Goal: Task Accomplishment & Management: Use online tool/utility

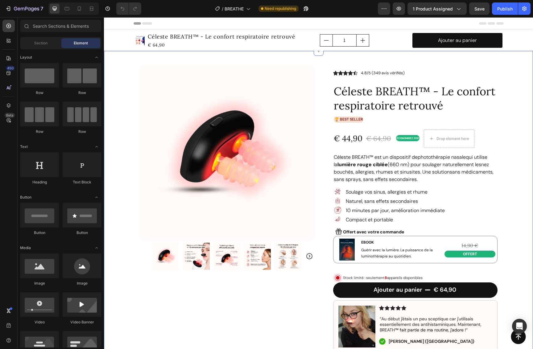
click at [514, 164] on div "Product Images Row Icon Icon Icon Icon Icon Icon List 4.8/5 (349 avis vérifiés)…" at bounding box center [318, 277] width 429 height 453
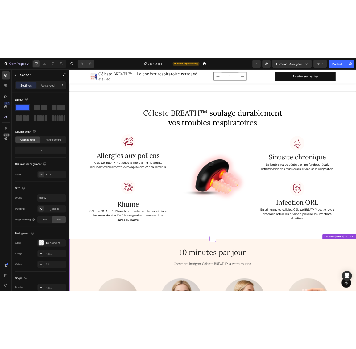
scroll to position [897, 0]
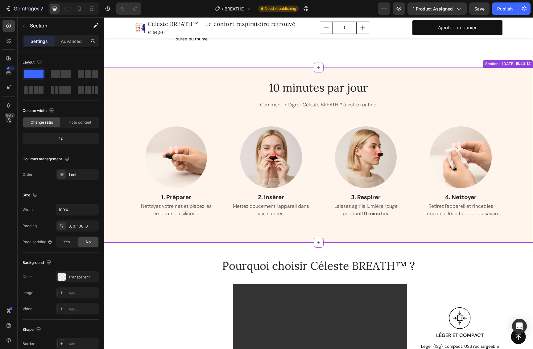
click at [432, 75] on div "10 minutes par jour Heading Comment intégrer Céleste BREATH™ à votre routine. T…" at bounding box center [318, 155] width 429 height 175
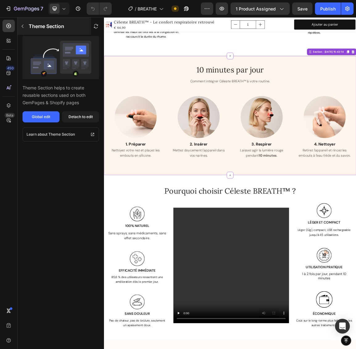
click at [22, 25] on icon "button" at bounding box center [22, 26] width 5 height 5
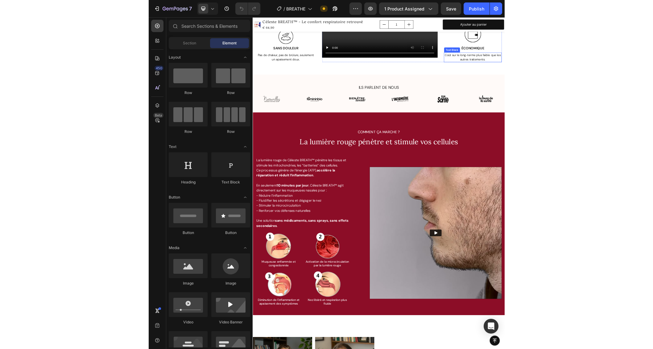
scroll to position [1287, 0]
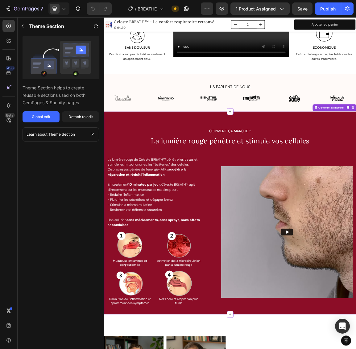
click at [200, 199] on span "La lumière rouge pénètre et stimule vos cellules" at bounding box center [289, 198] width 233 height 13
click at [243, 199] on span "La lumière rouge pénètre et stimule vos cellules" at bounding box center [289, 198] width 233 height 13
click at [282, 199] on span "La lumière rouge pénètre et stimule vos cellules" at bounding box center [289, 198] width 233 height 13
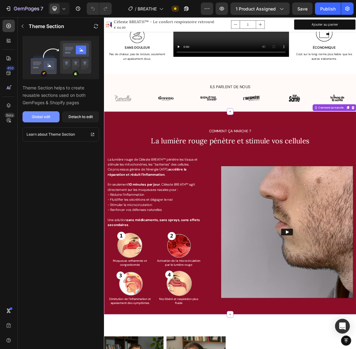
click at [49, 117] on div "Global edit" at bounding box center [41, 117] width 19 height 6
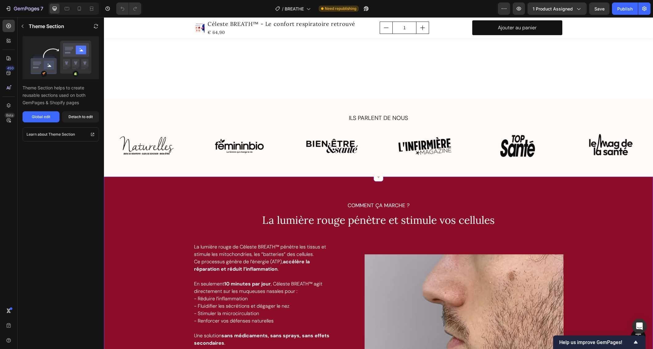
scroll to position [1441, 0]
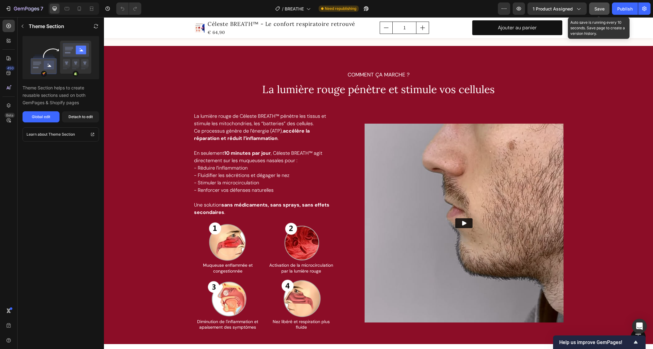
click at [533, 9] on span "Save" at bounding box center [599, 8] width 10 height 5
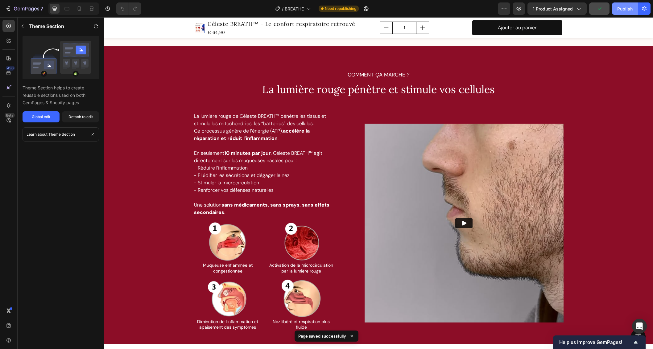
click at [533, 10] on div "Publish" at bounding box center [624, 9] width 15 height 6
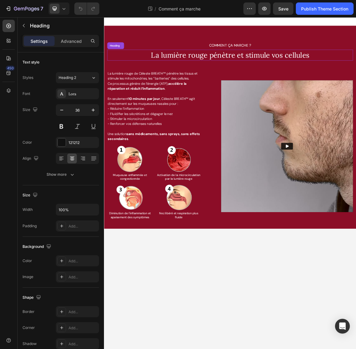
click at [267, 72] on span "La lumière rouge pénètre et stimule vos cellules" at bounding box center [289, 72] width 233 height 13
click at [274, 72] on span "La lumière rouge pénètre et stimule vos cellules" at bounding box center [289, 72] width 233 height 13
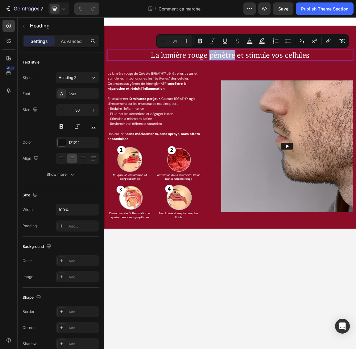
click at [271, 73] on span "La lumière rouge pénètre et stimule vos cellules" at bounding box center [289, 72] width 233 height 13
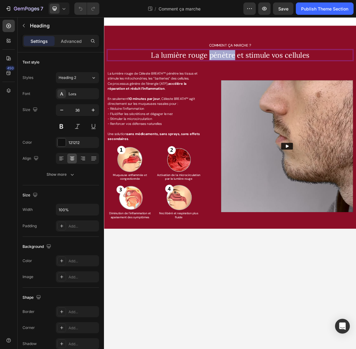
click at [271, 73] on span "La lumière rouge pénètre et stimule vos cellules" at bounding box center [289, 72] width 233 height 13
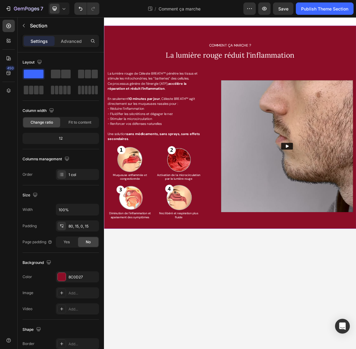
click at [356, 91] on div "COMMENT ÇA MARCHE ? Text Block ⁠⁠⁠⁠⁠⁠⁠ La lumière rouge réduit l'inflammation H…" at bounding box center [289, 179] width 370 height 298
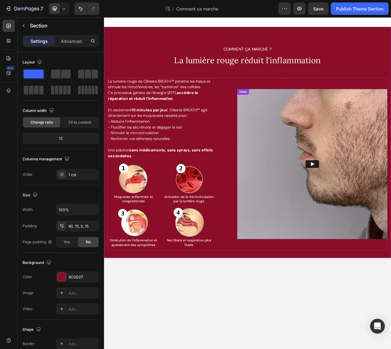
click at [356, 209] on img at bounding box center [373, 207] width 194 height 194
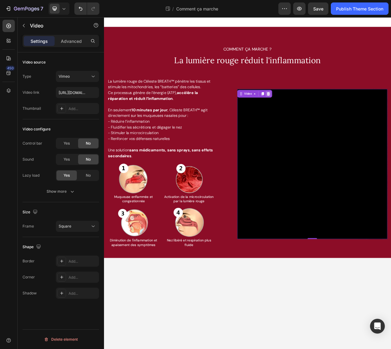
click at [315, 114] on icon at bounding box center [316, 116] width 4 height 4
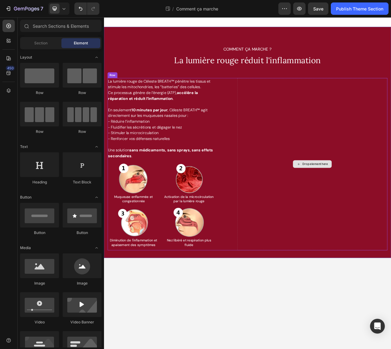
click at [355, 148] on div "Drop element here" at bounding box center [373, 207] width 194 height 222
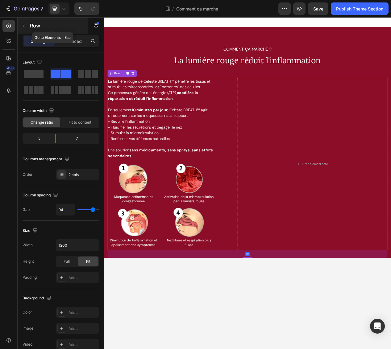
click at [24, 24] on icon "button" at bounding box center [24, 25] width 2 height 3
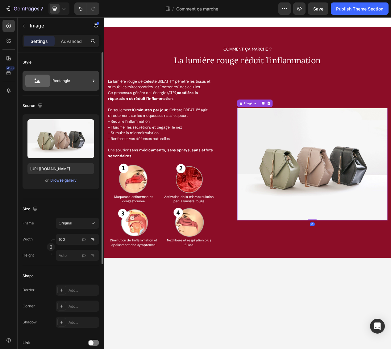
click at [60, 85] on div "Rectangle" at bounding box center [71, 81] width 38 height 14
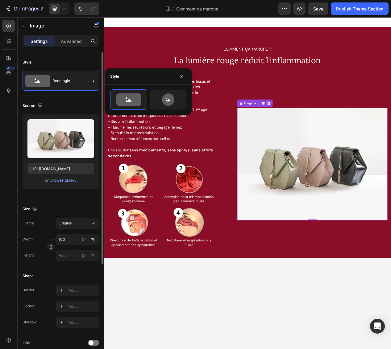
click at [64, 64] on div "Style" at bounding box center [61, 62] width 76 height 10
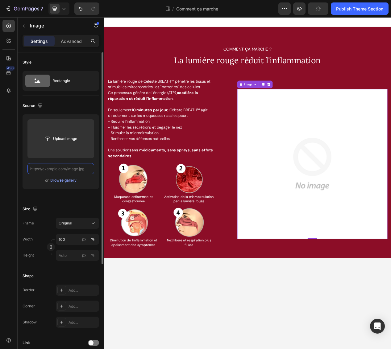
click at [63, 170] on input "text" at bounding box center [60, 168] width 67 height 11
paste input "[URL][DOMAIN_NAME]"
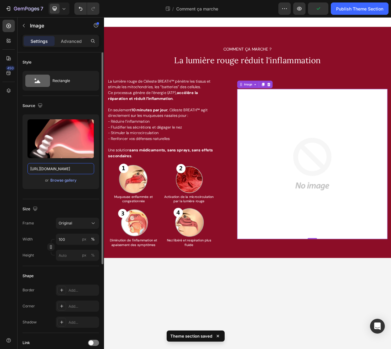
type input "[URL][DOMAIN_NAME]"
click at [82, 195] on div "Source Upload Image https://media2.giphy.com/media/v1.Y2lkPTc5MGI3NjExcTJ5OG5xZ…" at bounding box center [61, 147] width 76 height 103
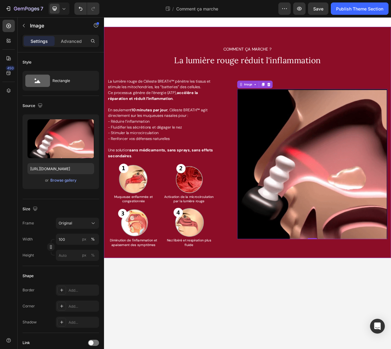
click at [308, 322] on div "COMMENT ÇA MARCHE ? Text Block ⁠⁠⁠⁠⁠⁠⁠ La lumière rouge réduit l'inflammation H…" at bounding box center [289, 191] width 361 height 274
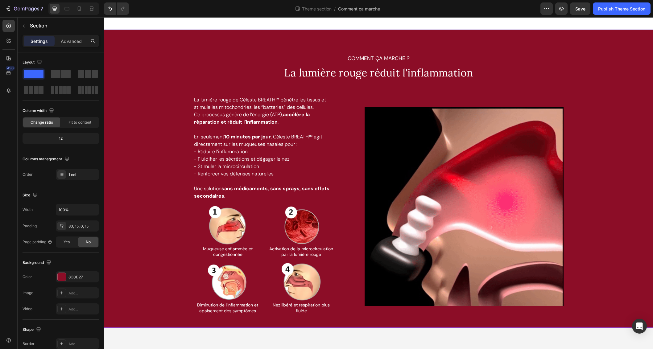
click at [356, 136] on div "COMMENT ÇA MARCHE ? Text Block ⁠⁠⁠⁠⁠⁠⁠ La lumière rouge réduit l'inflammation H…" at bounding box center [379, 191] width 540 height 274
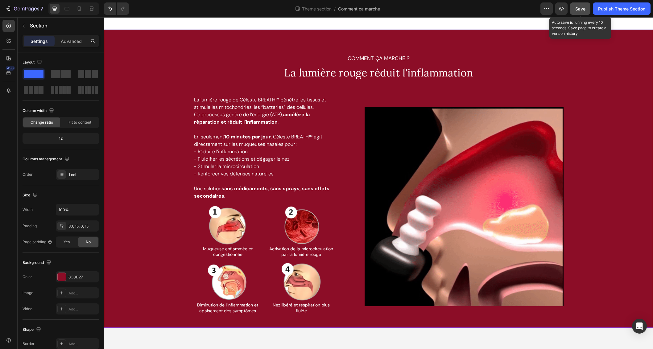
click at [356, 5] on button "Save" at bounding box center [580, 8] width 20 height 12
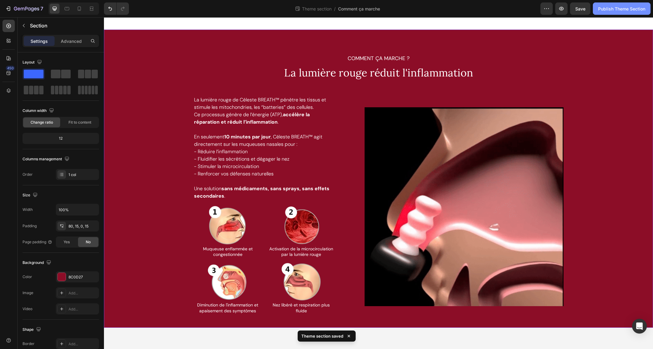
click at [356, 6] on div "Publish Theme Section" at bounding box center [621, 9] width 47 height 6
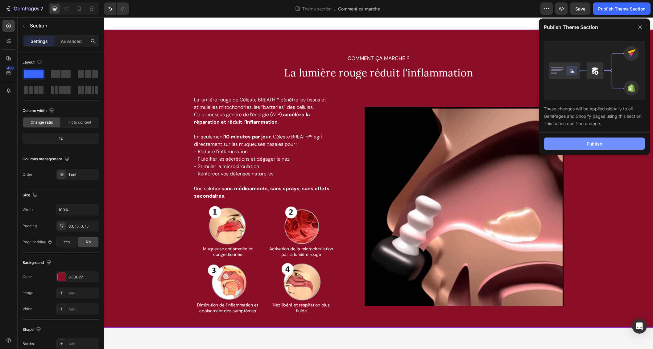
click at [356, 141] on button "Publish" at bounding box center [594, 144] width 101 height 12
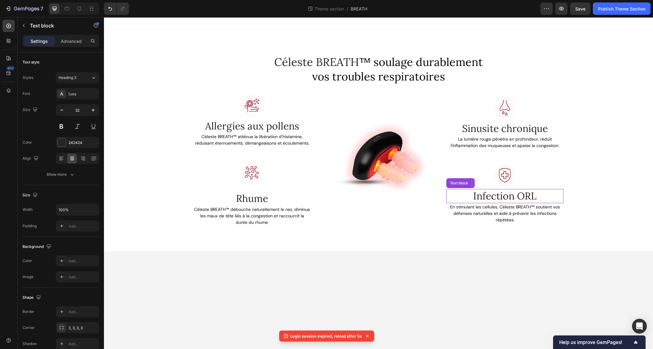
click at [513, 199] on p "Infection ORL" at bounding box center [505, 196] width 116 height 13
click at [609, 192] on div "Céleste BREATH ™ soulage durablement vos troubles respiratoires Heading Row Ima…" at bounding box center [379, 140] width 540 height 172
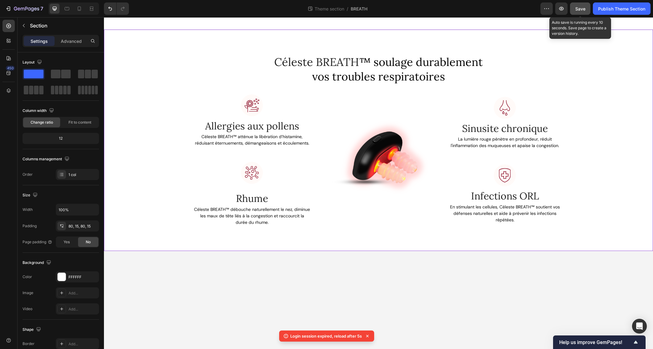
click at [579, 9] on span "Save" at bounding box center [580, 8] width 10 height 5
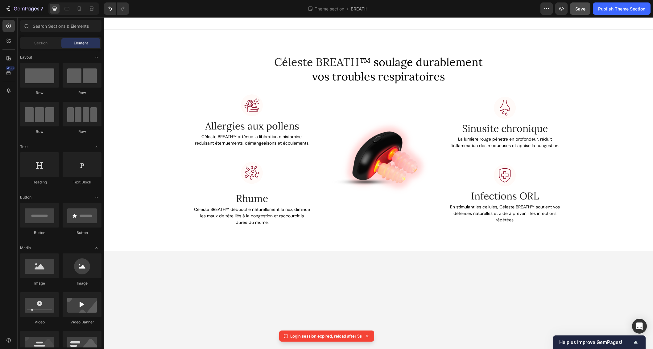
click at [542, 277] on body "Céleste BREATH ™ soulage durablement vos troubles respiratoires Heading Row Ima…" at bounding box center [378, 183] width 549 height 332
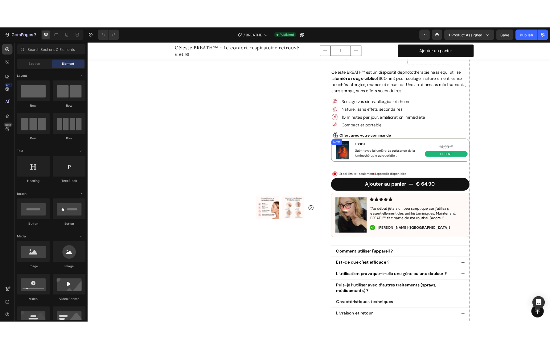
scroll to position [103, 0]
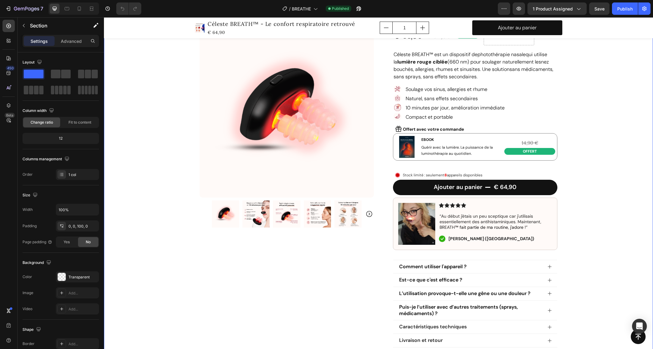
click at [603, 159] on div "Product Images Row Icon Icon Icon Icon Icon Icon List 4.8/5 (349 avis vérifiés)…" at bounding box center [378, 174] width 549 height 453
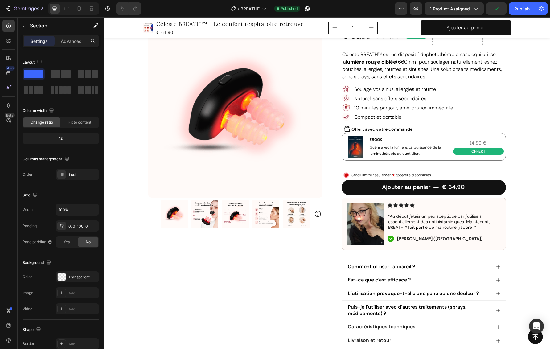
scroll to position [19, 0]
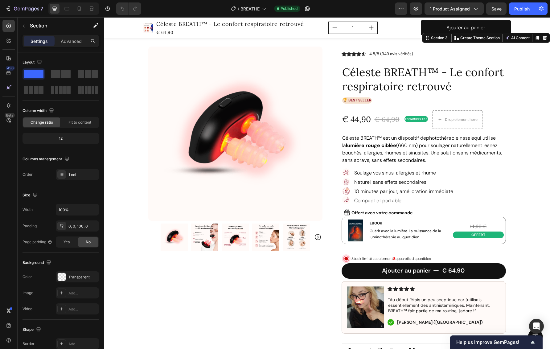
drag, startPoint x: 533, startPoint y: 212, endPoint x: 523, endPoint y: 217, distance: 11.1
click at [533, 212] on div "Product Images Row Icon Icon Icon Icon Icon Icon List 4.8/5 (349 avis vérifiés)…" at bounding box center [327, 258] width 446 height 453
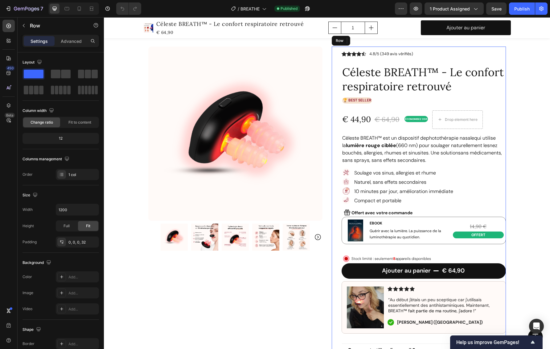
click at [419, 244] on div "Icon Icon Icon Icon Icon Icon List 4.8/5 (349 avis vérifiés) Text Block Row Cél…" at bounding box center [424, 266] width 164 height 438
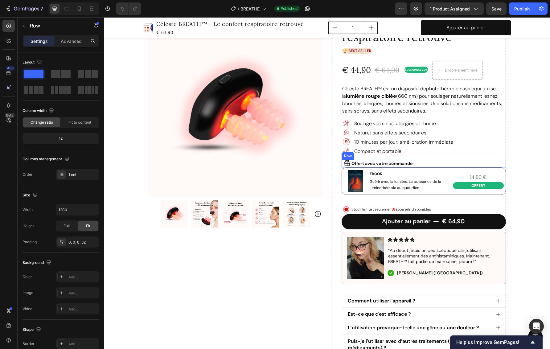
scroll to position [108, 0]
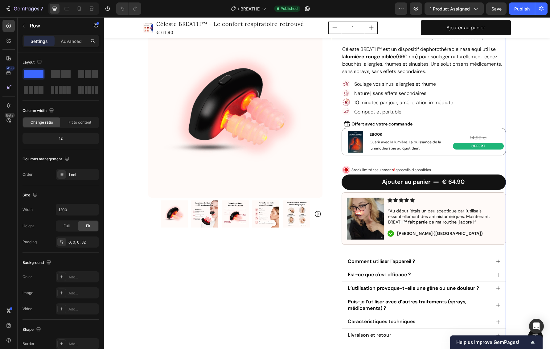
click at [424, 156] on div "Icon Icon Icon Icon Icon Icon List 4.8/5 (349 avis vérifiés) Text Block Row Cél…" at bounding box center [424, 177] width 164 height 438
click at [25, 27] on icon "button" at bounding box center [23, 25] width 5 height 5
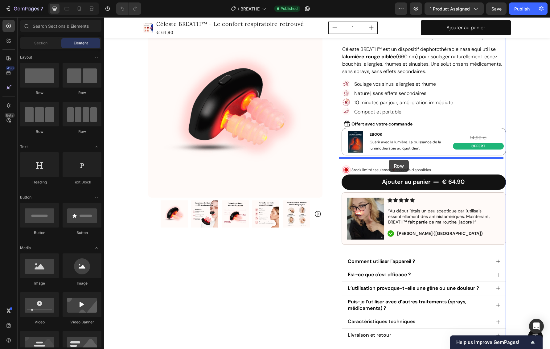
drag, startPoint x: 142, startPoint y: 99, endPoint x: 389, endPoint y: 160, distance: 254.1
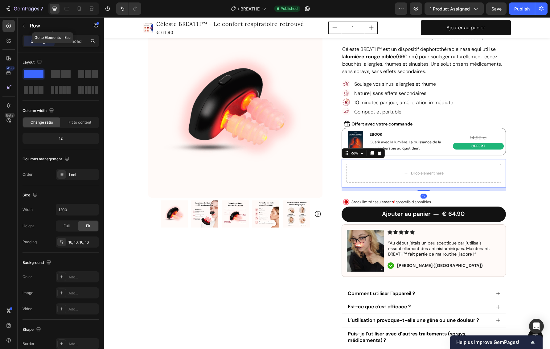
drag, startPoint x: 26, startPoint y: 27, endPoint x: 40, endPoint y: 55, distance: 31.7
click at [26, 27] on button "button" at bounding box center [24, 26] width 10 height 10
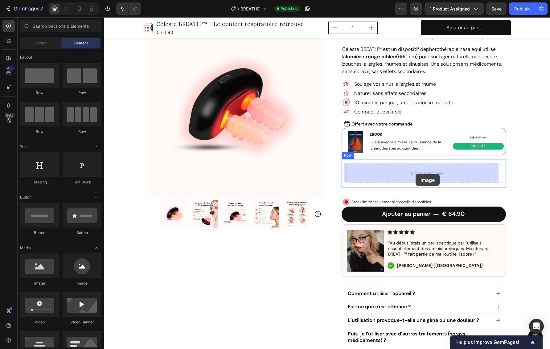
drag, startPoint x: 146, startPoint y: 282, endPoint x: 416, endPoint y: 174, distance: 290.3
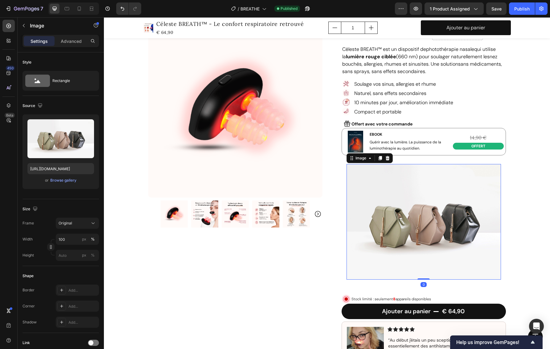
click at [439, 217] on img at bounding box center [424, 222] width 155 height 116
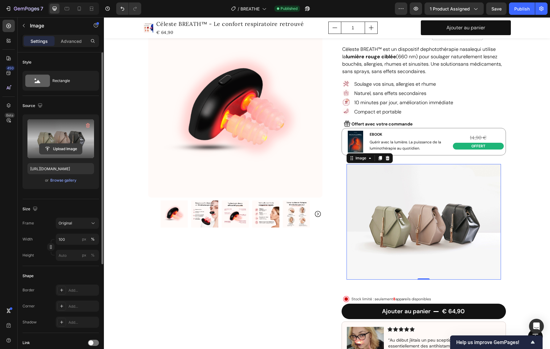
click at [58, 148] on input "file" at bounding box center [60, 149] width 43 height 10
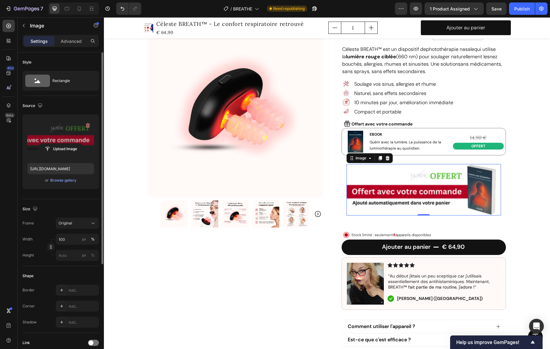
click at [393, 192] on img at bounding box center [424, 190] width 155 height 52
click at [62, 150] on input "file" at bounding box center [60, 149] width 43 height 10
type input "https://cdn.shopify.com/s/files/1/0683/8262/1831/files/gempages_583461901552321…"
click at [513, 189] on div "Product Images Row Icon Icon Icon Icon Icon Icon List 4.8/5 (349 avis vérifiés)…" at bounding box center [327, 202] width 446 height 518
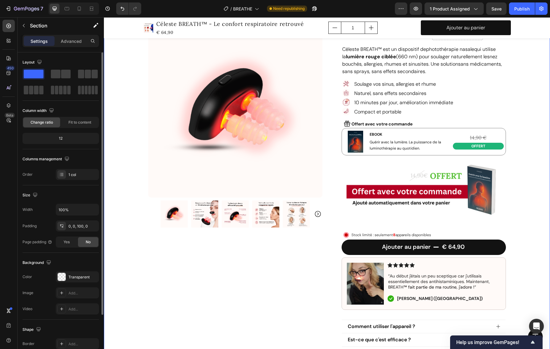
click at [527, 183] on div "Product Images Row Icon Icon Icon Icon Icon Icon List 4.8/5 (349 avis vérifiés)…" at bounding box center [327, 202] width 446 height 518
click at [521, 187] on div "Product Images Row Icon Icon Icon Icon Icon Icon List 4.8/5 (349 avis vérifiés)…" at bounding box center [327, 202] width 446 height 518
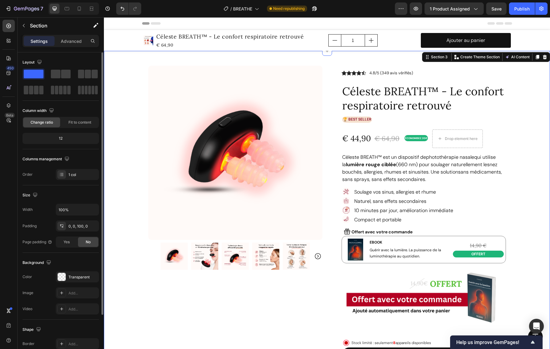
scroll to position [46, 0]
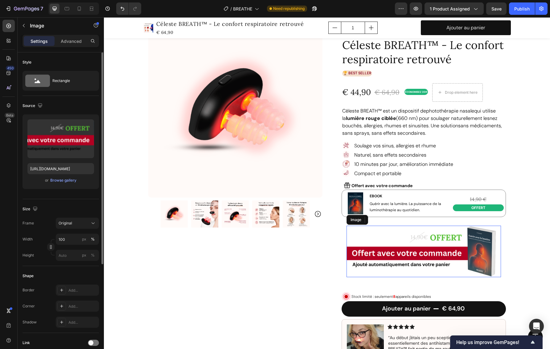
click at [473, 240] on img at bounding box center [424, 252] width 155 height 52
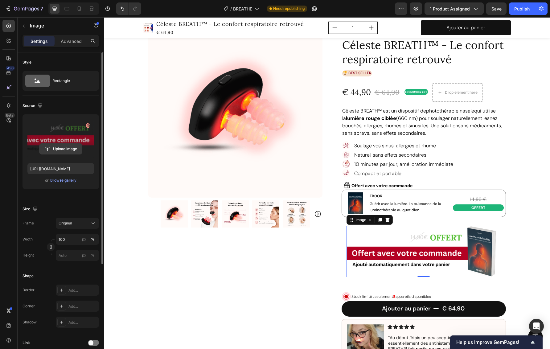
click at [64, 149] on input "file" at bounding box center [60, 149] width 43 height 10
type input "https://cdn.shopify.com/s/files/1/0683/8262/1831/files/gempages_583461901552321…"
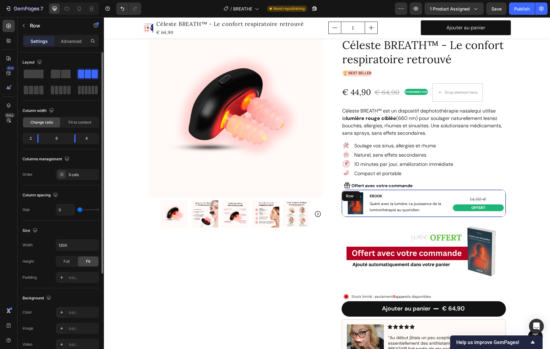
click at [472, 190] on div "14,90 € Text Block OFFERT Heading" at bounding box center [478, 203] width 55 height 27
click at [378, 194] on icon at bounding box center [380, 196] width 4 height 4
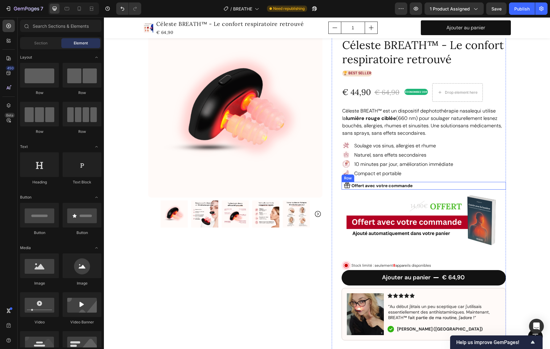
click at [430, 185] on div "Icon Offert avec votre commande Text Block Row" at bounding box center [424, 186] width 164 height 8
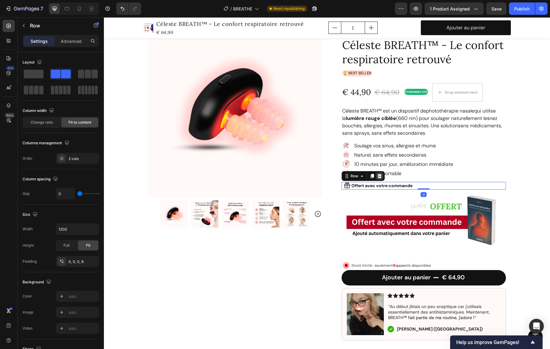
click at [378, 175] on icon at bounding box center [379, 176] width 5 height 5
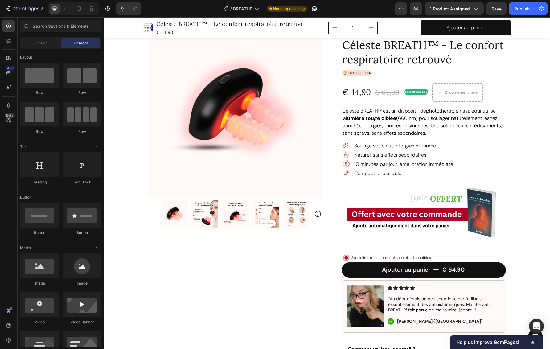
click at [518, 205] on div "Product Images Row Icon Icon Icon Icon Icon Icon List 4.8/5 (349 avis vérifiés)…" at bounding box center [327, 244] width 446 height 479
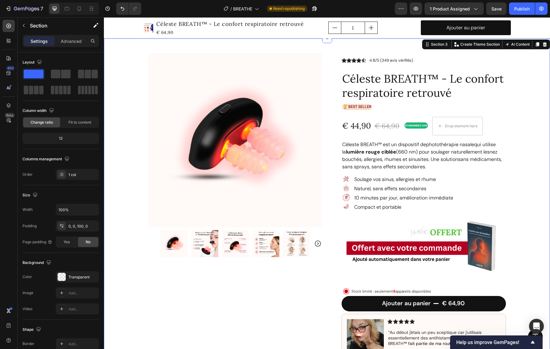
scroll to position [47, 0]
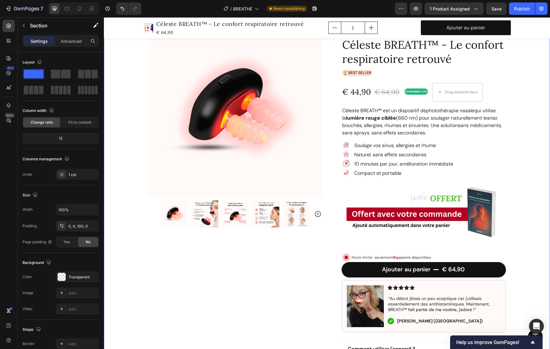
click at [513, 216] on div "Product Images Row Icon Icon Icon Icon Icon Icon List 4.8/5 (349 avis vérifiés)…" at bounding box center [327, 243] width 446 height 479
click at [517, 215] on div "Product Images Row Icon Icon Icon Icon Icon Icon List 4.8/5 (349 avis vérifiés)…" at bounding box center [327, 243] width 446 height 479
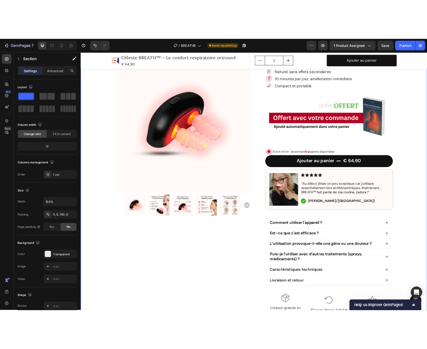
scroll to position [270, 0]
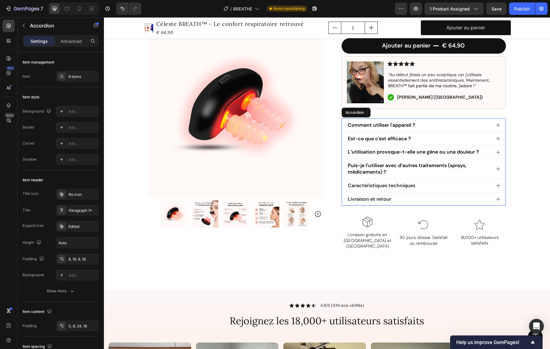
click at [496, 124] on icon at bounding box center [498, 125] width 5 height 5
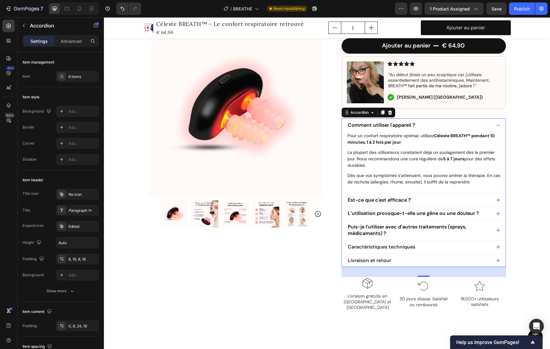
click at [496, 198] on icon at bounding box center [498, 200] width 5 height 5
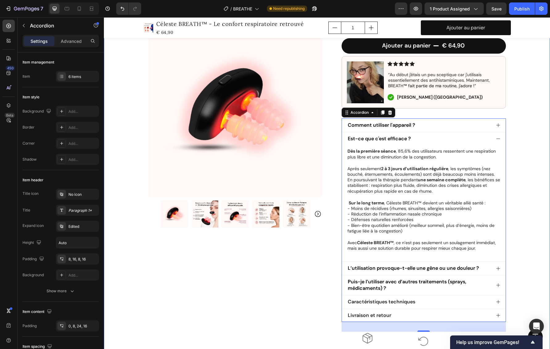
click at [525, 211] on div "Product Images Row Icon Icon Icon Icon Icon Icon List 4.8/5 (349 avis vérifiés)…" at bounding box center [327, 77] width 446 height 595
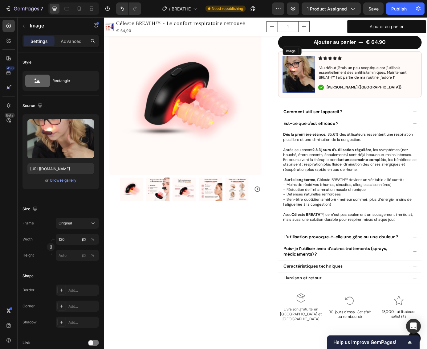
click at [319, 87] on img at bounding box center [327, 82] width 37 height 42
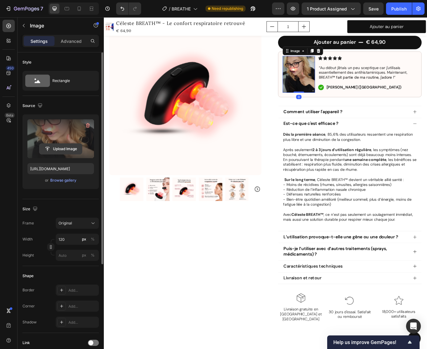
click at [65, 150] on input "file" at bounding box center [60, 149] width 43 height 10
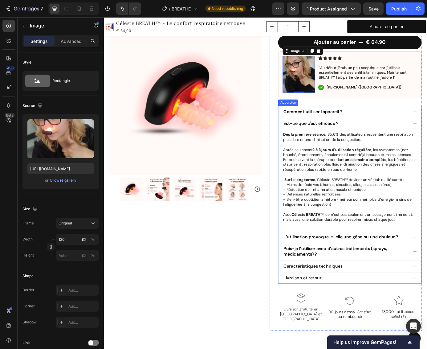
click at [353, 124] on span "Comment utiliser l'appareil ?" at bounding box center [344, 125] width 68 height 6
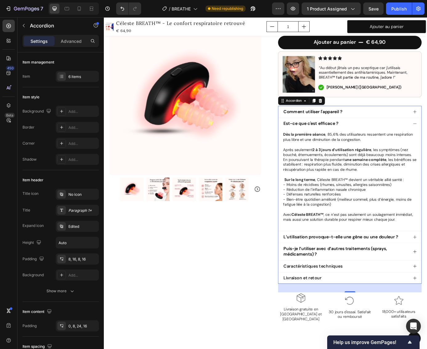
click at [362, 123] on span "Comment utiliser l'appareil ?" at bounding box center [344, 125] width 68 height 6
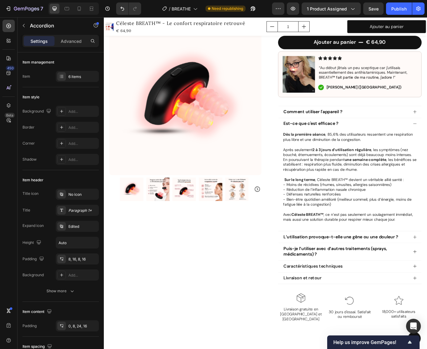
click at [459, 124] on div "Comment utiliser l'appareil ?" at bounding box center [386, 125] width 164 height 14
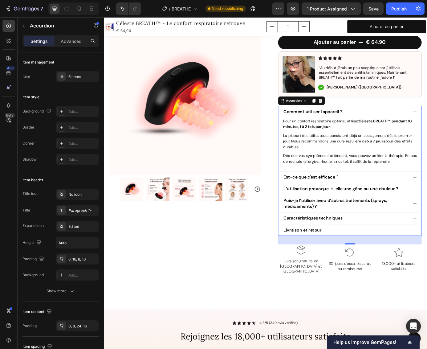
drag, startPoint x: 458, startPoint y: 124, endPoint x: 455, endPoint y: 123, distance: 3.3
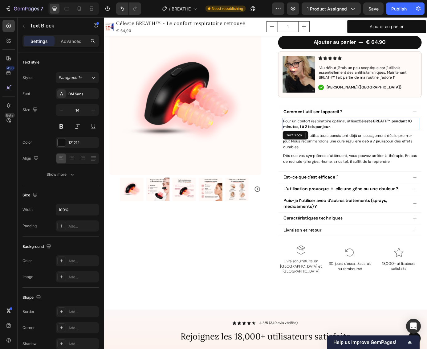
click at [355, 136] on p "Pour un confort respiratoire optimal, utilisez Céleste BREATH™ pendant 10 minut…" at bounding box center [386, 139] width 155 height 13
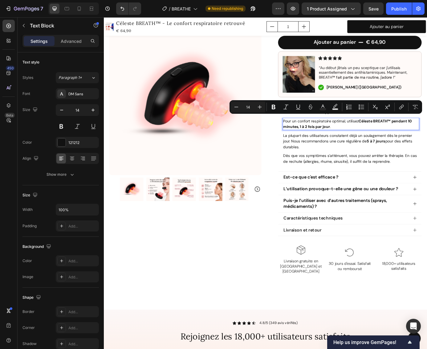
click at [310, 135] on p "Pour un confort respiratoire optimal, utilisez Céleste BREATH™ pendant 10 minut…" at bounding box center [386, 139] width 155 height 13
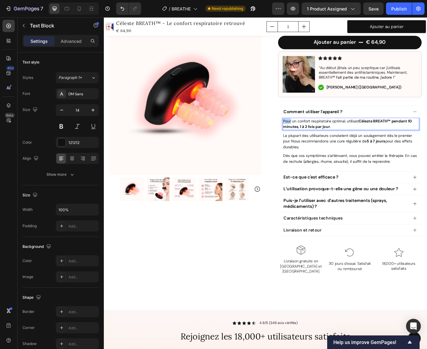
click at [310, 135] on p "Pour un confort respiratoire optimal, utilisez Céleste BREATH™ pendant 10 minut…" at bounding box center [386, 139] width 155 height 13
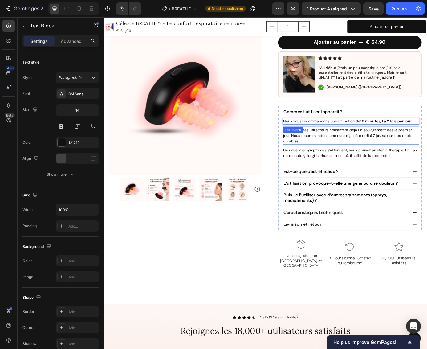
click at [366, 152] on p "La plupart des utilisateurs constatent déjà un soulagement dès le premier jour.…" at bounding box center [386, 152] width 155 height 19
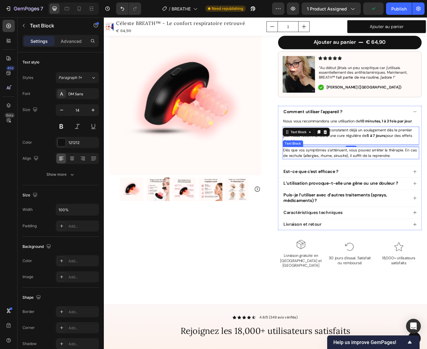
click at [343, 175] on p "Dès que vos symptômes s’atténuent, vous pouvez arrêter la thérapie. En cas de r…" at bounding box center [386, 172] width 155 height 13
click at [355, 158] on icon at bounding box center [357, 159] width 5 height 5
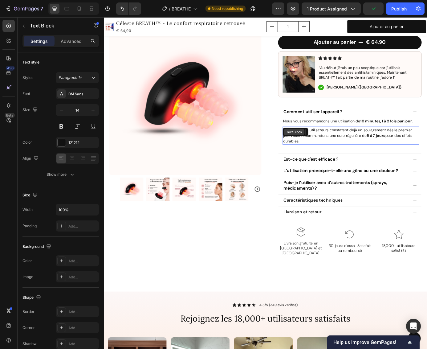
click at [315, 143] on div "Text Block" at bounding box center [323, 148] width 29 height 10
click at [414, 150] on strong "5 à 7 jours" at bounding box center [415, 153] width 21 height 6
click at [354, 153] on p "La plupart des utilisateurs constatent déjà un soulagement dès le premier jour.…" at bounding box center [386, 152] width 155 height 19
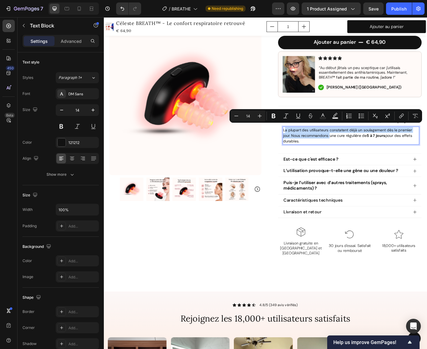
drag, startPoint x: 361, startPoint y: 150, endPoint x: 309, endPoint y: 142, distance: 52.1
click at [309, 143] on p "La plupart des utilisateurs constatent déjà un soulagement dès le premier jour.…" at bounding box center [386, 152] width 155 height 19
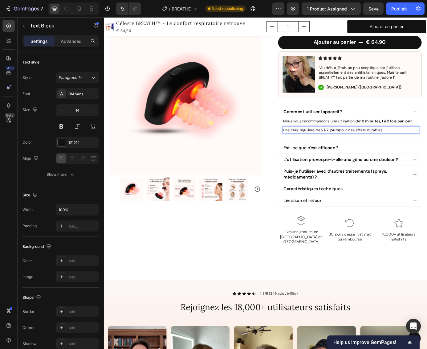
click at [440, 144] on p "une cure régulière de 5 à 7 jours pour des effets durables." at bounding box center [386, 146] width 155 height 6
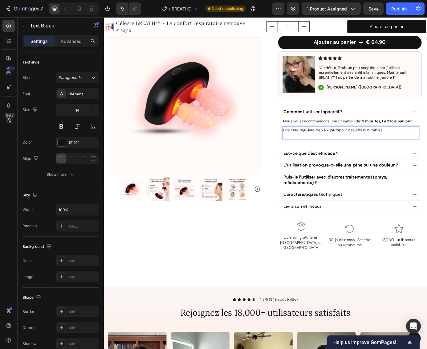
click at [309, 143] on p "une cure régulière de 5 à 7 jours pour des effets durables." at bounding box center [386, 149] width 155 height 13
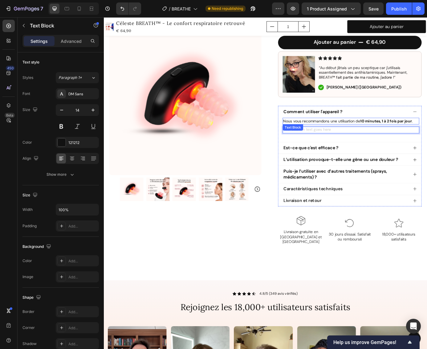
click at [454, 134] on strong "10 minutes, 1 à 2 fois par jour" at bounding box center [427, 136] width 59 height 6
click at [457, 134] on p "Nous vous recommandons une utilisation de 10 minutes, 1 à 2 fois par jour ." at bounding box center [386, 136] width 155 height 6
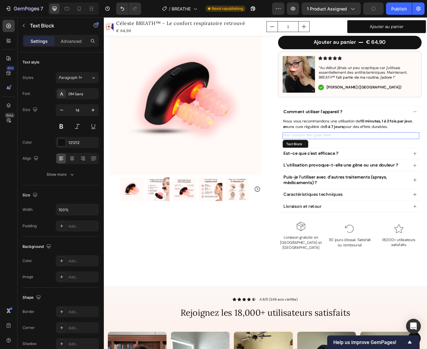
click at [356, 149] on div "Rich Text Editor. Editing area: main" at bounding box center [387, 153] width 156 height 8
click at [355, 151] on div "Rich Text Editor. Editing area: main" at bounding box center [387, 153] width 156 height 8
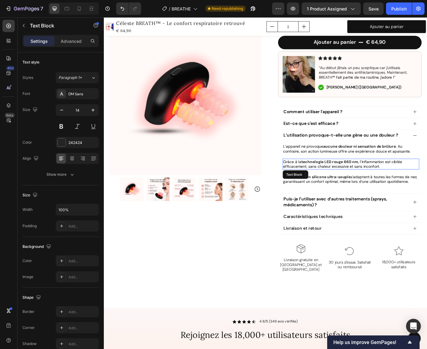
click at [349, 186] on span ", l’inflammation est ciblée efficacement, sans chaleur excessive et sans inconf…" at bounding box center [377, 184] width 136 height 11
click at [415, 167] on span ". Au contraire, son action lumineuse offre une expérience douce et apaisante." at bounding box center [382, 167] width 146 height 11
click at [416, 181] on span ", l’inflammation est ciblée efficacement, sans chaleur excessive et sans inconf…" at bounding box center [377, 184] width 136 height 11
drag, startPoint x: 356, startPoint y: 196, endPoint x: 386, endPoint y: 199, distance: 30.1
click at [356, 195] on icon at bounding box center [358, 197] width 4 height 4
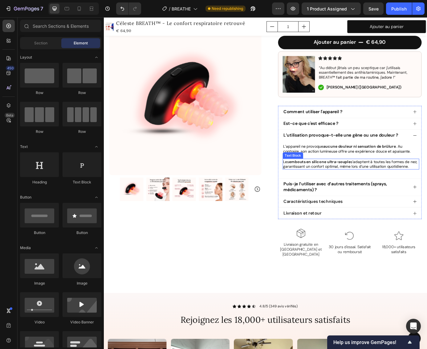
click at [390, 186] on span "s’adaptent à toutes les formes de nez, garantissant un confort optimal, même lo…" at bounding box center [386, 184] width 154 height 11
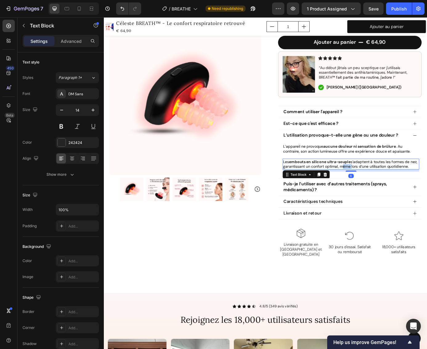
click at [390, 186] on span "s’adaptent à toutes les formes de nez, garantissant un confort optimal, même lo…" at bounding box center [386, 184] width 154 height 11
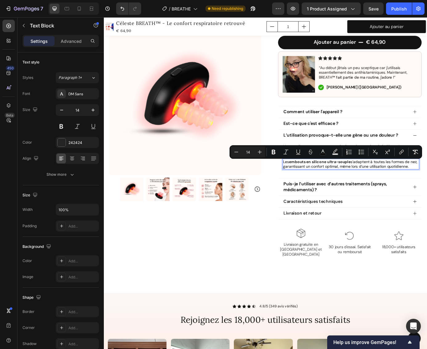
click at [326, 185] on span "s’adaptent à toutes les formes de nez, garantissant un confort optimal, même lo…" at bounding box center [386, 184] width 154 height 11
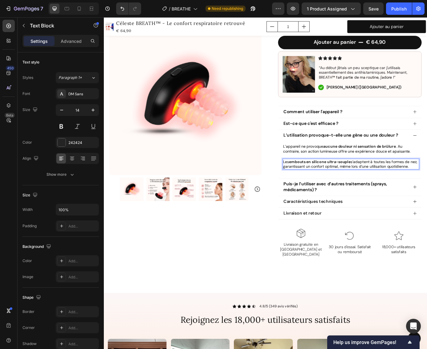
click at [385, 191] on p "Les embouts en silicone ultra-souple s’adaptent à toutes les formes de nez, gar…" at bounding box center [386, 184] width 155 height 11
click at [364, 163] on strong "aucune douleur ni sensation de brûlure" at bounding box center [396, 165] width 83 height 6
click at [426, 191] on p "Les embouts en silicone ultra-souple s’adaptent à toutes les formes de nez, gar…" at bounding box center [386, 184] width 155 height 11
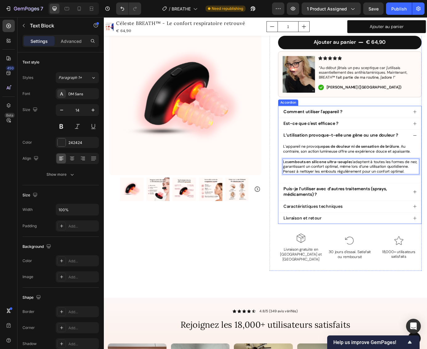
click at [414, 218] on span "Puis-je l’utiliser avec d’autres traitements (sprays, médicaments) ?" at bounding box center [369, 216] width 119 height 13
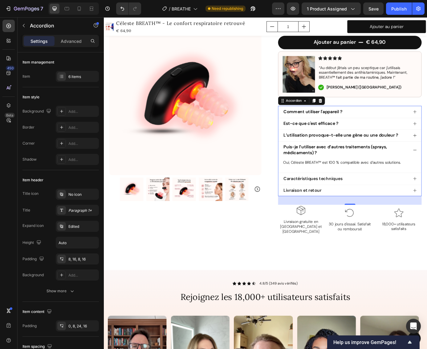
click at [453, 150] on div "L’utilisation provoque-t-elle une gêne ou une douleur ?" at bounding box center [386, 152] width 164 height 14
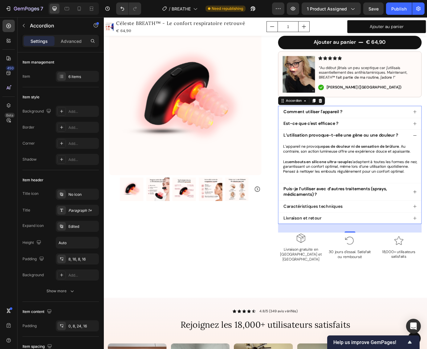
click at [422, 204] on div "L’appareil ne provoque pas de douleur ni de sensation de brûlure . Au contraire…" at bounding box center [386, 183] width 164 height 48
click at [415, 188] on span "s’adaptent à toutes les formes de nez, garantissant un confort optimal, même lo…" at bounding box center [386, 187] width 154 height 17
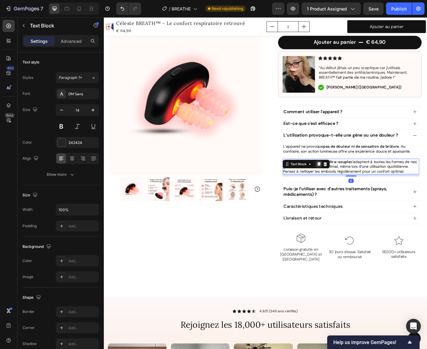
click at [348, 183] on icon at bounding box center [349, 185] width 3 height 4
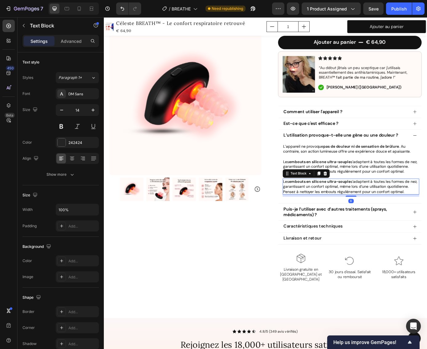
click at [349, 211] on span "s’adaptent à toutes les formes de nez, garantissant un confort optimal, même lo…" at bounding box center [386, 210] width 154 height 17
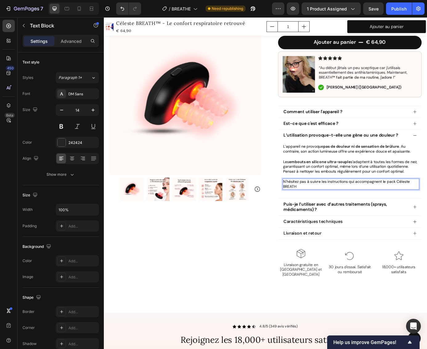
scroll to position [272, 0]
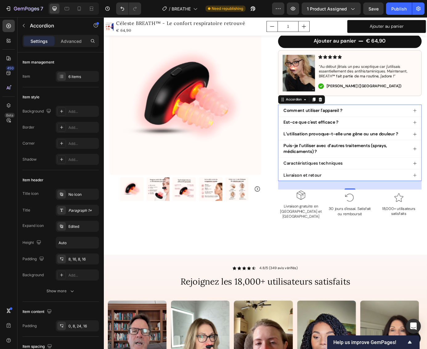
click at [428, 135] on div "Est-ce que c'est efficace ?" at bounding box center [381, 138] width 144 height 8
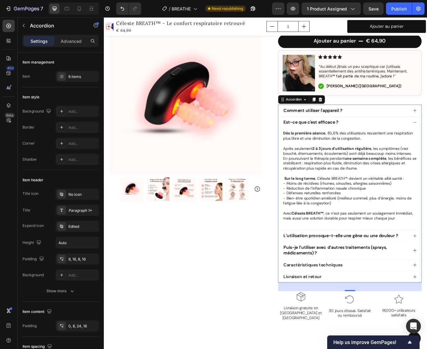
click at [343, 135] on span "Est-ce que c'est efficace ?" at bounding box center [341, 137] width 63 height 6
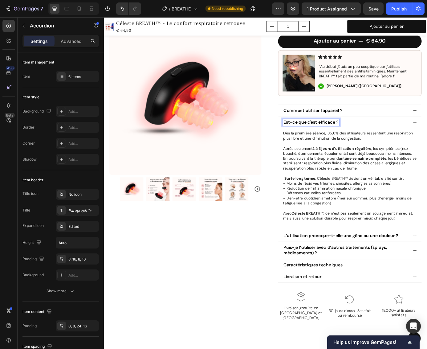
click at [346, 137] on span "Est-ce que c'est efficace ?" at bounding box center [341, 137] width 63 height 6
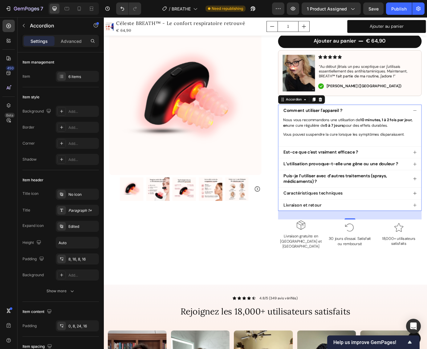
click at [358, 122] on span "Comment utiliser l'appareil ?" at bounding box center [344, 124] width 68 height 6
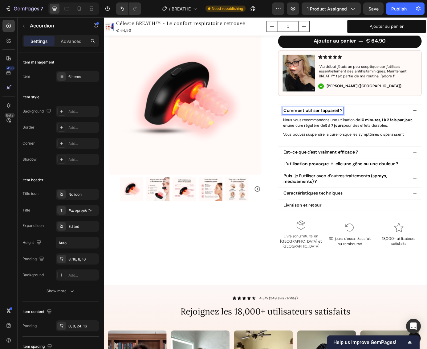
click at [327, 122] on span "Comment utiliser l'appareil ?" at bounding box center [344, 124] width 68 height 6
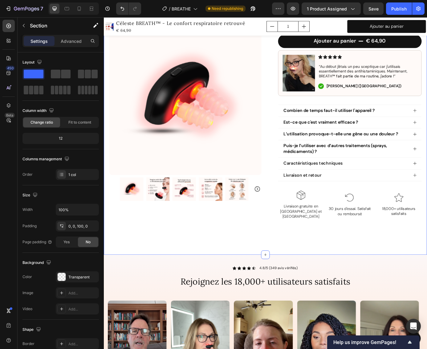
click at [392, 253] on div "Product Images Row Icon Icon Icon Icon Icon Icon List 4.8/5 (349 avis vérifiés)…" at bounding box center [289, 34] width 370 height 510
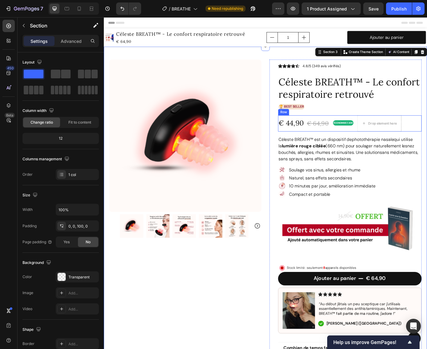
scroll to position [205, 0]
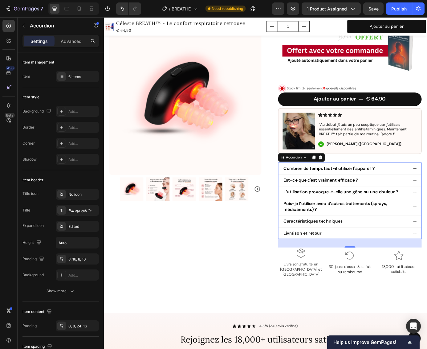
click at [443, 262] on div "Livraison et retour" at bounding box center [381, 264] width 144 height 8
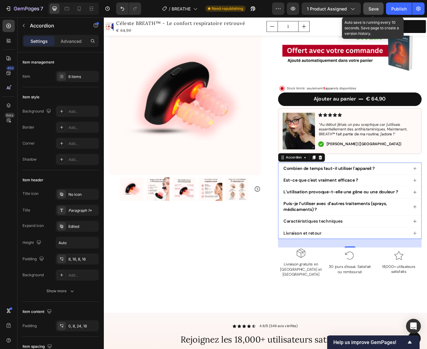
click at [374, 8] on span "Save" at bounding box center [374, 8] width 10 height 5
click at [395, 8] on div "Publish" at bounding box center [399, 9] width 15 height 6
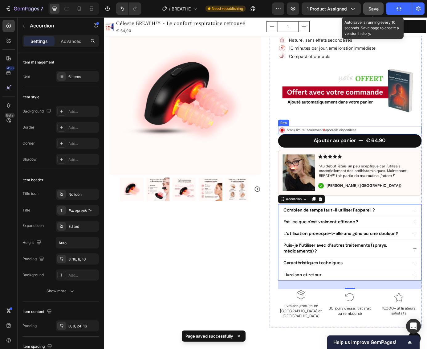
scroll to position [53, 0]
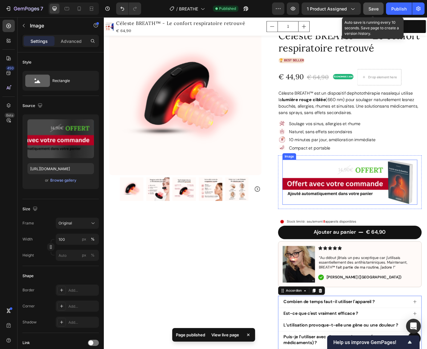
click at [441, 207] on img at bounding box center [385, 206] width 155 height 52
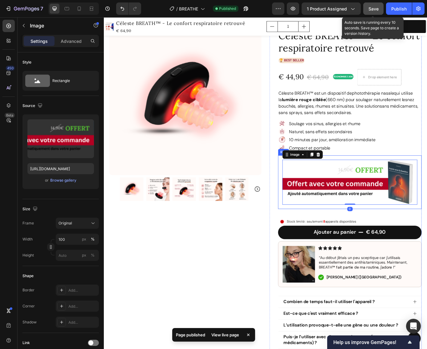
click at [441, 177] on div "Image 0 Row" at bounding box center [385, 205] width 164 height 61
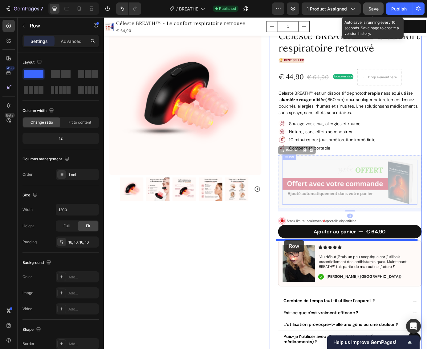
drag, startPoint x: 307, startPoint y: 168, endPoint x: 310, endPoint y: 272, distance: 104.0
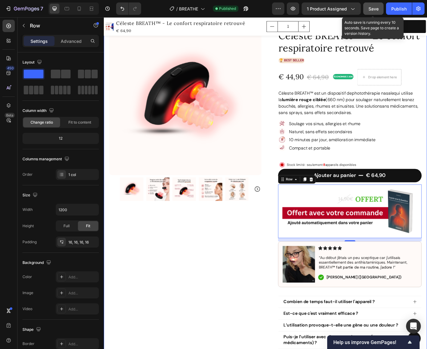
click at [258, 301] on div "Product Images Row" at bounding box center [197, 245] width 174 height 464
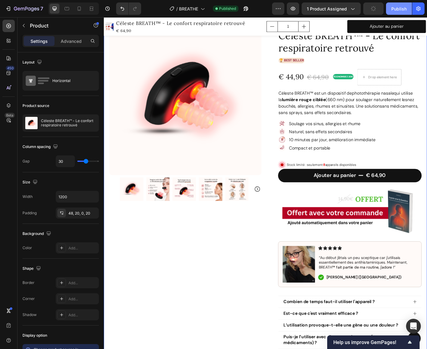
click at [398, 10] on div "Publish" at bounding box center [399, 9] width 15 height 6
click at [170, 321] on div "Product Images Row" at bounding box center [197, 245] width 174 height 464
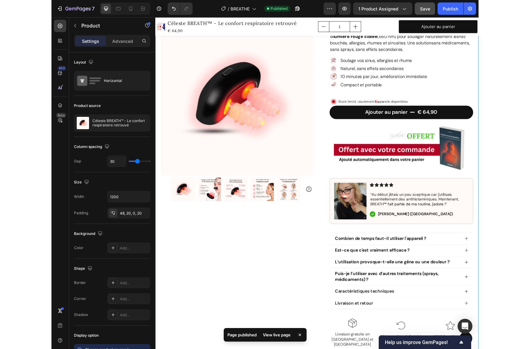
scroll to position [0, 0]
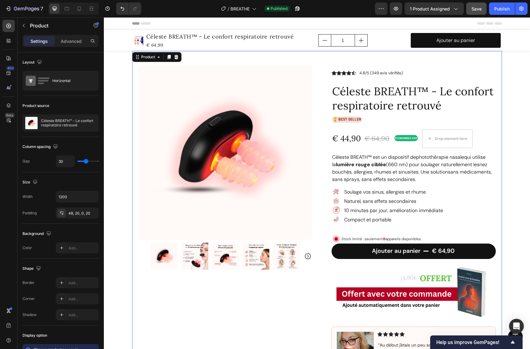
click at [280, 311] on div "Product Images Row" at bounding box center [225, 298] width 174 height 464
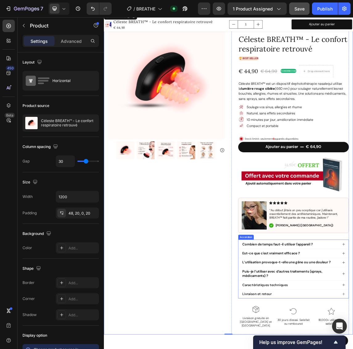
scroll to position [92, 0]
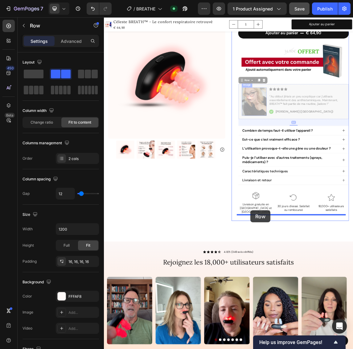
scroll to position [252, 0]
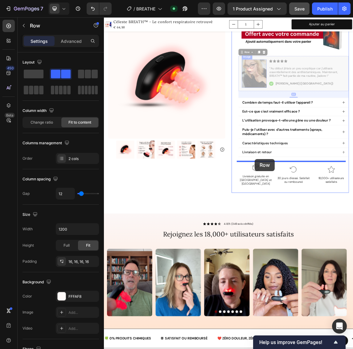
drag, startPoint x: 307, startPoint y: 227, endPoint x: 328, endPoint y: 228, distance: 21.0
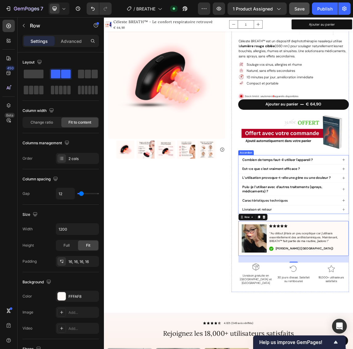
scroll to position [91, 0]
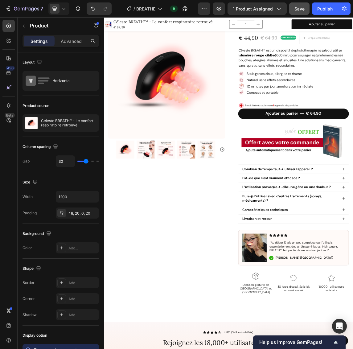
click at [185, 349] on div "Product Images Row" at bounding box center [197, 207] width 174 height 464
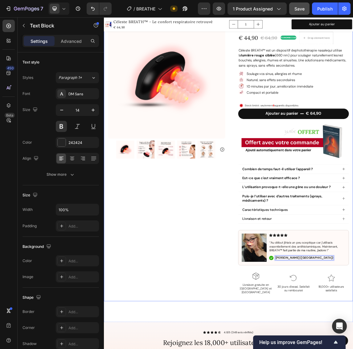
click at [203, 349] on div "Product Images Row" at bounding box center [197, 207] width 174 height 464
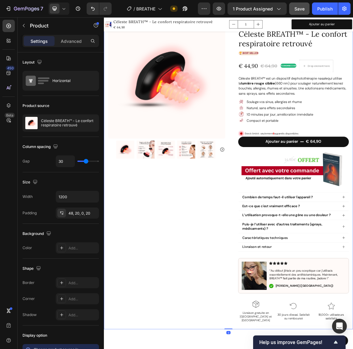
scroll to position [5, 0]
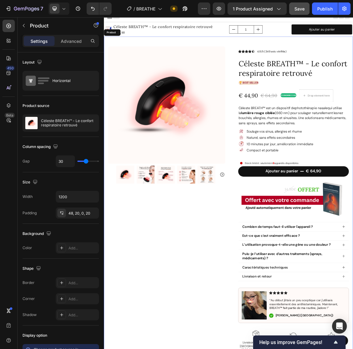
click at [162, 349] on div "Product Images Row" at bounding box center [197, 293] width 174 height 464
click at [219, 349] on div "Product Images Row" at bounding box center [197, 293] width 174 height 464
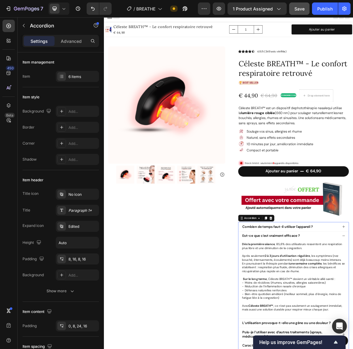
click at [339, 340] on span "Est-ce que c'est vraiment efficace ?" at bounding box center [353, 342] width 86 height 6
click at [328, 340] on span "Est-ce que c'est vraiment efficace ?" at bounding box center [353, 342] width 86 height 6
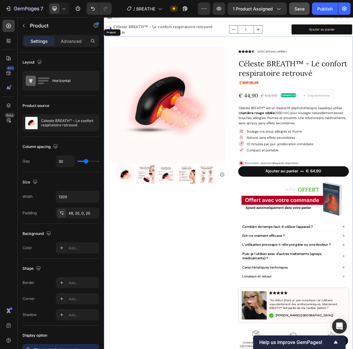
click at [201, 349] on div "Product Images Row" at bounding box center [197, 293] width 174 height 464
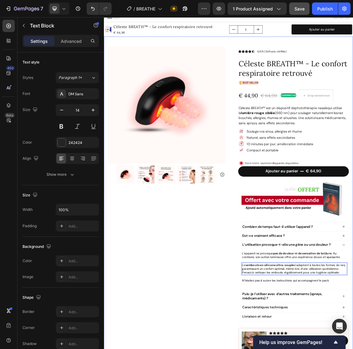
click at [217, 349] on div "Product Images Row" at bounding box center [197, 323] width 174 height 524
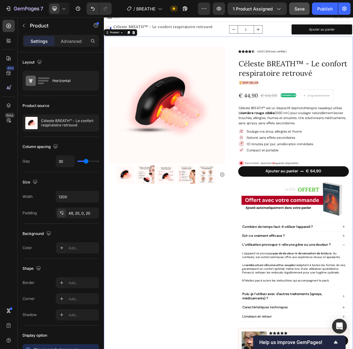
scroll to position [46, 0]
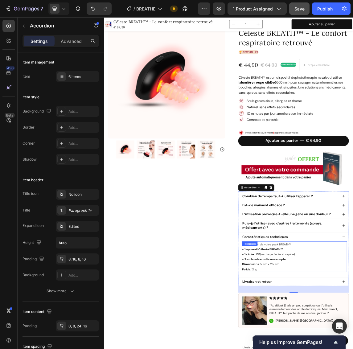
scroll to position [56, 0]
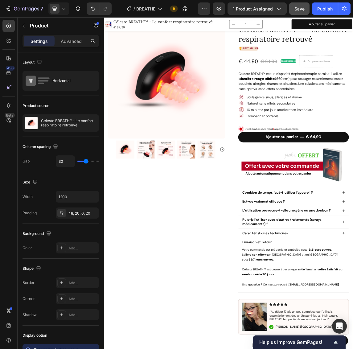
click at [252, 349] on div "Product Images Row" at bounding box center [197, 276] width 174 height 532
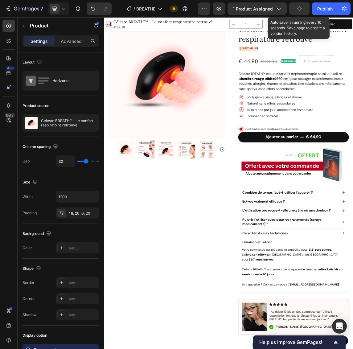
click at [302, 12] on button "button" at bounding box center [299, 8] width 20 height 12
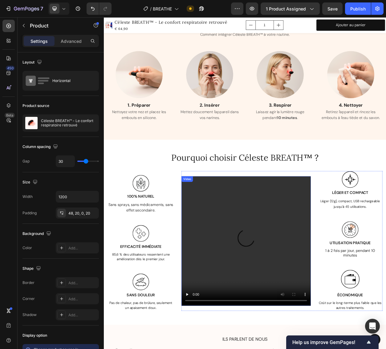
scroll to position [1090, 0]
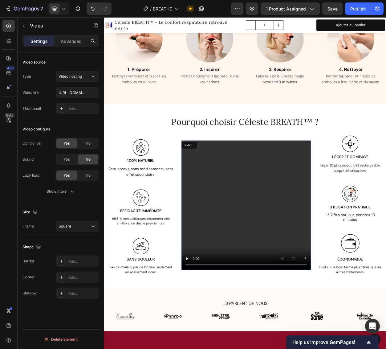
click at [287, 264] on video at bounding box center [291, 264] width 170 height 170
click at [222, 340] on video at bounding box center [291, 264] width 170 height 170
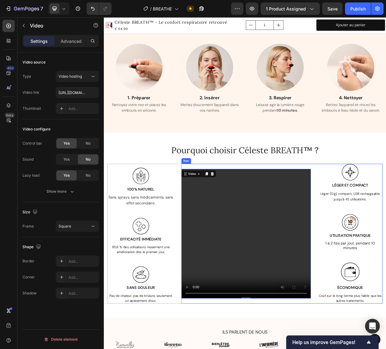
scroll to position [1054, 0]
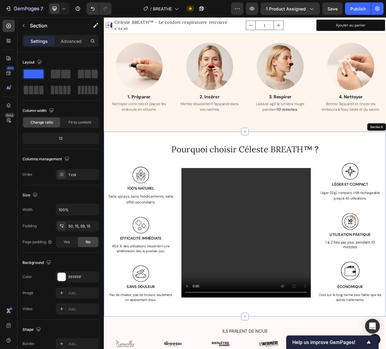
click at [392, 202] on div "Pourquoi choisir Céleste BREATH ™ ? Heading Row Image 100% NATUREL Text Block S…" at bounding box center [289, 287] width 361 height 208
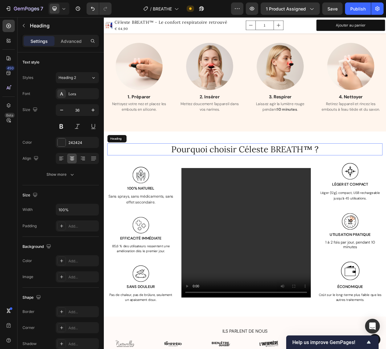
click at [406, 188] on h2 "Pourquoi choisir Céleste BREATH ™ ?" at bounding box center [289, 191] width 361 height 16
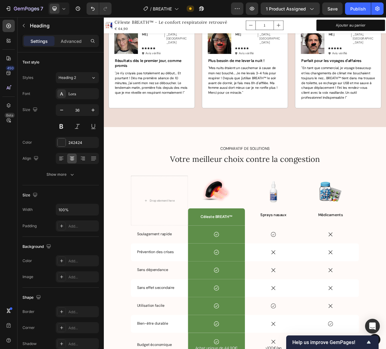
scroll to position [2498, 0]
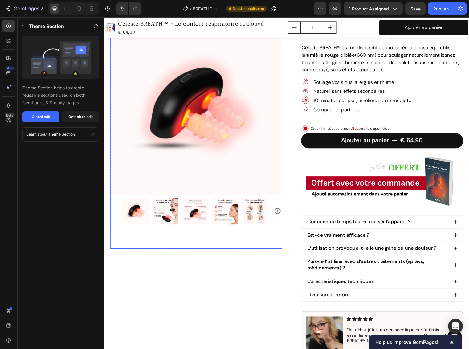
scroll to position [0, 0]
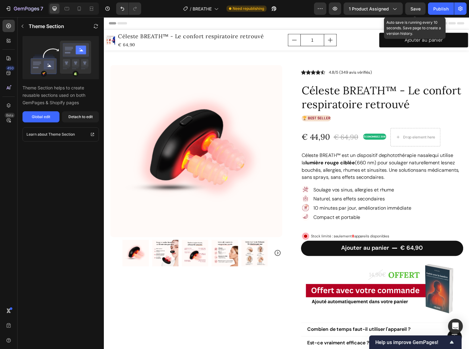
click at [412, 11] on span "Save" at bounding box center [416, 8] width 10 height 5
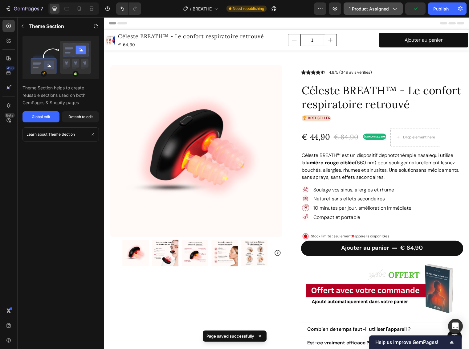
click at [391, 10] on div "1 product assigned" at bounding box center [373, 9] width 49 height 6
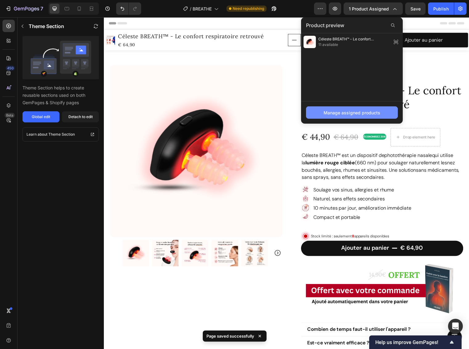
click at [355, 115] on div "Manage assigned products" at bounding box center [352, 112] width 57 height 6
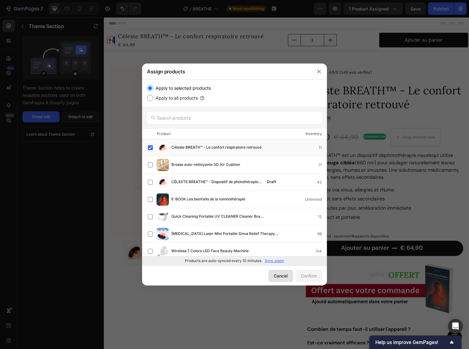
click at [277, 275] on div "Cancel" at bounding box center [281, 276] width 14 height 6
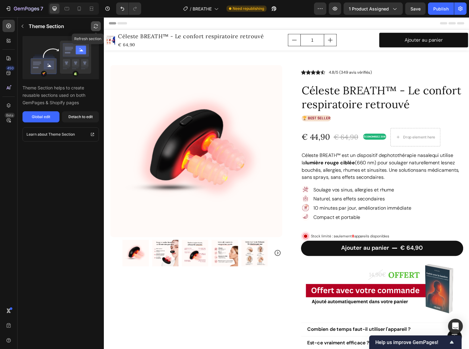
click at [97, 27] on icon "button" at bounding box center [95, 26] width 5 height 5
click at [25, 28] on button "button" at bounding box center [23, 26] width 10 height 10
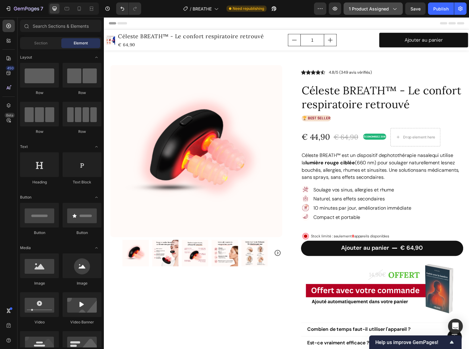
click at [390, 8] on div "1 product assigned" at bounding box center [373, 9] width 49 height 6
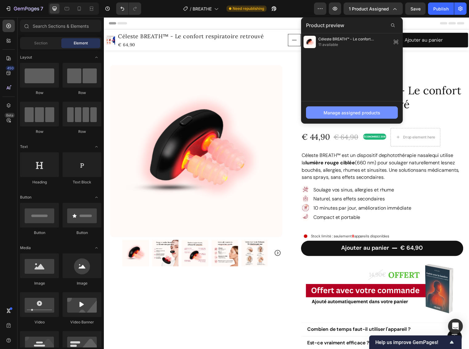
click at [361, 113] on div "Manage assigned products" at bounding box center [352, 112] width 57 height 6
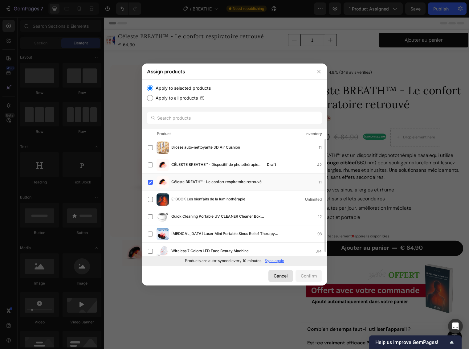
click at [280, 274] on div "Cancel" at bounding box center [281, 276] width 14 height 6
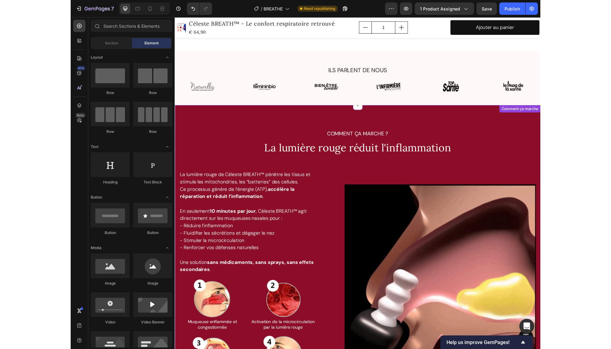
scroll to position [1426, 0]
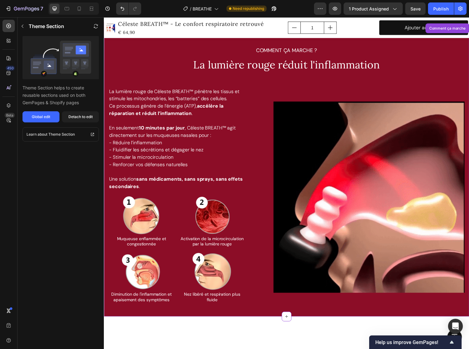
click at [394, 167] on img at bounding box center [373, 200] width 194 height 194
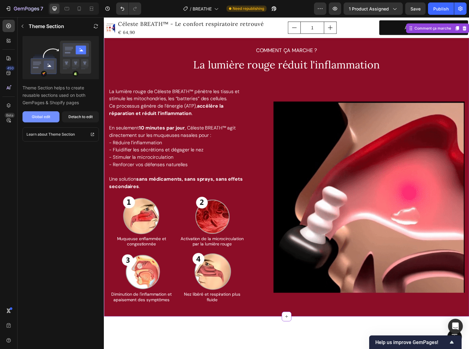
click at [53, 118] on button "Global edit" at bounding box center [41, 116] width 37 height 11
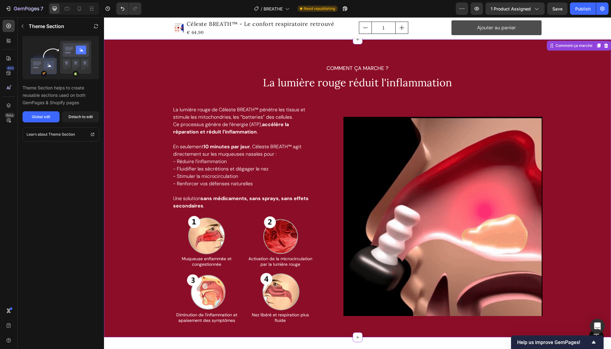
scroll to position [1127, 0]
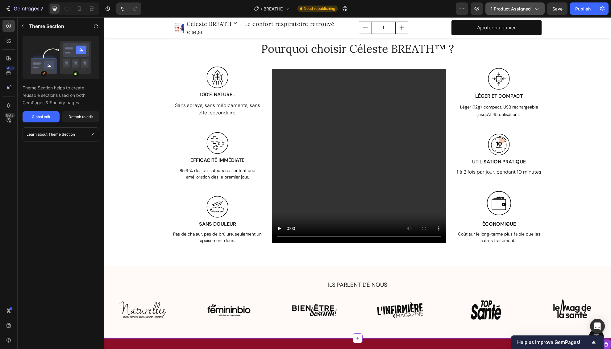
click at [505, 8] on span "1 product assigned" at bounding box center [510, 9] width 40 height 6
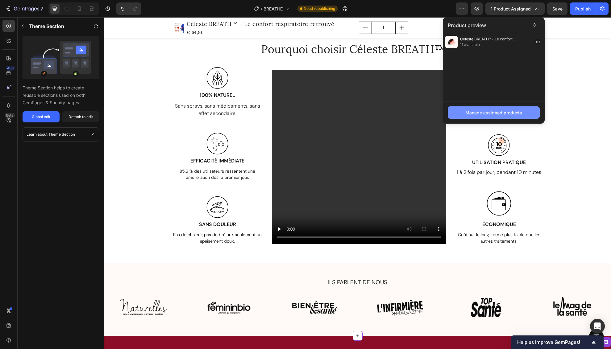
click at [492, 114] on div "Manage assigned products" at bounding box center [493, 112] width 57 height 6
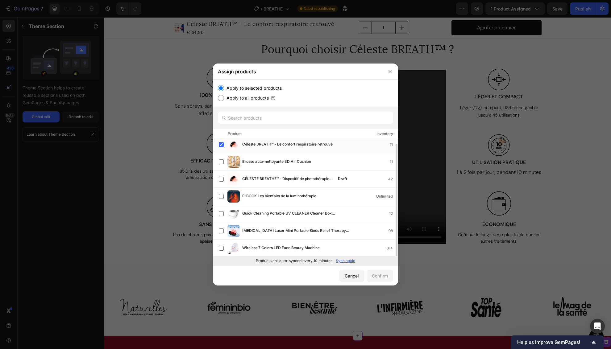
scroll to position [4, 0]
click at [348, 261] on p "Sync again" at bounding box center [345, 261] width 19 height 6
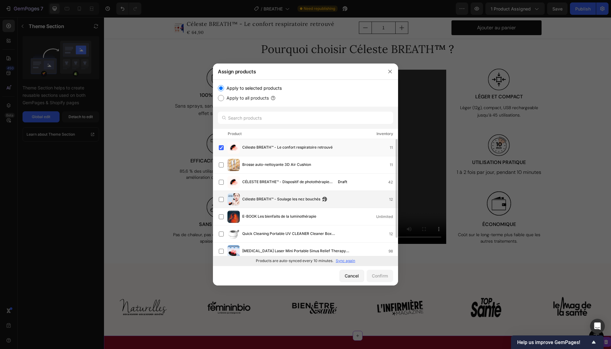
click at [275, 199] on span "Céleste BREATH™ - Soulage les nez bouchés" at bounding box center [281, 199] width 78 height 7
click at [378, 277] on div "Confirm" at bounding box center [380, 276] width 16 height 6
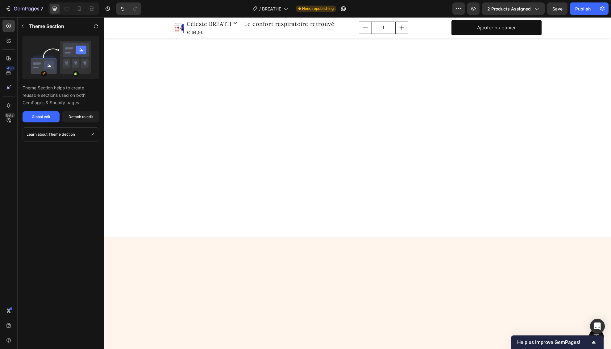
scroll to position [0, 0]
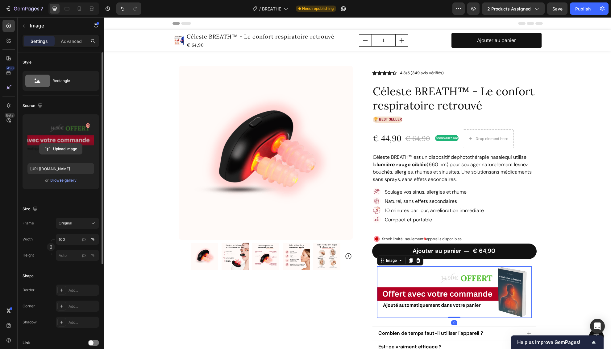
click at [49, 147] on input "file" at bounding box center [60, 149] width 43 height 10
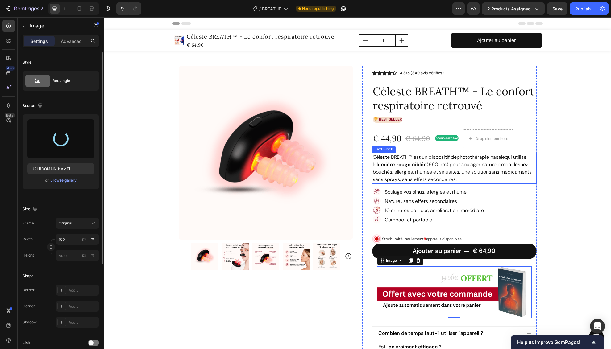
scroll to position [122, 0]
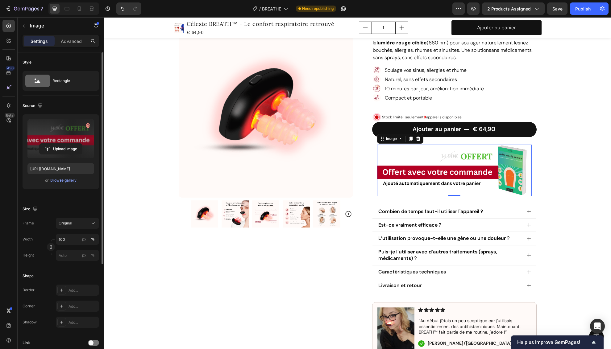
type input "https://cdn.shopify.com/s/files/1/0683/8262/1831/files/gempages_583461901552321…"
click at [575, 169] on div "Product Images Row Icon Icon Icon Icon Icon Icon List 4.8/5 (349 avis vérifiés)…" at bounding box center [357, 168] width 507 height 479
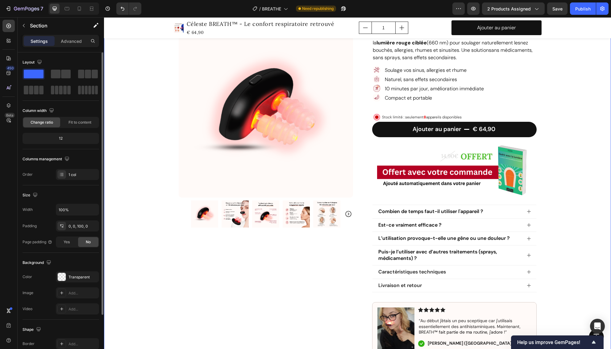
click at [580, 154] on div "Product Images Row Icon Icon Icon Icon Icon Icon List 4.8/5 (349 avis vérifiés)…" at bounding box center [357, 168] width 507 height 479
click at [584, 123] on div "Product Images Row Icon Icon Icon Icon Icon Icon List 4.8/5 (349 avis vérifiés)…" at bounding box center [357, 168] width 507 height 479
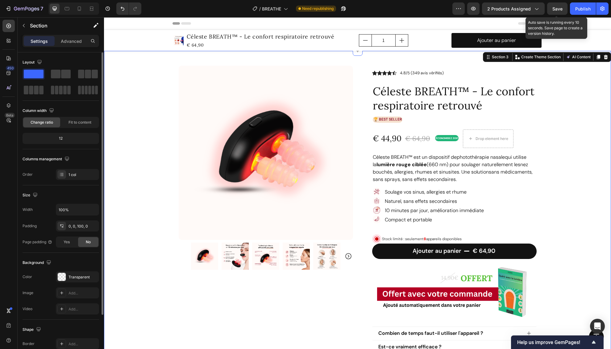
click at [556, 9] on span "Save" at bounding box center [557, 8] width 10 height 5
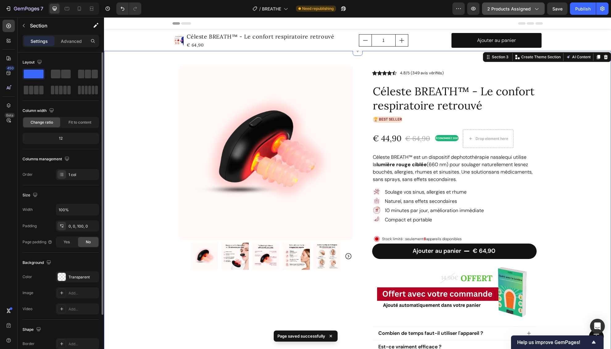
click at [509, 8] on span "2 products assigned" at bounding box center [508, 9] width 43 height 6
click at [569, 115] on div "Product Images Row Icon Icon Icon Icon Icon Icon List 4.8/5 (349 avis vérifiés)…" at bounding box center [357, 290] width 507 height 479
click at [499, 9] on span "2 products assigned" at bounding box center [508, 9] width 43 height 6
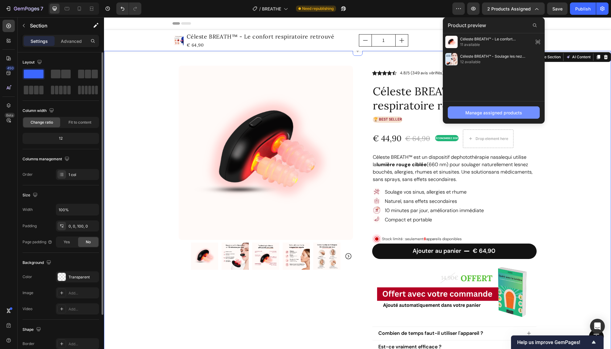
click at [505, 114] on div "Manage assigned products" at bounding box center [493, 112] width 57 height 6
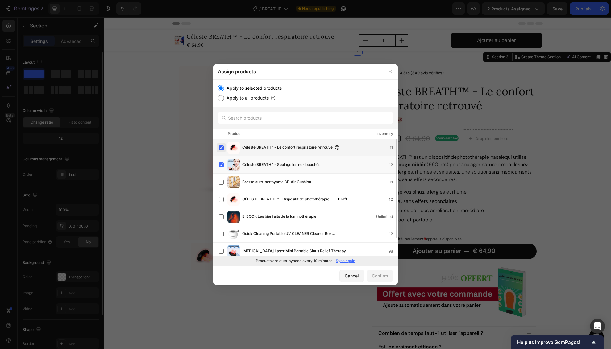
click at [221, 146] on label at bounding box center [221, 147] width 5 height 5
click at [385, 274] on div "Confirm" at bounding box center [380, 276] width 16 height 6
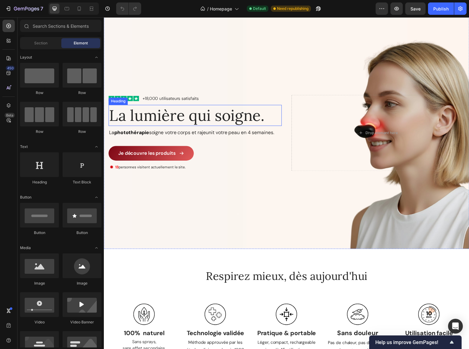
scroll to position [44, 0]
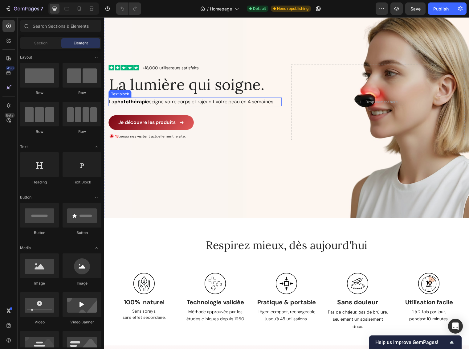
click at [155, 103] on span "La photothérapie soigne votre corps et rajeunit votre peau en 4 semaines." at bounding box center [192, 103] width 167 height 6
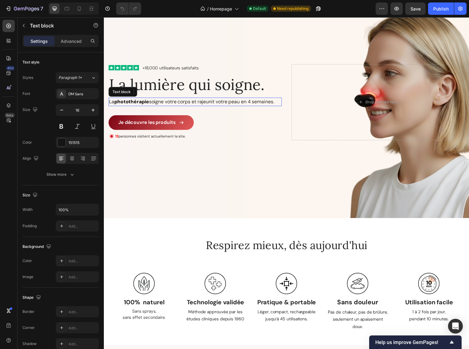
click at [155, 103] on span "La photothérapie soigne votre corps et rajeunit votre peau en 4 semaines." at bounding box center [192, 103] width 167 height 6
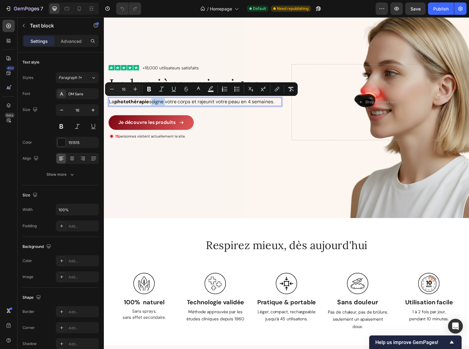
click at [162, 105] on span "La photothérapie soigne votre corps et rajeunit votre peau en 4 semaines." at bounding box center [192, 103] width 167 height 6
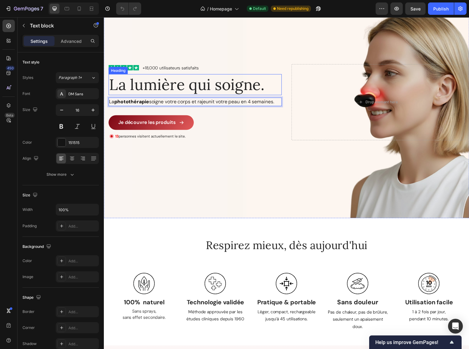
click at [223, 87] on h2 "La lumière qui soigne." at bounding box center [196, 85] width 175 height 21
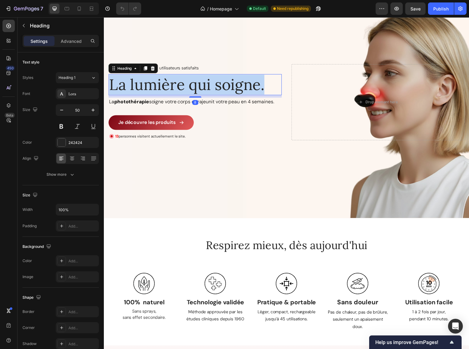
click at [223, 87] on p "La lumière qui soigne." at bounding box center [196, 86] width 174 height 20
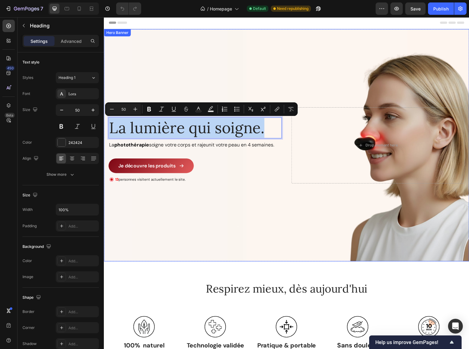
scroll to position [0, 0]
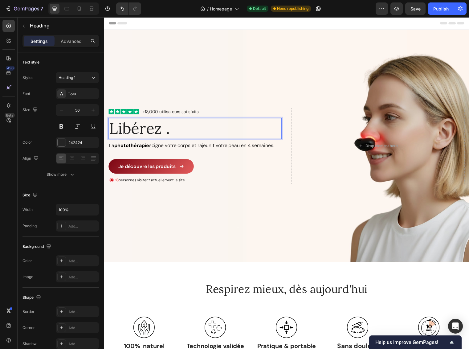
click at [146, 131] on p "Libérez ." at bounding box center [196, 130] width 174 height 20
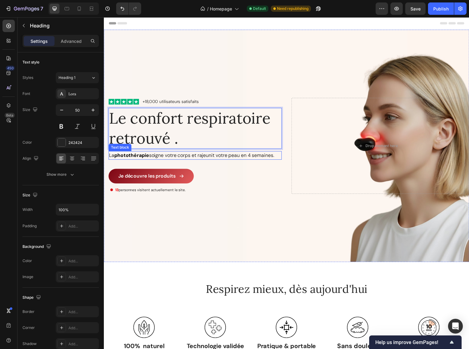
click at [156, 156] on span "La photothérapie soigne votre corps et rajeunit votre peau en 4 semaines." at bounding box center [192, 157] width 167 height 6
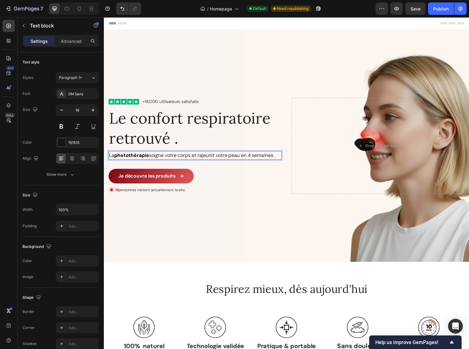
click at [156, 157] on span "La photothérapie soigne votre corps et rajeunit votre peau en 4 semaines." at bounding box center [192, 157] width 167 height 6
click at [152, 158] on span "La photothérapie soigne votre corps et rajeunit votre peau en 4 semaines." at bounding box center [192, 157] width 167 height 6
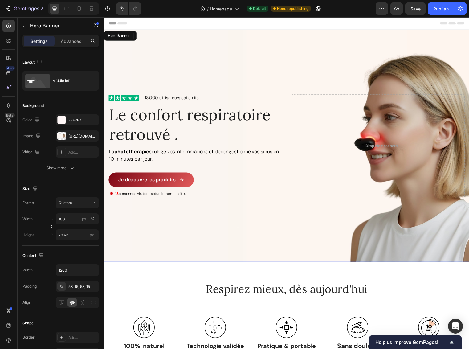
click at [177, 241] on div "Background Image" at bounding box center [289, 147] width 370 height 235
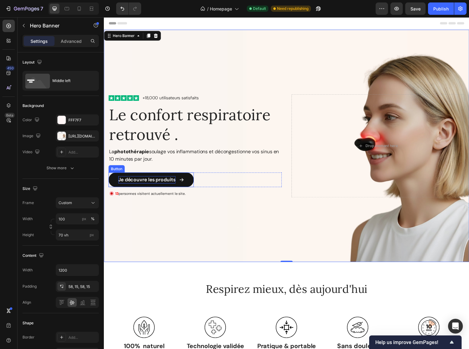
click at [167, 182] on p "Je découvre les produits" at bounding box center [147, 181] width 58 height 7
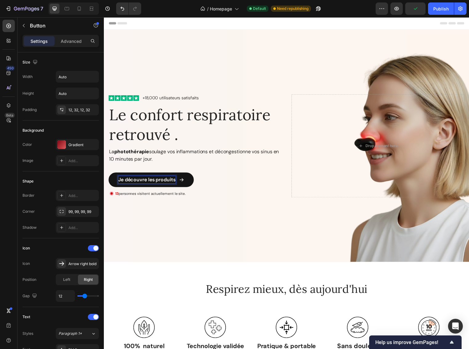
click at [146, 183] on p "Je découvre les produits" at bounding box center [147, 181] width 58 height 7
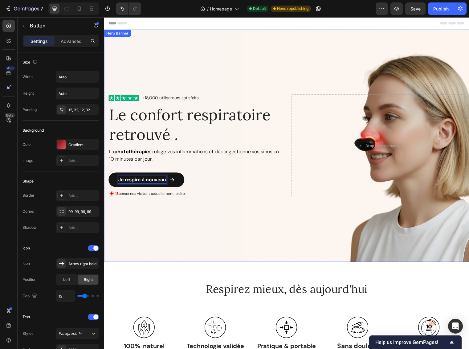
click at [229, 239] on div "Background Image" at bounding box center [289, 147] width 370 height 235
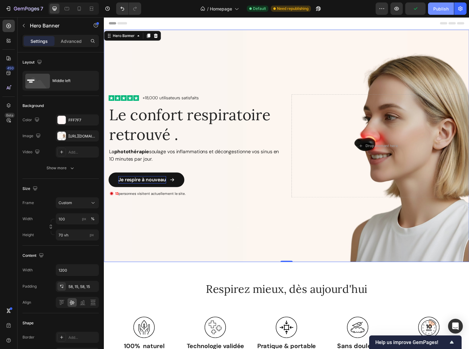
click at [436, 8] on div "Publish" at bounding box center [441, 9] width 15 height 6
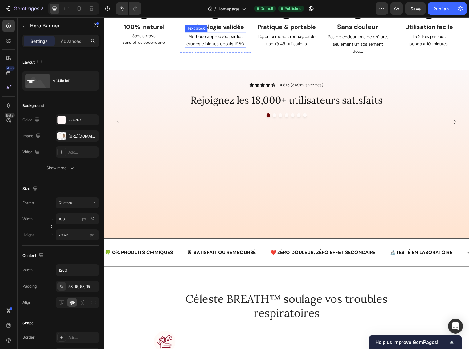
scroll to position [26, 0]
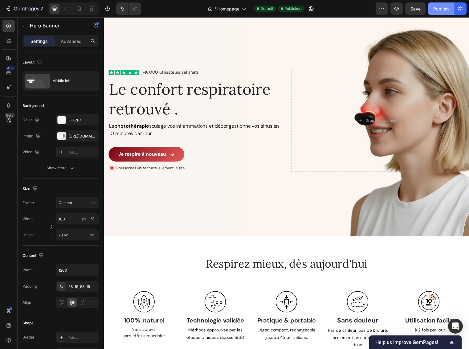
click at [442, 9] on div "Publish" at bounding box center [441, 9] width 15 height 6
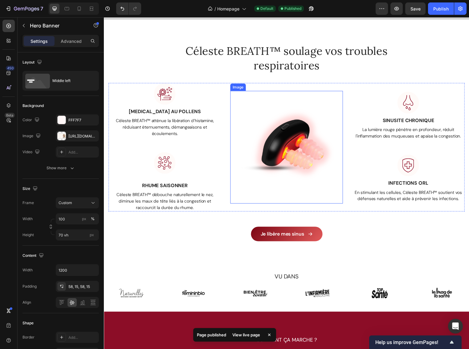
scroll to position [788, 0]
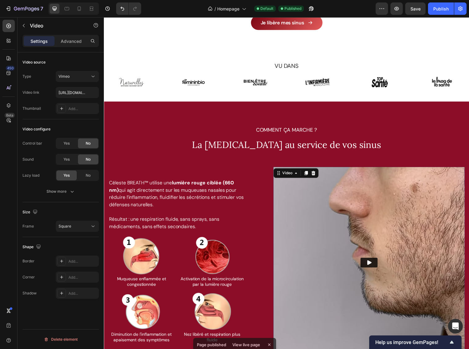
click at [384, 210] on img at bounding box center [373, 266] width 194 height 194
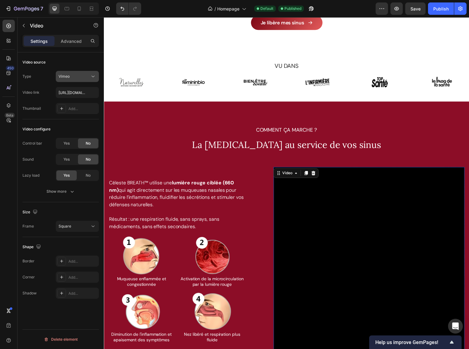
click at [76, 79] on div "Vimeo" at bounding box center [78, 76] width 38 height 6
click at [77, 62] on div "Video source" at bounding box center [61, 62] width 76 height 10
click at [316, 175] on icon at bounding box center [316, 175] width 5 height 5
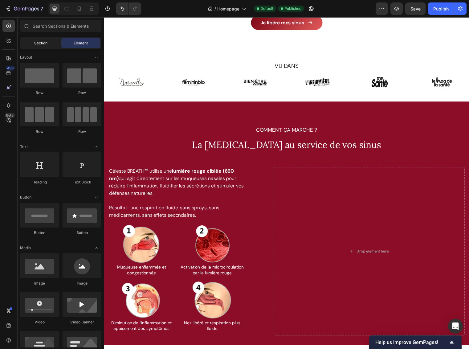
click at [40, 45] on span "Section" at bounding box center [40, 43] width 13 height 6
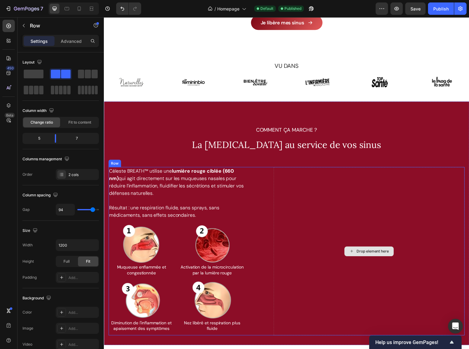
click at [301, 185] on div "Drop element here" at bounding box center [373, 254] width 194 height 171
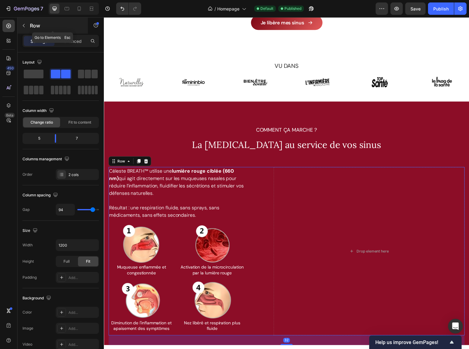
click at [24, 25] on icon "button" at bounding box center [23, 25] width 5 height 5
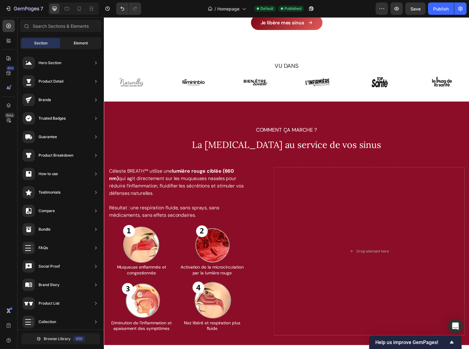
click at [85, 39] on div "Element" at bounding box center [80, 43] width 39 height 10
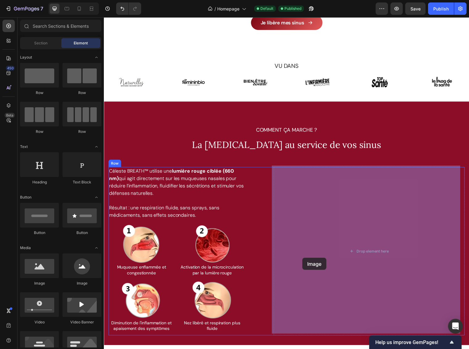
drag, startPoint x: 148, startPoint y: 288, endPoint x: 305, endPoint y: 261, distance: 159.1
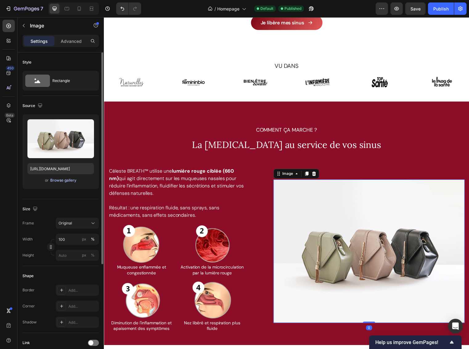
click at [72, 182] on div "Browse gallery" at bounding box center [63, 181] width 26 height 6
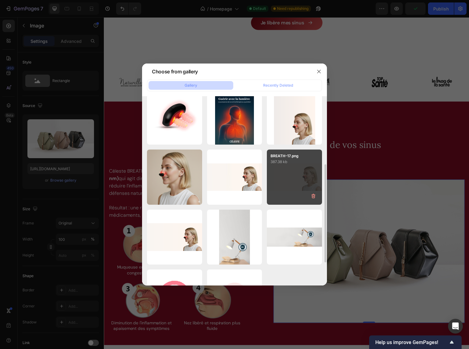
scroll to position [0, 0]
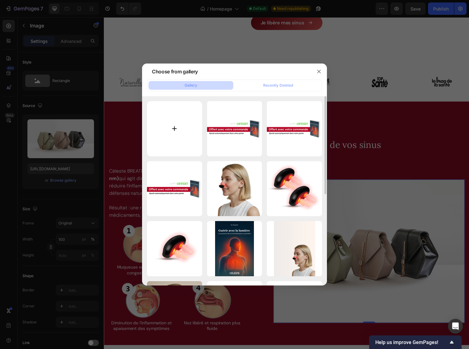
type input "C:\fakepath\giphy.mp4"
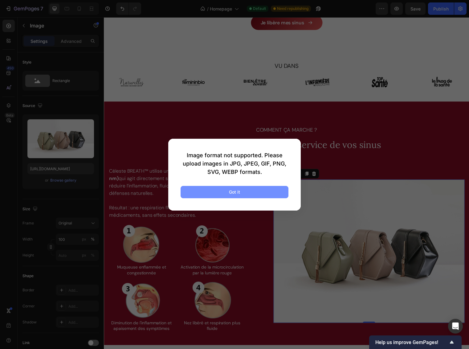
click at [251, 192] on button "Got it" at bounding box center [235, 192] width 108 height 12
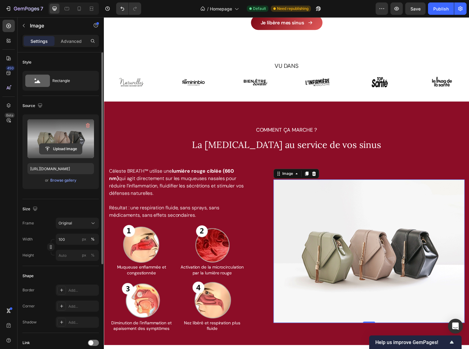
click at [59, 149] on input "file" at bounding box center [60, 149] width 43 height 10
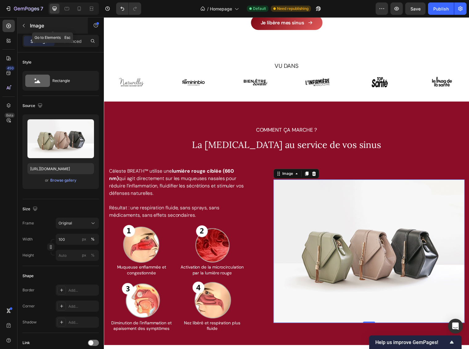
click at [25, 25] on icon "button" at bounding box center [23, 25] width 5 height 5
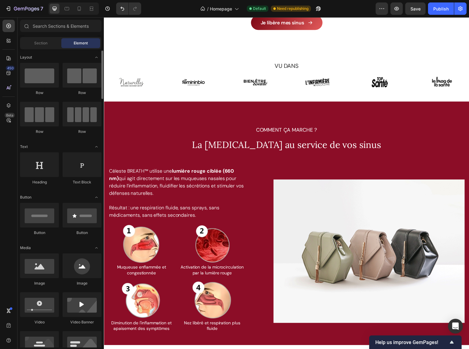
scroll to position [55, 0]
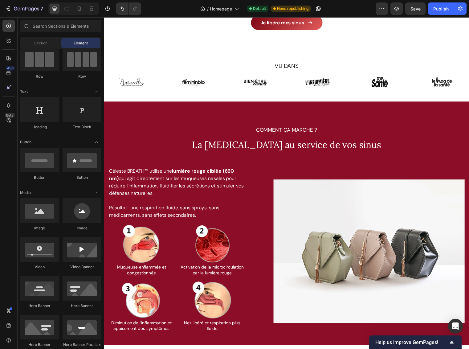
click at [20, 0] on div "7 Version history / Homepage Default Need republishing Preview Save Publish" at bounding box center [234, 9] width 469 height 18
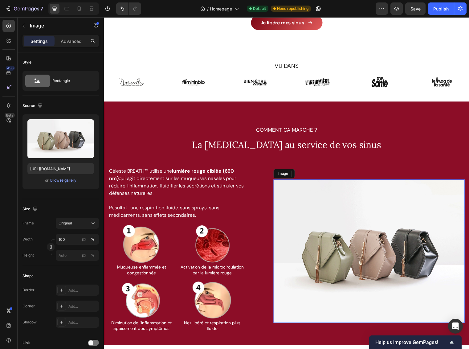
click at [339, 205] on img at bounding box center [373, 254] width 194 height 145
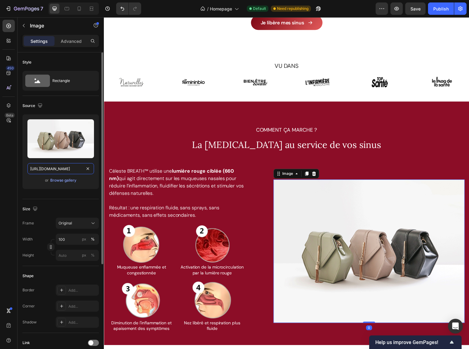
click at [69, 168] on input "https://cdn.shopify.com/s/files/1/2005/9307/files/image_demo.jpg" at bounding box center [60, 168] width 67 height 11
paste input "media2.giphy.com/media/v1.Y2lkPTc5MGI3NjExcTJ5OG5xZHd3aGJnZzdsaWN6eWU1c3M1ZDBka…"
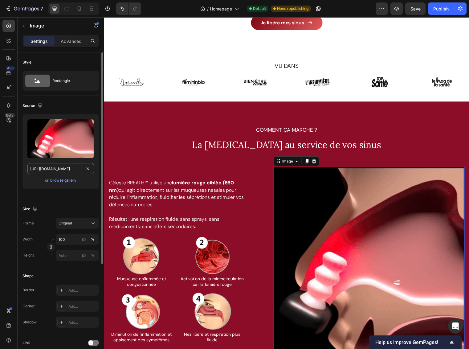
type input "https://media2.giphy.com/media/v1.Y2lkPTc5MGI3NjExcTJ5OG5xZHd3aGJnZzdsaWN6eWU1c…"
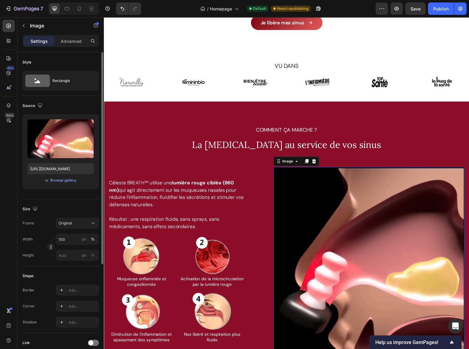
click at [43, 189] on div "Upload Image https://media2.giphy.com/media/v1.Y2lkPTc5MGI3NjExcTJ5OG5xZHd3aGJn…" at bounding box center [61, 151] width 76 height 75
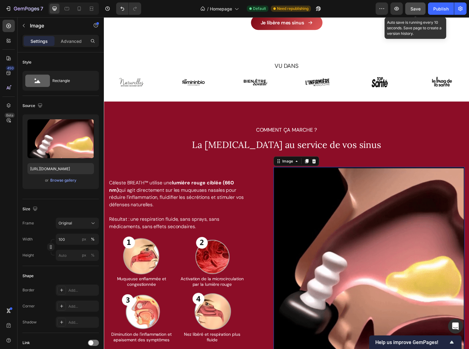
click at [413, 6] on div "Save" at bounding box center [416, 9] width 10 height 6
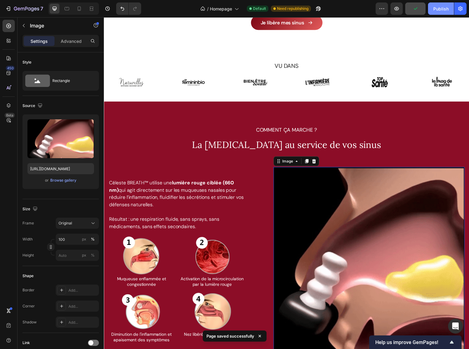
click at [445, 8] on div "Publish" at bounding box center [441, 9] width 15 height 6
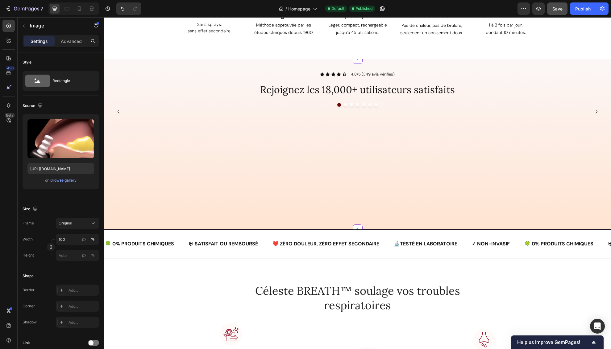
scroll to position [0, 0]
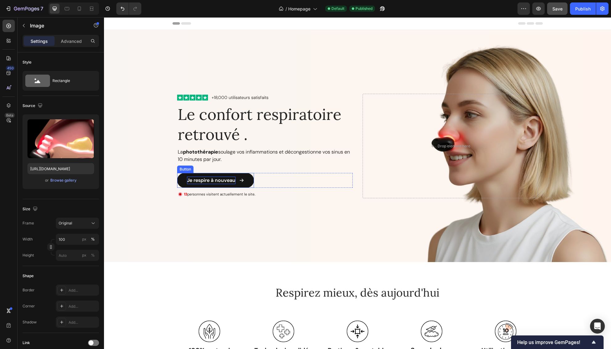
click at [216, 183] on p "Je respire à nouveau" at bounding box center [211, 180] width 48 height 7
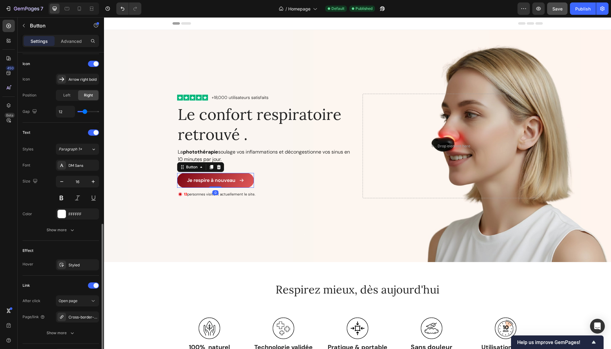
scroll to position [225, 0]
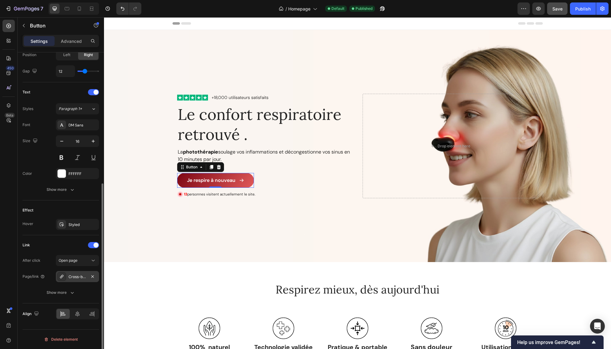
click at [78, 275] on div "Cross-border-intelligent-infrared-nose-opening-device-laser-nose-relief-device-…" at bounding box center [77, 277] width 18 height 6
click at [44, 245] on div "Link" at bounding box center [61, 245] width 76 height 10
click at [69, 294] on icon "button" at bounding box center [72, 293] width 6 height 6
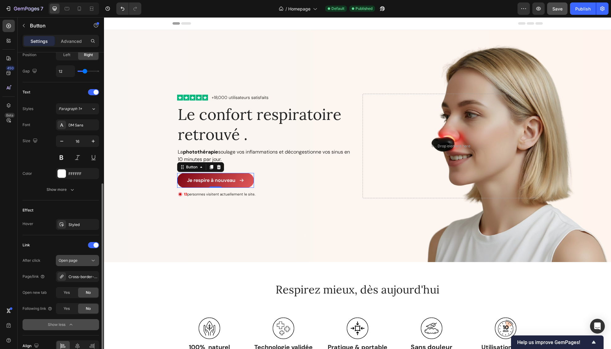
click at [87, 256] on button "Open page" at bounding box center [77, 260] width 43 height 11
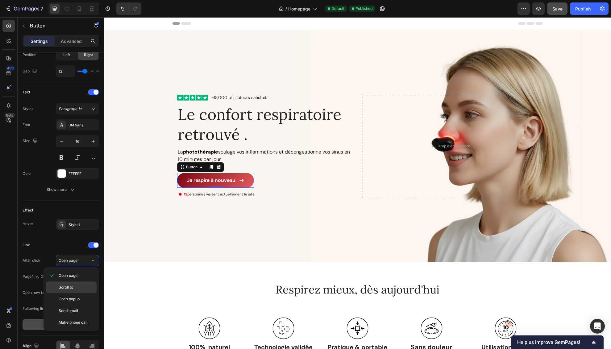
drag, startPoint x: 75, startPoint y: 286, endPoint x: 76, endPoint y: 281, distance: 4.7
click at [75, 285] on p "Scroll to" at bounding box center [76, 288] width 35 height 6
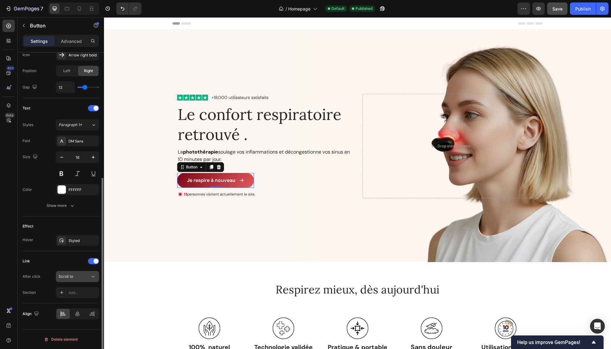
click at [76, 277] on div "Scroll to" at bounding box center [74, 277] width 31 height 6
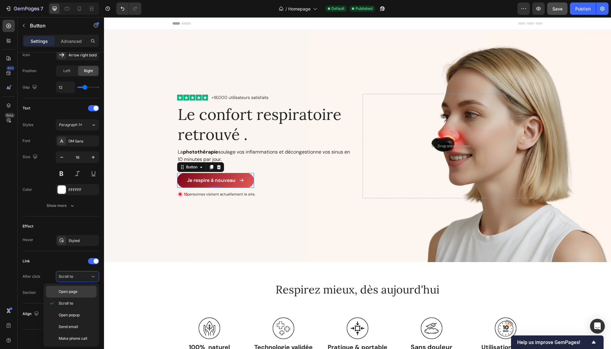
click at [76, 290] on span "Open page" at bounding box center [68, 292] width 19 height 6
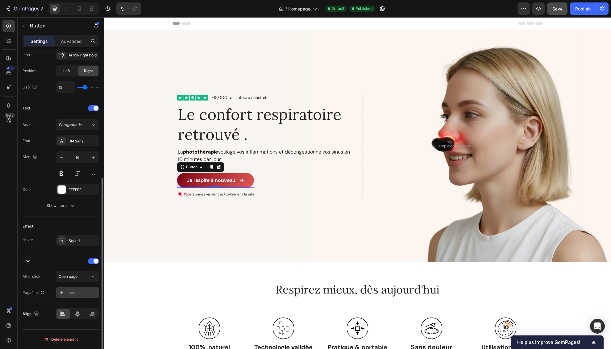
click at [78, 296] on div "Add..." at bounding box center [77, 292] width 43 height 11
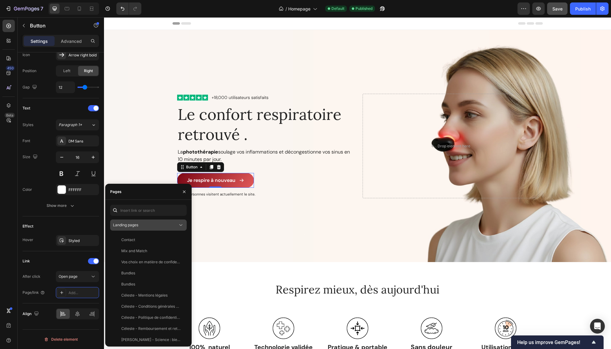
click at [155, 226] on div "Landing pages" at bounding box center [145, 225] width 65 height 6
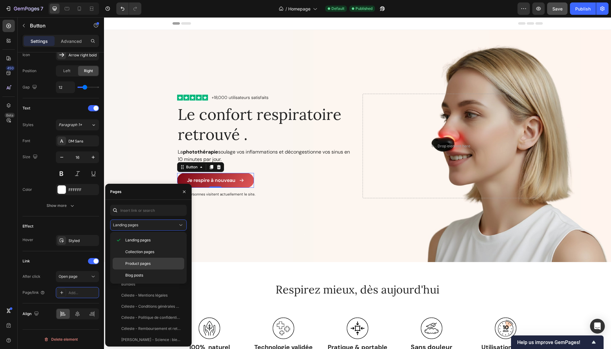
click at [146, 262] on span "Product pages" at bounding box center [137, 264] width 25 height 6
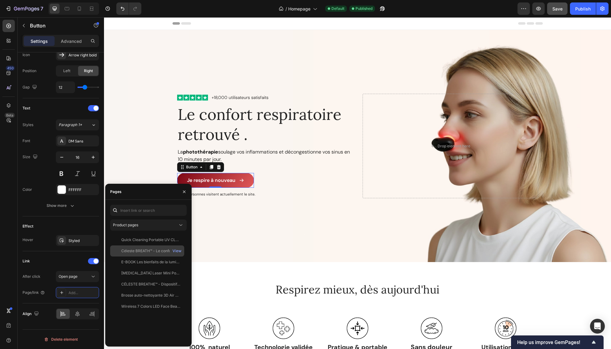
click at [150, 249] on div "Céleste BREATH™ - Le confort respiratoire retrouvé" at bounding box center [150, 251] width 59 height 6
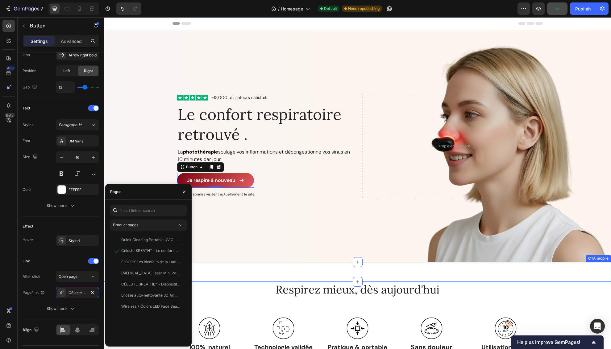
click at [218, 274] on div "Je libère mes sinus Button Row Image 17 personnes visitent le site actuellement…" at bounding box center [357, 272] width 507 height 20
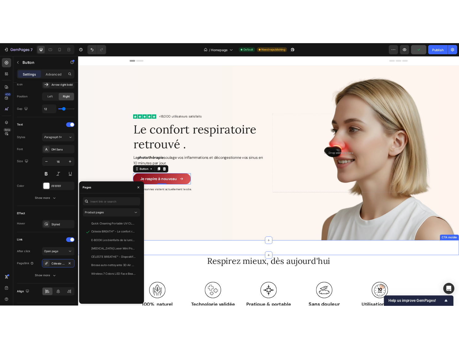
scroll to position [0, 0]
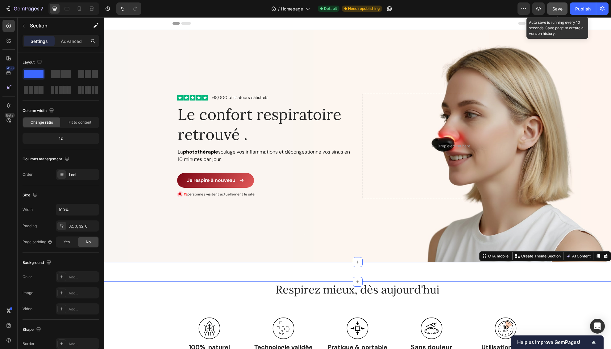
click at [469, 10] on span "Save" at bounding box center [557, 8] width 10 height 5
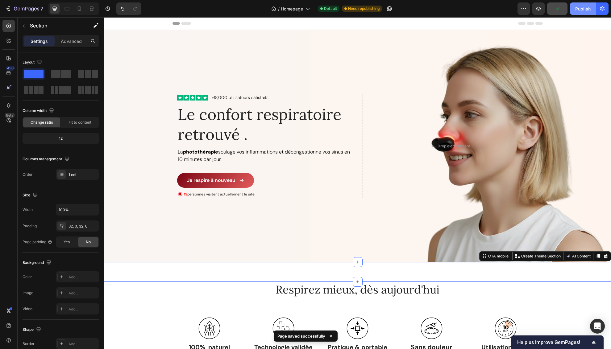
click at [469, 8] on div "Publish" at bounding box center [582, 9] width 15 height 6
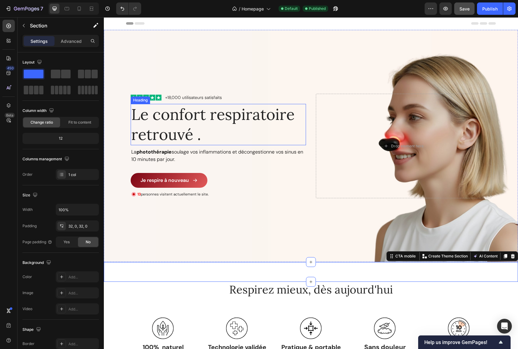
click at [216, 135] on h2 "Le confort respiratoire retrouvé ." at bounding box center [218, 124] width 175 height 41
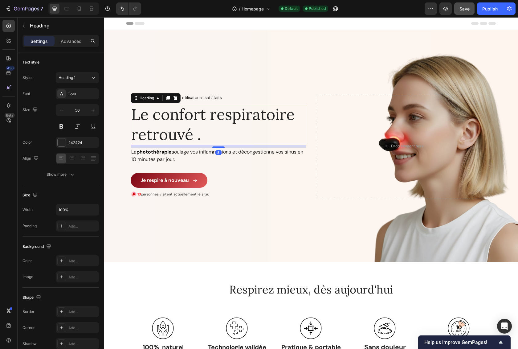
click at [202, 138] on h2 "Le confort respiratoire retrouvé ." at bounding box center [218, 124] width 175 height 41
click at [469, 10] on span "Save" at bounding box center [465, 8] width 10 height 5
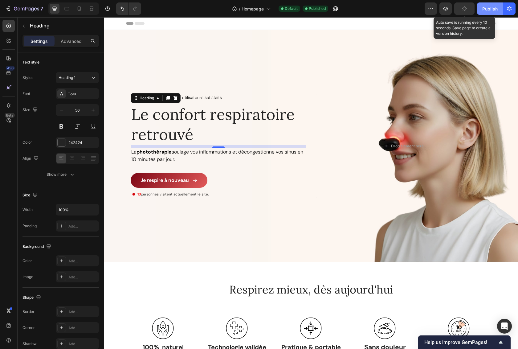
click at [469, 10] on div "Publish" at bounding box center [490, 9] width 15 height 6
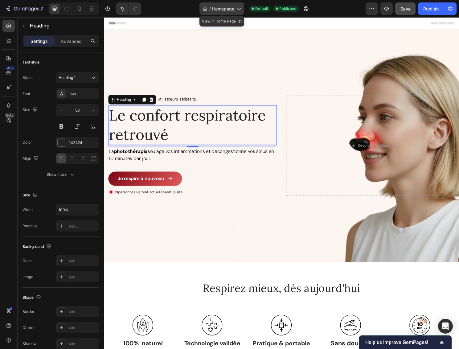
click at [223, 10] on span "Homepage" at bounding box center [223, 9] width 22 height 6
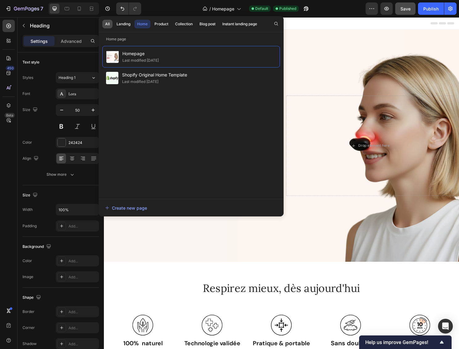
click at [108, 25] on div "All" at bounding box center [107, 24] width 5 height 6
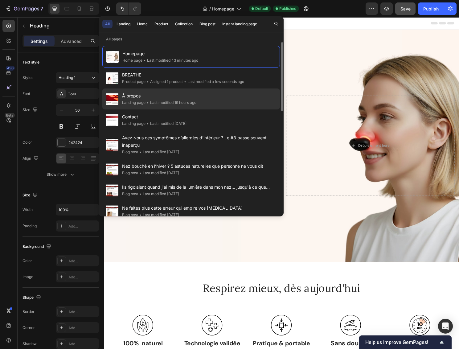
click at [181, 102] on div "• Last modified 19 hours ago" at bounding box center [171, 103] width 51 height 6
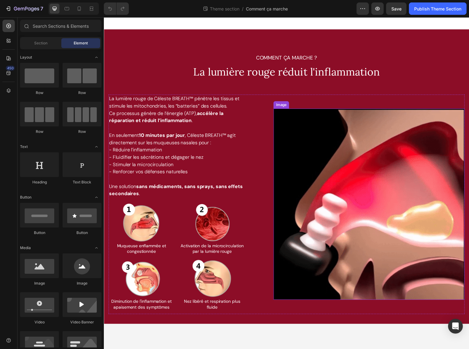
click at [378, 149] on img at bounding box center [373, 207] width 194 height 194
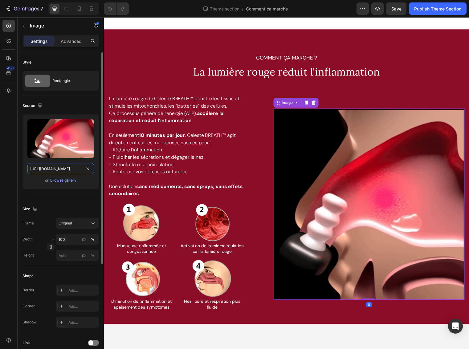
click at [71, 169] on input "[URL][DOMAIN_NAME]" at bounding box center [60, 168] width 67 height 11
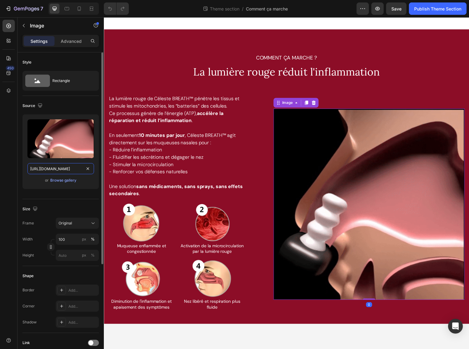
click at [71, 169] on input "[URL][DOMAIN_NAME]" at bounding box center [60, 168] width 67 height 11
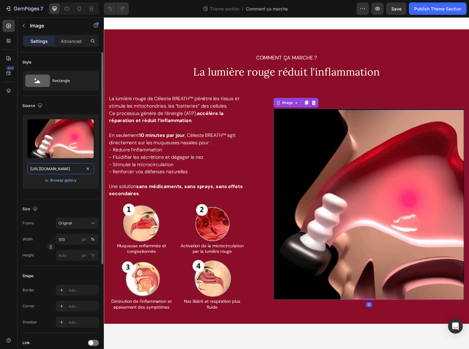
click at [71, 169] on input "[URL][DOMAIN_NAME]" at bounding box center [60, 168] width 67 height 11
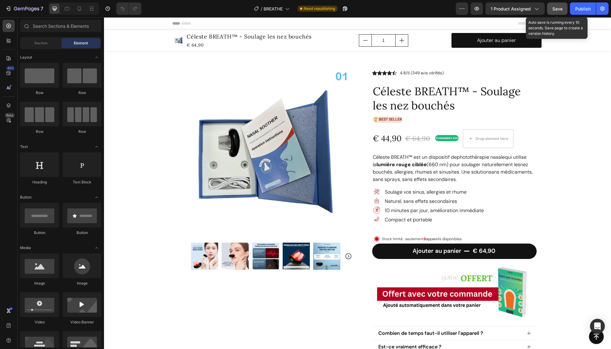
click at [565, 10] on button "Save" at bounding box center [557, 8] width 20 height 12
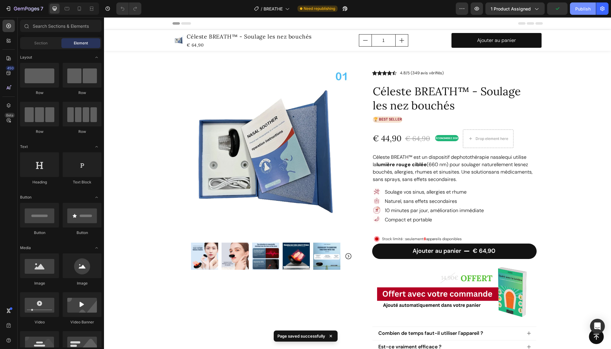
click at [579, 9] on div "Publish" at bounding box center [582, 9] width 15 height 6
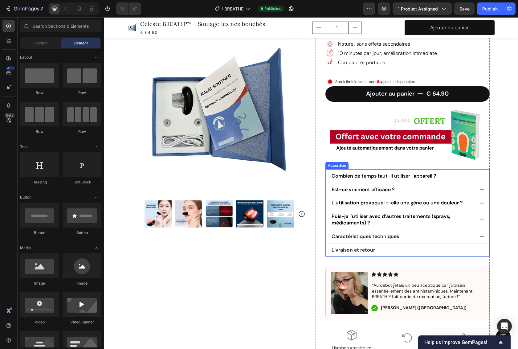
scroll to position [208, 0]
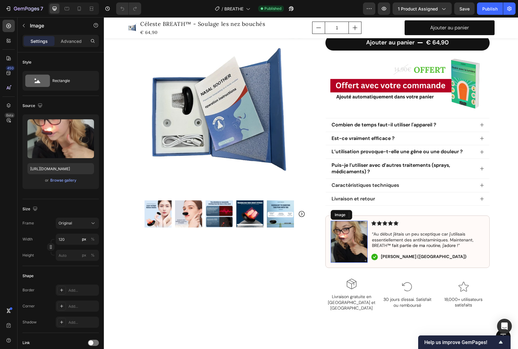
click at [350, 245] on img at bounding box center [349, 242] width 37 height 42
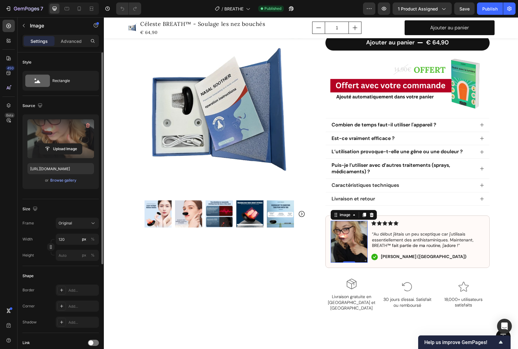
click at [64, 129] on label at bounding box center [60, 138] width 67 height 39
click at [64, 144] on input "file" at bounding box center [60, 149] width 43 height 10
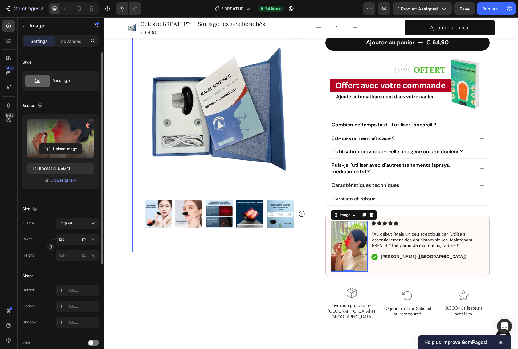
type input "[URL][DOMAIN_NAME]"
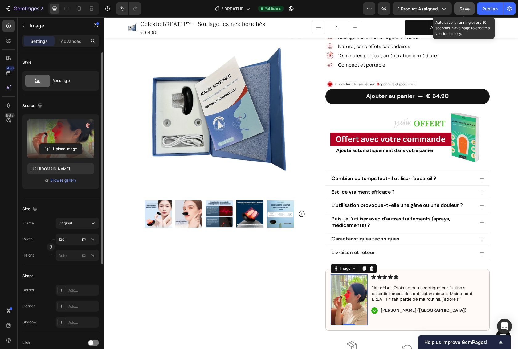
click at [467, 7] on span "Save" at bounding box center [465, 8] width 10 height 5
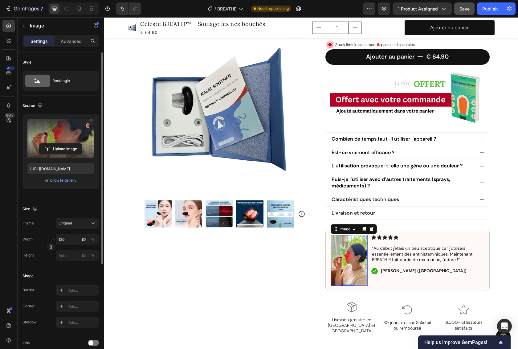
scroll to position [479, 0]
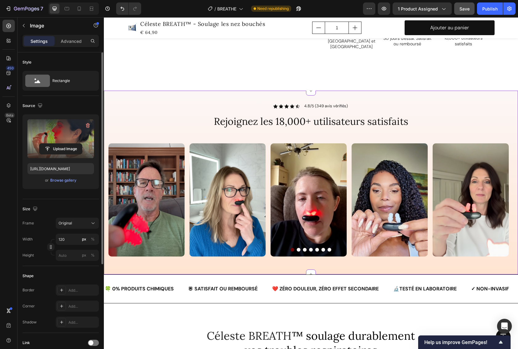
click at [281, 175] on img at bounding box center [309, 199] width 76 height 113
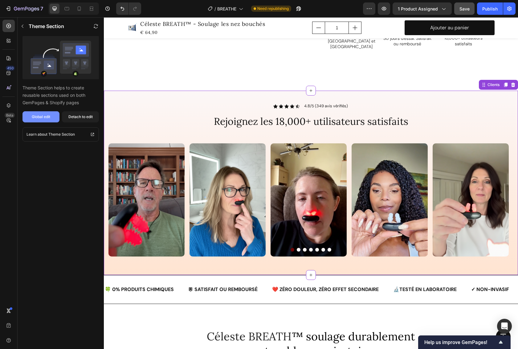
click at [33, 115] on div "Global edit" at bounding box center [41, 117] width 19 height 6
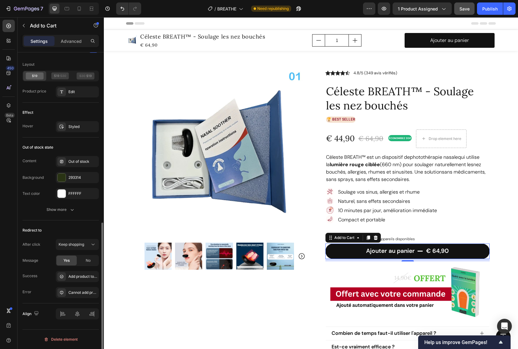
scroll to position [422, 0]
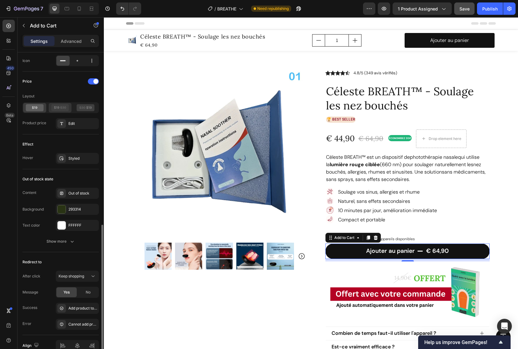
click at [61, 107] on icon at bounding box center [63, 107] width 6 height 3
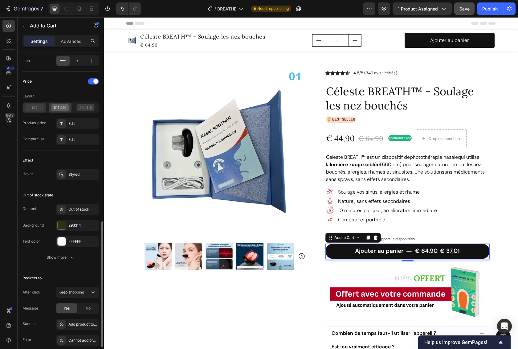
click at [35, 108] on icon at bounding box center [34, 107] width 5 height 3
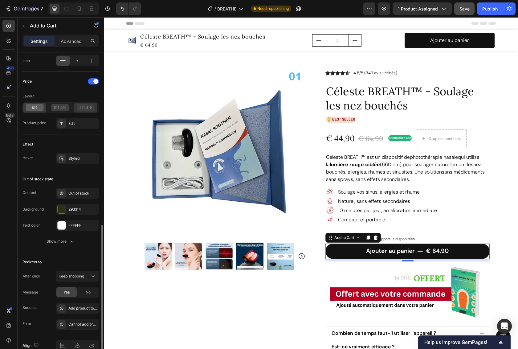
click at [86, 108] on icon at bounding box center [86, 107] width 18 height 7
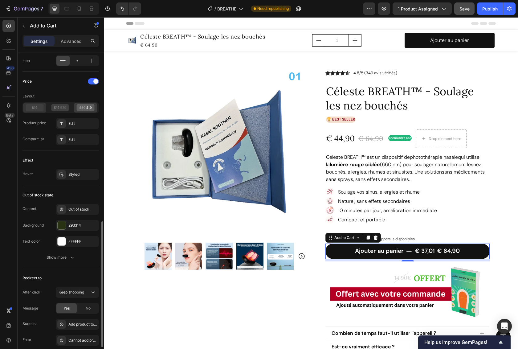
click at [39, 108] on icon at bounding box center [35, 107] width 18 height 7
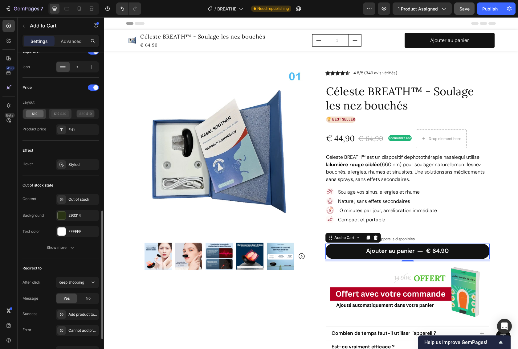
scroll to position [398, 0]
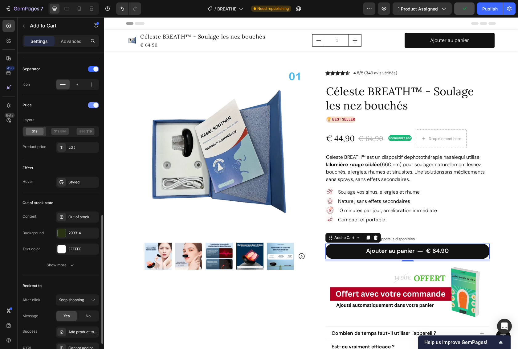
click at [94, 105] on span at bounding box center [95, 105] width 5 height 5
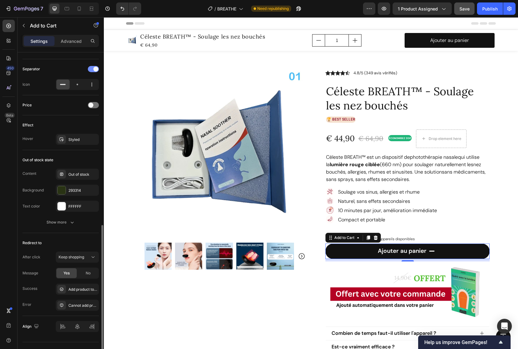
click at [96, 70] on span at bounding box center [95, 69] width 5 height 5
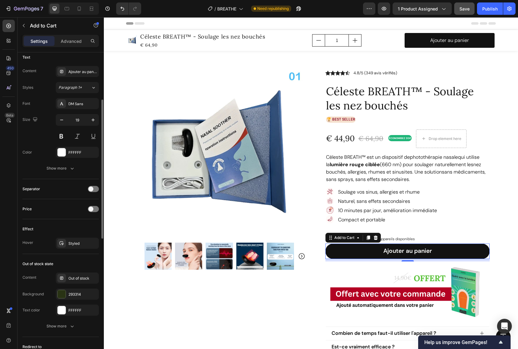
scroll to position [225, 0]
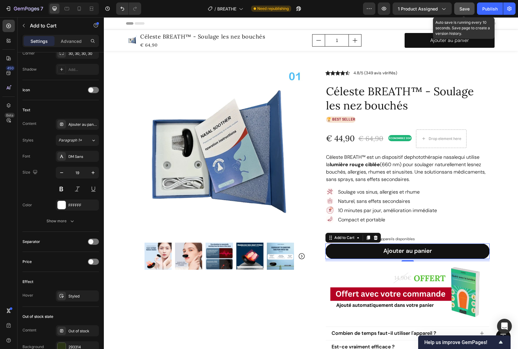
click at [470, 9] on span "Save" at bounding box center [465, 8] width 10 height 5
click at [495, 7] on div "Publish" at bounding box center [490, 9] width 15 height 6
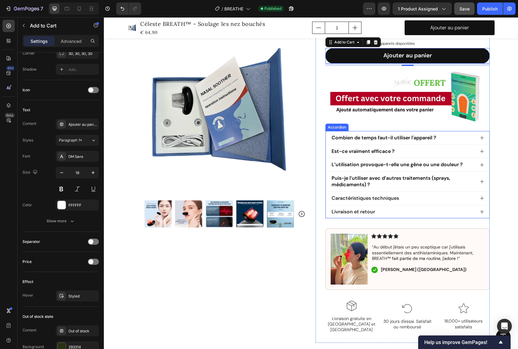
scroll to position [241, 0]
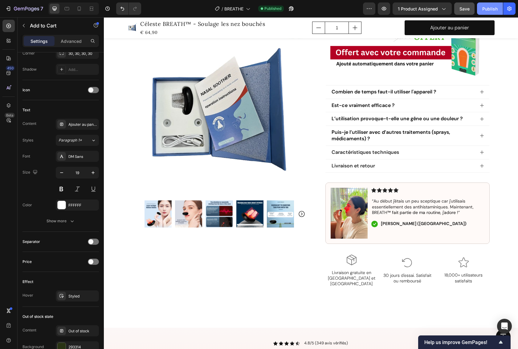
click at [486, 9] on div "Publish" at bounding box center [490, 9] width 15 height 6
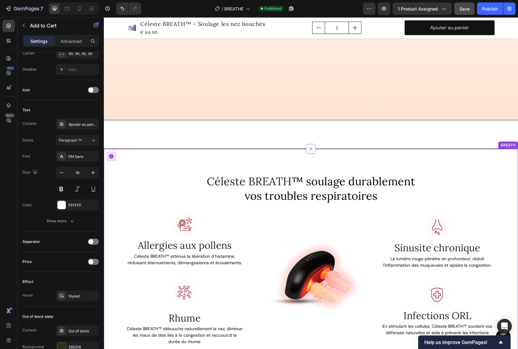
scroll to position [826, 0]
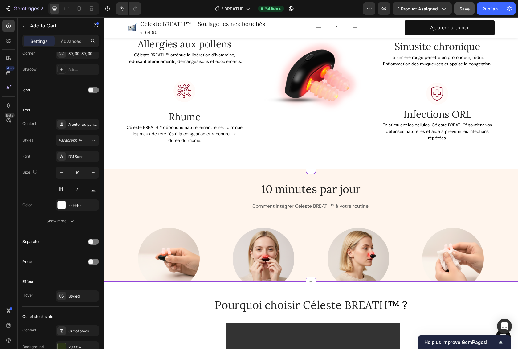
click at [472, 187] on div "10 minutes par jour Heading Comment intégrer Céleste BREATH™ à votre routine. T…" at bounding box center [311, 202] width 370 height 42
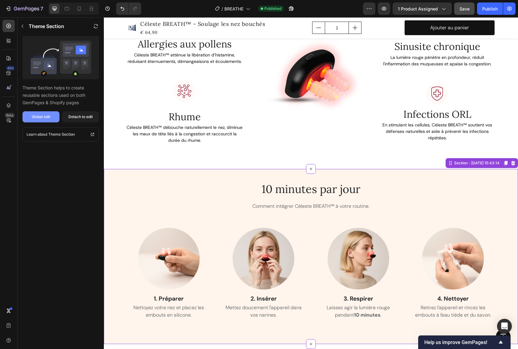
click at [51, 117] on button "Global edit" at bounding box center [41, 116] width 37 height 11
click at [381, 179] on div "10 minutes par jour Heading Comment intégrer Céleste BREATH™ à votre routine. T…" at bounding box center [311, 256] width 414 height 175
click at [490, 208] on div "10 minutes par jour Heading Comment intégrer Céleste BREATH™ à votre routine. T…" at bounding box center [311, 202] width 370 height 42
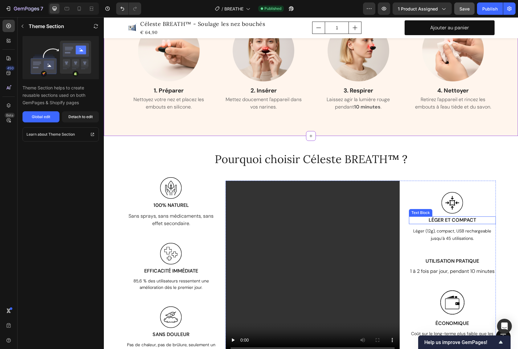
scroll to position [835, 0]
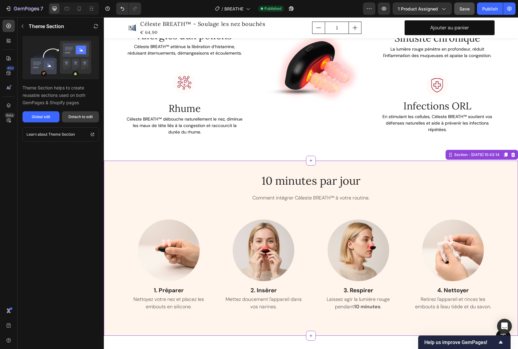
click at [75, 114] on div "Detach to edit" at bounding box center [80, 117] width 24 height 6
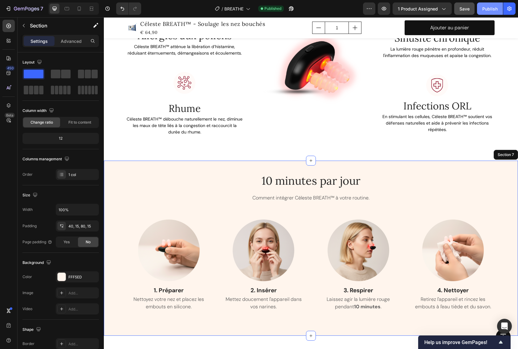
click at [486, 6] on div "Publish" at bounding box center [490, 9] width 15 height 6
click at [498, 7] on div "Publish" at bounding box center [490, 9] width 15 height 6
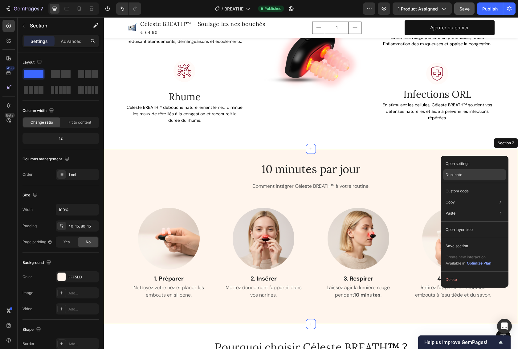
click at [464, 174] on div "Duplicate" at bounding box center [474, 174] width 63 height 11
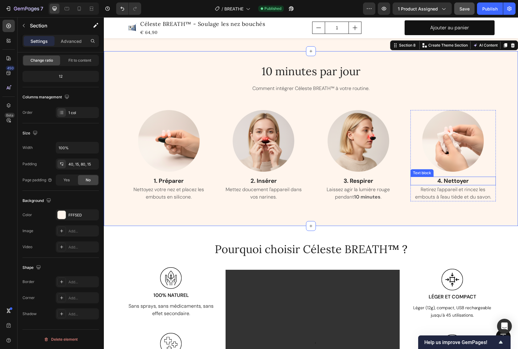
scroll to position [1049, 0]
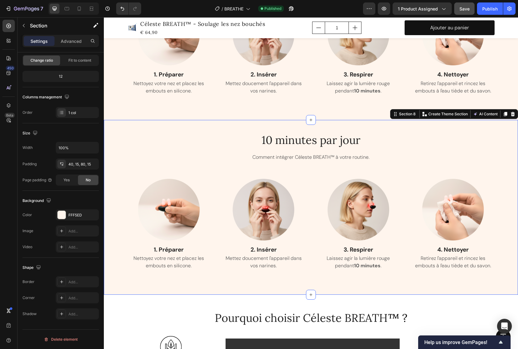
click at [511, 129] on div "10 minutes par jour Heading Comment intégrer Céleste BREATH™ à votre routine. T…" at bounding box center [311, 207] width 414 height 175
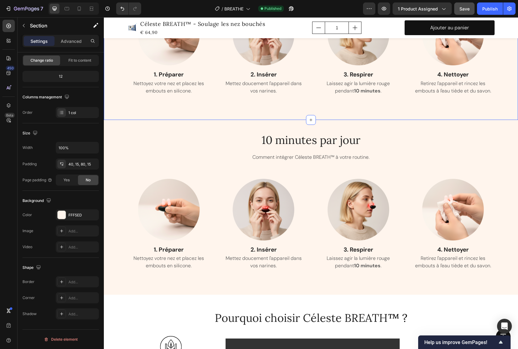
click at [507, 97] on div "10 minutes par jour Heading Comment intégrer Céleste BREATH™ à votre routine. T…" at bounding box center [311, 32] width 414 height 175
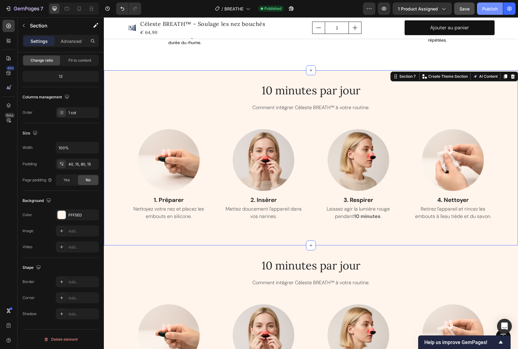
click at [490, 10] on div "Publish" at bounding box center [490, 9] width 15 height 6
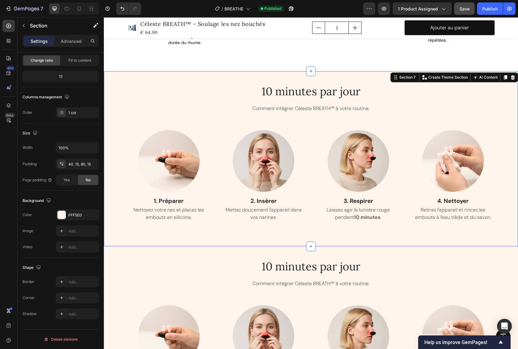
click at [337, 76] on div "10 minutes par jour Heading Comment intégrer Céleste BREATH™ à votre routine. T…" at bounding box center [311, 158] width 414 height 175
click at [511, 76] on icon at bounding box center [513, 77] width 4 height 4
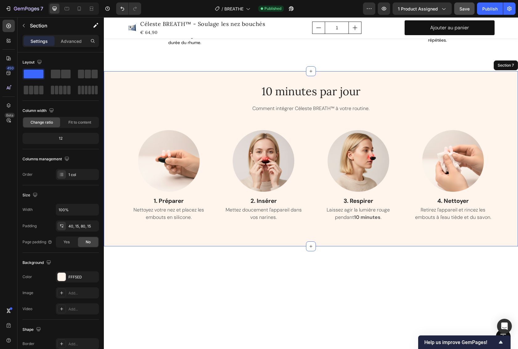
click at [488, 76] on div "10 minutes par jour Heading Comment intégrer Céleste BREATH™ à votre routine. T…" at bounding box center [311, 158] width 414 height 175
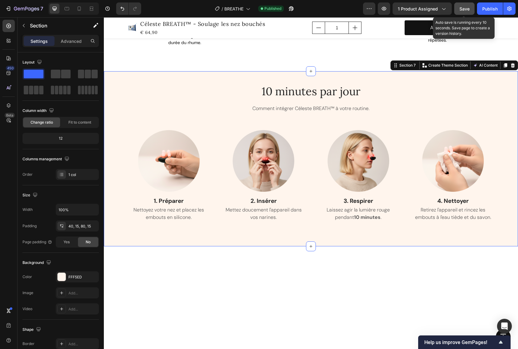
click at [468, 7] on span "Save" at bounding box center [465, 8] width 10 height 5
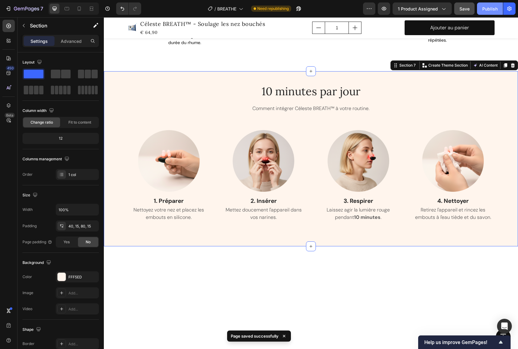
click at [494, 13] on button "Publish" at bounding box center [490, 8] width 26 height 12
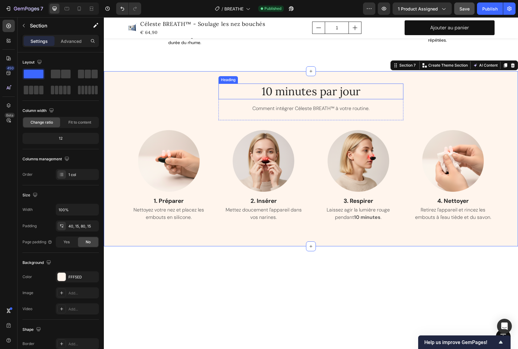
click at [335, 92] on span "10 minutes par jour" at bounding box center [311, 91] width 99 height 14
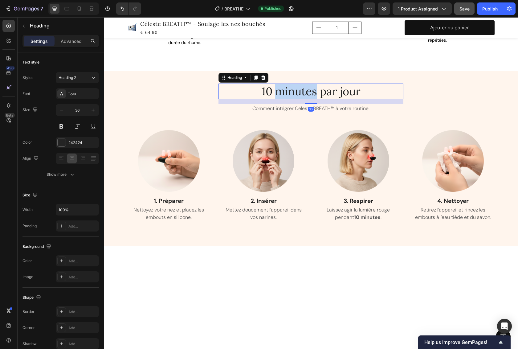
click at [282, 91] on span "10 minutes par jour" at bounding box center [311, 91] width 99 height 14
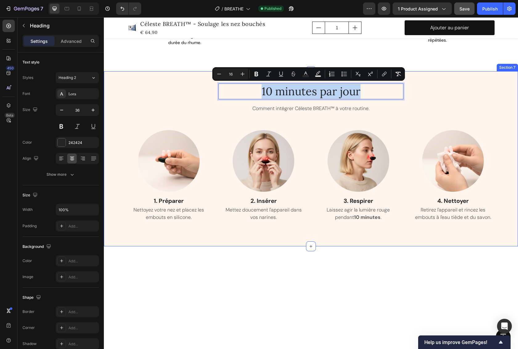
click at [479, 74] on div "10 minutes par jour Heading 16 Comment intégrer Céleste BREATH™ à votre routine…" at bounding box center [311, 158] width 414 height 175
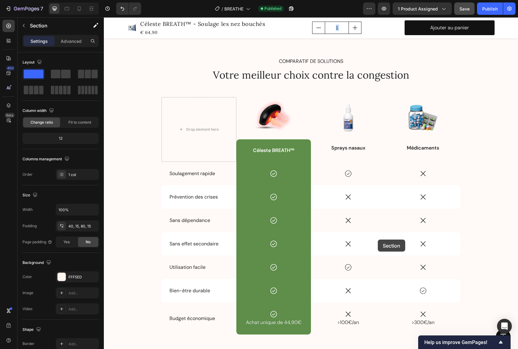
scroll to position [2646, 0]
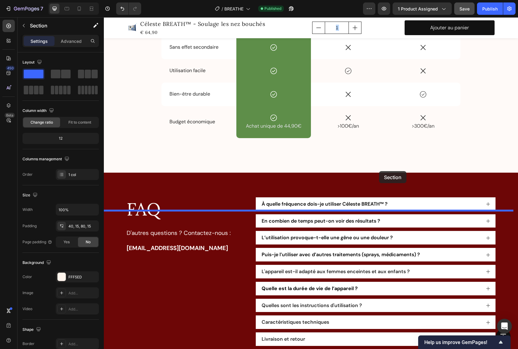
drag, startPoint x: 390, startPoint y: 65, endPoint x: 379, endPoint y: 171, distance: 107.0
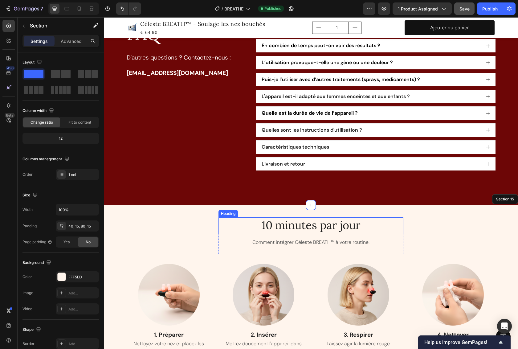
scroll to position [2687, 0]
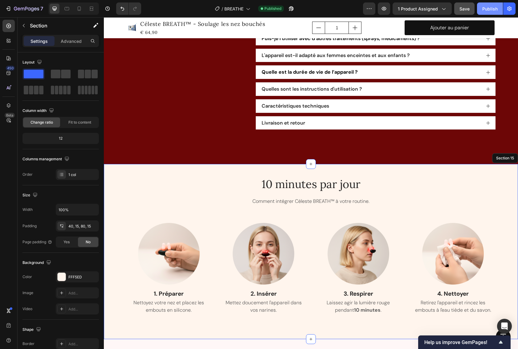
click at [488, 7] on div "Publish" at bounding box center [490, 9] width 15 height 6
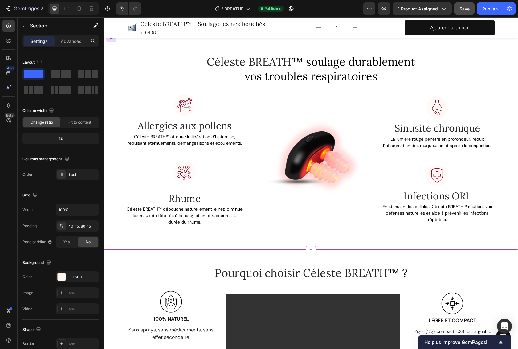
scroll to position [801, 0]
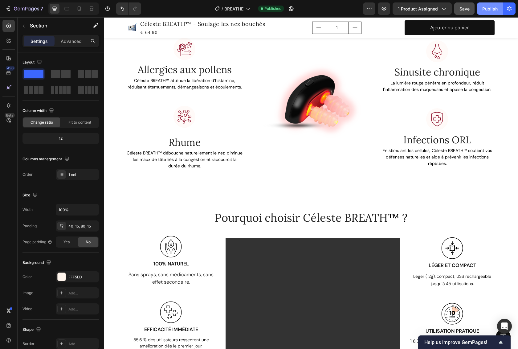
click at [493, 9] on div "Publish" at bounding box center [490, 9] width 15 height 6
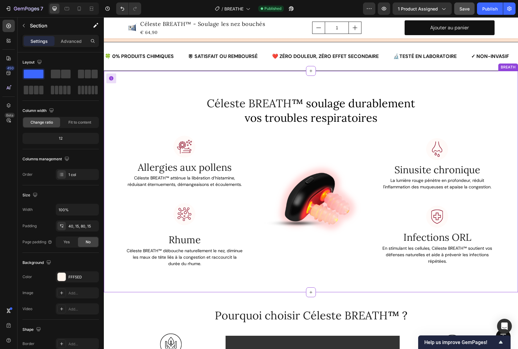
scroll to position [755, 0]
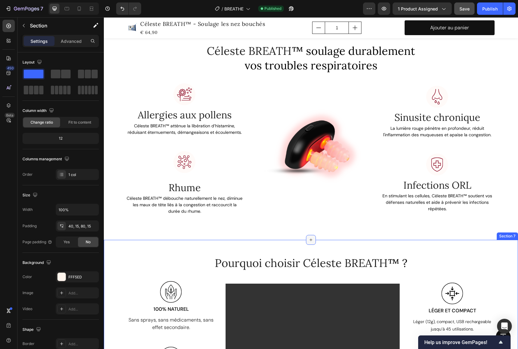
click at [309, 240] on icon at bounding box center [311, 239] width 5 height 5
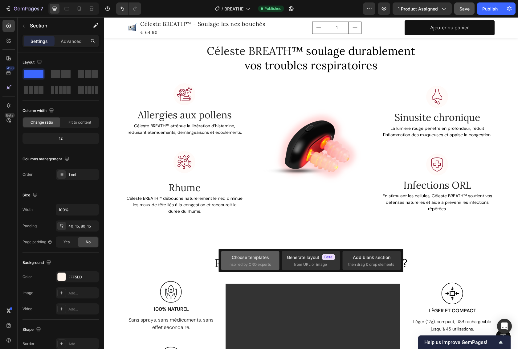
click at [249, 263] on span "inspired by CRO experts" at bounding box center [250, 265] width 42 height 6
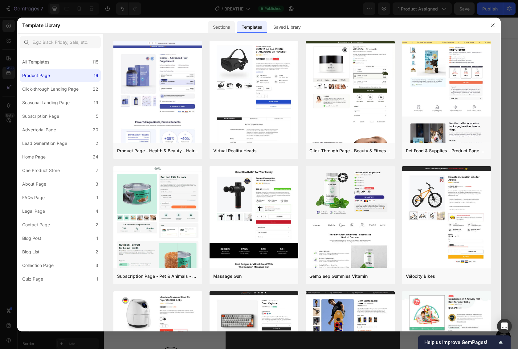
click at [216, 28] on div "Sections" at bounding box center [221, 27] width 27 height 12
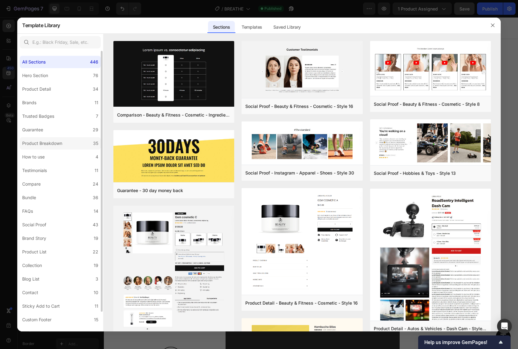
click at [61, 143] on div "Product Breakdown" at bounding box center [42, 143] width 40 height 7
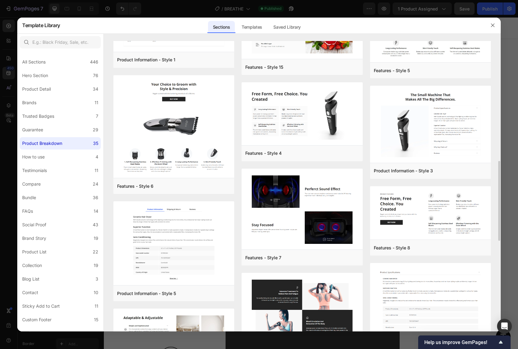
scroll to position [500, 0]
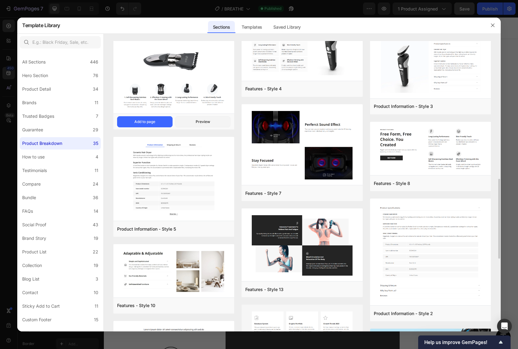
click at [194, 84] on img at bounding box center [173, 62] width 121 height 104
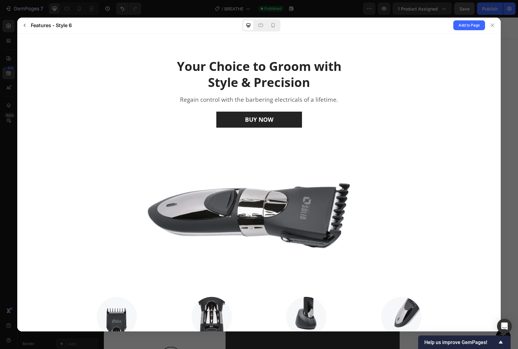
scroll to position [0, 0]
click at [464, 25] on span "Add to Page" at bounding box center [469, 25] width 21 height 7
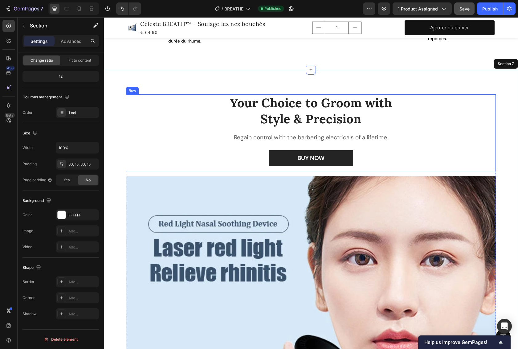
scroll to position [883, 0]
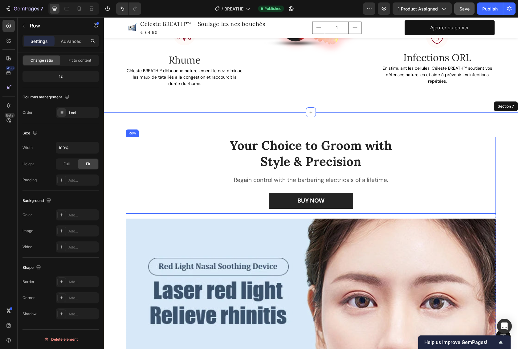
click at [443, 170] on div "Your Choice to Groom with Style & Precision Heading Regain control with the bar…" at bounding box center [311, 175] width 370 height 77
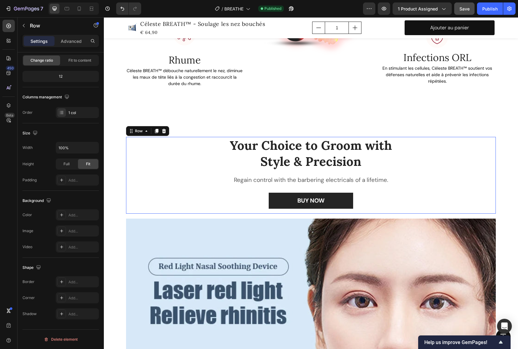
scroll to position [0, 0]
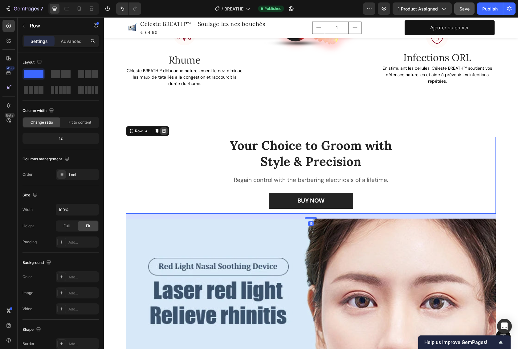
click at [162, 130] on icon at bounding box center [164, 131] width 4 height 4
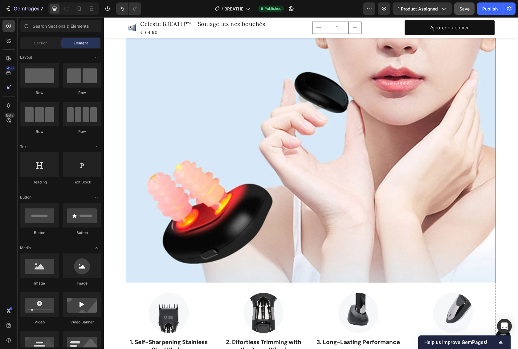
scroll to position [1030, 0]
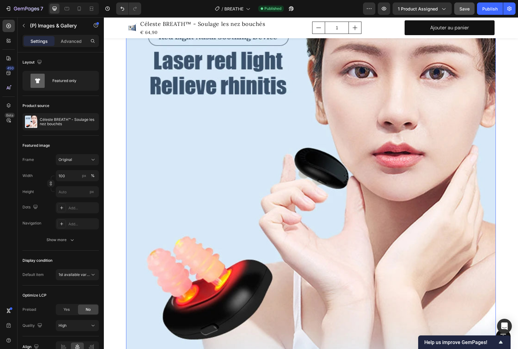
click at [262, 123] on img at bounding box center [311, 174] width 370 height 370
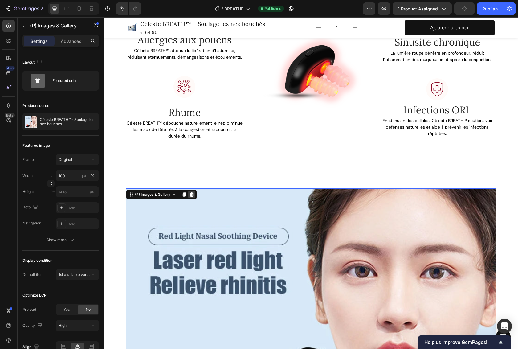
click at [192, 195] on div at bounding box center [191, 194] width 7 height 7
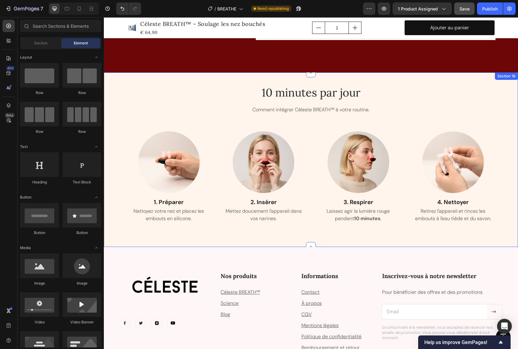
scroll to position [2856, 0]
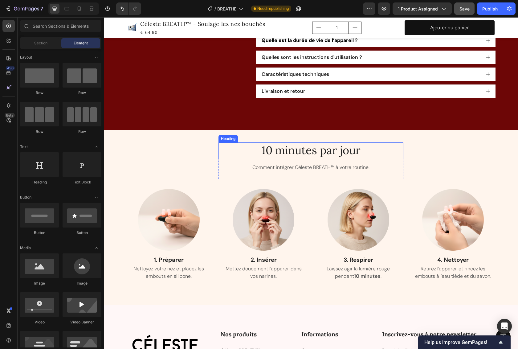
click at [299, 150] on span "10 minutes par jour" at bounding box center [311, 150] width 99 height 14
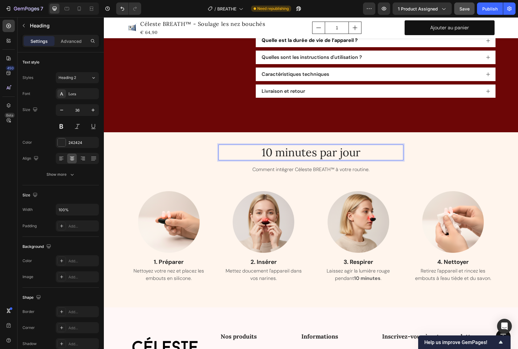
click at [299, 150] on span "10 minutes par jour" at bounding box center [311, 152] width 99 height 14
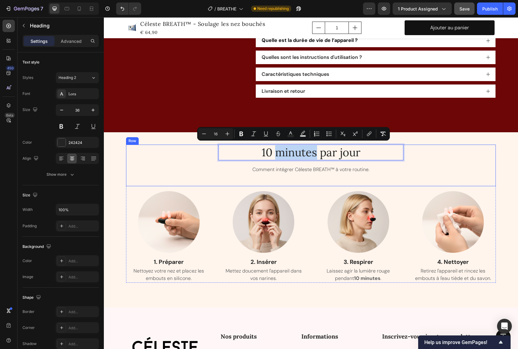
click at [441, 155] on div "10 minutes par jour Heading 16 Comment intégrer Céleste BREATH™ à votre routine…" at bounding box center [311, 166] width 370 height 42
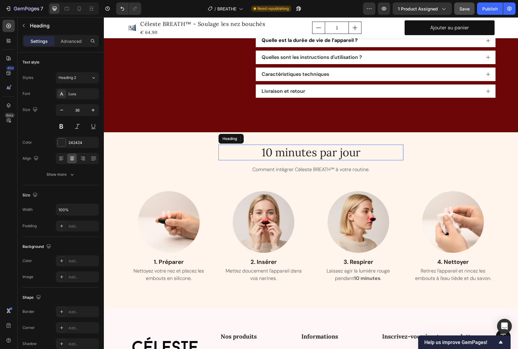
click at [230, 150] on p "⁠⁠⁠⁠⁠⁠⁠ 10 minutes par jour" at bounding box center [311, 152] width 184 height 14
click at [222, 137] on icon at bounding box center [223, 138] width 5 height 5
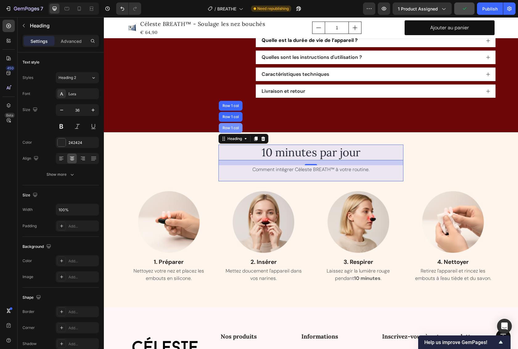
click at [223, 127] on div "Row 1 col" at bounding box center [230, 128] width 19 height 4
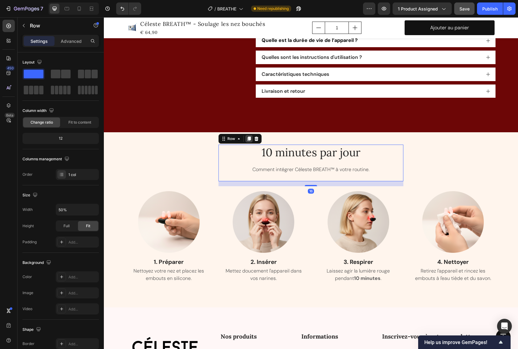
click at [248, 137] on icon at bounding box center [249, 139] width 3 height 4
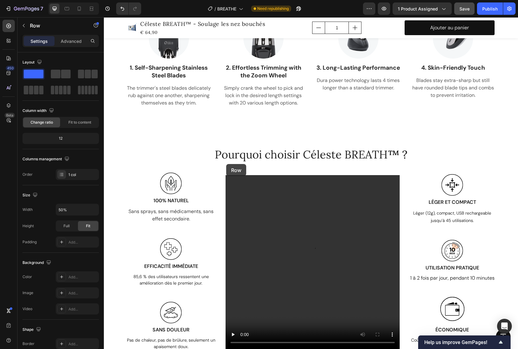
scroll to position [806, 0]
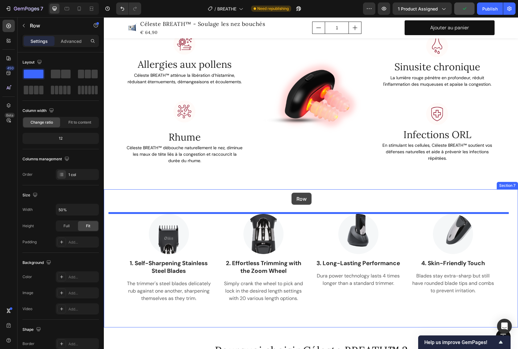
drag, startPoint x: 222, startPoint y: 179, endPoint x: 292, endPoint y: 193, distance: 71.1
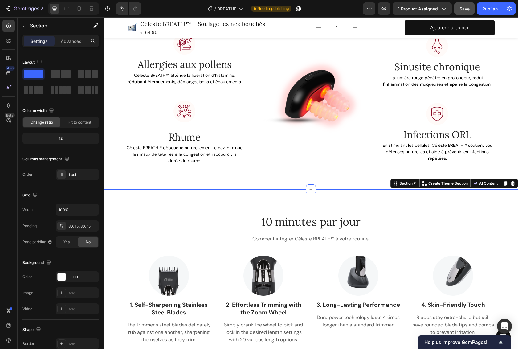
click at [428, 203] on div "10 minutes par jour Heading Comment intégrer Céleste BREATH™ à votre routine. T…" at bounding box center [311, 278] width 414 height 179
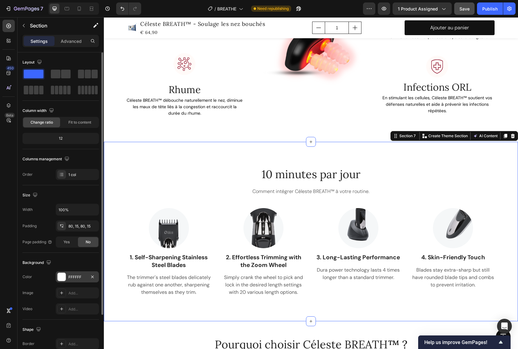
click at [63, 279] on div at bounding box center [62, 277] width 8 height 8
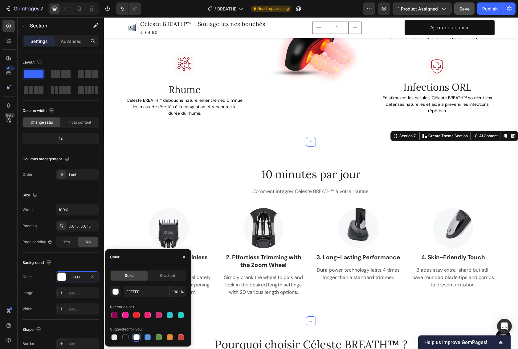
click at [438, 146] on div "10 minutes par jour Heading Comment intégrer Céleste BREATH™ à votre routine. T…" at bounding box center [311, 231] width 414 height 179
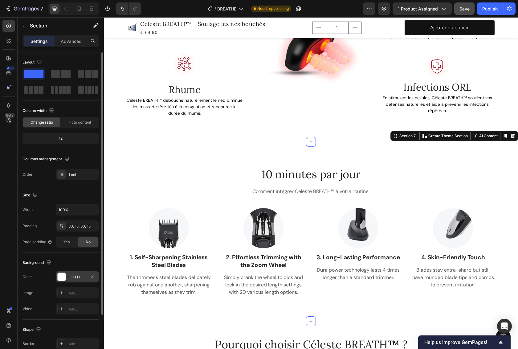
click at [72, 276] on div "FFFFFF" at bounding box center [77, 277] width 18 height 6
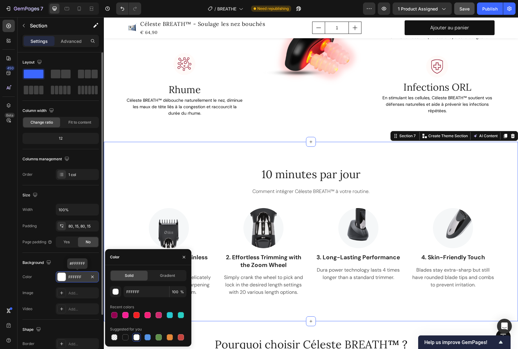
click at [76, 277] on div "FFFFFF" at bounding box center [77, 277] width 18 height 6
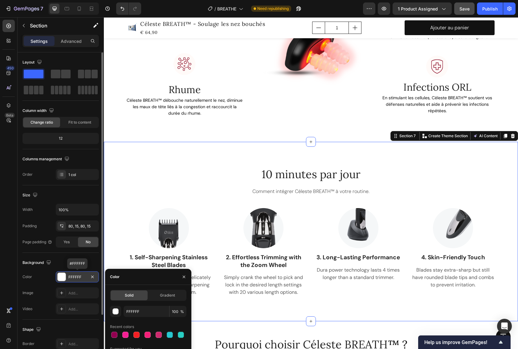
click at [76, 277] on div "FFFFFF" at bounding box center [77, 277] width 18 height 6
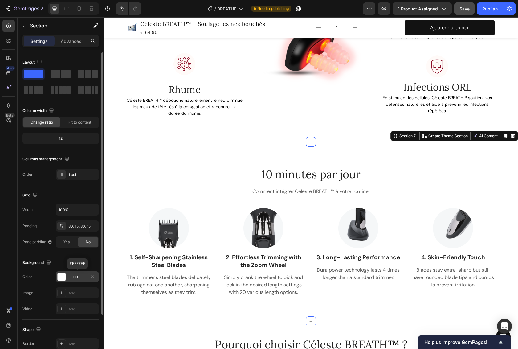
click at [76, 277] on div "FFFFFF" at bounding box center [77, 277] width 18 height 6
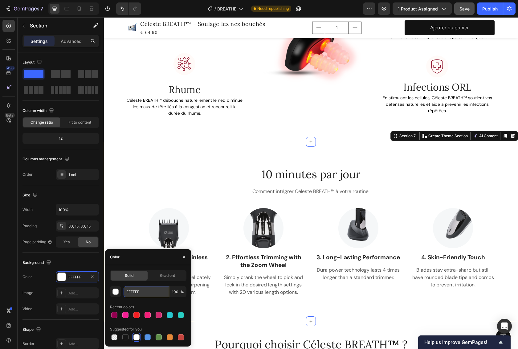
click at [131, 292] on input "FFFFFF" at bounding box center [147, 291] width 46 height 11
click at [153, 267] on div "Solid Gradient fffaf8 100 % Recent colors Suggested for you" at bounding box center [148, 305] width 86 height 81
type input "FFFAF8"
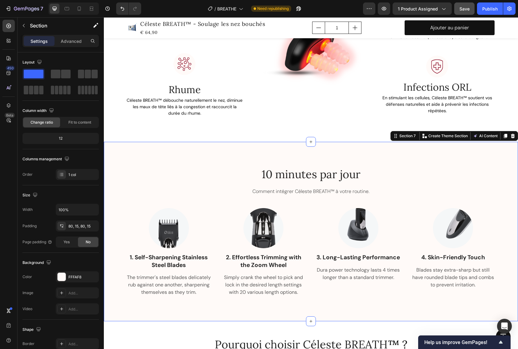
click at [156, 178] on div "10 minutes par jour Heading Comment intégrer Céleste BREATH™ à votre routine. T…" at bounding box center [311, 232] width 405 height 130
click at [179, 234] on img at bounding box center [169, 228] width 40 height 40
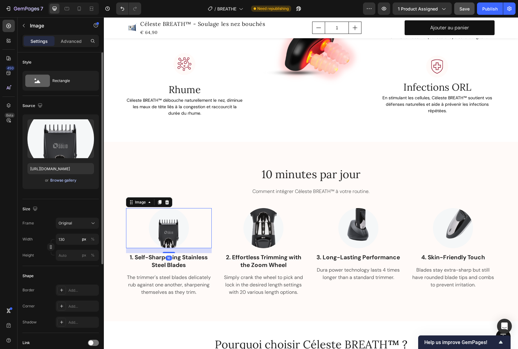
click at [64, 181] on div "Browse gallery" at bounding box center [63, 181] width 26 height 6
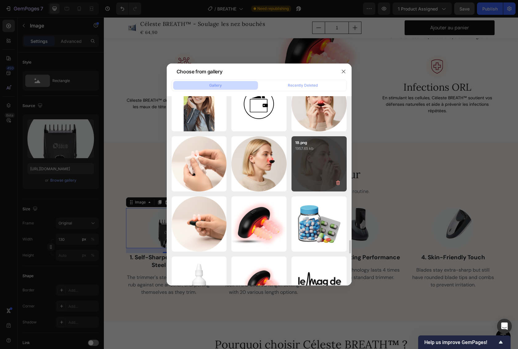
scroll to position [2286, 0]
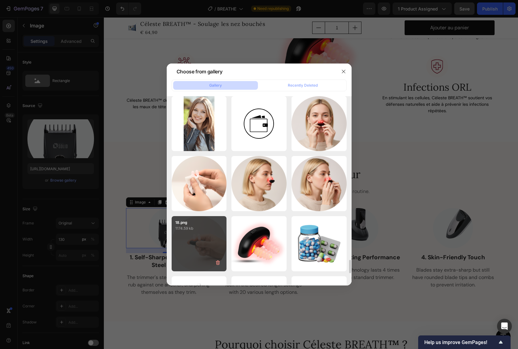
click at [195, 243] on div "18.png 1174.59 kb" at bounding box center [199, 243] width 55 height 55
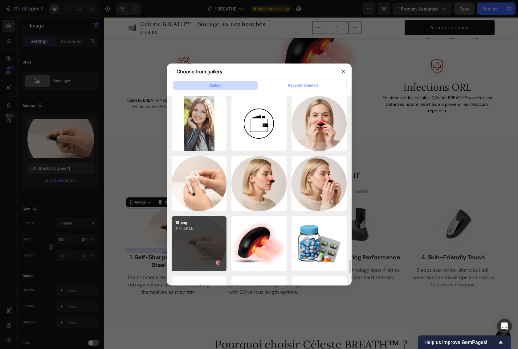
type input "https://cdn.shopify.com/s/files/1/0683/8262/1831/files/gempages_583461901552321…"
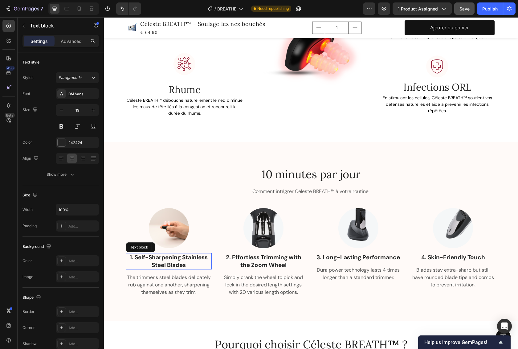
click at [158, 263] on p "1. Self-Sharpening Stainless Steel Blades" at bounding box center [169, 261] width 85 height 15
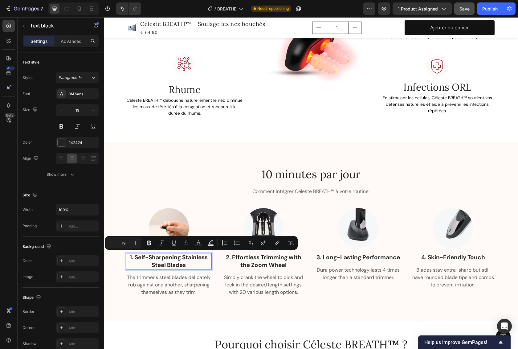
click at [159, 263] on p "1. Self-Sharpening Stainless Steel Blades" at bounding box center [169, 261] width 85 height 15
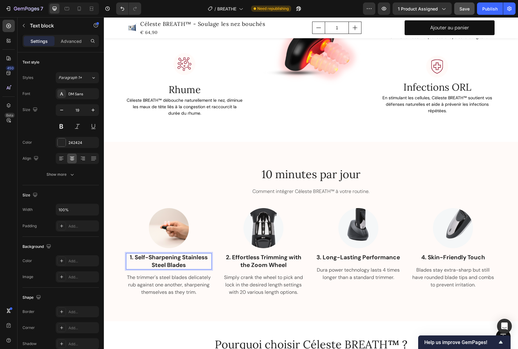
click at [148, 261] on p "1. Self-Sharpening Stainless Steel Blades" at bounding box center [169, 261] width 85 height 15
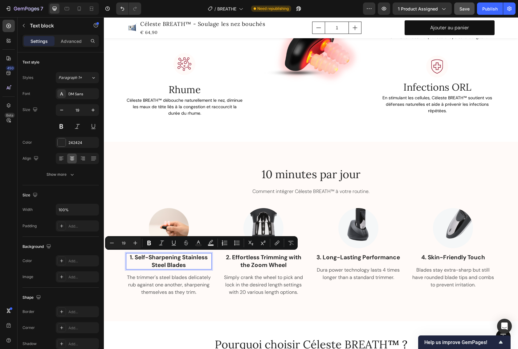
drag, startPoint x: 133, startPoint y: 256, endPoint x: 198, endPoint y: 265, distance: 65.6
click at [198, 265] on p "1. Self-Sharpening Stainless Steel Blades" at bounding box center [169, 261] width 85 height 15
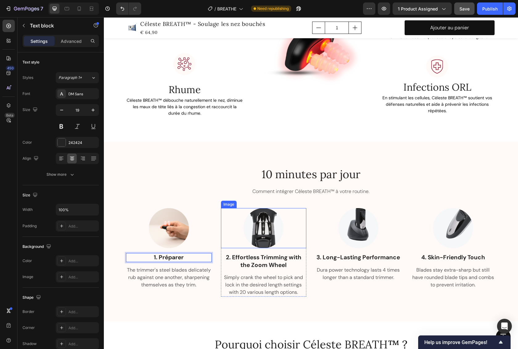
click at [259, 225] on img at bounding box center [264, 228] width 40 height 40
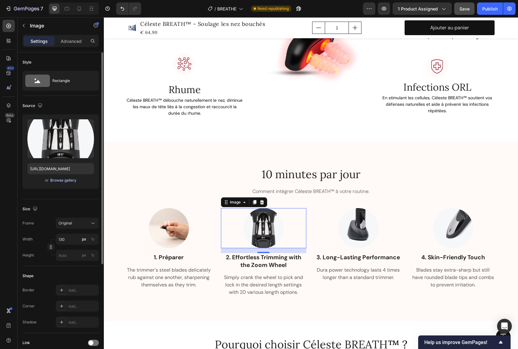
click at [68, 179] on div "Browse gallery" at bounding box center [63, 181] width 26 height 6
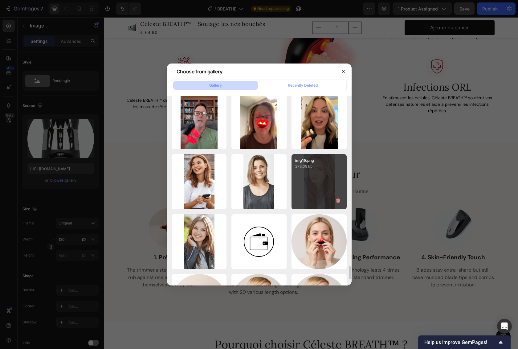
scroll to position [2290, 0]
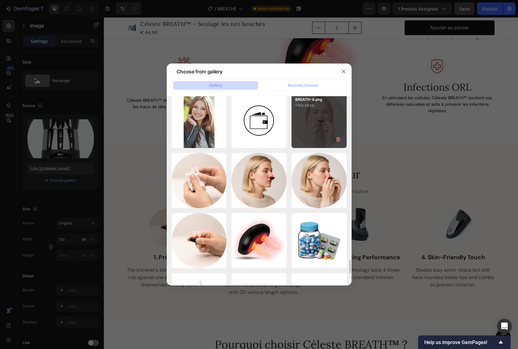
click at [324, 129] on div "BREATH-4.png 1744.48 kb" at bounding box center [319, 120] width 55 height 55
type input "https://cdn.shopify.com/s/files/1/0683/8262/1831/files/gempages_583461901552321…"
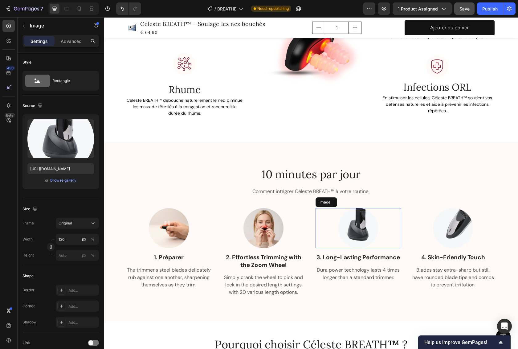
click at [364, 227] on img at bounding box center [359, 228] width 40 height 40
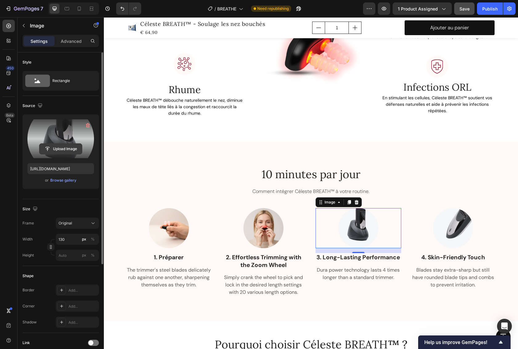
click at [62, 147] on input "file" at bounding box center [60, 149] width 43 height 10
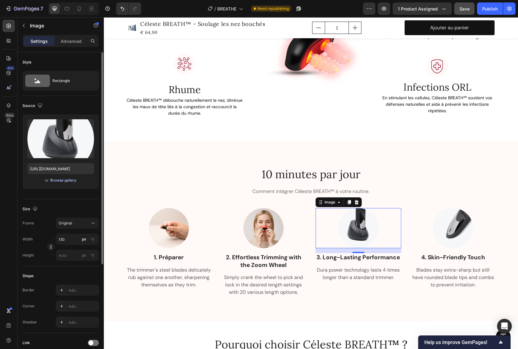
click at [69, 180] on div "Browse gallery" at bounding box center [63, 181] width 26 height 6
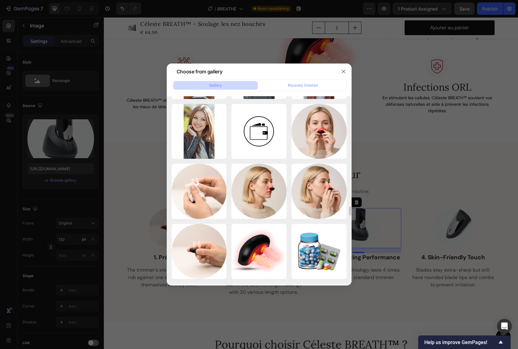
scroll to position [2279, 0]
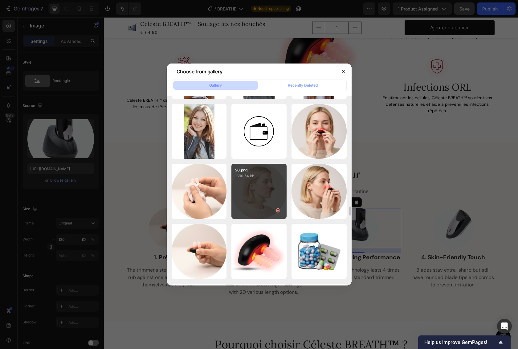
click at [271, 201] on div "20.png 1690.54 kb" at bounding box center [259, 191] width 55 height 55
type input "https://cdn.shopify.com/s/files/1/0683/8262/1831/files/gempages_583461901552321…"
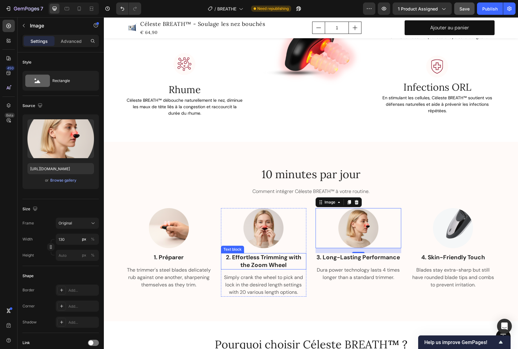
click at [268, 259] on p "2. Effortless Trimming with the Zoom Wheel" at bounding box center [264, 261] width 85 height 15
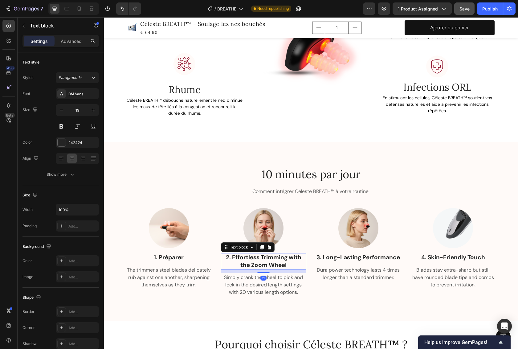
click at [268, 259] on p "2. Effortless Trimming with the Zoom Wheel" at bounding box center [264, 261] width 85 height 15
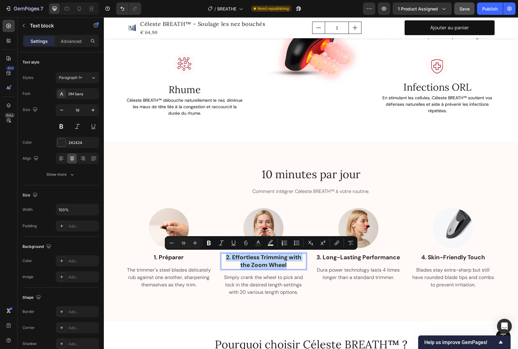
click at [264, 262] on p "2. Effortless Trimming with the Zoom Wheel" at bounding box center [264, 261] width 85 height 15
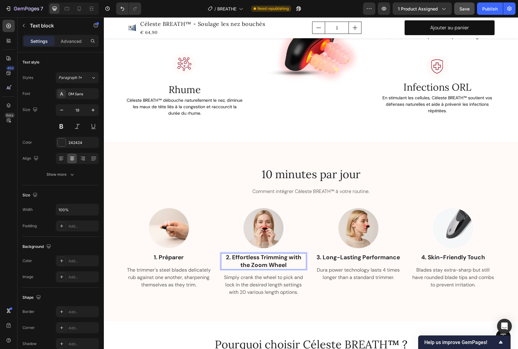
click at [228, 260] on p "2. Effortless Trimming with the Zoom Wheel" at bounding box center [264, 261] width 85 height 15
drag, startPoint x: 229, startPoint y: 255, endPoint x: 286, endPoint y: 264, distance: 56.9
click at [286, 264] on p "2. Effortless Trimming with the Zoom Wheel" at bounding box center [264, 261] width 85 height 15
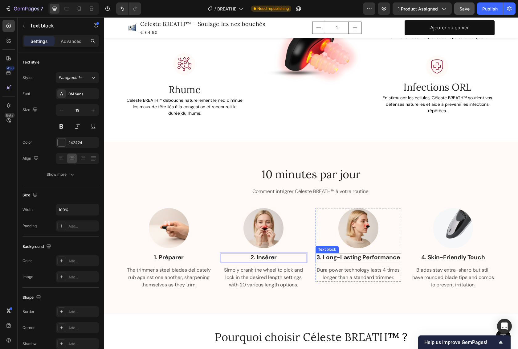
click at [365, 257] on p "3. Long-Lasting Performance" at bounding box center [358, 258] width 85 height 8
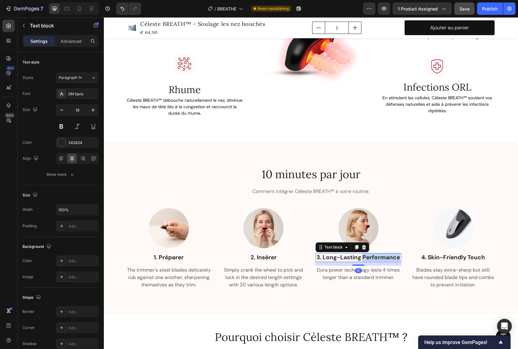
click at [365, 257] on p "3. Long-Lasting Performance" at bounding box center [358, 258] width 85 height 8
click at [343, 260] on p "3. Long-Lasting Performance" at bounding box center [358, 258] width 85 height 8
click at [317, 260] on p "3. Long-Lasting Performance" at bounding box center [358, 258] width 85 height 8
click at [324, 257] on p "3. Long-Lasting Performance" at bounding box center [358, 258] width 85 height 8
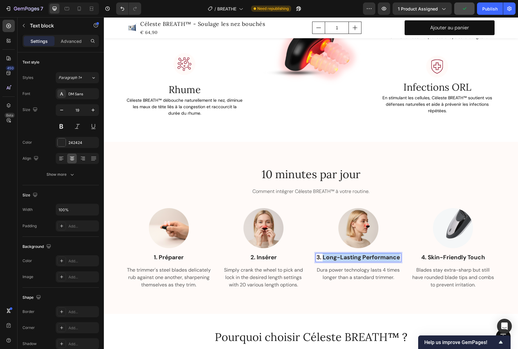
drag, startPoint x: 322, startPoint y: 257, endPoint x: 398, endPoint y: 258, distance: 75.9
click at [398, 258] on p "3. Long-Lasting Performance" at bounding box center [358, 258] width 85 height 8
click at [464, 259] on p "4. Skin-Friendly Touch" at bounding box center [453, 258] width 85 height 8
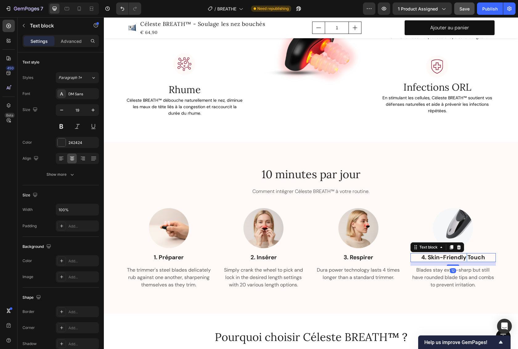
click at [464, 259] on p "4. Skin-Friendly Touch" at bounding box center [453, 258] width 85 height 8
click at [428, 258] on p "4. Skin-Friendly Touch" at bounding box center [453, 258] width 85 height 8
drag, startPoint x: 427, startPoint y: 258, endPoint x: 484, endPoint y: 255, distance: 57.8
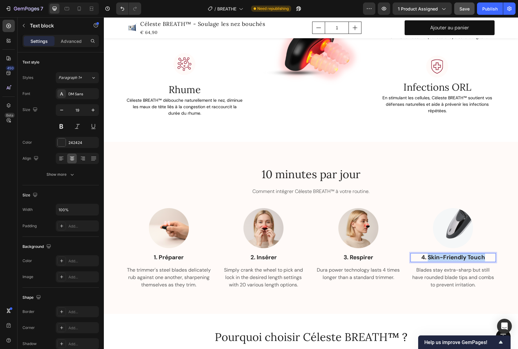
click at [482, 258] on p "4. Skin-Friendly Touch" at bounding box center [453, 258] width 85 height 8
click at [466, 229] on img at bounding box center [453, 228] width 40 height 40
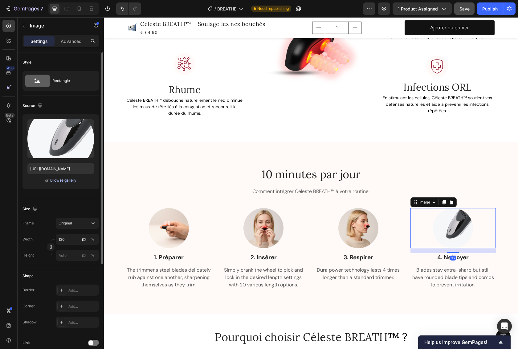
click at [64, 180] on div "Browse gallery" at bounding box center [63, 181] width 26 height 6
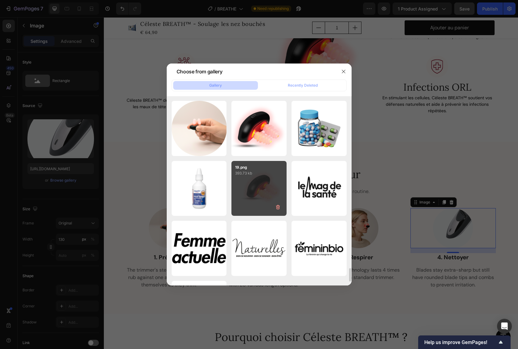
scroll to position [2280, 0]
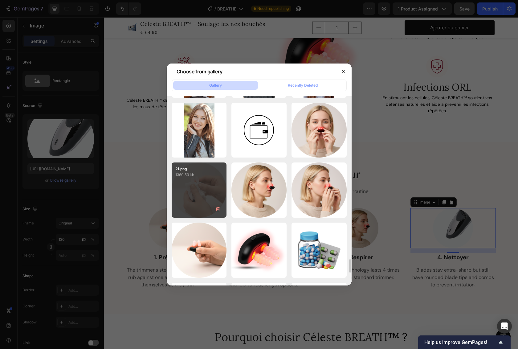
click at [190, 204] on div "21.png 1360.53 kb" at bounding box center [199, 190] width 55 height 55
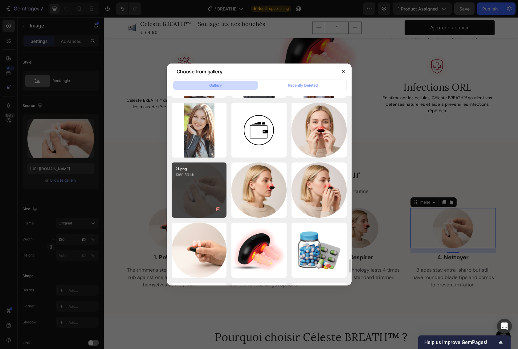
type input "https://cdn.shopify.com/s/files/1/0683/8262/1831/files/gempages_583461901552321…"
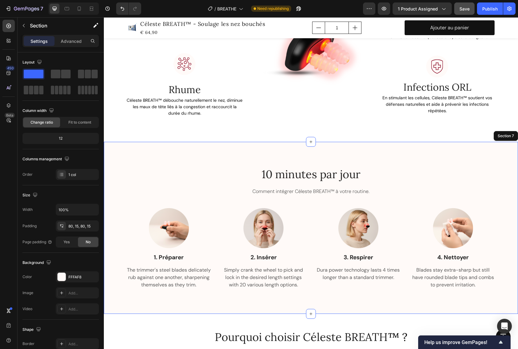
click at [403, 153] on div "10 minutes par jour Heading Comment intégrer Céleste BREATH™ à votre routine. T…" at bounding box center [311, 228] width 414 height 172
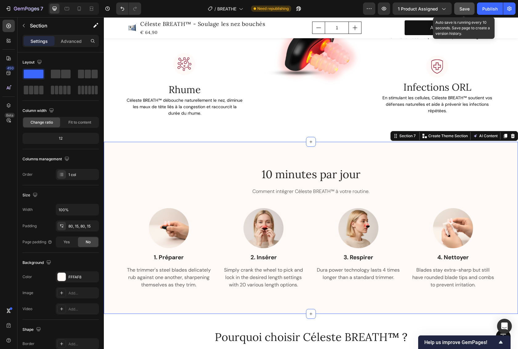
click at [465, 10] on span "Save" at bounding box center [465, 8] width 10 height 5
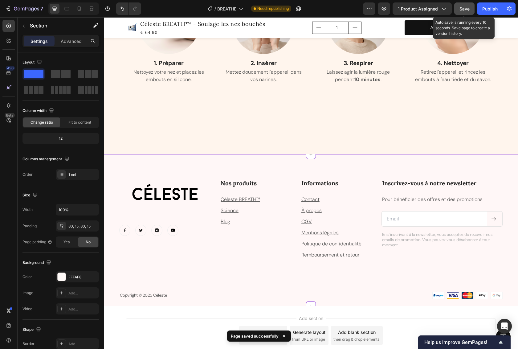
scroll to position [2974, 0]
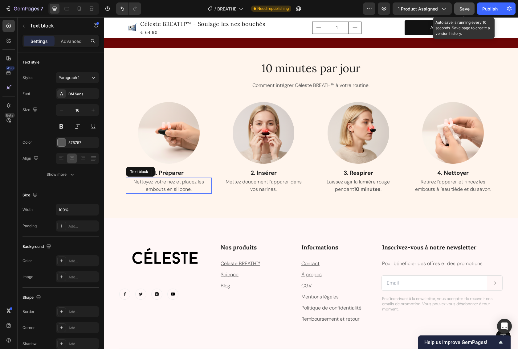
click at [170, 181] on span "Nettoyez votre nez et placez les embouts en silicone." at bounding box center [169, 186] width 71 height 14
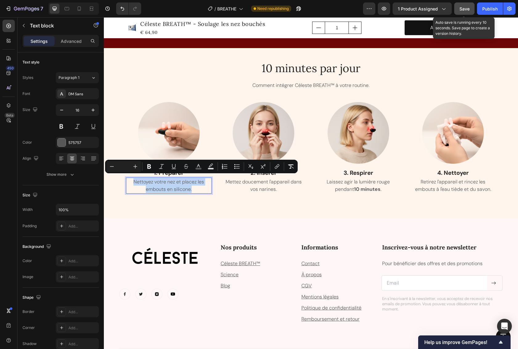
copy span "Nettoyez votre nez et placez les embouts en silicone."
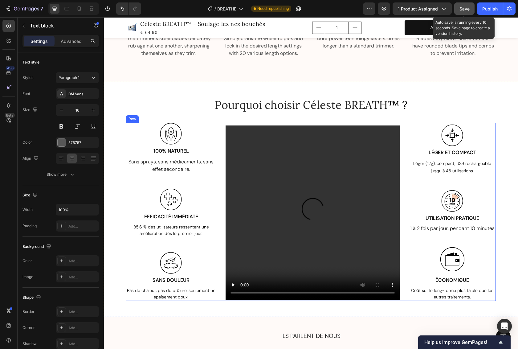
scroll to position [1029, 0]
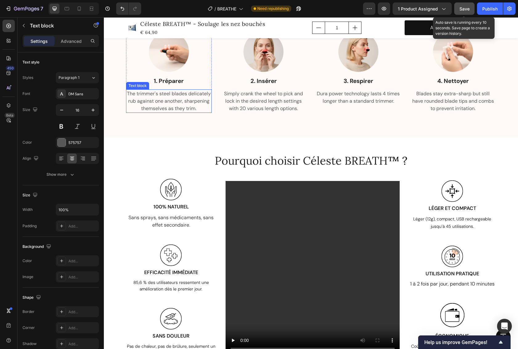
click at [166, 98] on p "The trimmer's steel blades delicately rub against one another, sharpening thems…" at bounding box center [169, 101] width 85 height 22
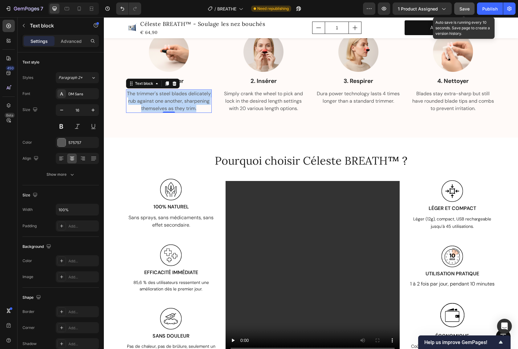
click at [166, 98] on p "The trimmer's steel blades delicately rub against one another, sharpening thems…" at bounding box center [169, 101] width 85 height 22
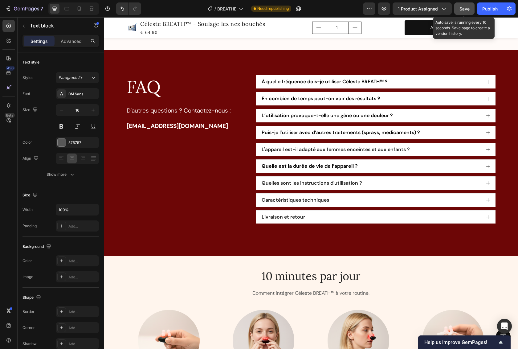
scroll to position [2995, 0]
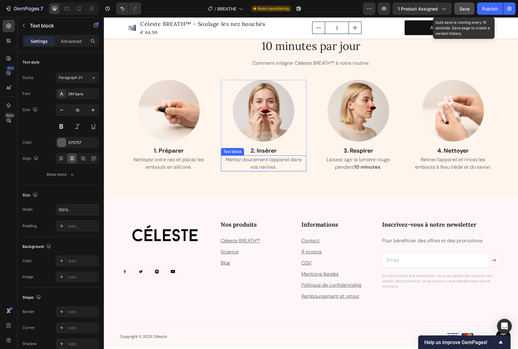
click at [270, 160] on p "Mettez doucement l'appareil dans vos narines." at bounding box center [264, 163] width 85 height 15
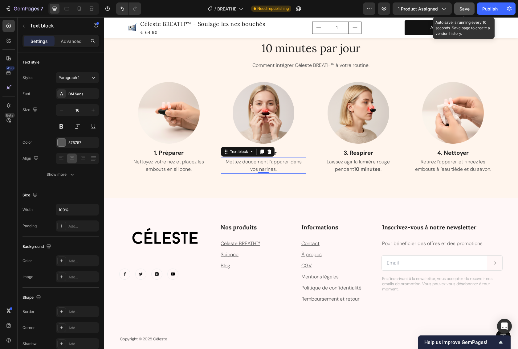
click at [270, 160] on p "Mettez doucement l'appareil dans vos narines." at bounding box center [264, 165] width 85 height 15
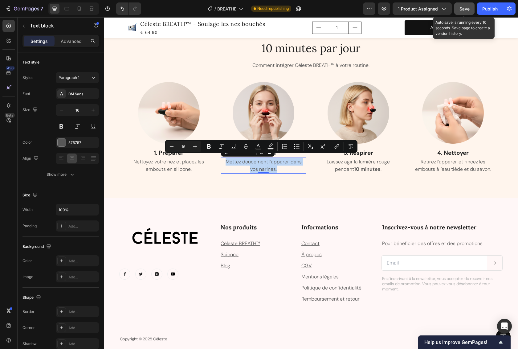
copy p "Mettez doucement l'appareil dans vos narines."
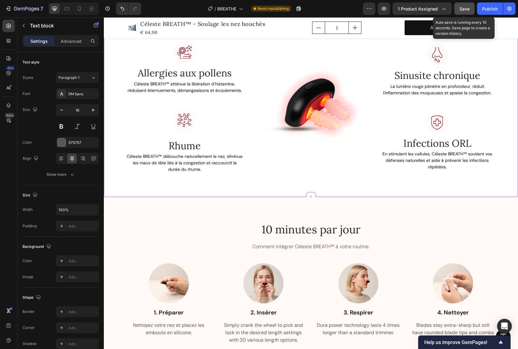
scroll to position [905, 0]
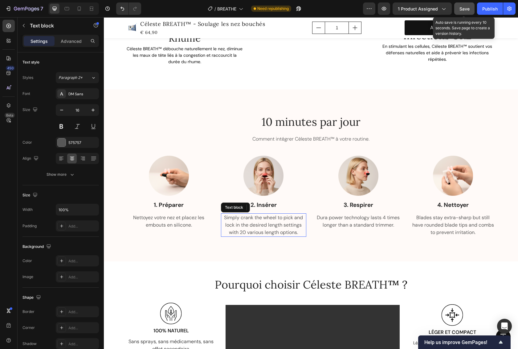
click at [247, 219] on p "Simply crank the wheel to pick and lock in the desired length settings with 20 …" at bounding box center [264, 225] width 85 height 22
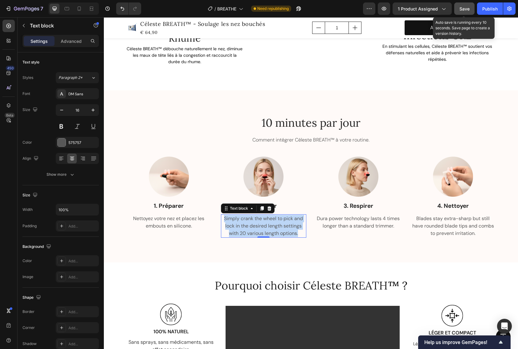
click at [247, 219] on p "Simply crank the wheel to pick and lock in the desired length settings with 20 …" at bounding box center [264, 226] width 85 height 22
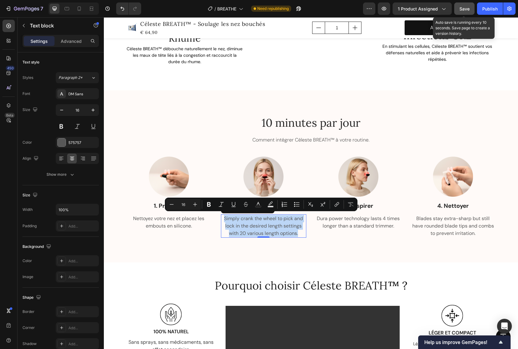
click at [247, 219] on p "Simply crank the wheel to pick and lock in the desired length settings with 20 …" at bounding box center [264, 226] width 85 height 22
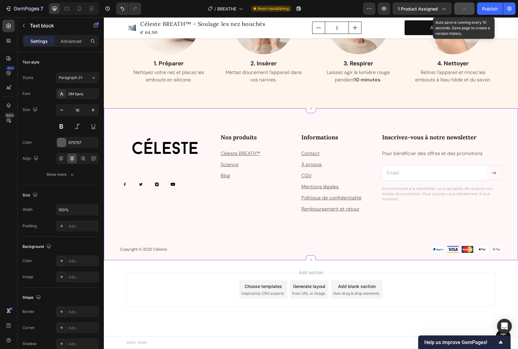
scroll to position [3025, 0]
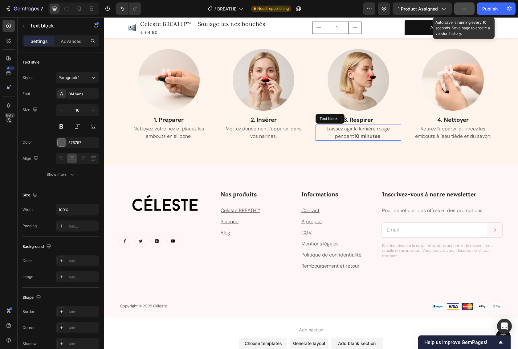
click at [357, 130] on p "Laissez agir la lumière rouge pendant 10 minutes ." at bounding box center [358, 132] width 85 height 15
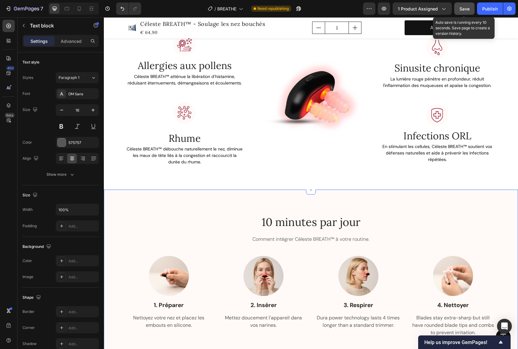
scroll to position [921, 0]
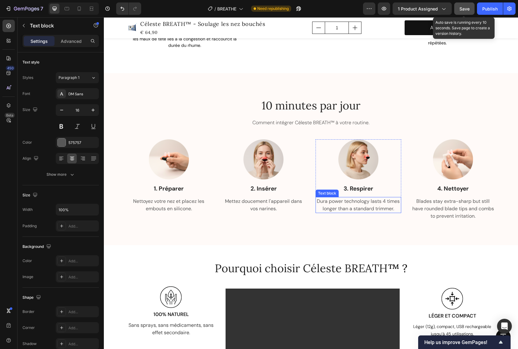
click at [361, 205] on p "Dura power technology lasts 4 times longer than a standard trimmer." at bounding box center [358, 205] width 85 height 15
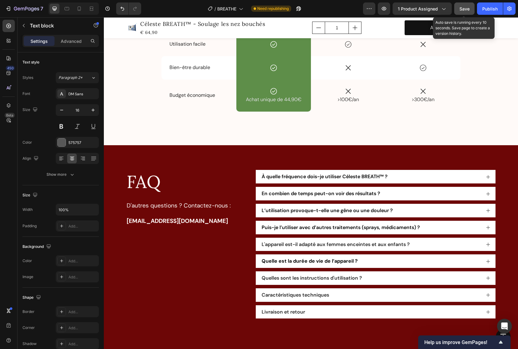
scroll to position [3048, 0]
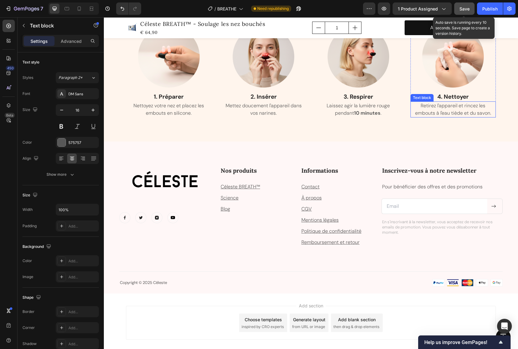
click at [452, 108] on p "Retirez l'appareil et rincez les embouts à l'eau tiède et du savon." at bounding box center [453, 109] width 85 height 15
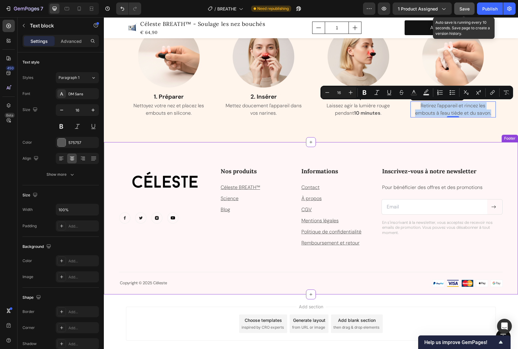
copy p "Retirez l'appareil et rincez les embouts à l'eau tiède et du savon."
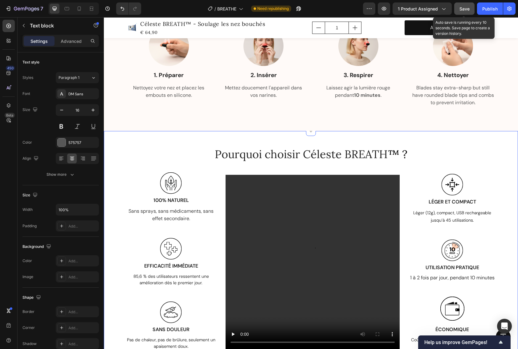
scroll to position [993, 0]
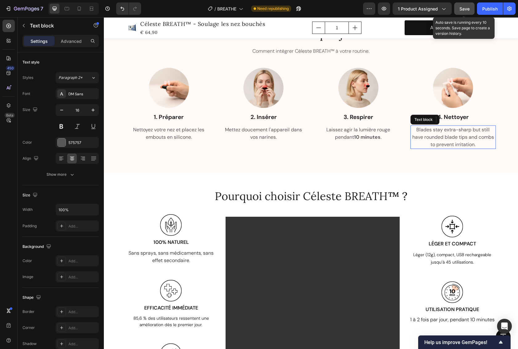
click at [454, 136] on p "Blades stay extra-sharp but still have rounded blade tips and combs to prevent …" at bounding box center [453, 137] width 85 height 22
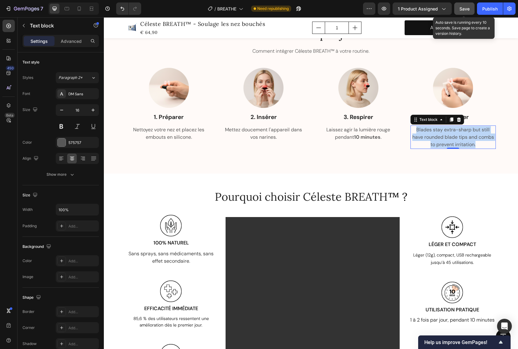
click at [454, 136] on p "Blades stay extra-sharp but still have rounded blade tips and combs to prevent …" at bounding box center [453, 137] width 85 height 22
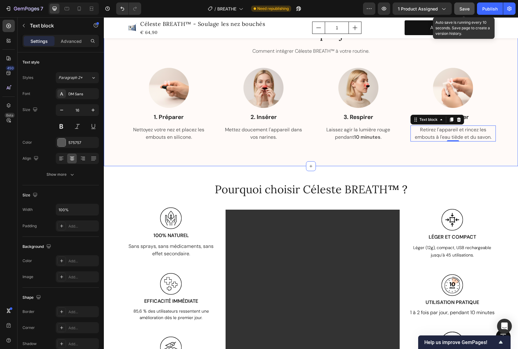
click at [469, 156] on div "10 minutes par jour Heading Comment intégrer Céleste BREATH™ à votre routine. T…" at bounding box center [311, 84] width 414 height 165
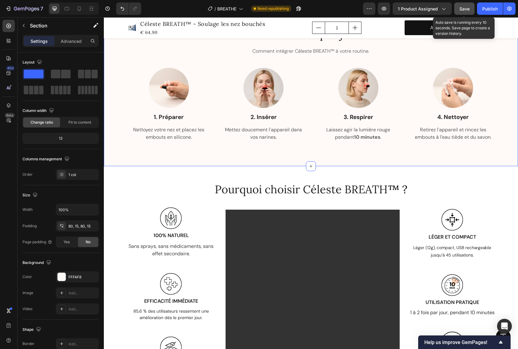
click at [461, 10] on span "Save" at bounding box center [465, 8] width 10 height 5
click at [490, 10] on div "Publish" at bounding box center [490, 9] width 15 height 6
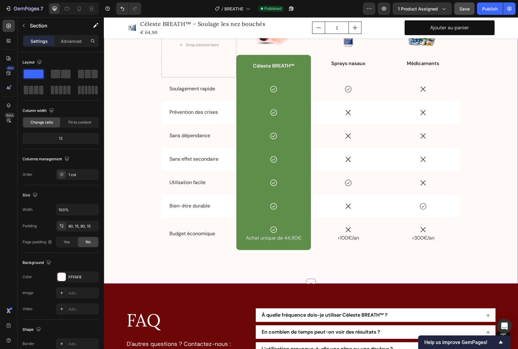
scroll to position [3074, 0]
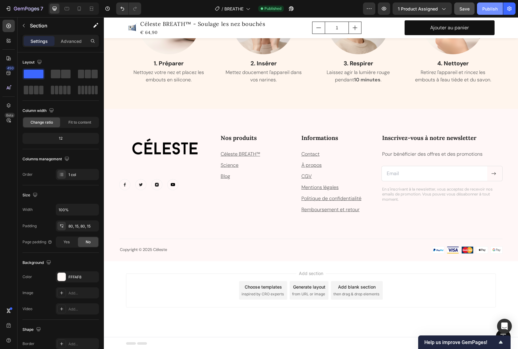
click at [489, 7] on div "Publish" at bounding box center [490, 9] width 15 height 6
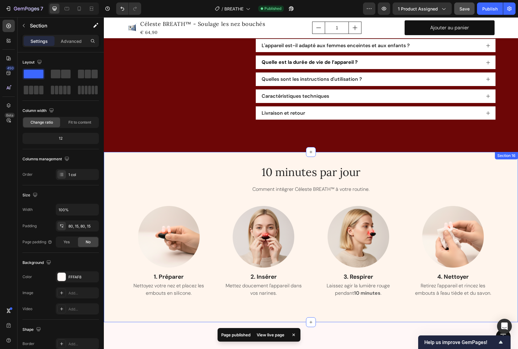
scroll to position [2779, 0]
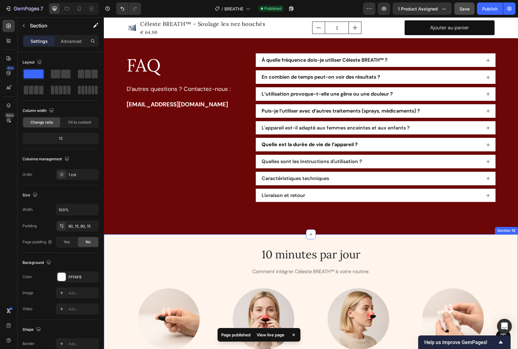
click at [436, 240] on div "10 minutes par jour Heading Comment intégrer Céleste BREATH™ à votre routine. T…" at bounding box center [311, 319] width 414 height 170
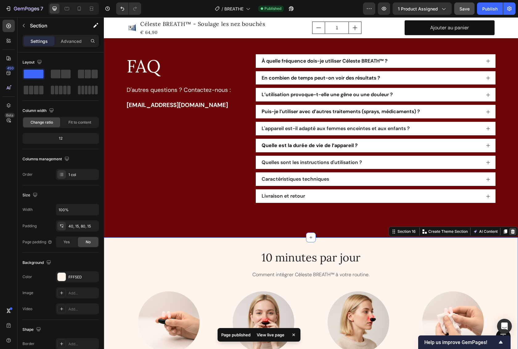
click at [511, 229] on icon at bounding box center [513, 231] width 4 height 4
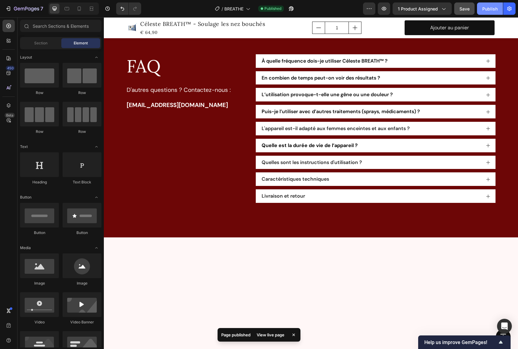
click at [489, 9] on div "Publish" at bounding box center [490, 9] width 15 height 6
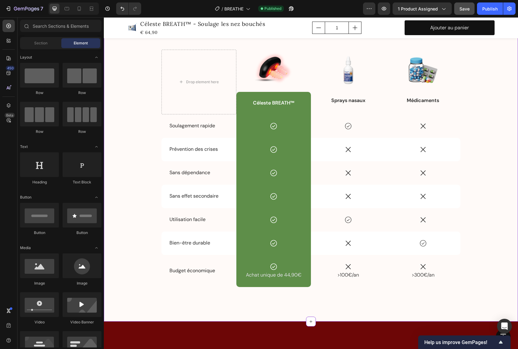
scroll to position [2393, 0]
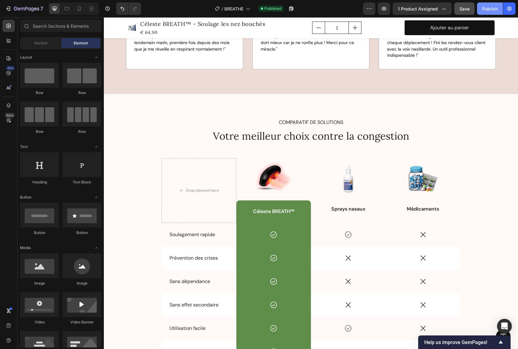
click at [492, 9] on div "Publish" at bounding box center [490, 9] width 15 height 6
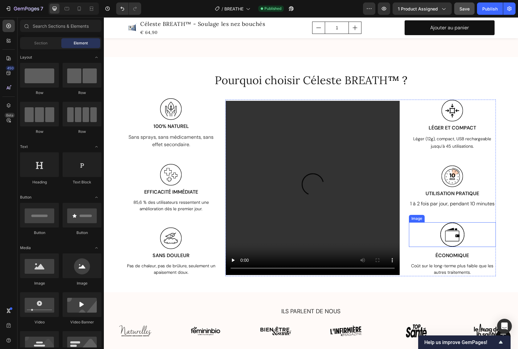
scroll to position [1174, 0]
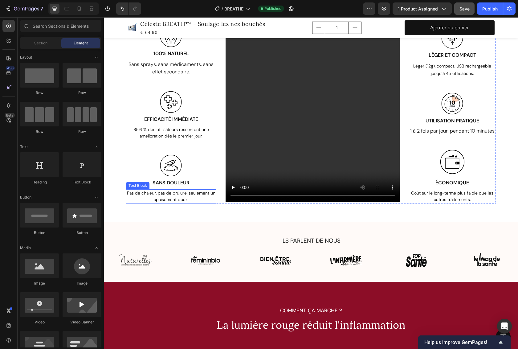
click at [182, 198] on span "Pas de chaleur, pas de brûlure, seulement un apaisement doux." at bounding box center [171, 196] width 89 height 12
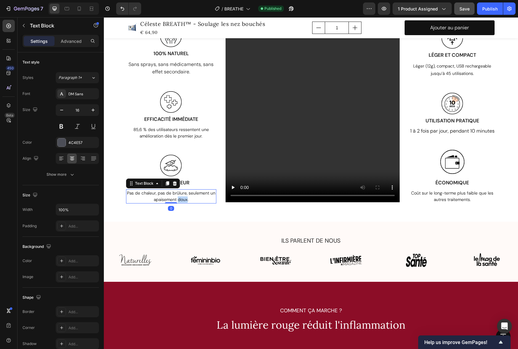
click at [182, 198] on span "Pas de chaleur, pas de brûlure, seulement un apaisement doux." at bounding box center [171, 196] width 89 height 12
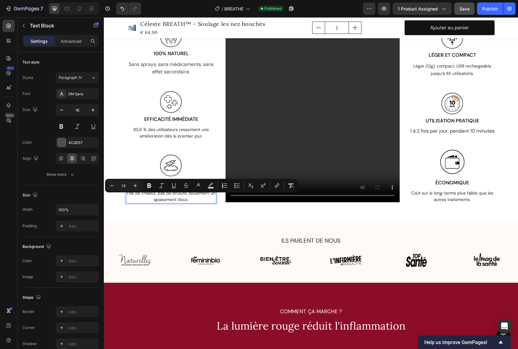
click at [191, 198] on p "Pas de chaleur, pas de brûlure, seulement un apaisement doux." at bounding box center [171, 196] width 89 height 13
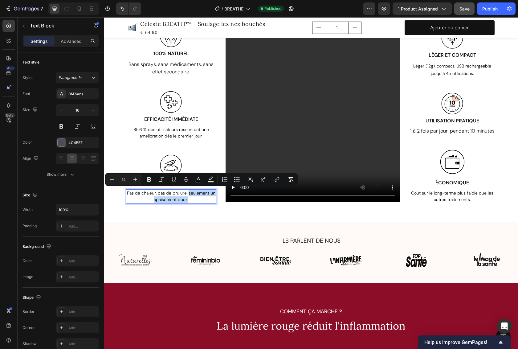
drag, startPoint x: 186, startPoint y: 191, endPoint x: 185, endPoint y: 198, distance: 7.2
click at [185, 198] on span "Pas de chaleur, pas de brûlure, seulement un apaisement doux." at bounding box center [171, 196] width 89 height 12
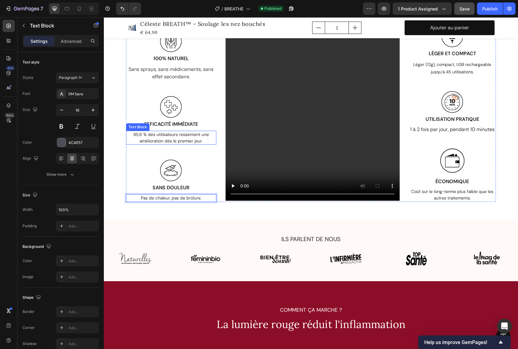
click at [187, 133] on span "85,6 % des utilisateurs ressentent une amélioration dès le premier jour." at bounding box center [172, 138] width 76 height 12
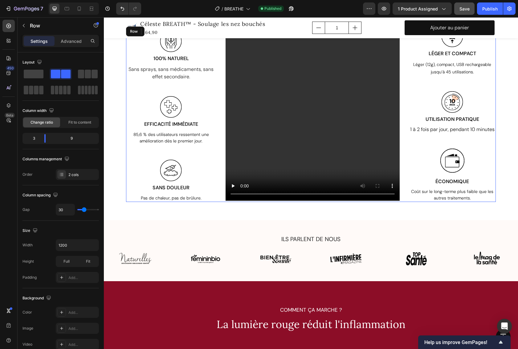
click at [195, 152] on div "Image 100% NATUREL Text Block Sans sprays, sans médicaments, sans effet seconda…" at bounding box center [171, 113] width 90 height 177
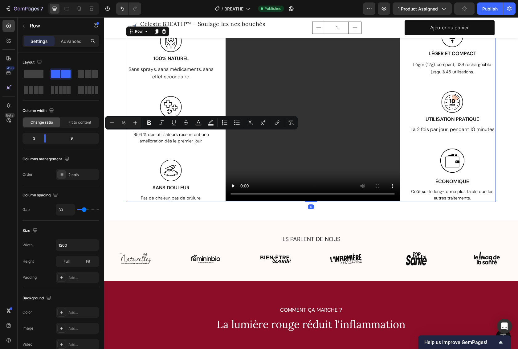
scroll to position [1146, 0]
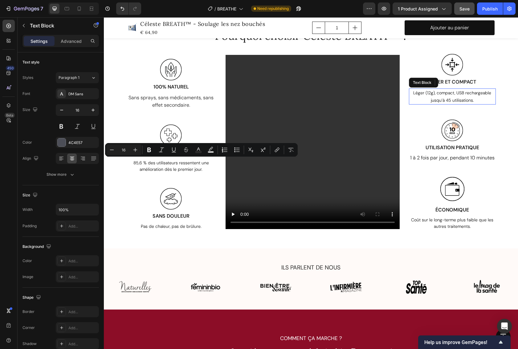
click at [454, 100] on span "Léger (12g), compact, USB rechargeable jusqu’à 45 utilisations." at bounding box center [453, 96] width 78 height 13
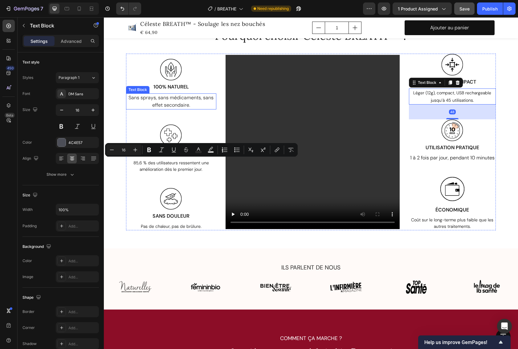
click at [187, 101] on span "Sans sprays, sans médicaments, sans effet secondaire." at bounding box center [171, 101] width 85 height 14
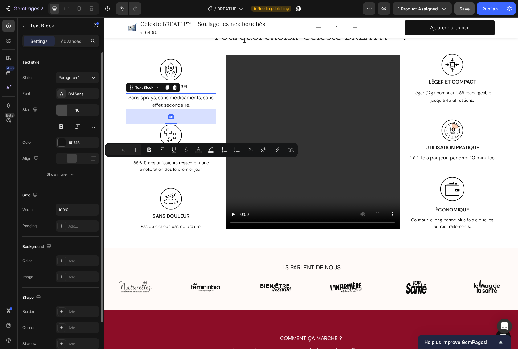
click at [62, 110] on icon "button" at bounding box center [62, 110] width 6 height 6
click at [61, 110] on icon "button" at bounding box center [61, 110] width 3 height 1
type input "14"
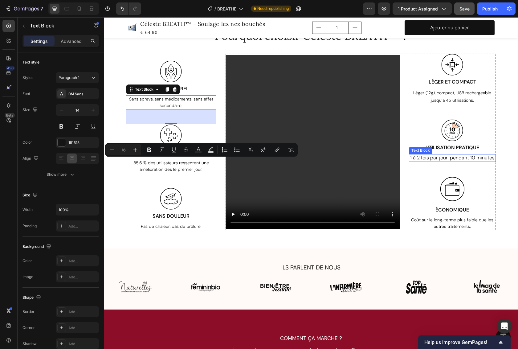
click at [455, 159] on span "1 à 2 fois par jour, pendant 10 minutes" at bounding box center [452, 158] width 85 height 6
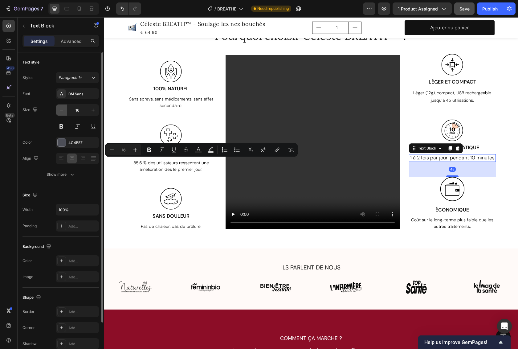
click at [61, 110] on icon "button" at bounding box center [62, 110] width 6 height 6
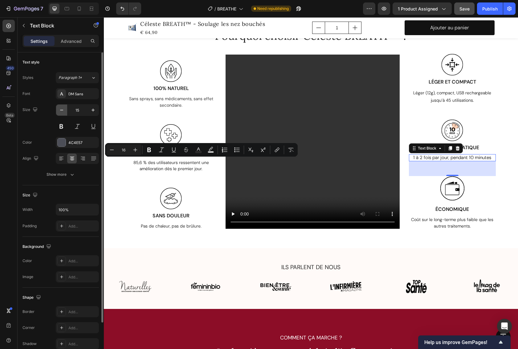
click at [61, 110] on icon "button" at bounding box center [62, 110] width 6 height 6
type input "14"
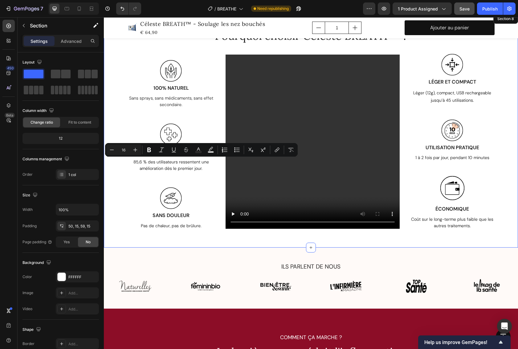
click at [505, 212] on div "Pourquoi choisir Céleste BREATH ™ ? Heading Row Image 100% NATUREL Text Block S…" at bounding box center [311, 128] width 405 height 201
click at [469, 9] on button "button" at bounding box center [465, 8] width 20 height 12
click at [489, 8] on div "Publish" at bounding box center [490, 9] width 15 height 6
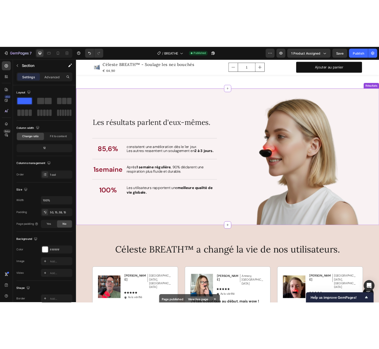
scroll to position [1983, 0]
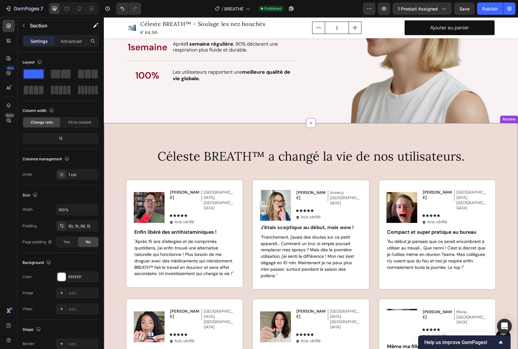
click at [153, 207] on img at bounding box center [149, 207] width 31 height 31
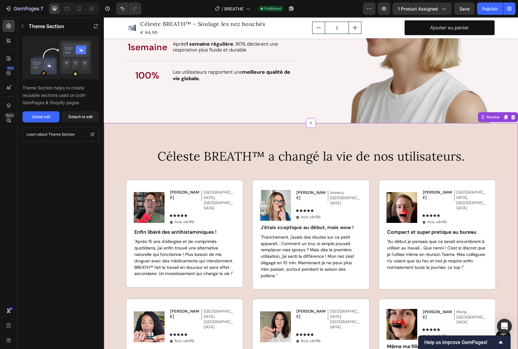
click at [233, 136] on div "Céleste BREATH™ a changé la vie de nos utilisateurs. Heading Image Marc D. Text…" at bounding box center [311, 342] width 414 height 439
click at [44, 116] on div "Global edit" at bounding box center [41, 117] width 19 height 6
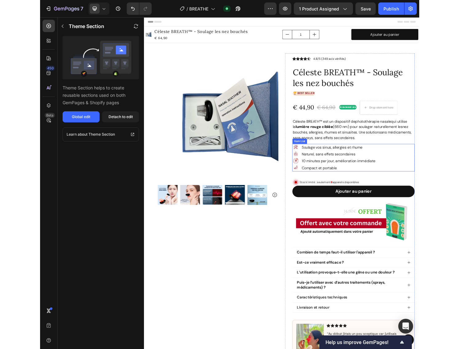
scroll to position [57, 0]
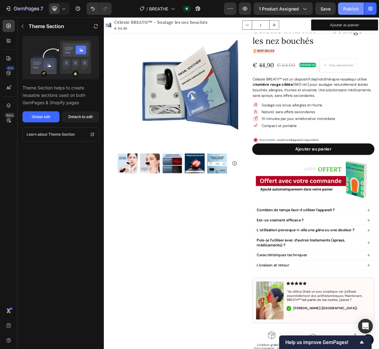
click at [353, 9] on div "Publish" at bounding box center [351, 9] width 15 height 6
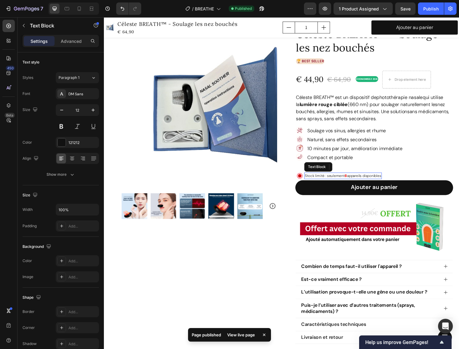
click at [340, 181] on p "Stock limité : seulement 8 appareils disponibles" at bounding box center [353, 182] width 80 height 6
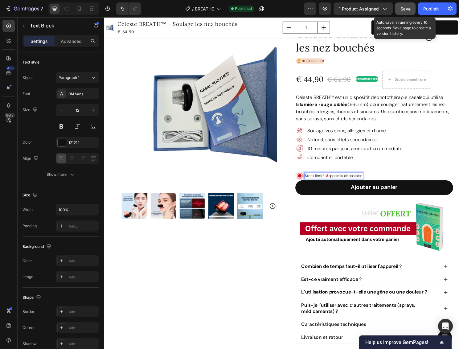
click at [411, 8] on button "Save" at bounding box center [405, 8] width 20 height 12
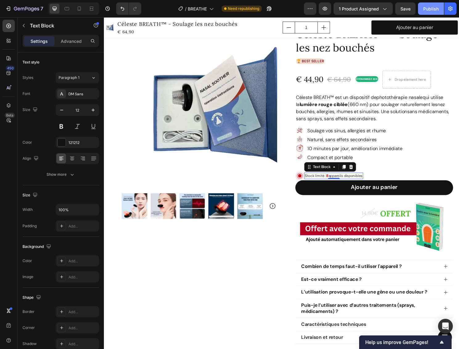
click at [422, 8] on button "Publish" at bounding box center [431, 8] width 26 height 12
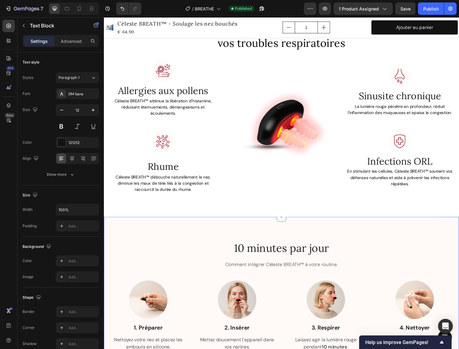
scroll to position [975, 0]
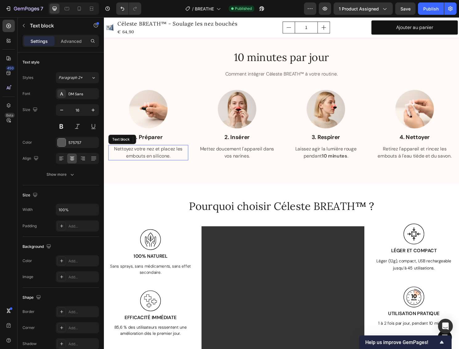
click at [132, 152] on span "Nettoyez votre nez et placez les embouts en silicone." at bounding box center [150, 158] width 71 height 14
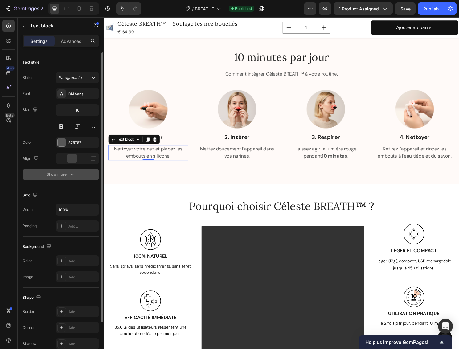
click at [66, 175] on div "Show more" at bounding box center [61, 174] width 29 height 6
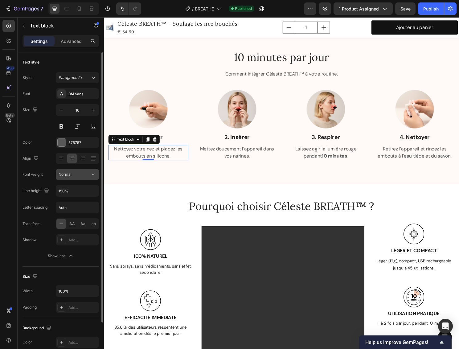
click at [83, 175] on div "Normal" at bounding box center [74, 175] width 31 height 6
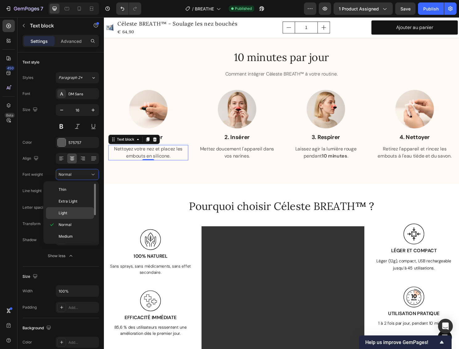
click at [76, 209] on div "Light" at bounding box center [70, 213] width 48 height 12
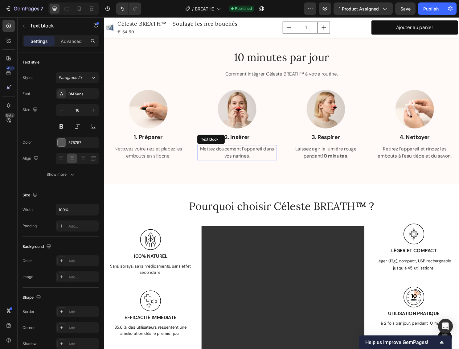
click at [241, 153] on p "Mettez doucement l'appareil dans vos narines." at bounding box center [243, 158] width 82 height 15
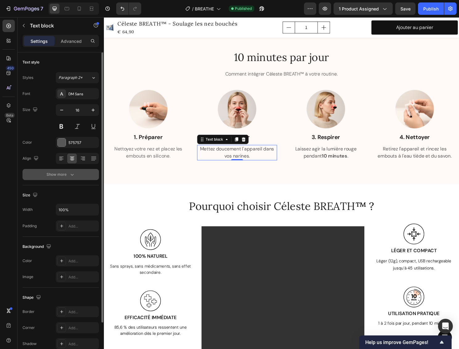
click at [52, 177] on div "Show more" at bounding box center [61, 174] width 29 height 6
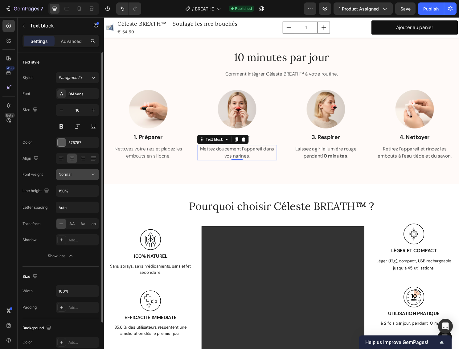
click at [80, 175] on div "Normal" at bounding box center [74, 175] width 31 height 6
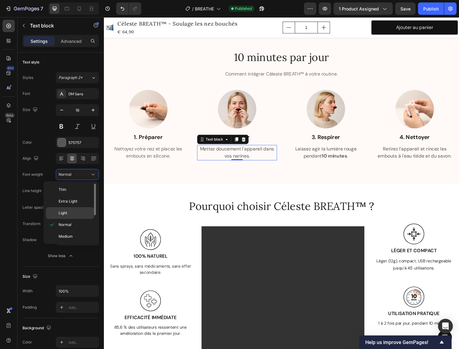
click at [73, 212] on p "Light" at bounding box center [75, 213] width 33 height 6
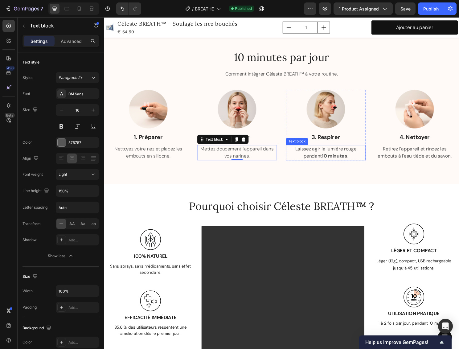
click at [322, 157] on p "Laissez agir la lumière rouge pendant 10 minutes ." at bounding box center [335, 158] width 82 height 15
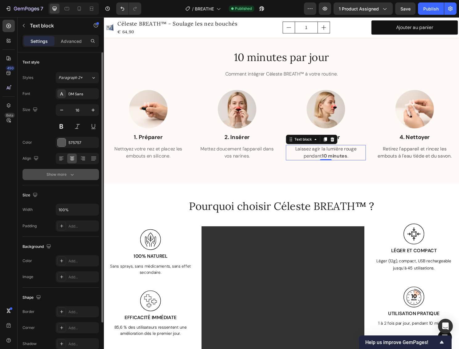
click at [59, 174] on div "Show more" at bounding box center [61, 174] width 29 height 6
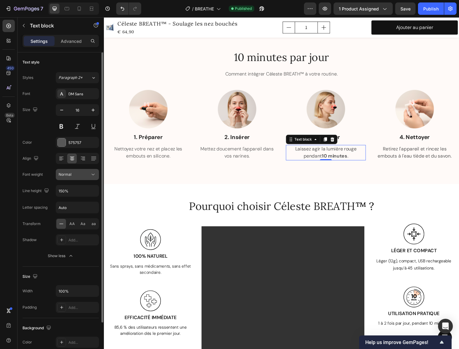
click at [90, 172] on icon at bounding box center [93, 174] width 6 height 6
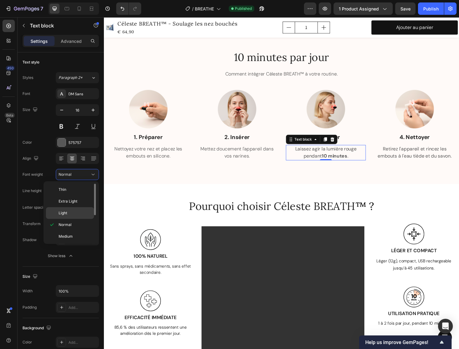
click at [75, 212] on p "Light" at bounding box center [75, 213] width 33 height 6
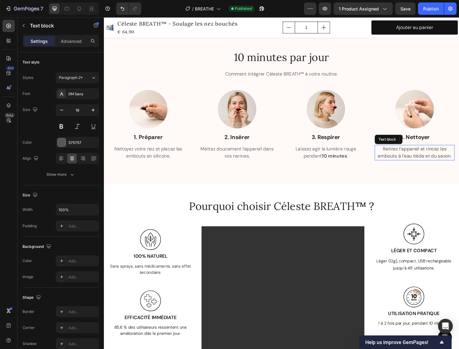
drag, startPoint x: 442, startPoint y: 153, endPoint x: 439, endPoint y: 153, distance: 3.7
click at [442, 153] on p "Retirez l'appareil et rincez les embouts à l'eau tiède et du savon." at bounding box center [428, 158] width 82 height 15
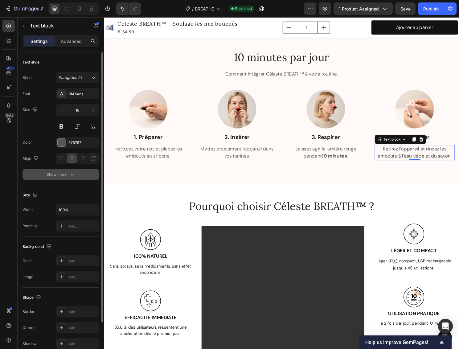
click at [55, 174] on div "Show more" at bounding box center [61, 174] width 29 height 6
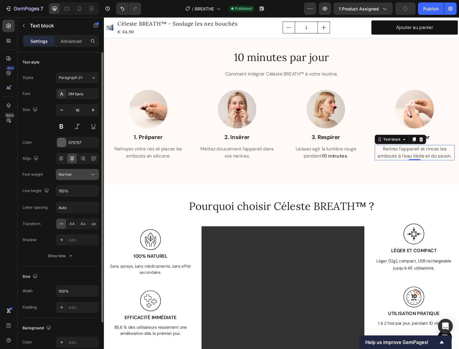
click at [79, 177] on div "Normal" at bounding box center [78, 174] width 38 height 6
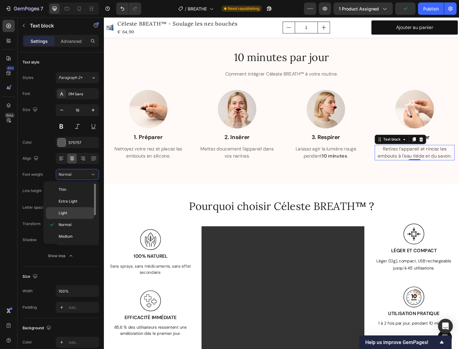
drag, startPoint x: 78, startPoint y: 213, endPoint x: 75, endPoint y: 208, distance: 5.7
click at [77, 212] on p "Light" at bounding box center [75, 213] width 33 height 6
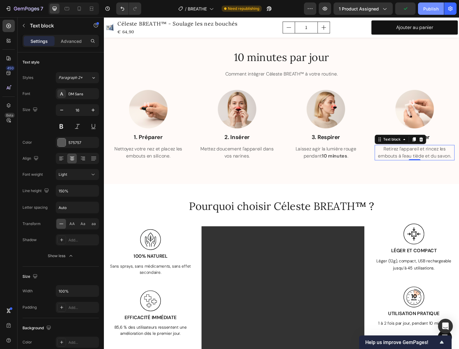
click at [431, 10] on div "Publish" at bounding box center [430, 9] width 15 height 6
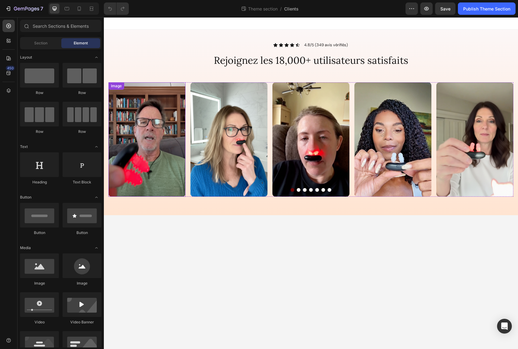
click at [155, 163] on img at bounding box center [147, 139] width 77 height 114
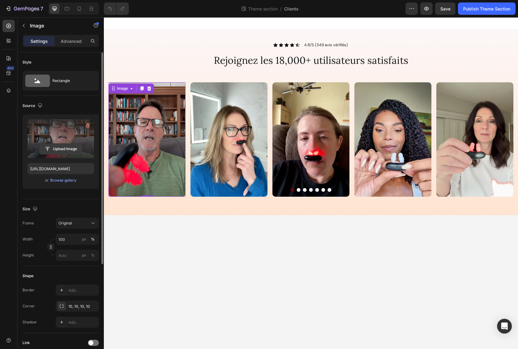
click at [61, 148] on input "file" at bounding box center [60, 149] width 43 height 10
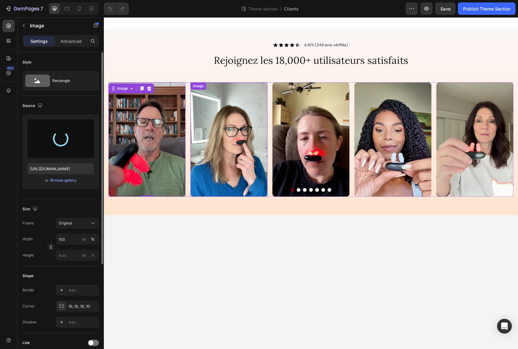
type input "[URL][DOMAIN_NAME]"
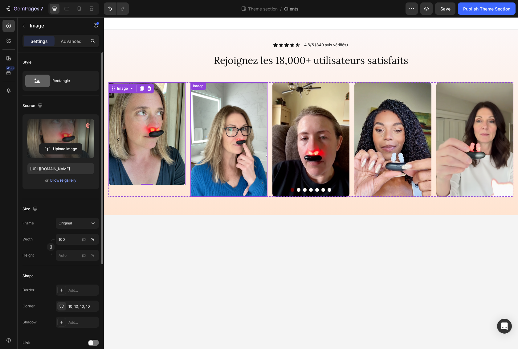
click at [216, 159] on img at bounding box center [229, 139] width 77 height 114
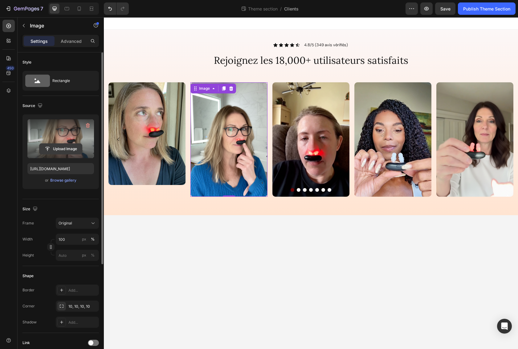
click at [68, 148] on input "file" at bounding box center [60, 149] width 43 height 10
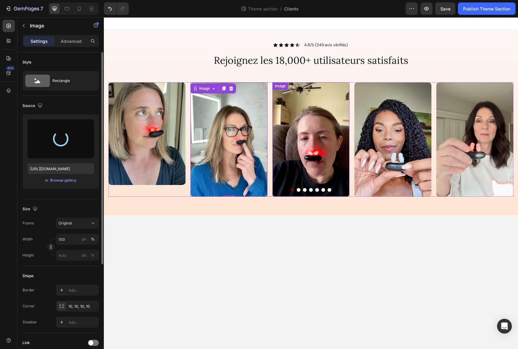
type input "[URL][DOMAIN_NAME]"
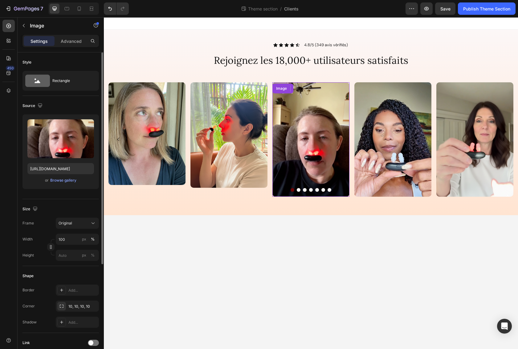
click at [318, 130] on img at bounding box center [311, 139] width 77 height 114
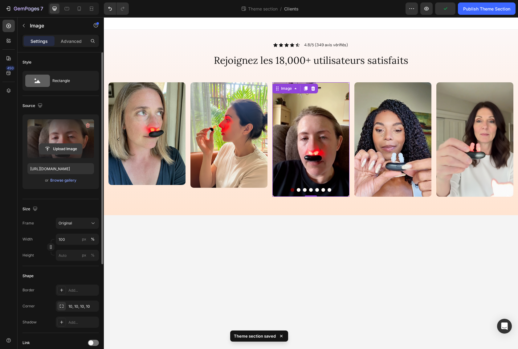
click at [65, 151] on input "file" at bounding box center [60, 149] width 43 height 10
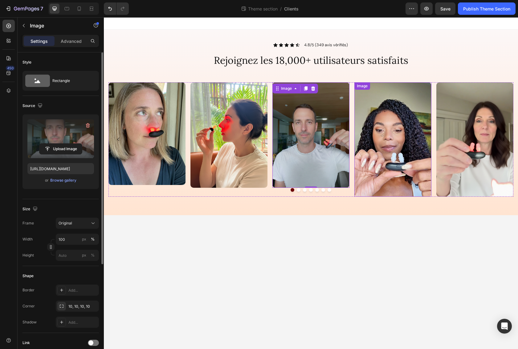
type input "[URL][DOMAIN_NAME]"
click at [401, 146] on img at bounding box center [393, 139] width 77 height 114
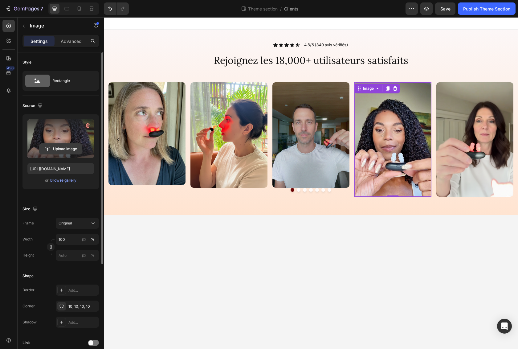
click at [62, 150] on input "file" at bounding box center [60, 149] width 43 height 10
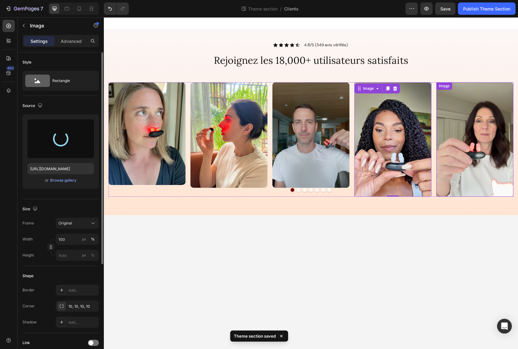
type input "https://cdn.shopify.com/s/files/1/0683/8262/1831/files/gempages_583461901552321…"
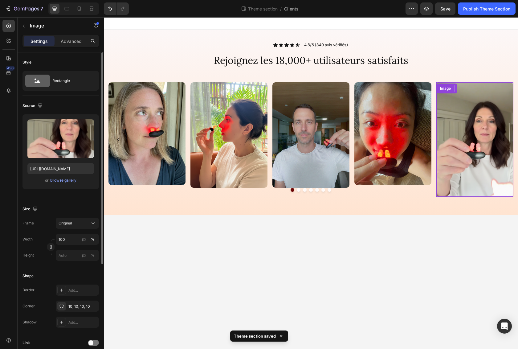
click at [484, 148] on img at bounding box center [475, 139] width 77 height 114
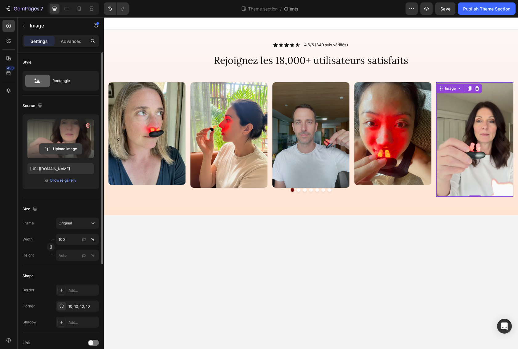
click at [69, 149] on input "file" at bounding box center [60, 149] width 43 height 10
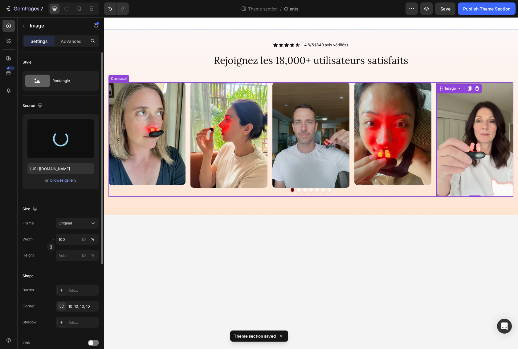
type input "[URL][DOMAIN_NAME]"
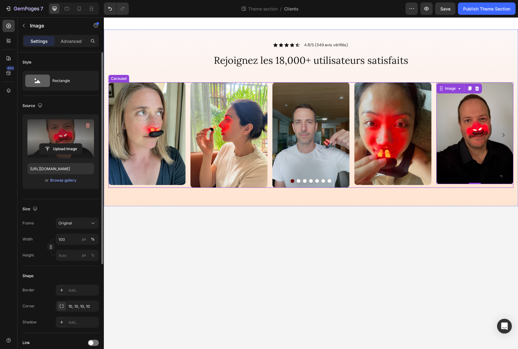
click at [299, 181] on button "Dot" at bounding box center [299, 181] width 4 height 4
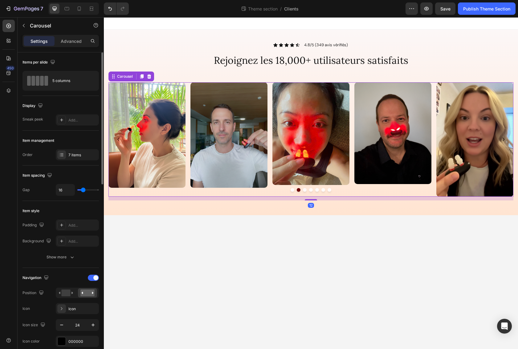
click at [305, 189] on button "Dot" at bounding box center [305, 190] width 4 height 4
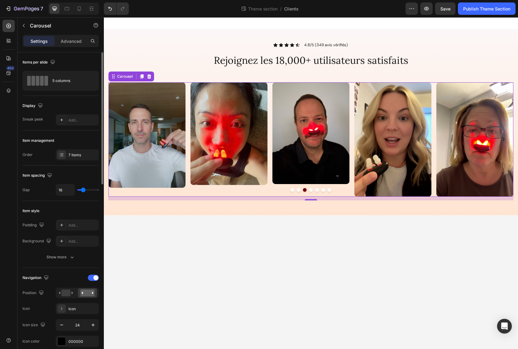
click at [312, 190] on button "Dot" at bounding box center [311, 190] width 4 height 4
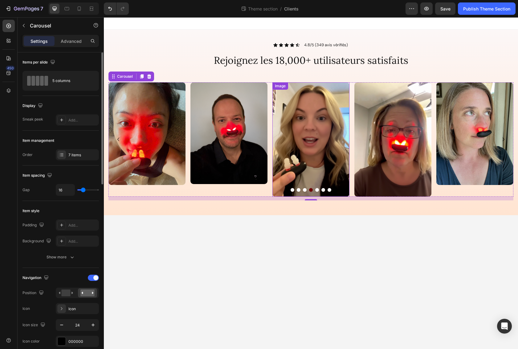
click at [307, 151] on img at bounding box center [311, 139] width 77 height 114
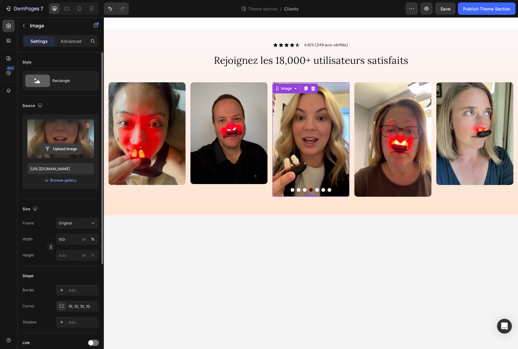
click at [63, 150] on input "file" at bounding box center [60, 149] width 43 height 10
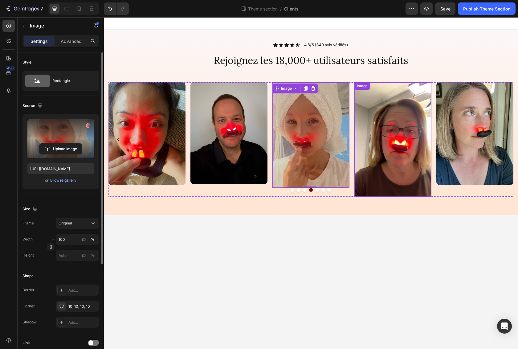
type input "https://cdn.shopify.com/s/files/1/0683/8262/1831/files/gempages_583461901552321…"
click at [403, 147] on img at bounding box center [393, 139] width 77 height 114
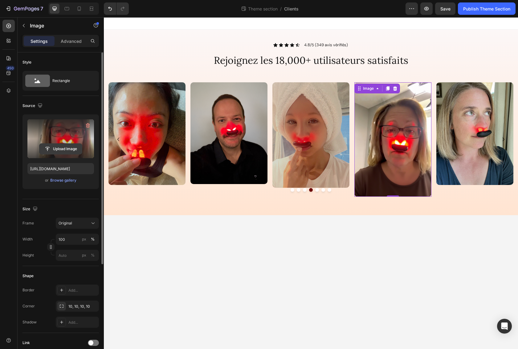
click at [56, 146] on input "file" at bounding box center [60, 149] width 43 height 10
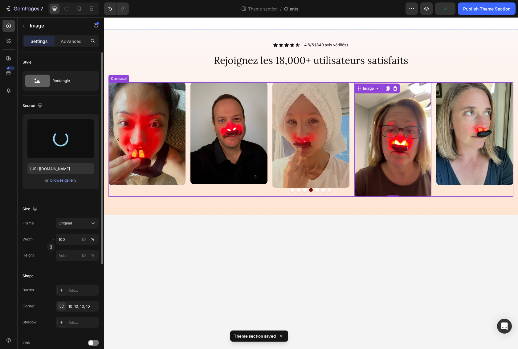
type input "https://cdn.shopify.com/s/files/1/0683/8262/1831/files/gempages_583461901552321…"
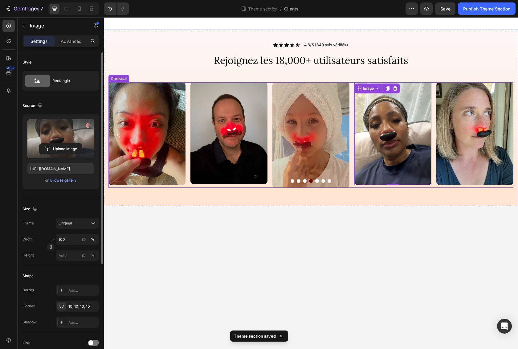
click at [317, 190] on div "Image Image Image Image Image Image Image 0 Carousel" at bounding box center [311, 136] width 405 height 109
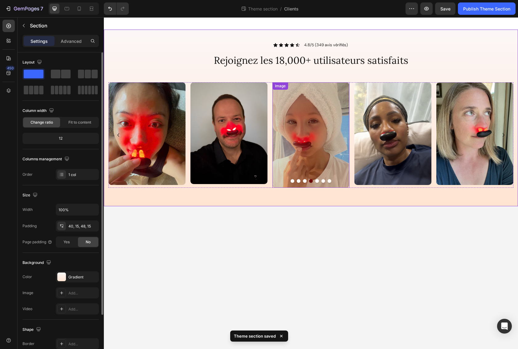
click at [317, 183] on img at bounding box center [311, 135] width 77 height 106
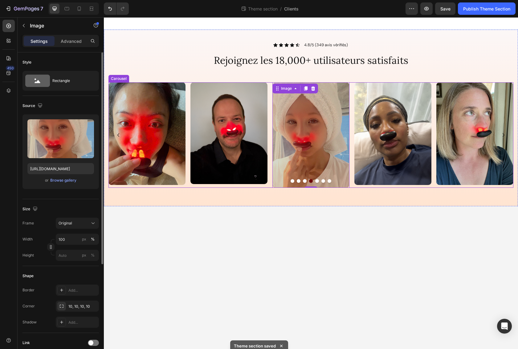
click at [318, 181] on button "Dot" at bounding box center [317, 181] width 4 height 4
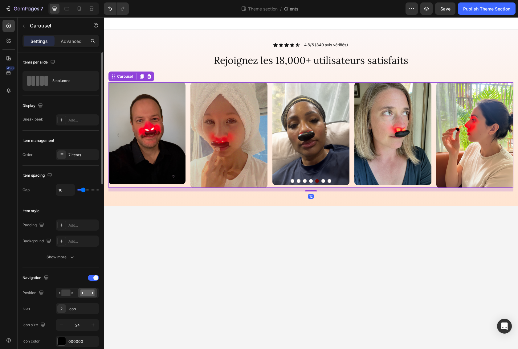
click at [324, 181] on button "Dot" at bounding box center [324, 181] width 4 height 4
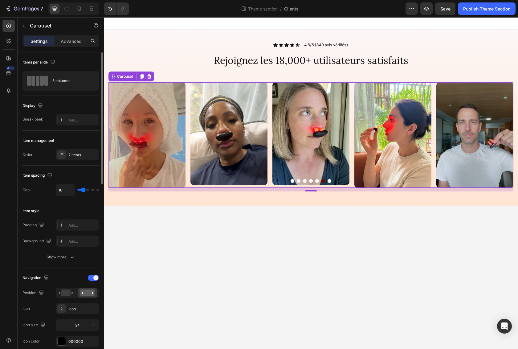
click at [331, 181] on button "Dot" at bounding box center [330, 181] width 4 height 4
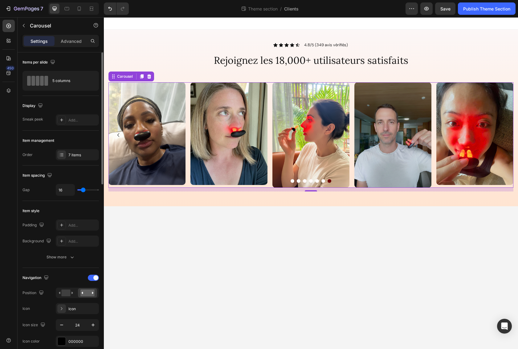
click at [292, 181] on button "Dot" at bounding box center [293, 181] width 4 height 4
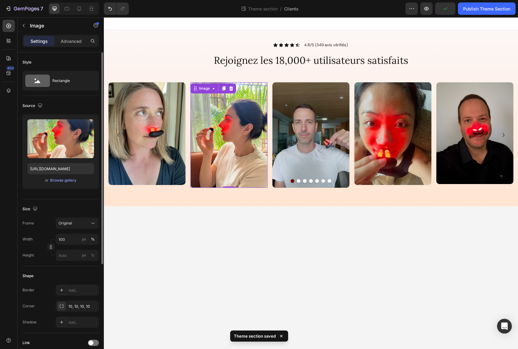
click at [226, 166] on img at bounding box center [229, 135] width 77 height 106
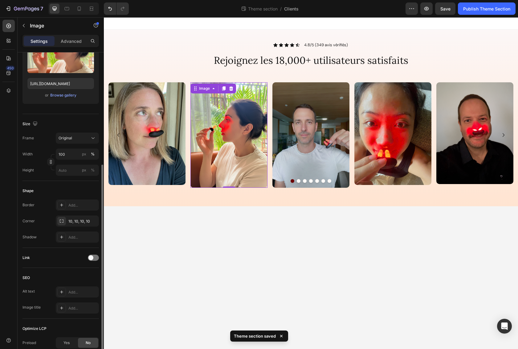
scroll to position [151, 0]
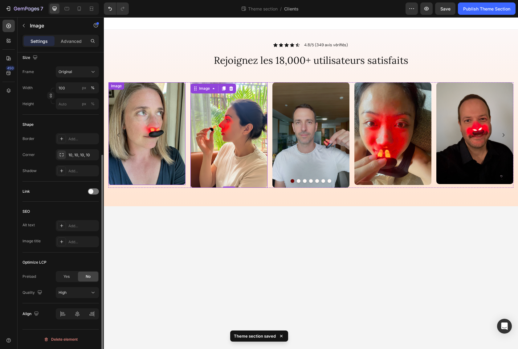
click at [152, 151] on img at bounding box center [147, 133] width 77 height 103
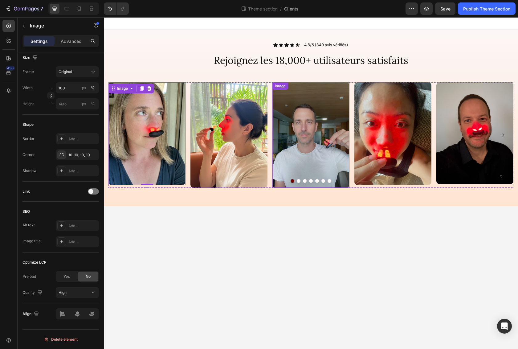
click at [314, 154] on img at bounding box center [311, 135] width 77 height 106
click at [386, 154] on img at bounding box center [393, 133] width 77 height 103
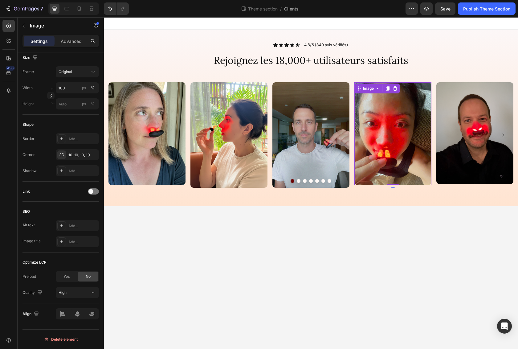
click at [238, 240] on body "Icon Icon Icon Icon Icon Icon List 4.8/5 (349 avis vérifiés) Text Block Row Rej…" at bounding box center [311, 183] width 414 height 332
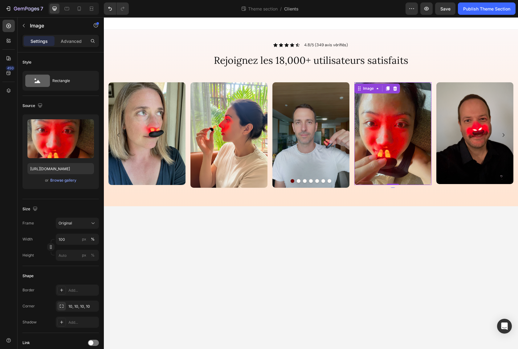
click at [390, 127] on img at bounding box center [393, 133] width 77 height 103
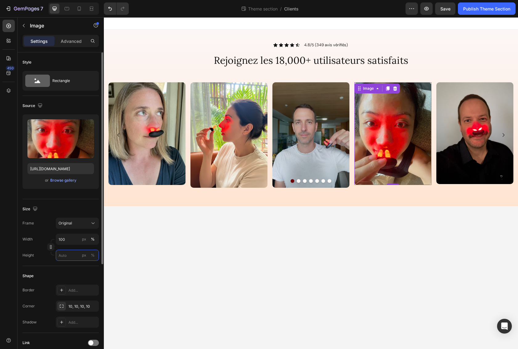
click at [68, 255] on input "px %" at bounding box center [77, 255] width 43 height 11
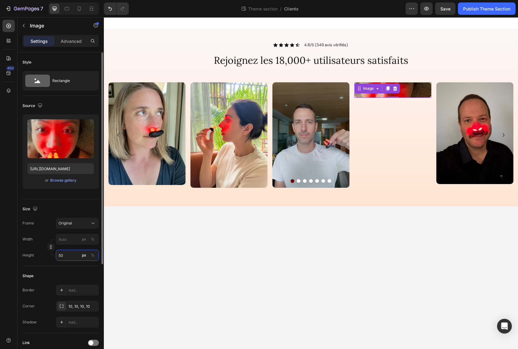
type input "5"
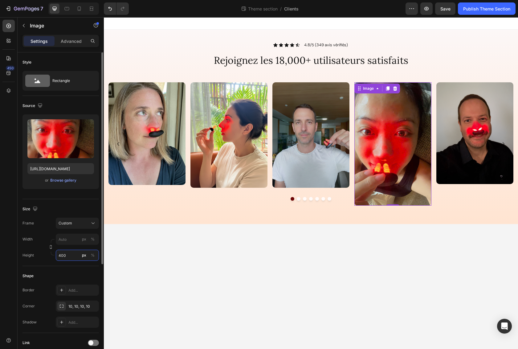
type input "5"
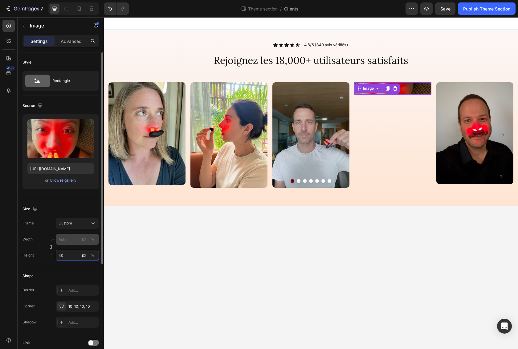
type input "400"
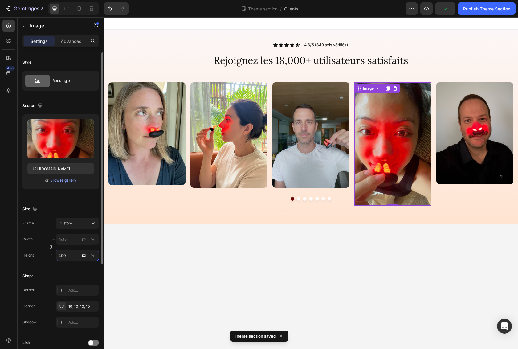
click at [60, 256] on input "400" at bounding box center [77, 255] width 43 height 11
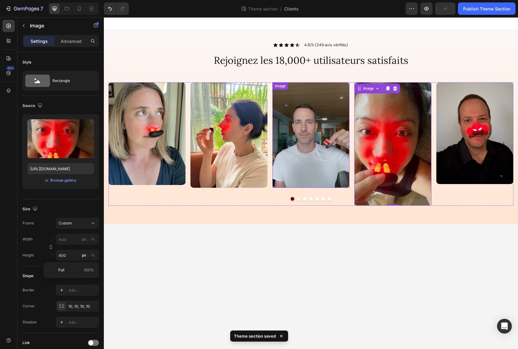
click at [307, 164] on img at bounding box center [311, 135] width 77 height 106
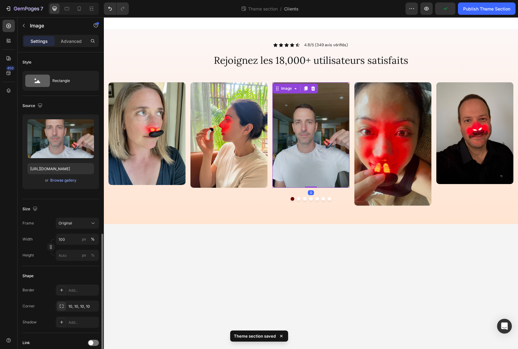
scroll to position [108, 0]
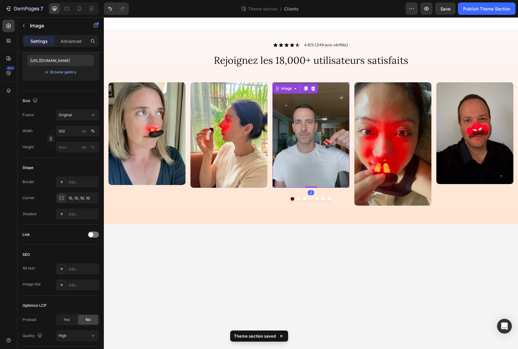
click at [318, 154] on img at bounding box center [311, 135] width 77 height 106
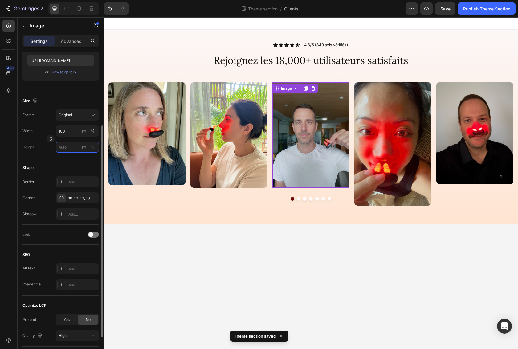
click at [65, 146] on input "px %" at bounding box center [77, 147] width 43 height 11
paste input "400"
type input "400"
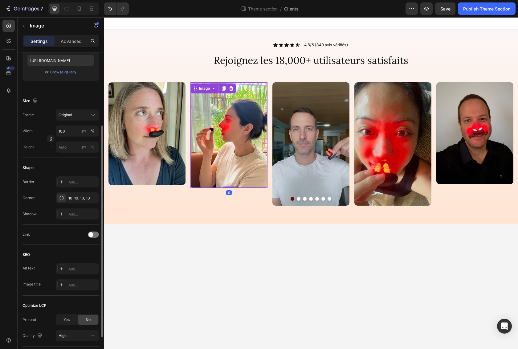
click at [228, 146] on img at bounding box center [229, 135] width 77 height 106
click at [67, 148] on input "px %" at bounding box center [77, 147] width 43 height 11
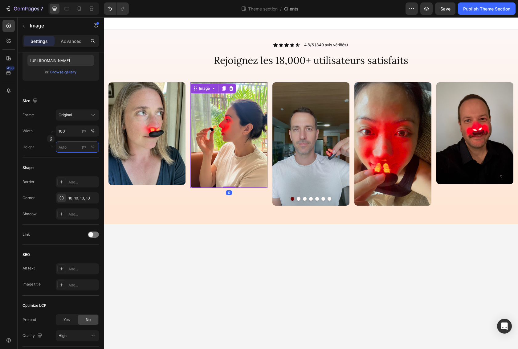
paste input "400"
type input "400"
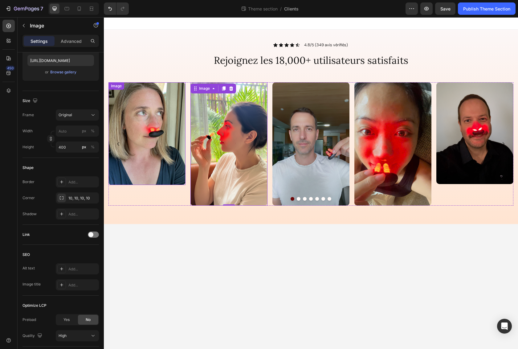
drag, startPoint x: 153, startPoint y: 148, endPoint x: 188, endPoint y: 171, distance: 41.9
click at [153, 148] on img at bounding box center [147, 133] width 77 height 103
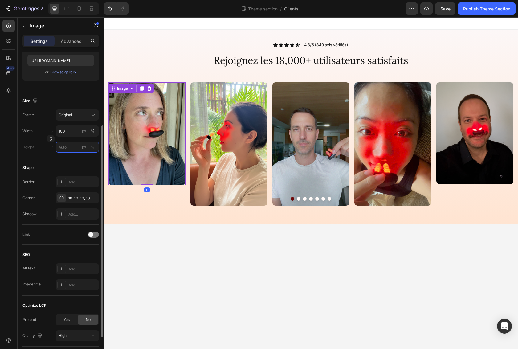
click at [62, 149] on input "px %" at bounding box center [77, 147] width 43 height 11
paste input "400"
type input "400"
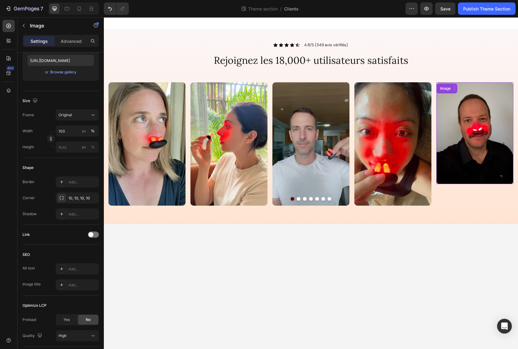
click at [456, 160] on img at bounding box center [475, 133] width 77 height 102
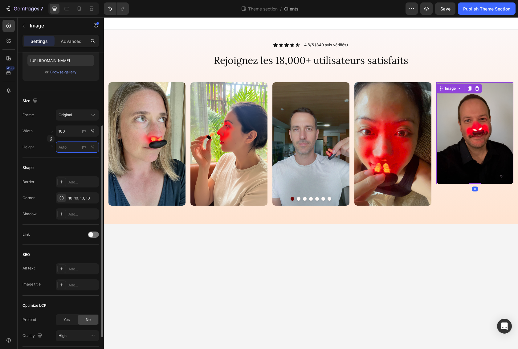
click at [70, 147] on input "px %" at bounding box center [77, 147] width 43 height 11
paste input "400"
type input "400"
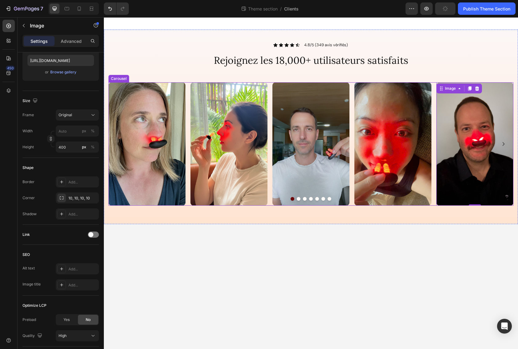
click at [299, 198] on button "Dot" at bounding box center [299, 199] width 4 height 4
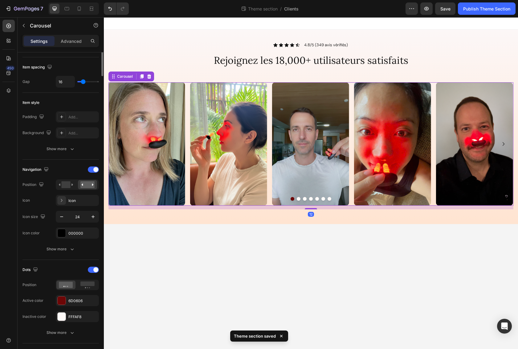
scroll to position [0, 0]
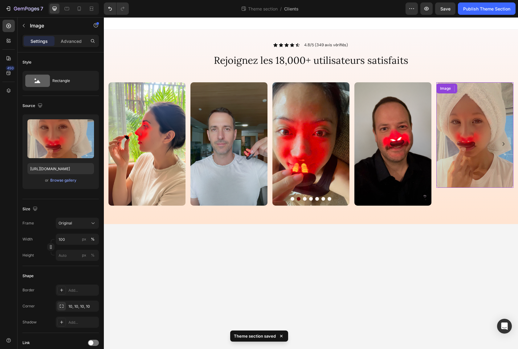
click at [457, 160] on img at bounding box center [475, 135] width 77 height 106
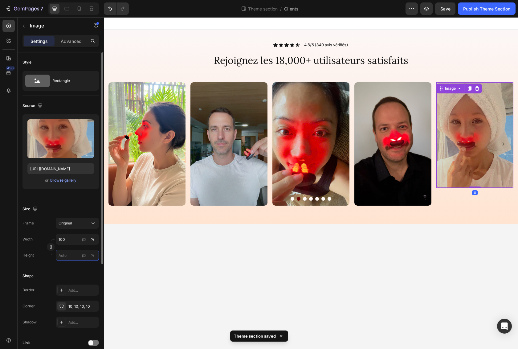
click at [64, 257] on input "px %" at bounding box center [77, 255] width 43 height 11
paste input "400"
type input "400"
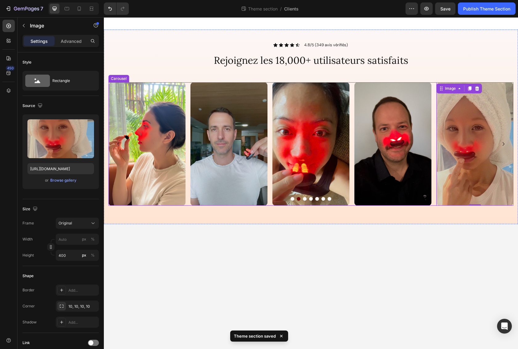
click at [303, 199] on button "Dot" at bounding box center [305, 199] width 4 height 4
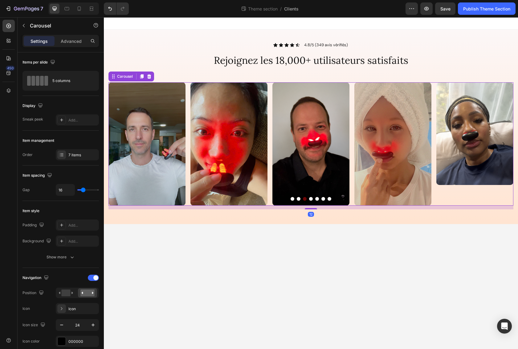
click at [311, 199] on button "Dot" at bounding box center [311, 199] width 4 height 4
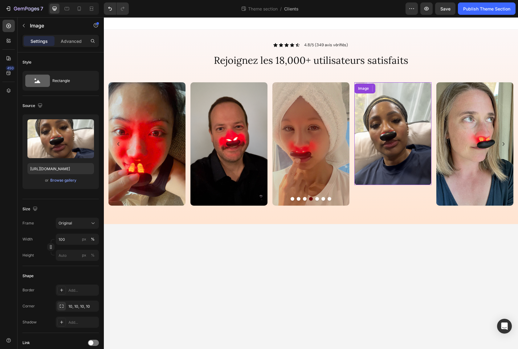
click at [392, 146] on img at bounding box center [393, 133] width 77 height 103
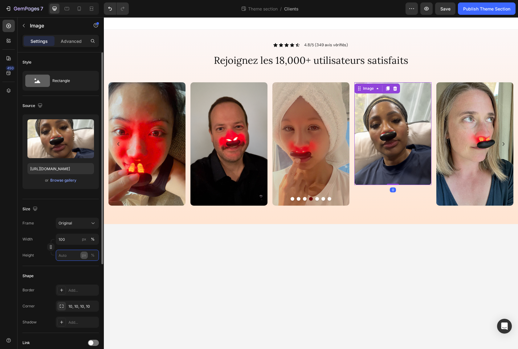
drag, startPoint x: 66, startPoint y: 256, endPoint x: 84, endPoint y: 256, distance: 17.6
click at [66, 256] on input "px %" at bounding box center [77, 255] width 43 height 11
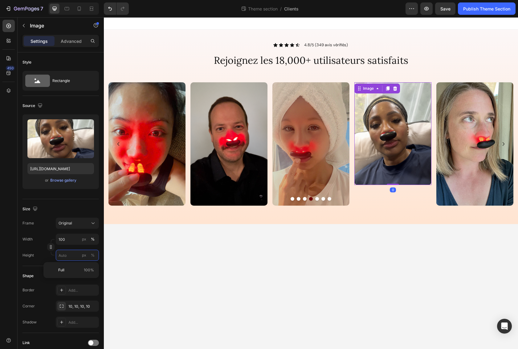
paste input "400"
type input "400"
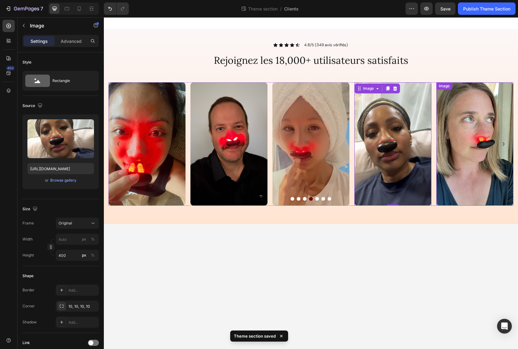
click at [466, 183] on img at bounding box center [475, 143] width 77 height 123
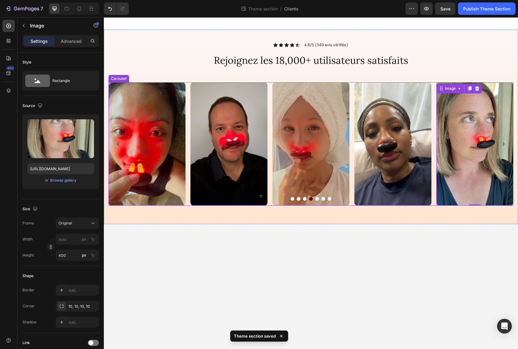
click at [318, 199] on button "Dot" at bounding box center [317, 199] width 4 height 4
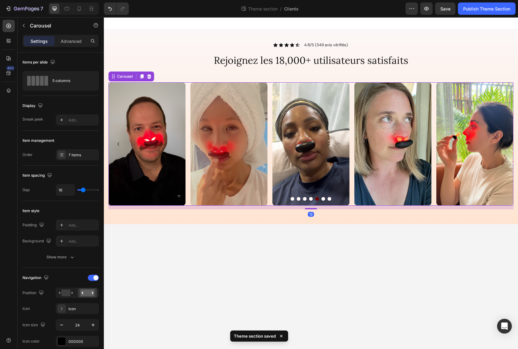
click at [324, 199] on button "Dot" at bounding box center [324, 199] width 4 height 4
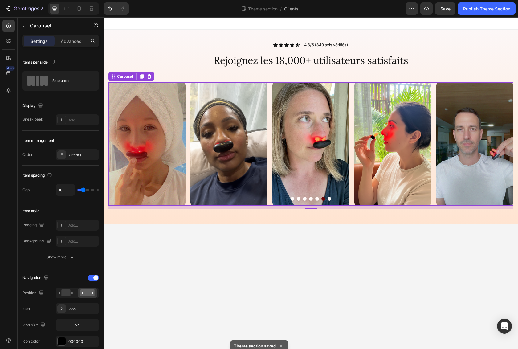
click at [330, 199] on button "Dot" at bounding box center [330, 199] width 4 height 4
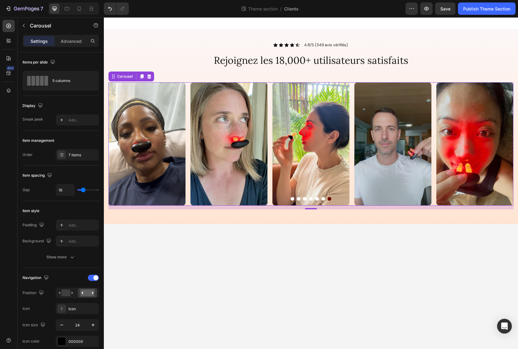
click at [290, 272] on body "Icon Icon Icon Icon Icon Icon List 4.8/5 (349 avis vérifiés) Text Block Row Rej…" at bounding box center [311, 183] width 414 height 332
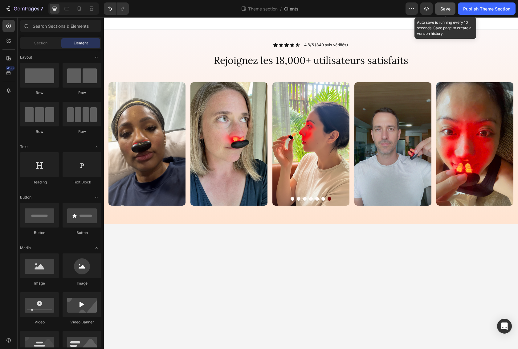
click at [447, 8] on span "Save" at bounding box center [446, 8] width 10 height 5
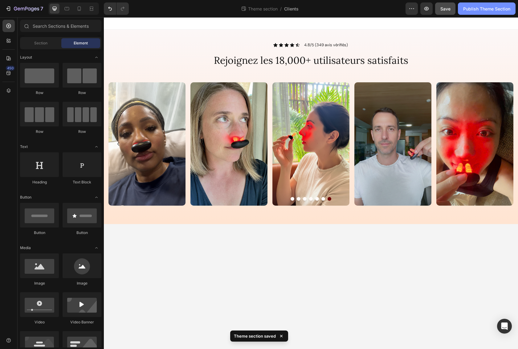
click at [490, 8] on div "Publish Theme Section" at bounding box center [487, 9] width 47 height 6
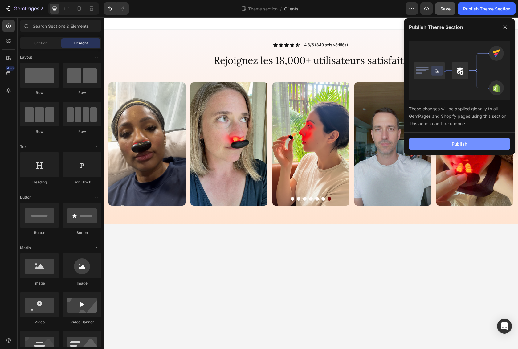
click at [459, 144] on div "Publish" at bounding box center [459, 144] width 15 height 6
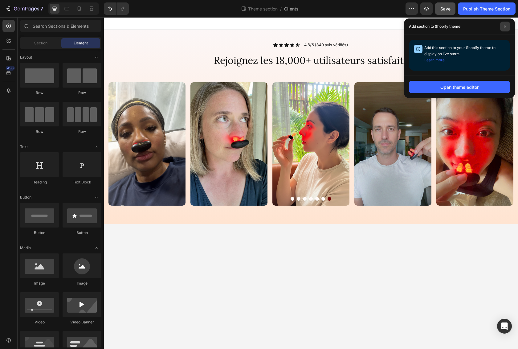
click at [505, 26] on icon at bounding box center [505, 26] width 2 height 2
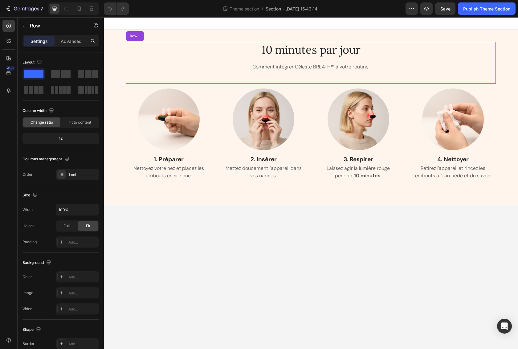
click at [472, 45] on div "10 minutes par jour Heading Comment intégrer Céleste BREATH™ à votre routine. T…" at bounding box center [311, 63] width 370 height 42
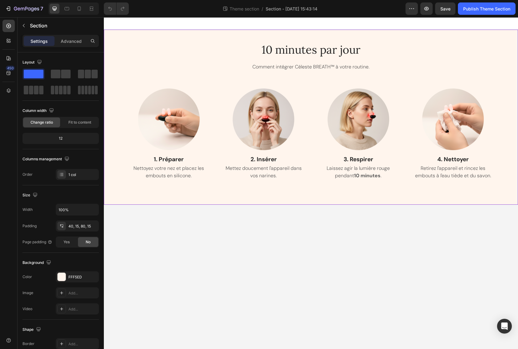
click at [468, 38] on div "10 minutes par jour Heading Comment intégrer Céleste BREATH™ à votre routine. T…" at bounding box center [311, 117] width 414 height 175
click at [451, 10] on button "Save" at bounding box center [445, 8] width 20 height 12
click at [473, 9] on div "Publish Theme Section" at bounding box center [487, 9] width 47 height 6
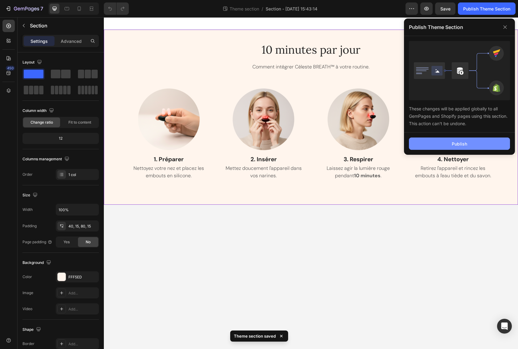
click at [443, 144] on button "Publish" at bounding box center [459, 144] width 101 height 12
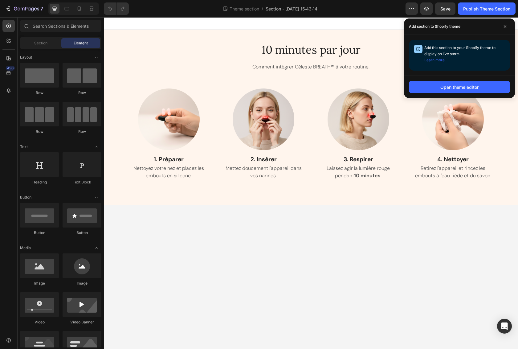
click at [253, 210] on body "10 minutes par jour Heading Comment intégrer Céleste BREATH™ à votre routine. T…" at bounding box center [311, 183] width 414 height 332
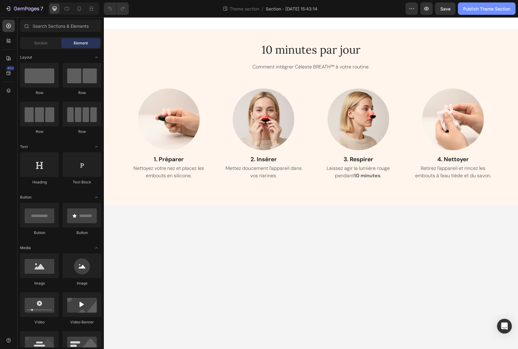
click at [488, 10] on div "Publish Theme Section" at bounding box center [487, 9] width 47 height 6
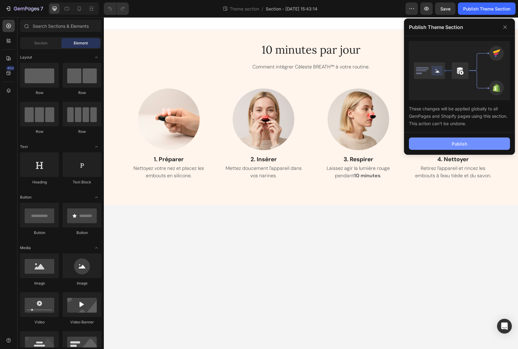
click at [467, 143] on div "Publish" at bounding box center [459, 144] width 15 height 6
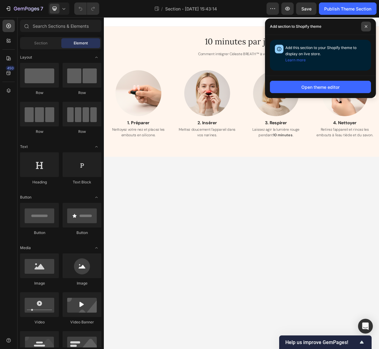
click at [366, 27] on icon at bounding box center [366, 26] width 3 height 3
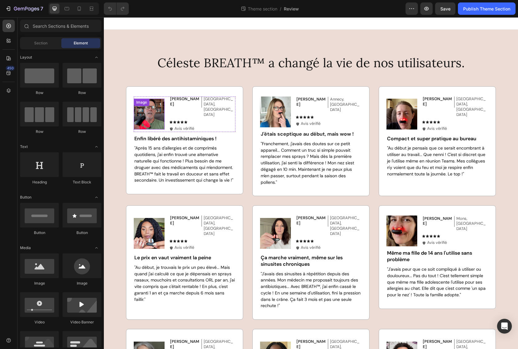
click at [151, 115] on img at bounding box center [149, 114] width 31 height 31
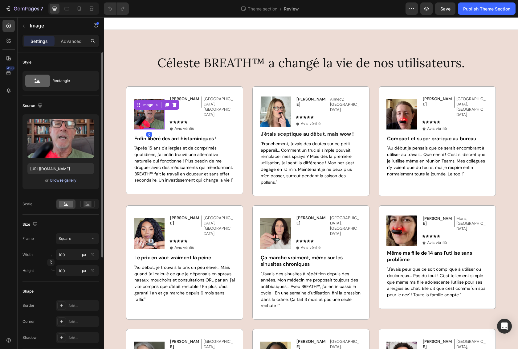
click at [57, 181] on div "Browse gallery" at bounding box center [63, 181] width 26 height 6
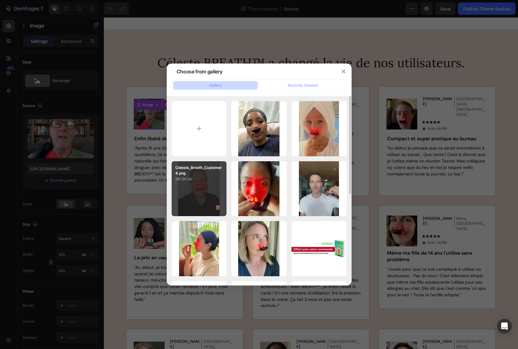
click at [199, 199] on div "Celeste_Breath_Customer4.png 961.90 kb" at bounding box center [199, 188] width 55 height 55
type input "[URL][DOMAIN_NAME]"
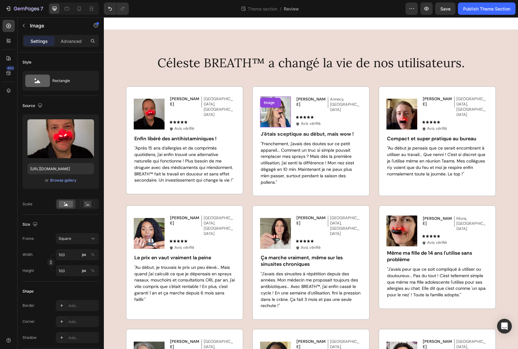
click at [283, 122] on img at bounding box center [275, 112] width 31 height 31
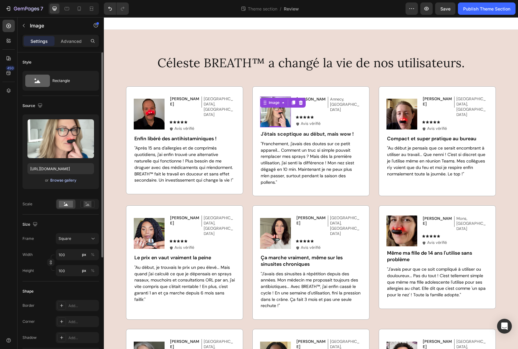
click at [56, 181] on div "Browse gallery" at bounding box center [63, 181] width 26 height 6
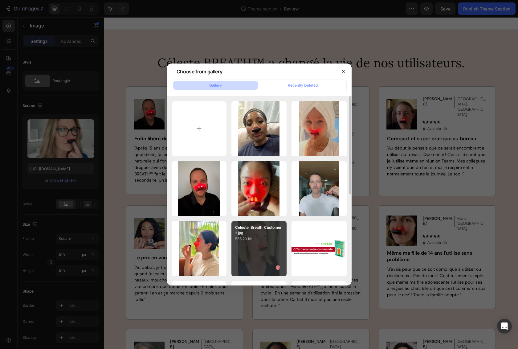
click at [263, 260] on div "Celeste_Breath_Customer1.jpg 556.20 kb" at bounding box center [259, 248] width 55 height 55
type input "[URL][DOMAIN_NAME]"
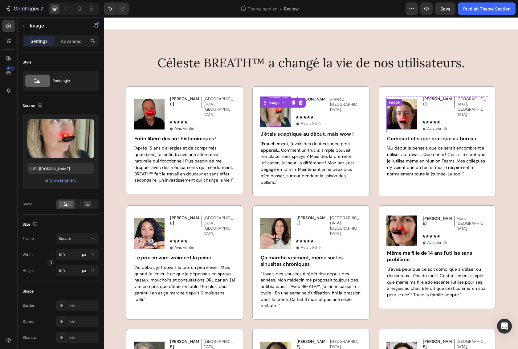
click at [407, 121] on img at bounding box center [402, 114] width 31 height 31
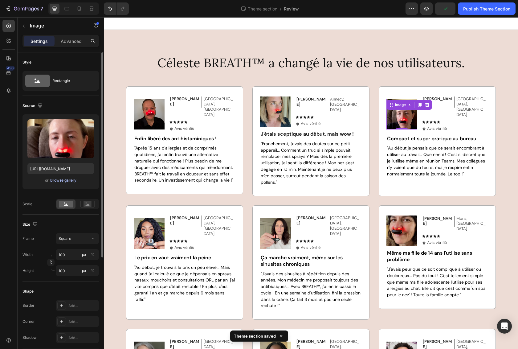
click at [68, 181] on div "Browse gallery" at bounding box center [63, 181] width 26 height 6
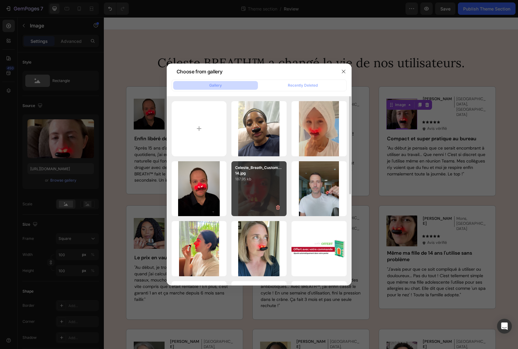
click at [263, 197] on div "Celeste_Breath_Custom...14.jpg 187.95 kb" at bounding box center [259, 188] width 55 height 55
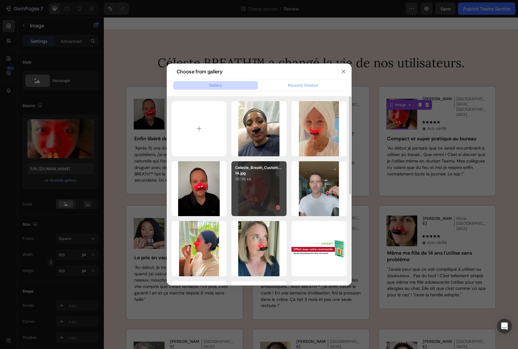
type input "[URL][DOMAIN_NAME]"
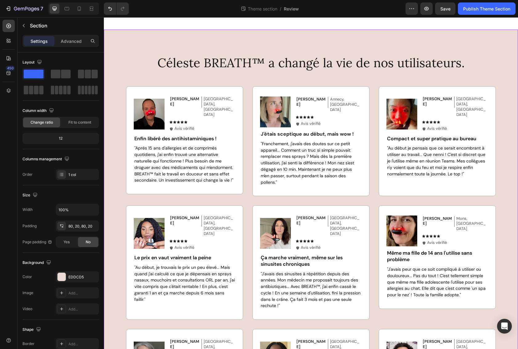
click at [499, 154] on div "Céleste BREATH™ a changé la vie de nos utilisateurs. Heading Image [PERSON_NAME…" at bounding box center [311, 248] width 402 height 389
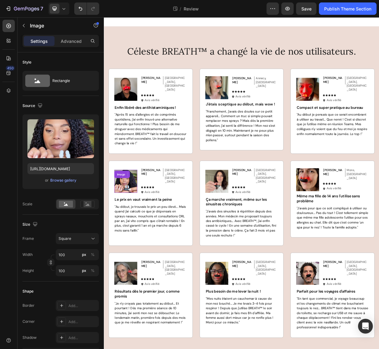
click at [135, 233] on img at bounding box center [133, 237] width 31 height 31
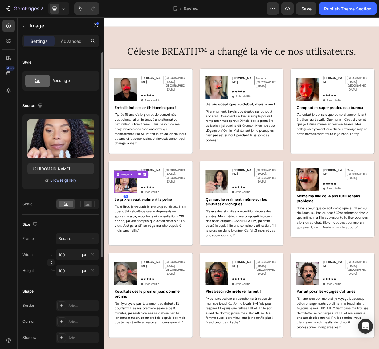
click at [66, 182] on div "Browse gallery" at bounding box center [63, 181] width 26 height 6
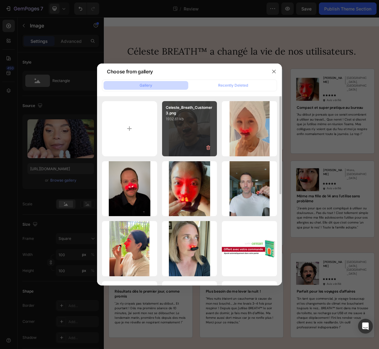
click at [201, 132] on div "Celeste_Breath_Customer3.png 1932.61 kb" at bounding box center [189, 128] width 55 height 55
type input "[URL][DOMAIN_NAME]"
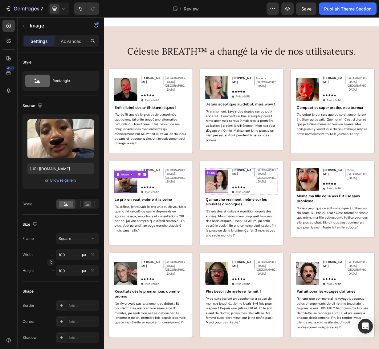
click at [261, 236] on img at bounding box center [255, 237] width 31 height 31
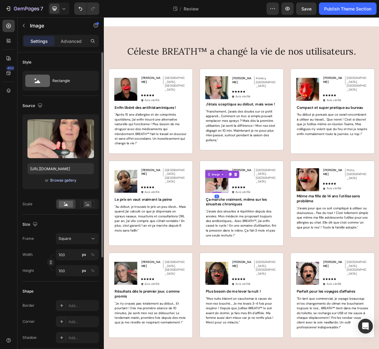
click at [58, 182] on div "Browse gallery" at bounding box center [63, 181] width 26 height 6
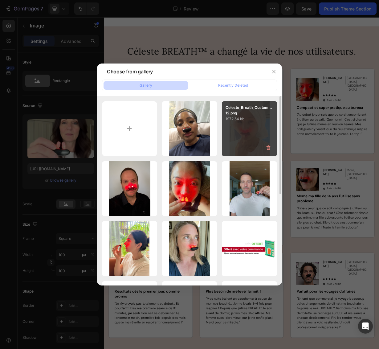
click at [247, 135] on div "Celeste_Breath_Custom...12.png 1972.54 kb" at bounding box center [249, 128] width 55 height 55
type input "[URL][DOMAIN_NAME]"
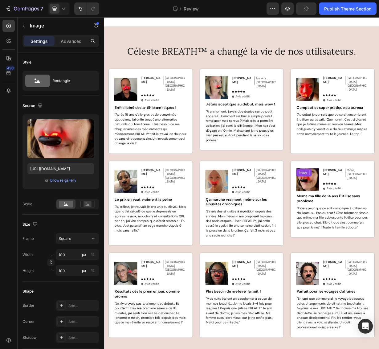
click at [383, 233] on img at bounding box center [377, 235] width 31 height 31
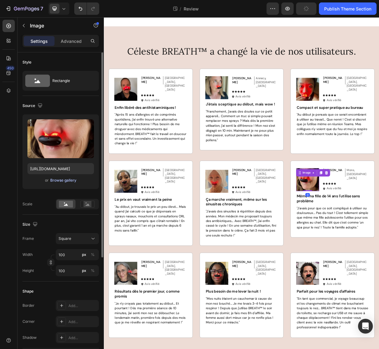
click at [65, 181] on div "Browse gallery" at bounding box center [63, 181] width 26 height 6
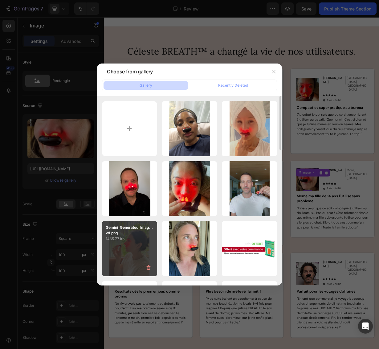
click at [135, 259] on div "Gemini_Generated_Imag...vd.png 1465.77 kb" at bounding box center [129, 248] width 55 height 55
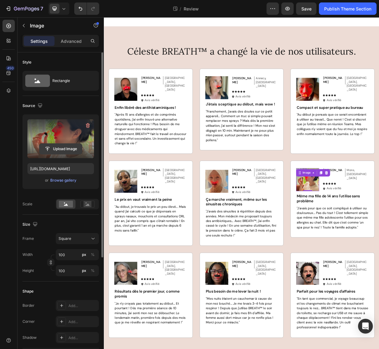
click at [64, 149] on input "file" at bounding box center [60, 149] width 43 height 10
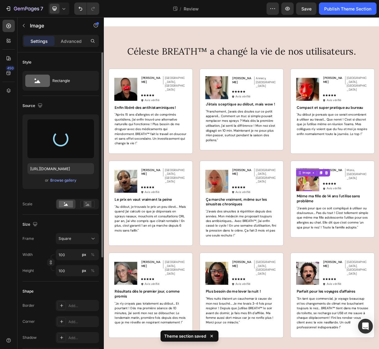
type input "[URL][DOMAIN_NAME]"
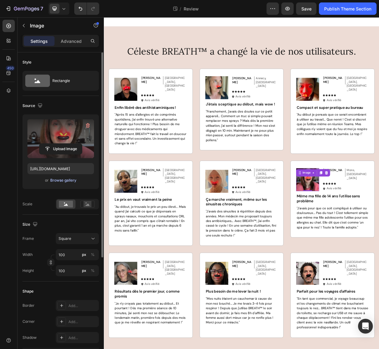
click at [65, 180] on div "Browse gallery" at bounding box center [63, 181] width 26 height 6
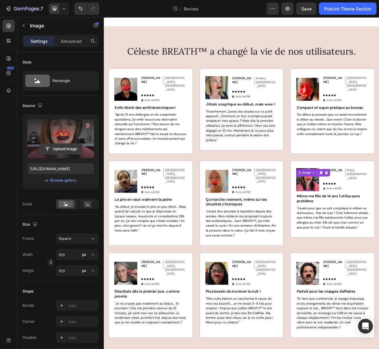
click at [63, 147] on input "file" at bounding box center [60, 149] width 43 height 10
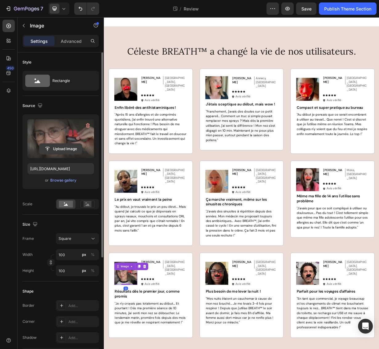
click at [67, 149] on input "file" at bounding box center [60, 149] width 43 height 10
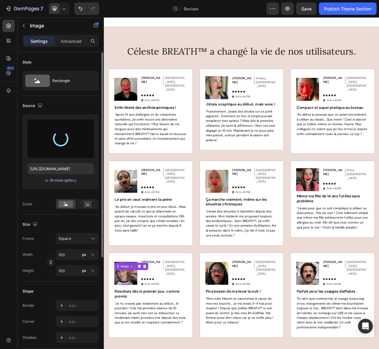
click at [65, 157] on div at bounding box center [60, 138] width 67 height 39
click at [66, 148] on div at bounding box center [60, 138] width 67 height 39
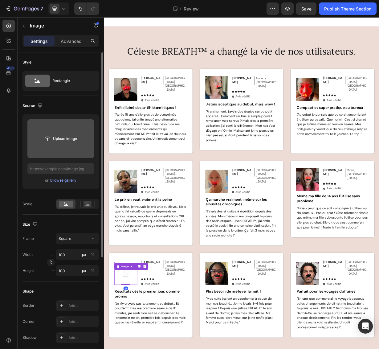
click at [68, 140] on input "file" at bounding box center [60, 139] width 43 height 10
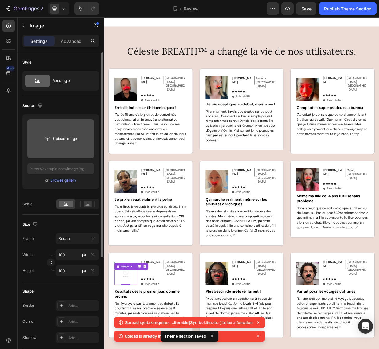
click at [258, 324] on icon at bounding box center [258, 322] width 2 height 2
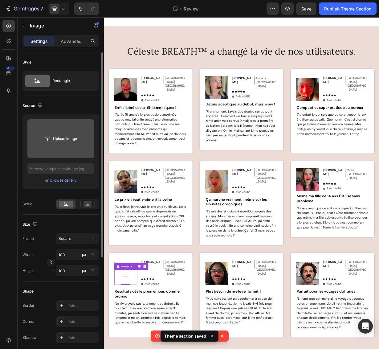
click at [88, 187] on div "Upload Image or Browse gallery" at bounding box center [61, 151] width 76 height 75
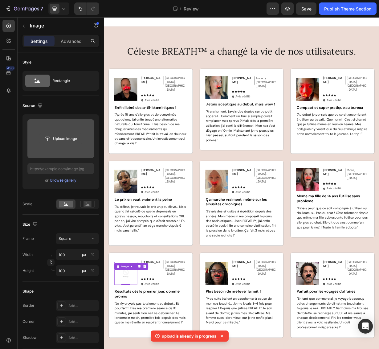
click at [72, 138] on input "file" at bounding box center [60, 139] width 43 height 10
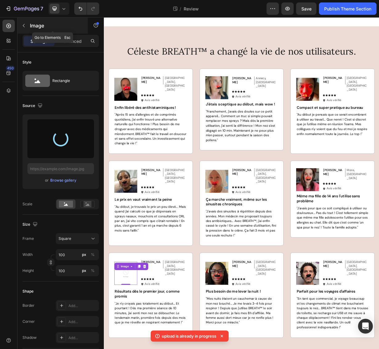
type input "https://cdn.shopify.com/s/files/1/0683/8262/1831/files/gempages_583461901552321…"
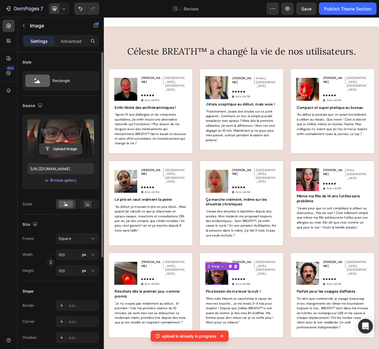
click at [64, 149] on input "file" at bounding box center [60, 149] width 43 height 10
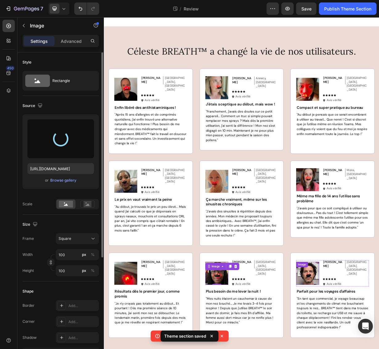
type input "https://cdn.shopify.com/s/files/1/0683/8262/1831/files/gempages_583461901552321…"
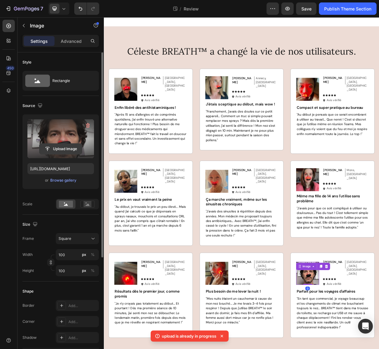
click at [61, 150] on input "file" at bounding box center [60, 149] width 43 height 10
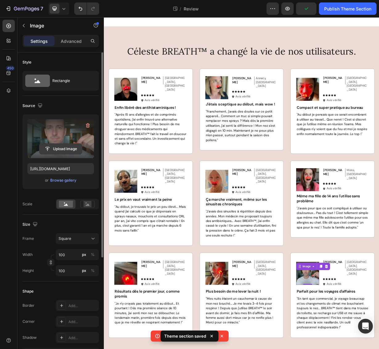
click at [69, 148] on input "file" at bounding box center [60, 149] width 43 height 10
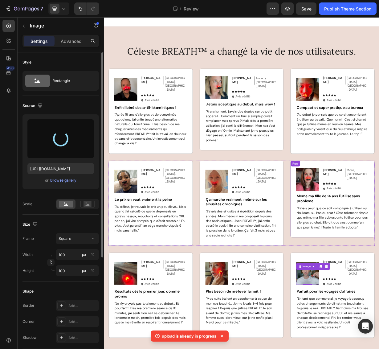
type input "https://cdn.shopify.com/s/files/1/0683/8262/1831/files/gempages_583461901552321…"
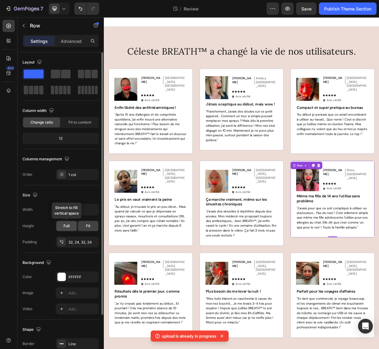
click at [67, 228] on span "Full" at bounding box center [67, 226] width 6 height 6
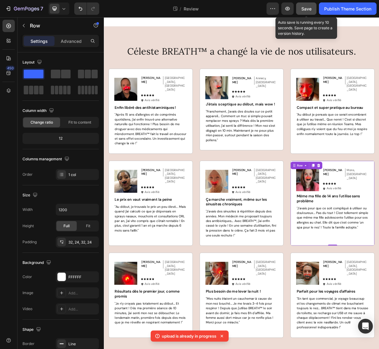
click at [304, 9] on span "Save" at bounding box center [307, 8] width 10 height 5
click at [346, 8] on div "Publish Theme Section" at bounding box center [347, 9] width 47 height 6
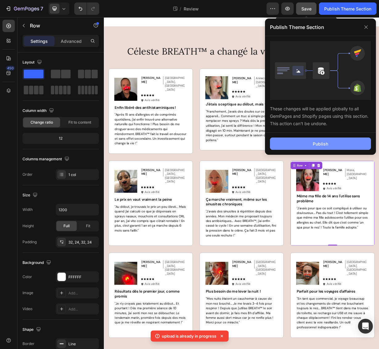
click at [345, 143] on button "Publish" at bounding box center [320, 144] width 101 height 12
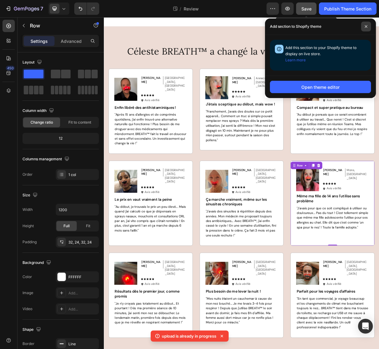
click at [367, 28] on icon at bounding box center [366, 26] width 3 height 3
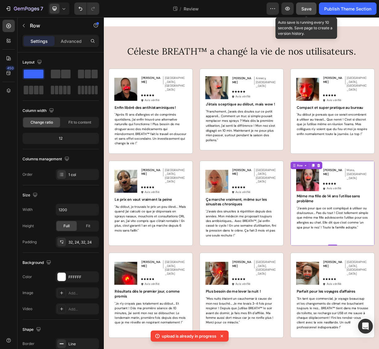
click at [283, 24] on div at bounding box center [289, 23] width 370 height 12
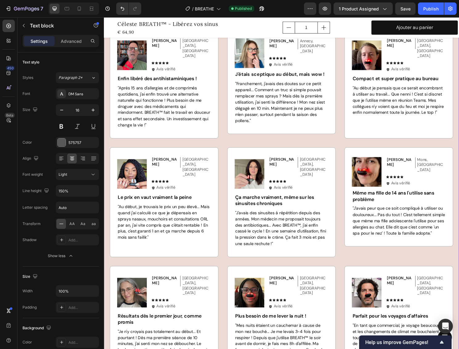
scroll to position [2187, 0]
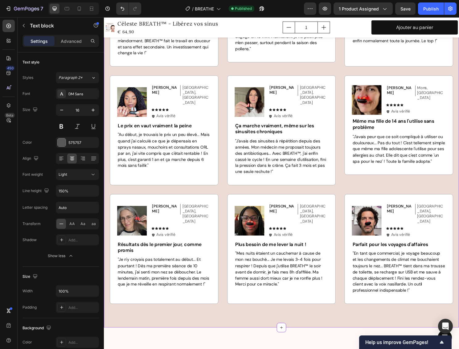
click at [345, 187] on div "Céleste BREATH™ a changé la vie de nos utilisateurs. Heading Image [PERSON_NAME…" at bounding box center [289, 119] width 358 height 394
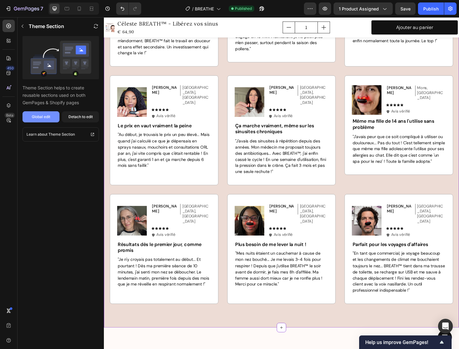
click at [38, 118] on div "Global edit" at bounding box center [41, 117] width 19 height 6
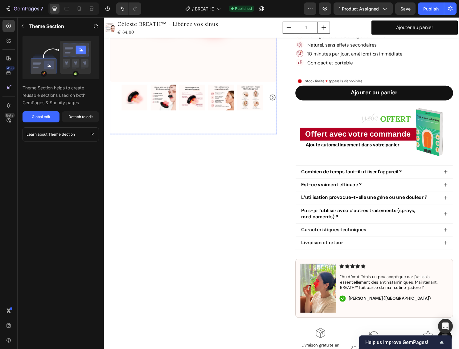
scroll to position [0, 0]
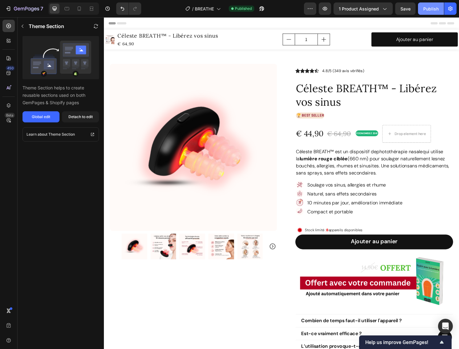
click at [425, 10] on div "Publish" at bounding box center [430, 9] width 15 height 6
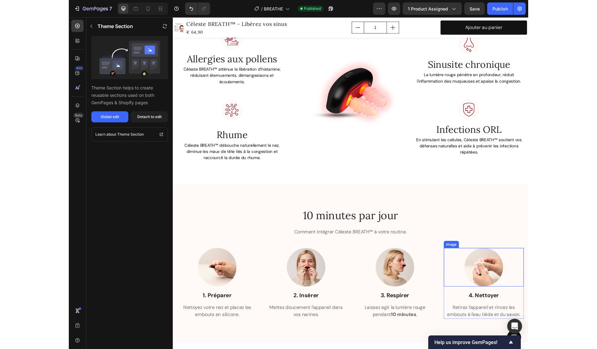
scroll to position [1074, 0]
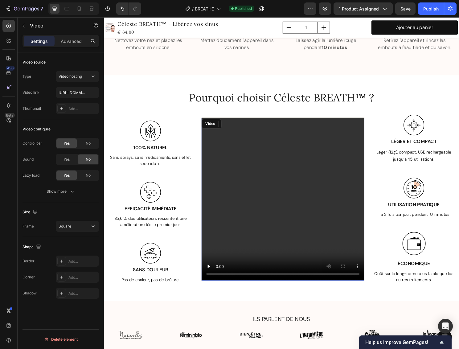
click at [284, 202] on video at bounding box center [291, 207] width 170 height 170
click at [222, 283] on video at bounding box center [291, 207] width 170 height 170
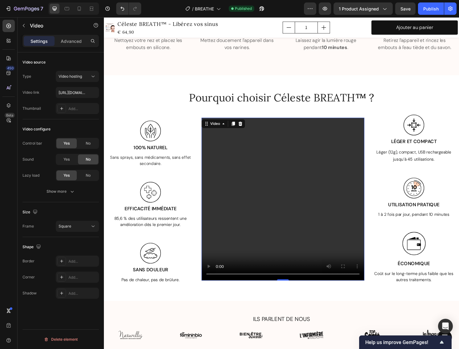
click at [222, 282] on video at bounding box center [291, 207] width 170 height 170
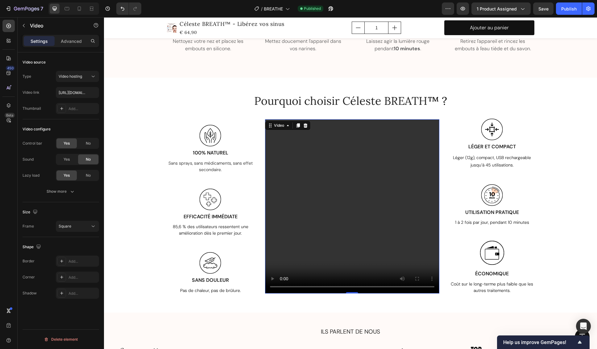
click at [343, 156] on video at bounding box center [352, 206] width 174 height 174
click at [304, 124] on icon at bounding box center [305, 125] width 4 height 4
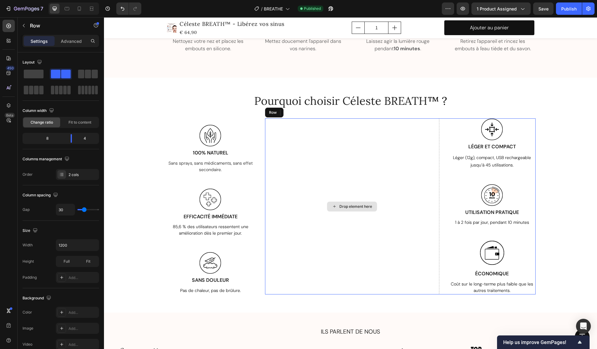
click at [320, 140] on div "Drop element here" at bounding box center [352, 206] width 174 height 176
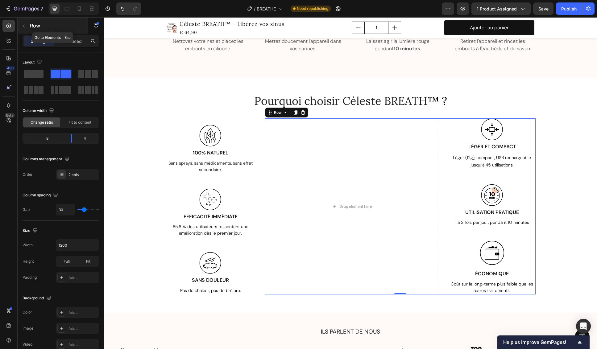
click at [24, 24] on icon "button" at bounding box center [23, 25] width 5 height 5
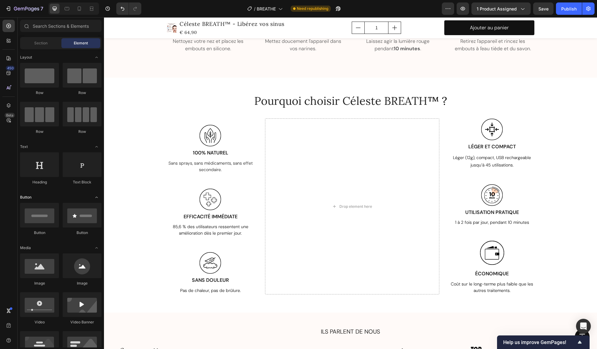
scroll to position [55, 0]
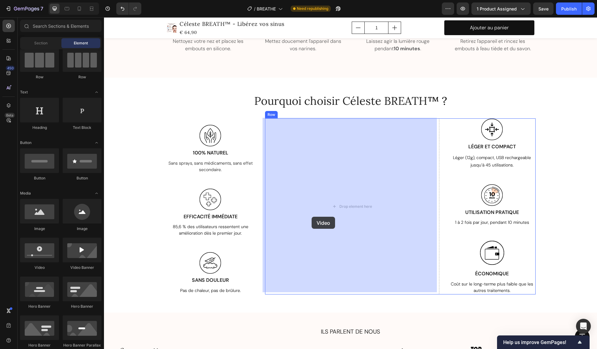
drag, startPoint x: 153, startPoint y: 270, endPoint x: 311, endPoint y: 220, distance: 165.3
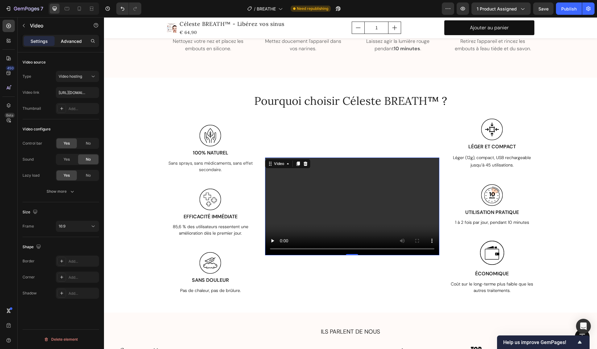
click at [60, 42] on div "Advanced" at bounding box center [71, 41] width 31 height 10
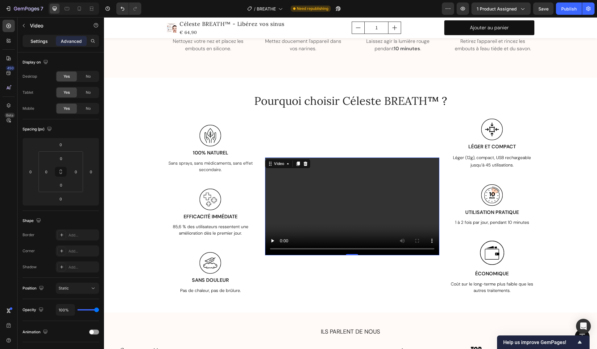
click at [35, 39] on p "Settings" at bounding box center [39, 41] width 17 height 6
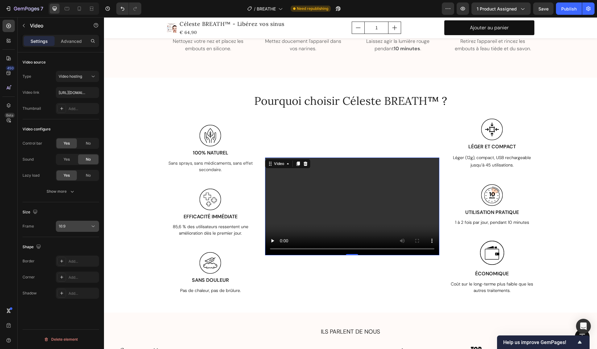
click at [75, 225] on div "16:9" at bounding box center [74, 227] width 31 height 6
click at [76, 240] on p "Original" at bounding box center [75, 242] width 33 height 6
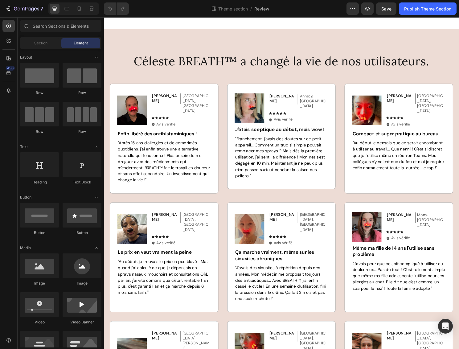
scroll to position [90, 0]
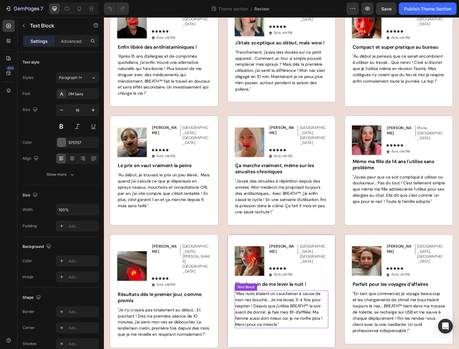
click at [256, 305] on span ""Mes nuits étaient un cauchemar à cause de mon nez bouché... Je me levais 3-4 f…" at bounding box center [286, 321] width 91 height 38
click at [250, 313] on span ""Mes nuits étaient un cauchemar à cause de mon nez bouché... Je me levais 3-4 f…" at bounding box center [286, 321] width 91 height 38
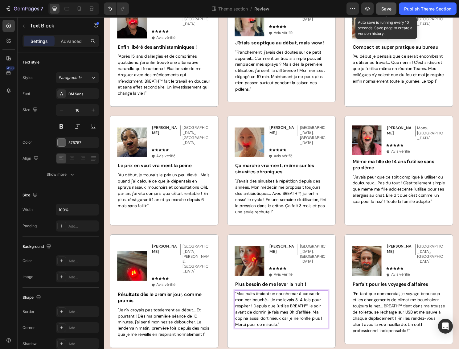
click at [389, 12] on button "Save" at bounding box center [386, 8] width 20 height 12
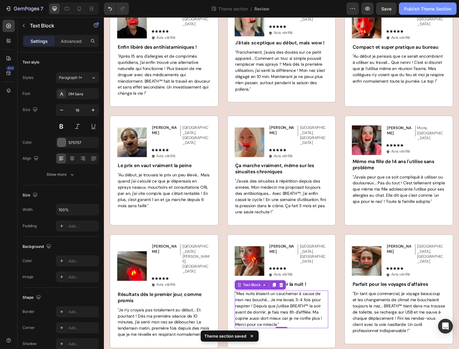
click at [414, 9] on div "Publish Theme Section" at bounding box center [427, 9] width 47 height 6
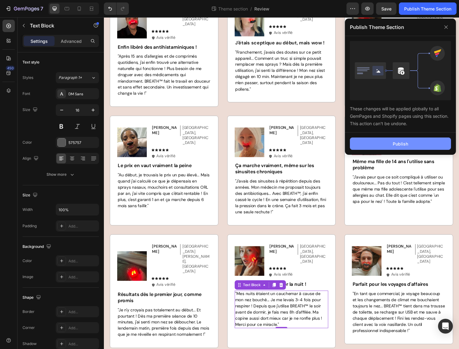
click at [407, 145] on div "Publish" at bounding box center [400, 144] width 15 height 6
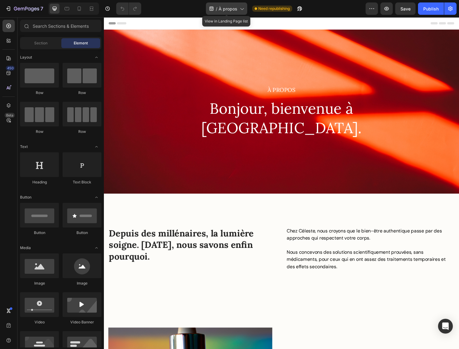
click at [224, 6] on span "À propos" at bounding box center [228, 9] width 19 height 6
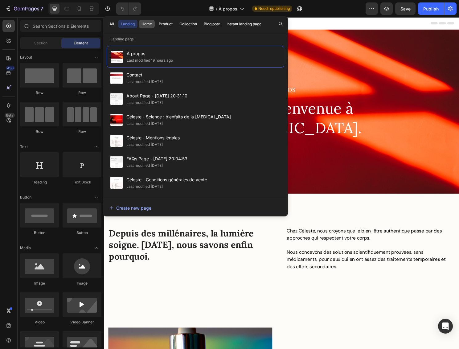
click at [149, 22] on div "Home" at bounding box center [147, 24] width 10 height 6
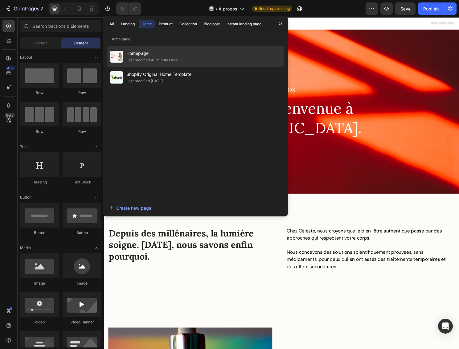
click at [147, 55] on span "Homepage" at bounding box center [151, 53] width 51 height 7
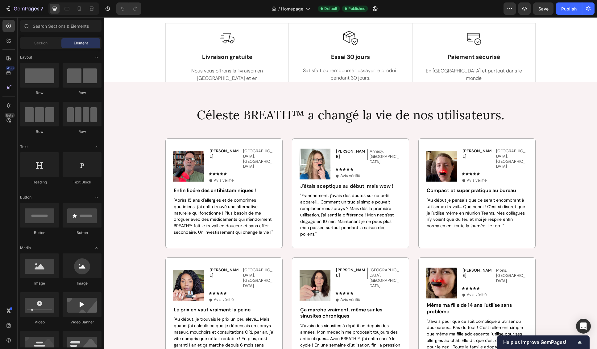
scroll to position [1582, 0]
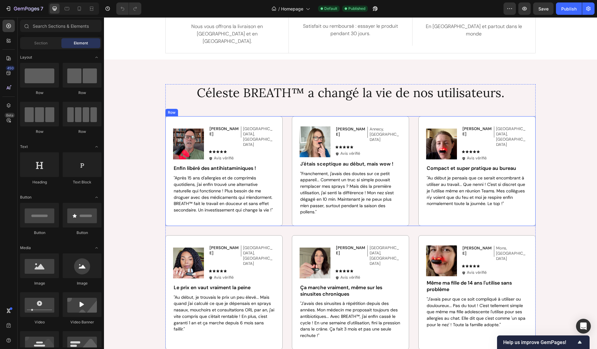
click at [411, 187] on div "Image [PERSON_NAME] Text Block Liège, BE Text Block Row Icon Icon Icon Icon Ico…" at bounding box center [350, 171] width 370 height 110
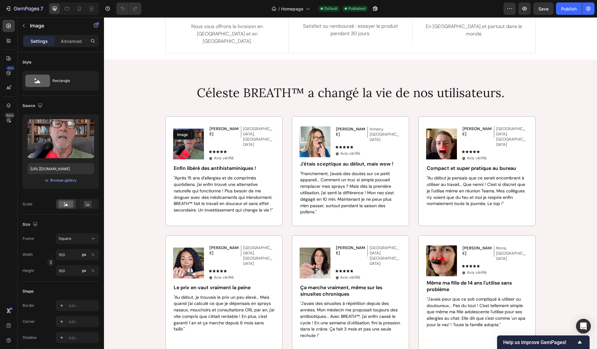
click at [190, 130] on div "Image" at bounding box center [188, 144] width 31 height 31
click at [72, 181] on div "Browse gallery" at bounding box center [63, 181] width 26 height 6
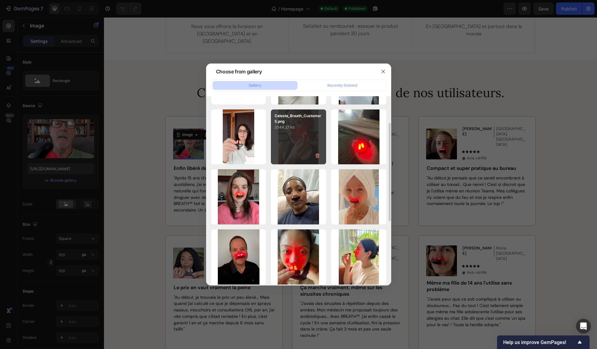
scroll to position [100, 0]
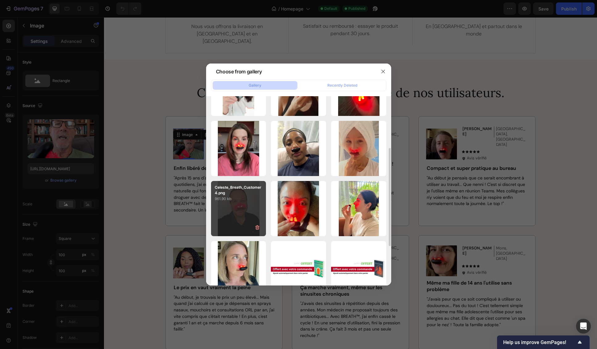
click at [249, 216] on div "Celeste_Breath_Customer4.png 961.90 kb" at bounding box center [238, 208] width 55 height 55
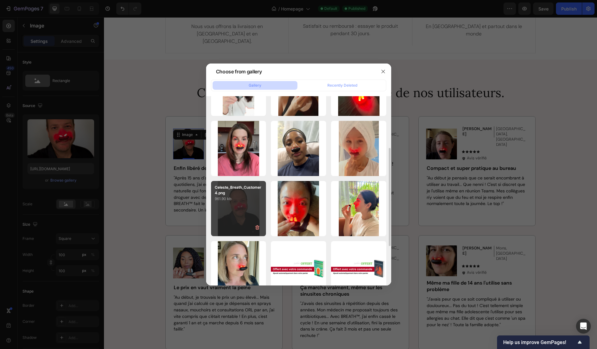
type input "[URL][DOMAIN_NAME]"
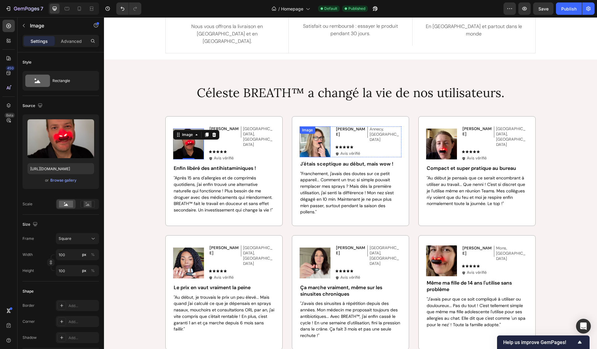
click at [321, 141] on img at bounding box center [314, 141] width 31 height 31
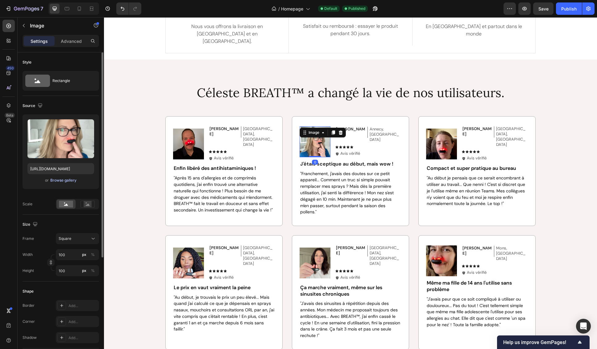
click at [68, 181] on div "Browse gallery" at bounding box center [63, 181] width 26 height 6
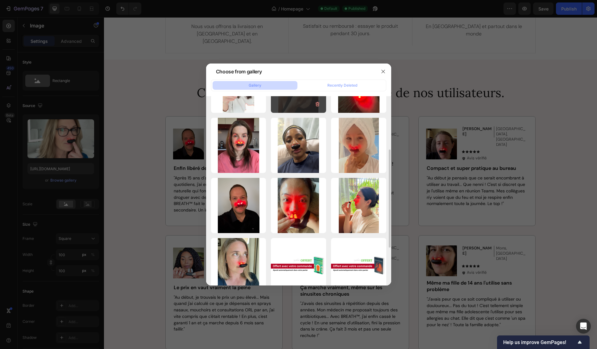
scroll to position [111, 0]
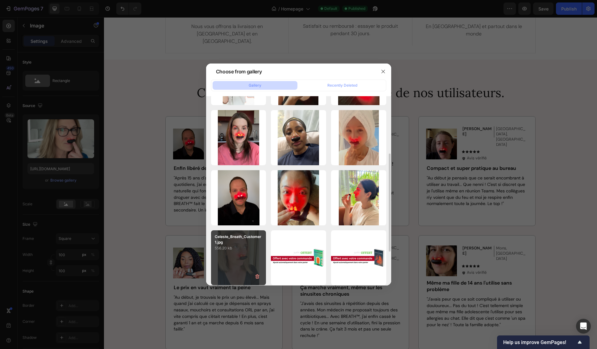
click at [231, 267] on div "Celeste_Breath_Customer1.jpg 556.20 kb" at bounding box center [238, 257] width 55 height 55
type input "[URL][DOMAIN_NAME]"
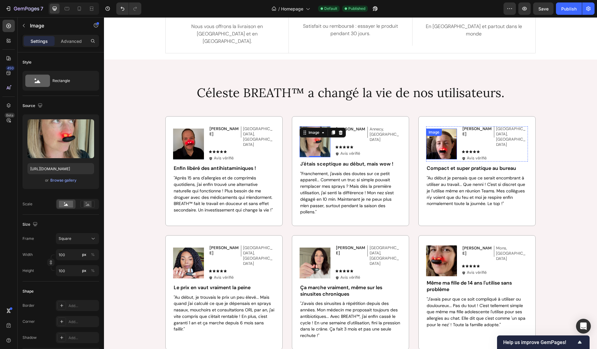
click at [441, 131] on img at bounding box center [441, 144] width 31 height 31
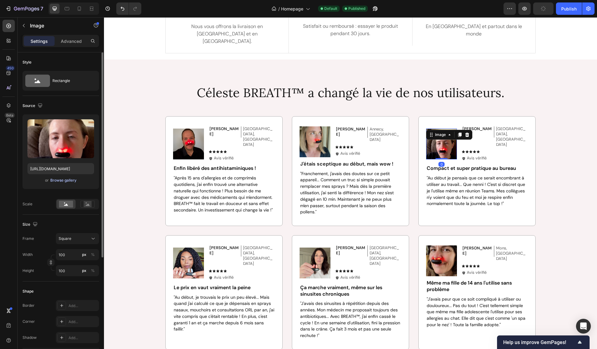
click at [59, 180] on div "Browse gallery" at bounding box center [63, 181] width 26 height 6
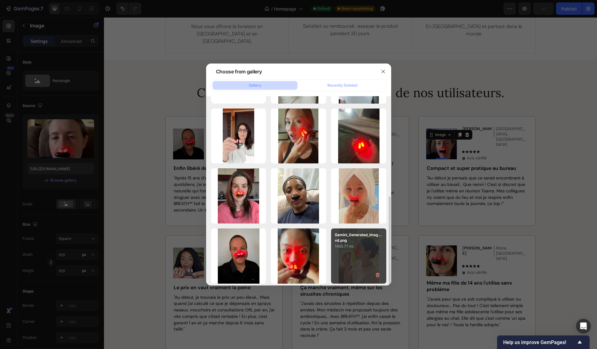
scroll to position [101, 0]
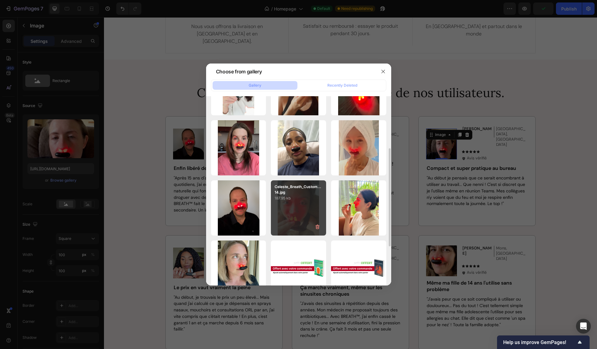
click at [299, 216] on div "Celeste_Breath_Custom...14.jpg 187.95 kb" at bounding box center [298, 207] width 55 height 55
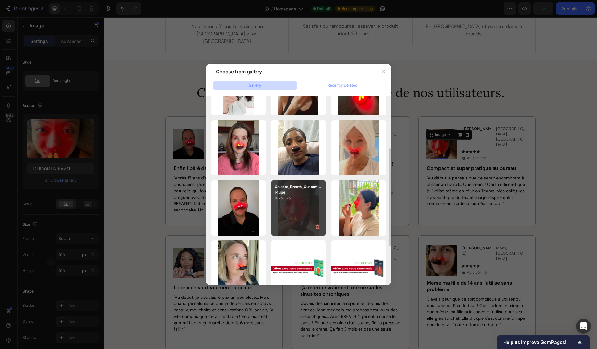
type input "[URL][DOMAIN_NAME]"
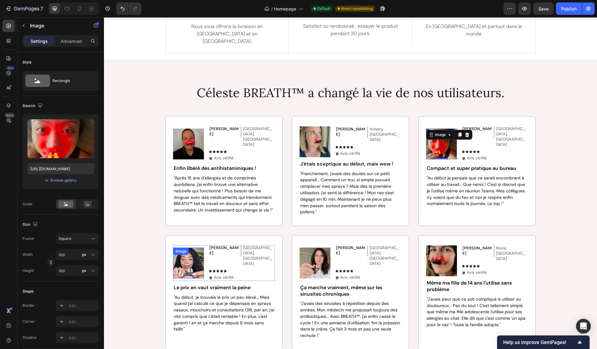
click at [183, 255] on img at bounding box center [188, 263] width 31 height 31
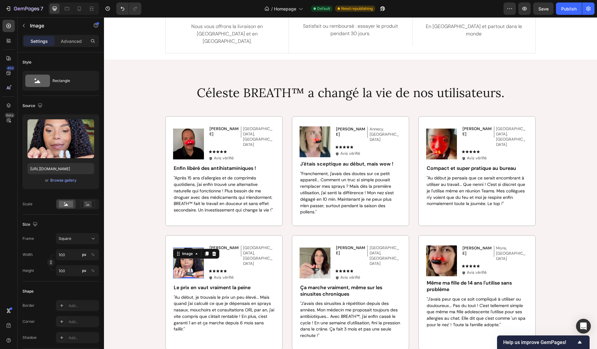
click at [184, 253] on img at bounding box center [188, 263] width 31 height 31
click at [70, 181] on div "Browse gallery" at bounding box center [63, 181] width 26 height 6
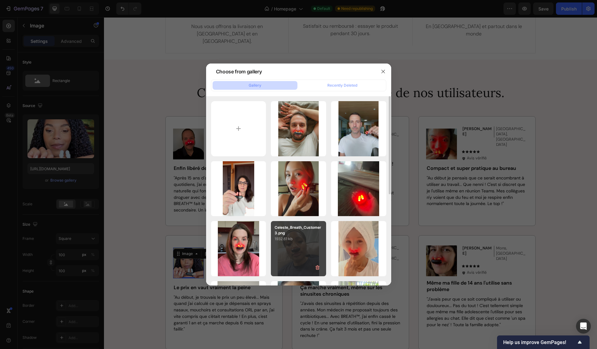
click at [303, 253] on div "Celeste_Breath_Customer3.png 1932.61 kb" at bounding box center [298, 248] width 55 height 55
type input "[URL][DOMAIN_NAME]"
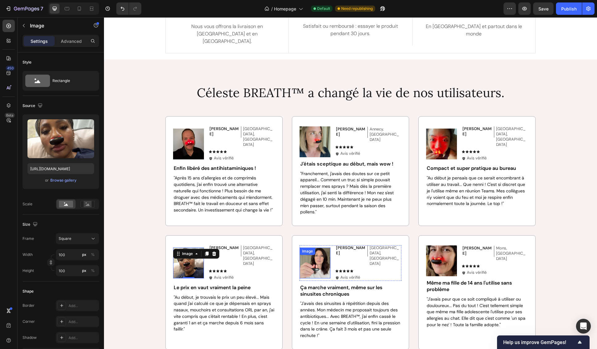
click at [318, 257] on img at bounding box center [314, 263] width 31 height 31
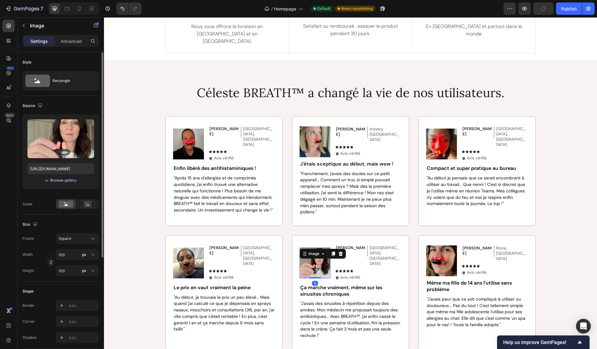
click at [64, 181] on div "Browse gallery" at bounding box center [63, 181] width 26 height 6
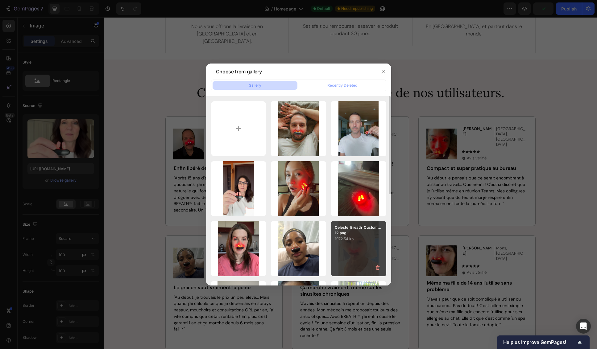
click at [360, 253] on div "Celeste_Breath_Custom...12.png 1972.54 kb" at bounding box center [358, 248] width 55 height 55
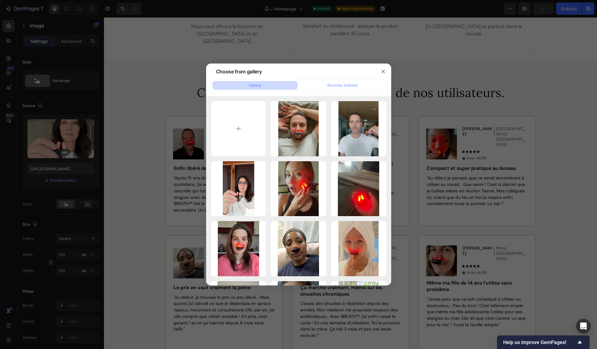
type input "[URL][DOMAIN_NAME]"
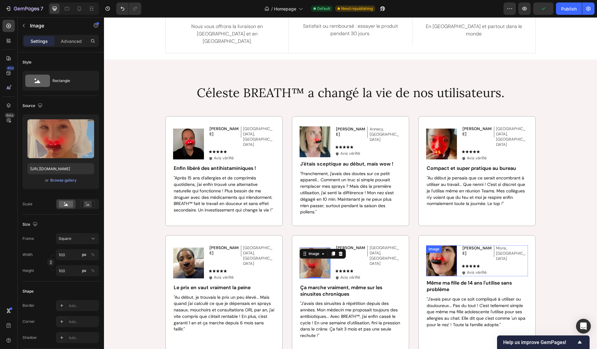
click at [444, 254] on img at bounding box center [441, 260] width 31 height 31
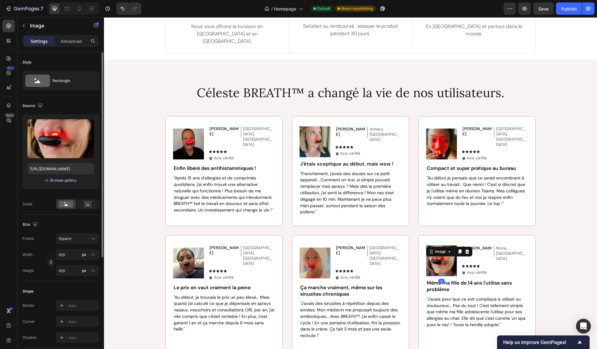
click at [63, 180] on div "Browse gallery" at bounding box center [63, 181] width 26 height 6
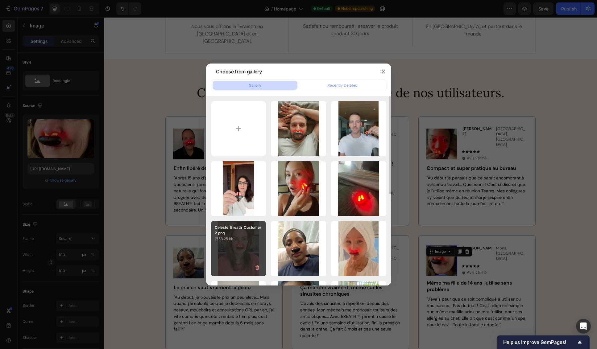
click at [244, 256] on div "Celeste_Breath_Customer2.png 1758.25 kb" at bounding box center [238, 248] width 55 height 55
type input "https://cdn.shopify.com/s/files/1/0683/8262/1831/files/gempages_583461901552321…"
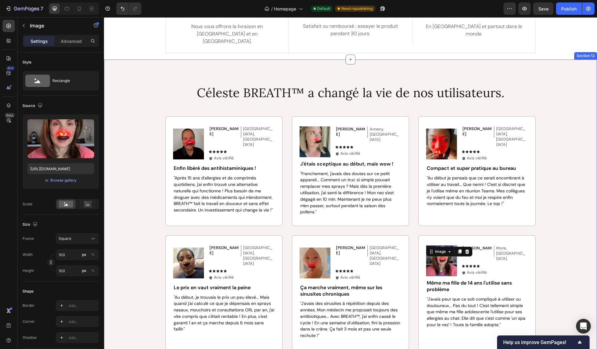
click at [149, 242] on div "Céleste BREATH™ a changé la vie de nos utilisateurs. Heading Image Marc D. Text…" at bounding box center [350, 221] width 480 height 275
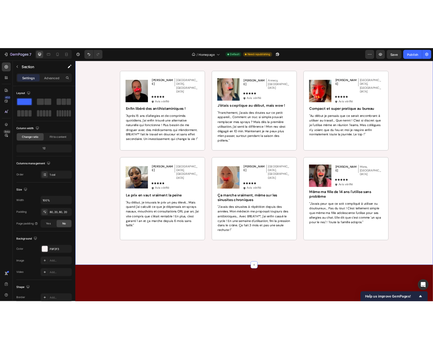
scroll to position [1719, 0]
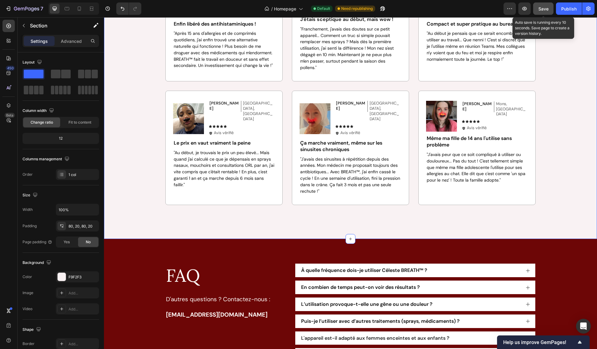
click at [459, 6] on button "Save" at bounding box center [543, 8] width 20 height 12
click at [459, 45] on div "Céleste BREATH™ a changé la vie de nos utilisateurs. Heading Image Marc D. Text…" at bounding box center [350, 77] width 480 height 275
click at [459, 8] on span "Save" at bounding box center [543, 8] width 10 height 5
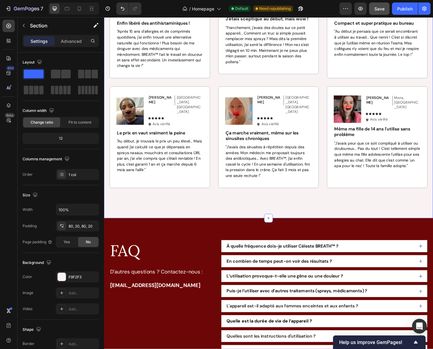
scroll to position [1819, 0]
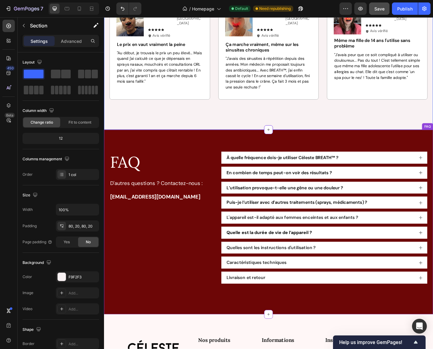
click at [322, 257] on strong "Quelle est la durée de vie de l’appareil ?" at bounding box center [290, 260] width 96 height 6
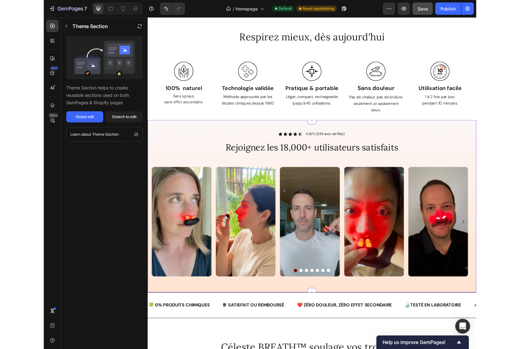
scroll to position [0, 0]
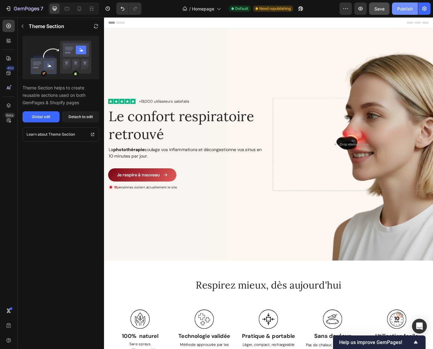
click at [405, 11] on div "Publish" at bounding box center [404, 9] width 15 height 6
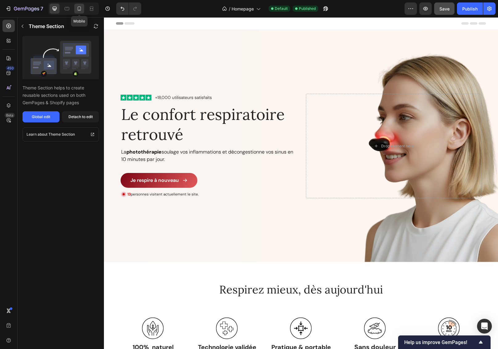
click at [80, 10] on icon at bounding box center [79, 9] width 6 height 6
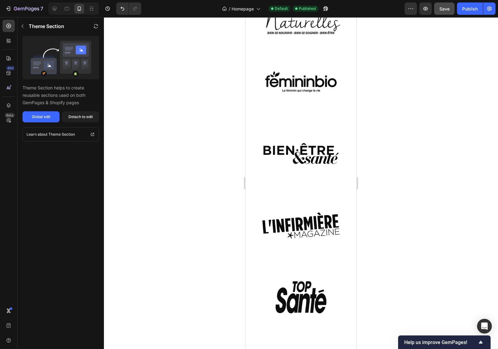
scroll to position [1054, 0]
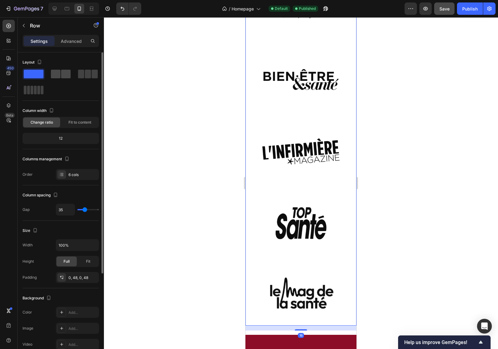
click at [64, 75] on span at bounding box center [66, 74] width 10 height 9
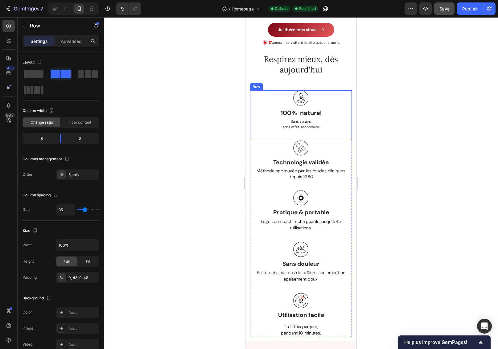
scroll to position [134, 0]
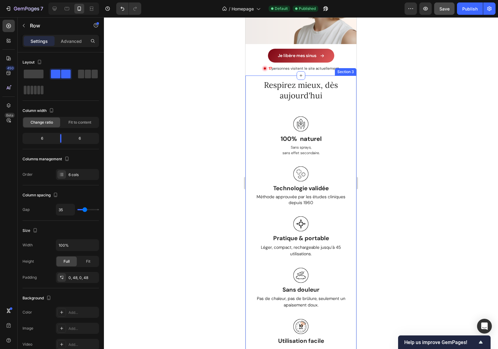
click at [348, 118] on div "Respirez mieux, dès aujourd'hui Heading Row Image 100% naturel Text block Sans …" at bounding box center [300, 222] width 111 height 292
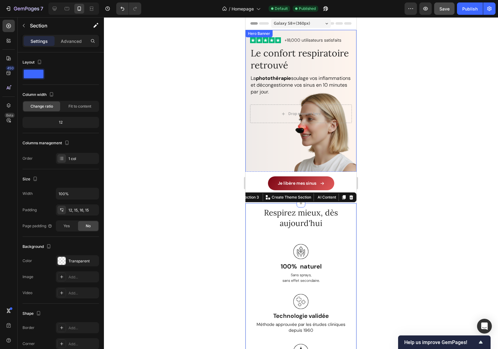
scroll to position [112, 0]
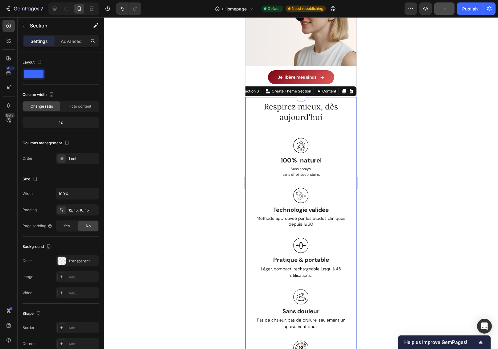
click at [349, 133] on div "Respirez mieux, dès aujourd'hui Heading Row Image 100% naturel Text block Sans …" at bounding box center [300, 243] width 111 height 292
click at [67, 9] on icon at bounding box center [67, 9] width 6 height 6
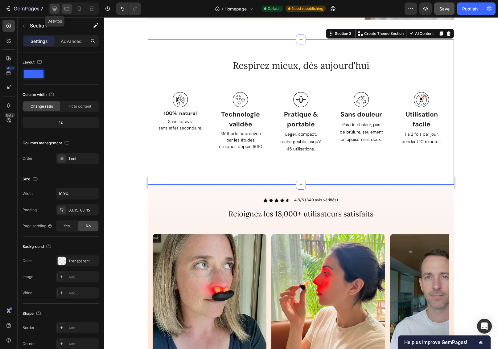
scroll to position [243, 0]
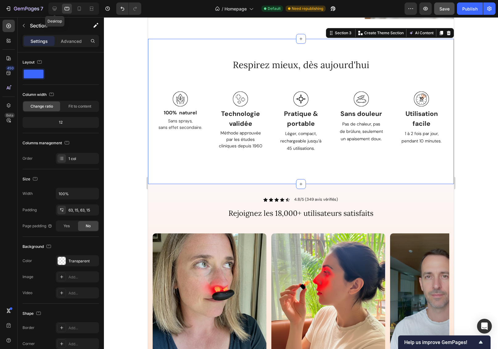
click at [56, 8] on icon at bounding box center [55, 9] width 6 height 6
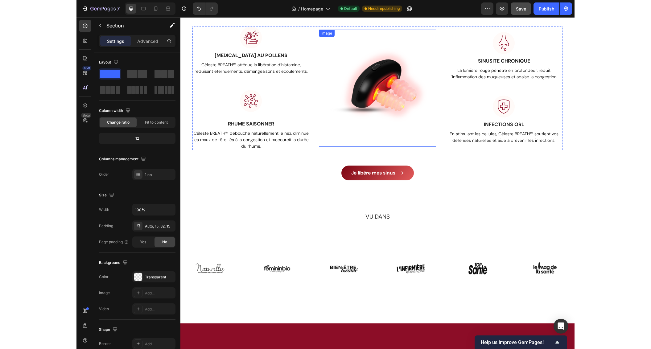
scroll to position [698, 0]
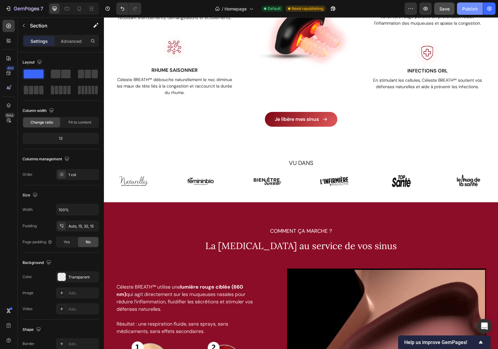
click at [459, 9] on div "Publish" at bounding box center [469, 9] width 15 height 6
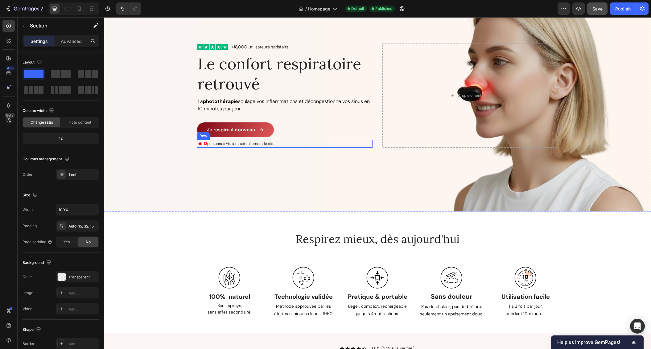
scroll to position [340, 0]
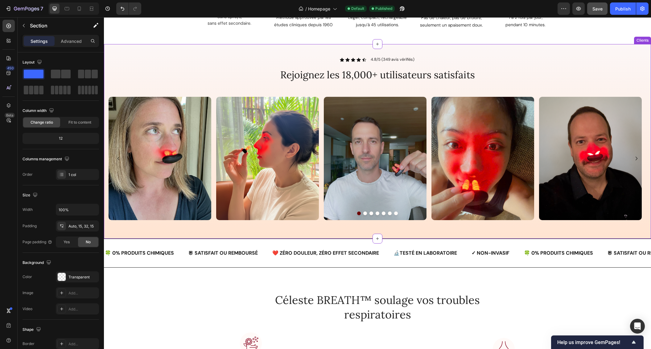
click at [363, 213] on button "Dot" at bounding box center [365, 214] width 4 height 4
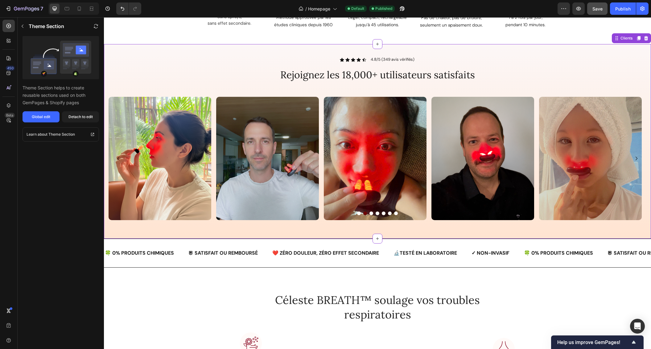
click at [369, 213] on button "Dot" at bounding box center [371, 214] width 4 height 4
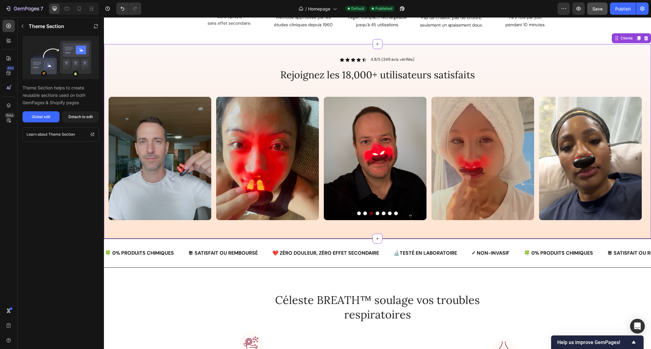
click at [376, 213] on button "Dot" at bounding box center [378, 214] width 4 height 4
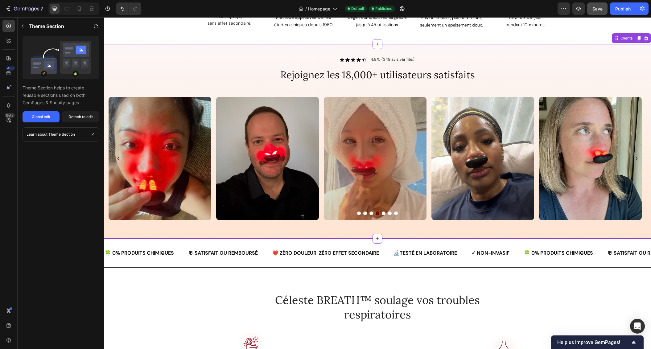
click at [382, 213] on button "Dot" at bounding box center [384, 214] width 4 height 4
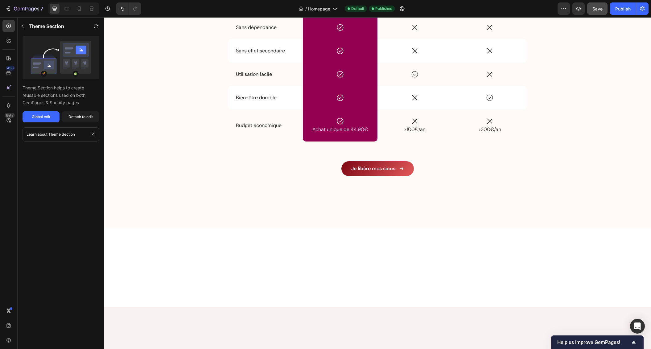
scroll to position [1080, 0]
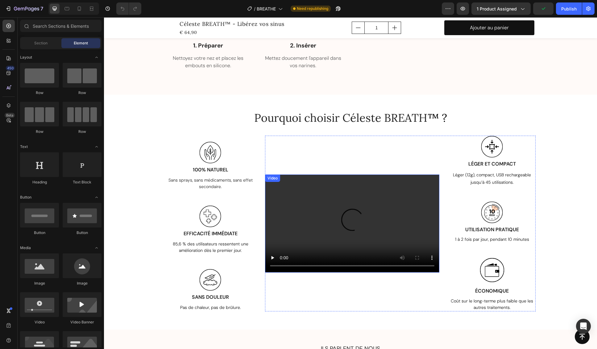
scroll to position [1121, 0]
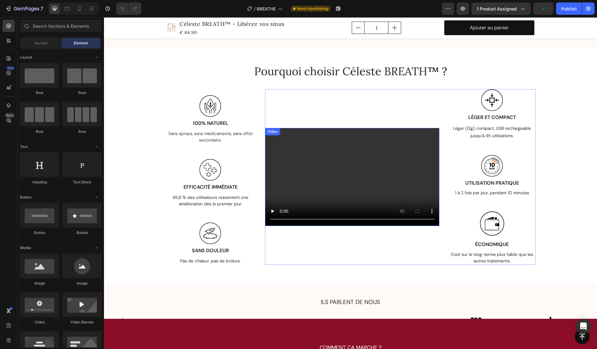
click at [394, 176] on video at bounding box center [352, 177] width 174 height 98
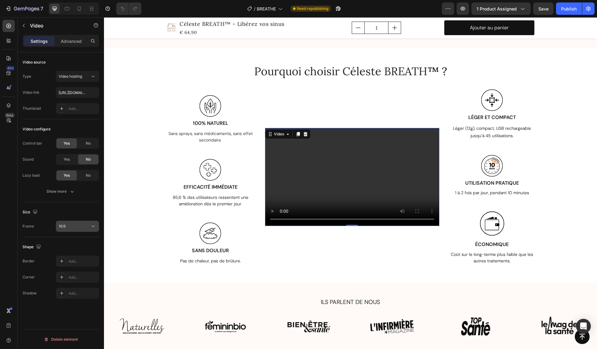
click at [84, 226] on div "16:9" at bounding box center [74, 227] width 31 height 6
click at [84, 210] on div "Size" at bounding box center [61, 212] width 76 height 10
click at [73, 79] on span "Video hosting" at bounding box center [70, 77] width 23 height 6
click at [70, 116] on span "Video hosting" at bounding box center [70, 115] width 23 height 6
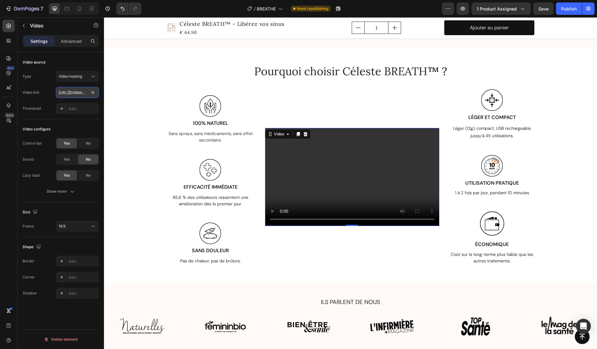
click at [81, 93] on input "[URL][DOMAIN_NAME]" at bounding box center [77, 92] width 43 height 11
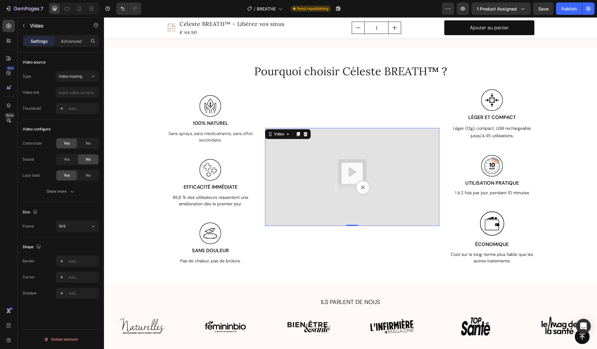
click at [325, 158] on img at bounding box center [352, 177] width 174 height 98
click at [91, 77] on icon at bounding box center [93, 76] width 6 height 6
click at [84, 93] on p "YouTube" at bounding box center [76, 92] width 35 height 6
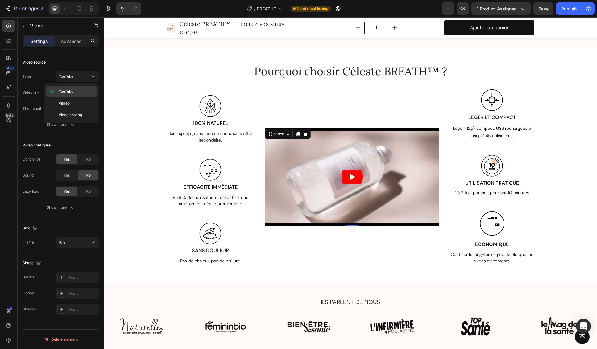
type input "[URL][DOMAIN_NAME]"
click at [72, 93] on input "text" at bounding box center [77, 92] width 43 height 11
paste input "[URL][DOMAIN_NAME]"
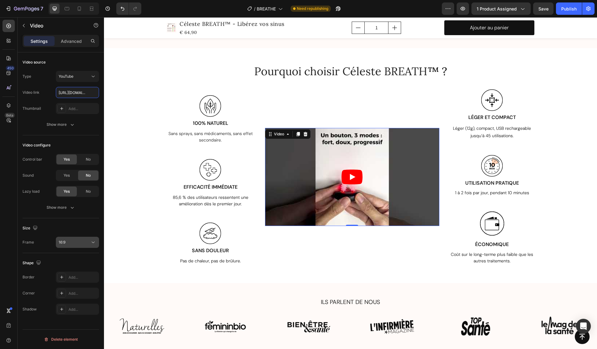
type input "[URL][DOMAIN_NAME]"
click at [83, 241] on div "16:9" at bounding box center [74, 243] width 31 height 6
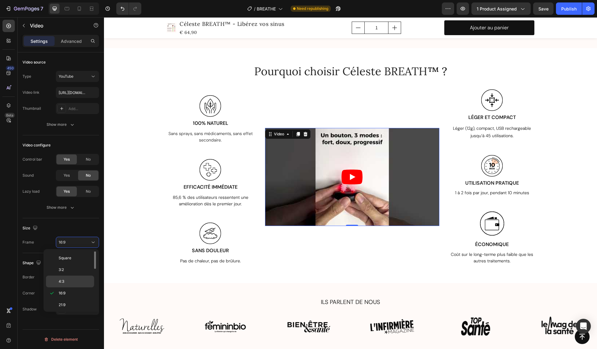
scroll to position [0, 0]
click at [76, 258] on p "Original" at bounding box center [75, 258] width 33 height 6
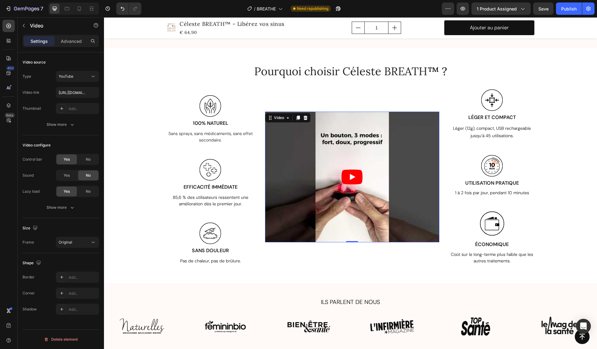
click at [74, 227] on div "Size" at bounding box center [61, 228] width 76 height 10
click at [286, 169] on article at bounding box center [352, 177] width 174 height 131
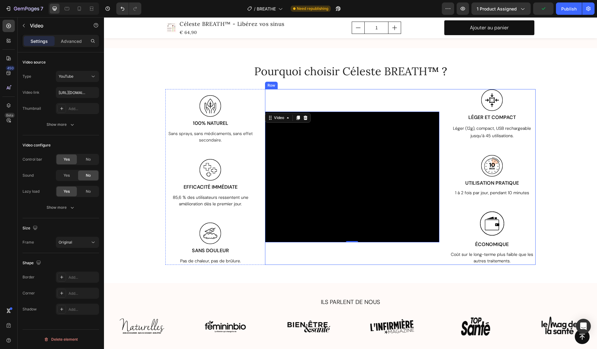
click at [310, 96] on div "Video 0" at bounding box center [352, 177] width 174 height 176
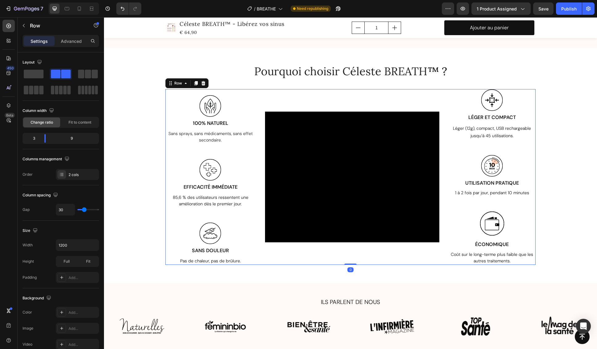
click at [256, 94] on div "Image 100% NATUREL Text Block Sans sprays, sans médicaments, sans effet seconda…" at bounding box center [350, 177] width 370 height 176
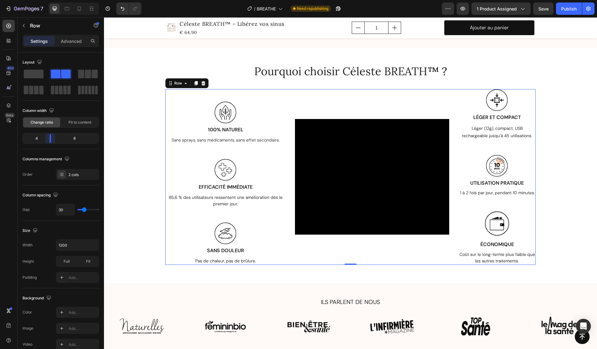
drag, startPoint x: 46, startPoint y: 139, endPoint x: 51, endPoint y: 140, distance: 5.1
click at [51, 0] on body "7 Version history / BREATHE Need republishing Preview 1 product assigned Save P…" at bounding box center [298, 0] width 597 height 0
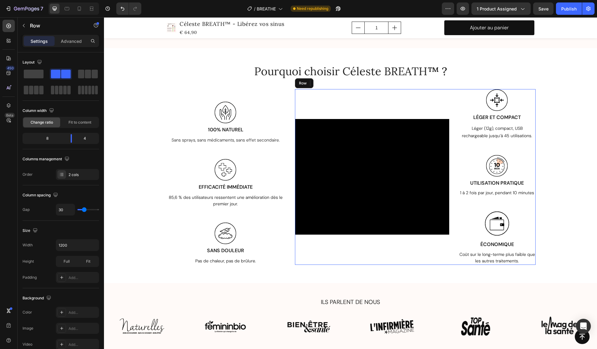
click at [356, 97] on div "Video" at bounding box center [372, 177] width 154 height 176
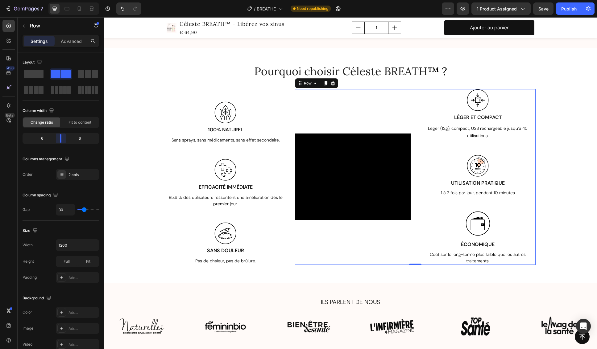
drag, startPoint x: 70, startPoint y: 138, endPoint x: 64, endPoint y: 138, distance: 6.2
click at [64, 0] on body "7 Version history / BREATHE Need republishing Preview 1 product assigned Save P…" at bounding box center [298, 0] width 597 height 0
click at [353, 115] on div "Video" at bounding box center [353, 177] width 116 height 176
click at [379, 229] on div "Video" at bounding box center [353, 177] width 116 height 176
drag, startPoint x: 317, startPoint y: 234, endPoint x: 326, endPoint y: 222, distance: 15.4
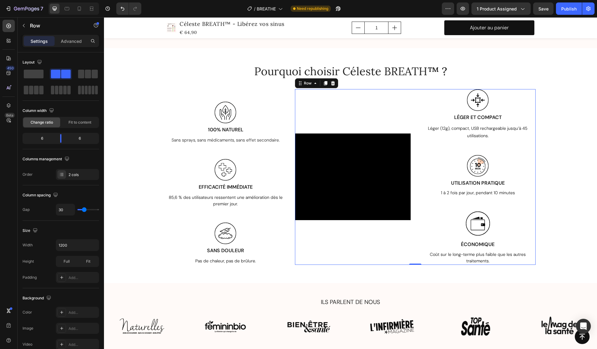
click at [317, 234] on div "Video" at bounding box center [353, 177] width 116 height 176
click at [446, 138] on div "Léger (12g), compact, USB rechargeable jusqu’à 45 utilisations." at bounding box center [478, 132] width 116 height 16
click at [355, 112] on div "Video" at bounding box center [353, 177] width 116 height 176
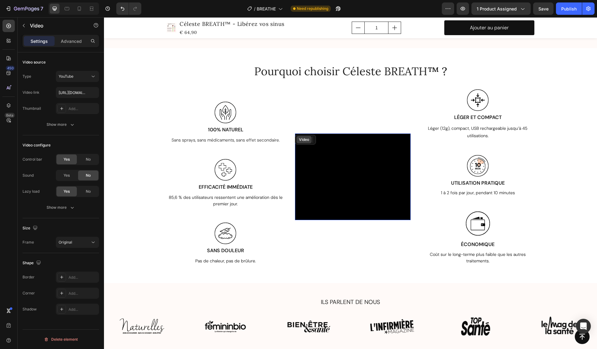
click at [303, 137] on div "Video" at bounding box center [304, 140] width 13 height 6
click at [76, 241] on div "Original" at bounding box center [74, 243] width 31 height 6
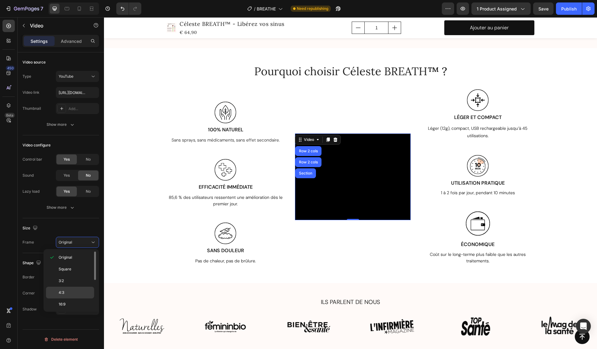
click at [72, 292] on p "4:3" at bounding box center [75, 293] width 33 height 6
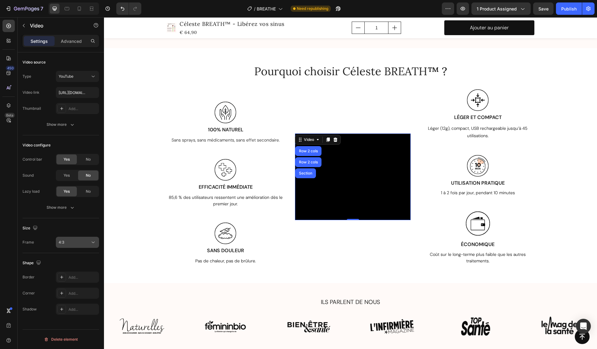
click at [82, 245] on div "4:3" at bounding box center [74, 243] width 31 height 6
click at [76, 304] on p "16:9" at bounding box center [75, 305] width 33 height 6
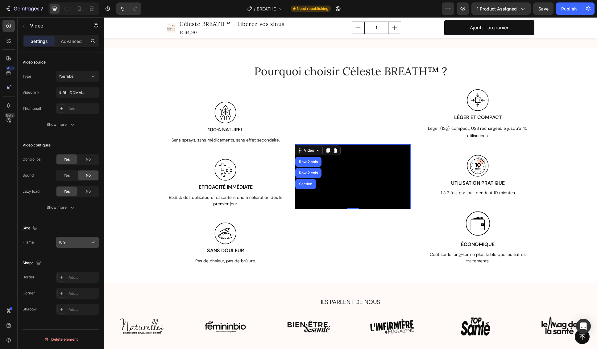
click at [80, 241] on div "16:9" at bounding box center [74, 243] width 31 height 6
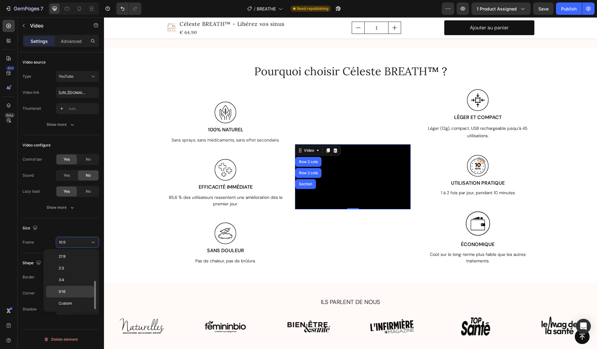
click at [71, 291] on p "9:16" at bounding box center [75, 292] width 33 height 6
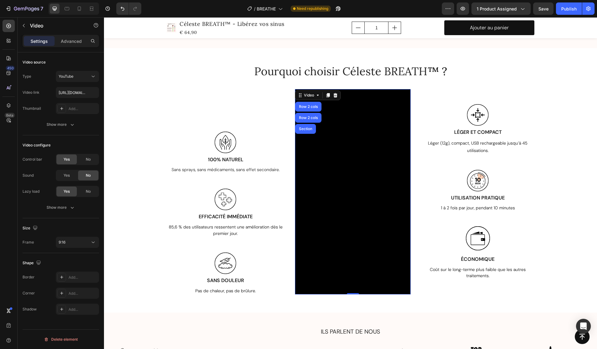
click at [77, 223] on div "Size Frame 9:16" at bounding box center [61, 235] width 76 height 35
click at [547, 8] on span "Save" at bounding box center [543, 8] width 10 height 5
click at [565, 9] on div "Publish" at bounding box center [568, 9] width 15 height 6
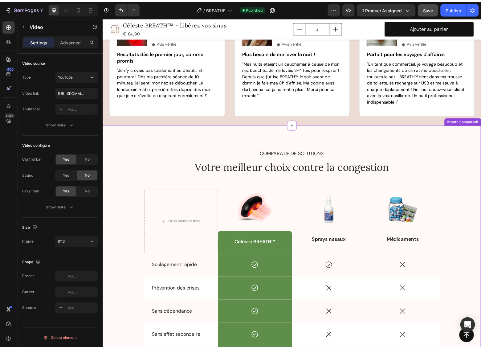
scroll to position [2579, 0]
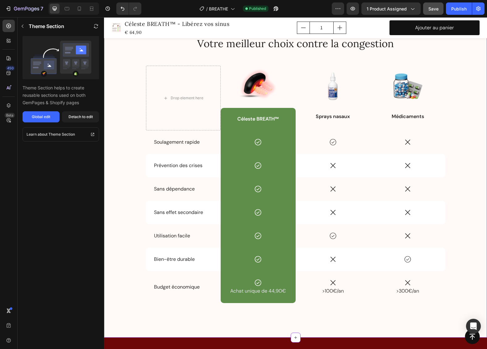
click at [212, 292] on div "Budget économique Text Block" at bounding box center [183, 287] width 75 height 32
click at [32, 117] on div "Global edit" at bounding box center [41, 117] width 19 height 6
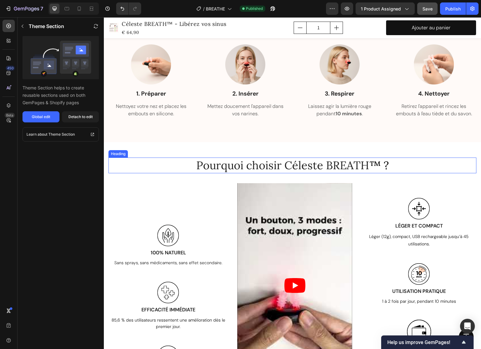
scroll to position [851, 0]
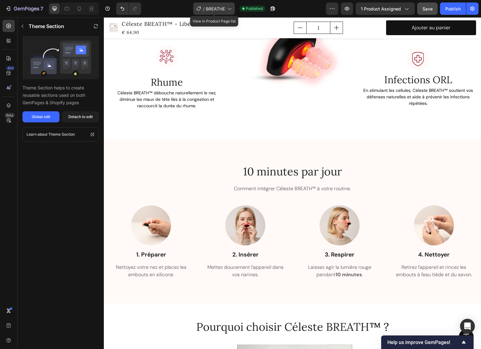
click at [210, 8] on span "BREATHE" at bounding box center [215, 9] width 19 height 6
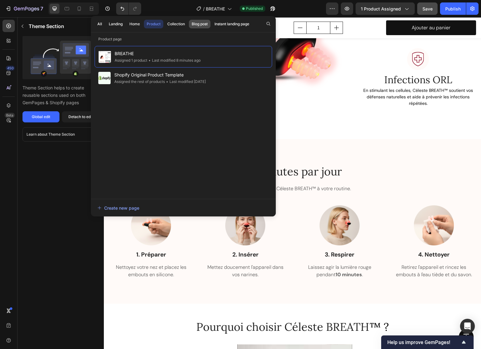
click at [207, 23] on div "Blog post" at bounding box center [200, 24] width 16 height 6
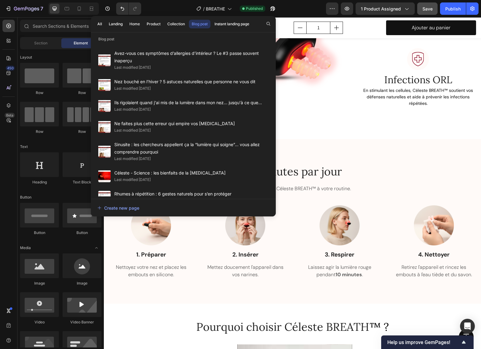
scroll to position [585, 0]
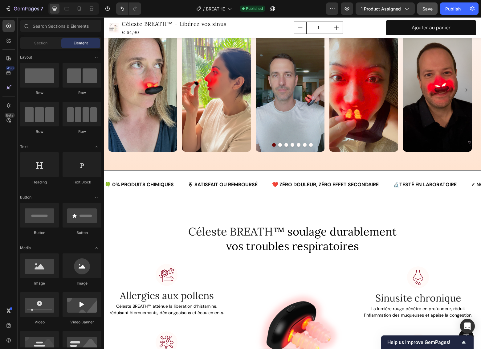
click at [295, 9] on div "/ BREATHE Published" at bounding box center [236, 8] width 180 height 12
click at [212, 9] on span "BREATHE" at bounding box center [215, 9] width 19 height 6
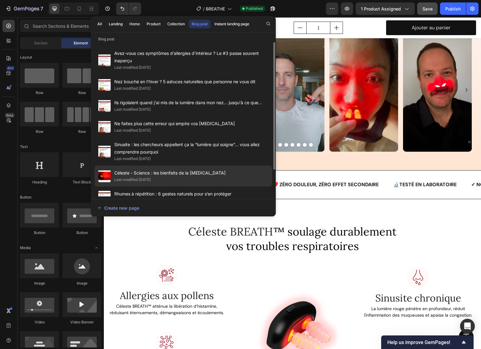
click at [160, 176] on span "Céleste - Science : les bienfaits de la [MEDICAL_DATA]" at bounding box center [169, 172] width 111 height 7
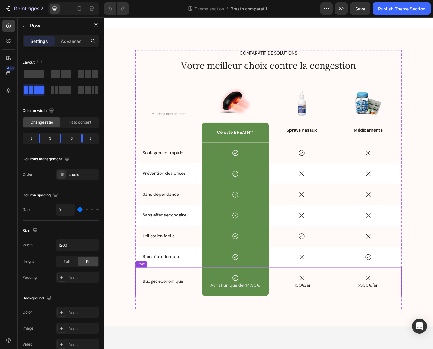
click at [198, 308] on div "Budget économique Text Block" at bounding box center [176, 315] width 75 height 32
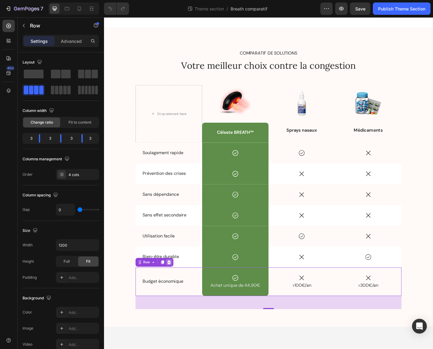
click at [177, 292] on icon at bounding box center [177, 293] width 5 height 5
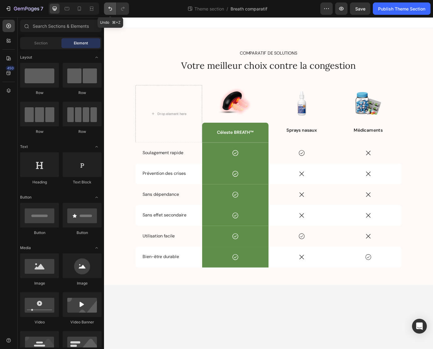
click at [110, 8] on icon "Undo/Redo" at bounding box center [110, 9] width 6 height 6
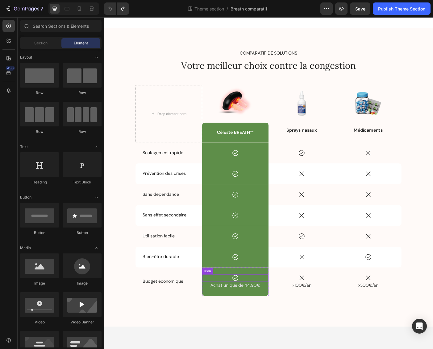
click at [251, 310] on icon at bounding box center [252, 311] width 8 height 8
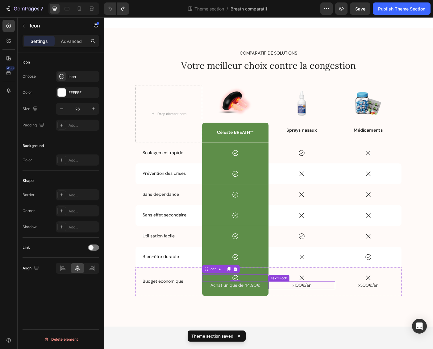
click at [332, 319] on p ">100€/an" at bounding box center [327, 318] width 74 height 7
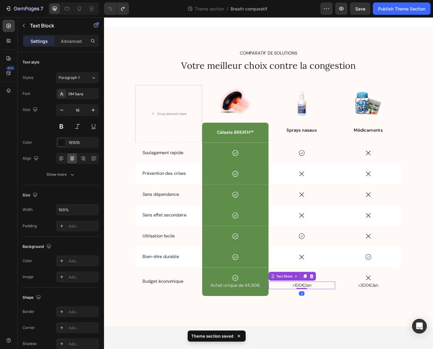
click at [332, 319] on p ">100€/an" at bounding box center [327, 318] width 74 height 7
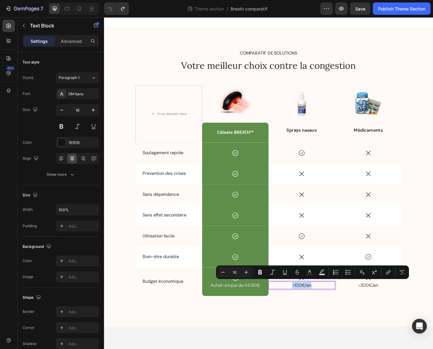
click at [311, 320] on p ">100€/an" at bounding box center [327, 318] width 74 height 7
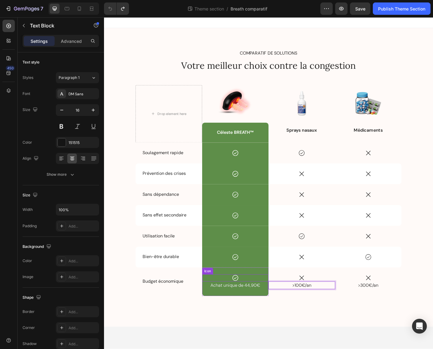
click at [260, 311] on div "Icon" at bounding box center [251, 311] width 75 height 8
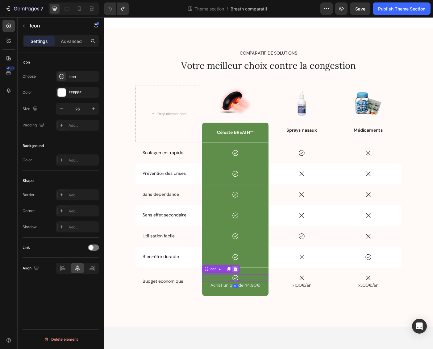
click at [250, 301] on icon at bounding box center [251, 301] width 4 height 4
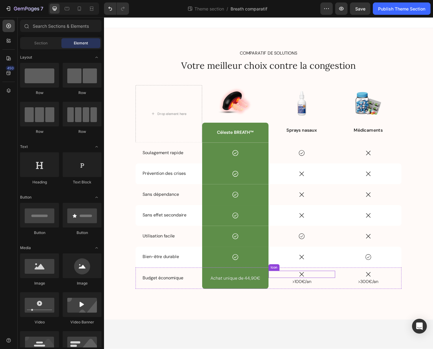
click at [336, 307] on div "Icon" at bounding box center [326, 307] width 75 height 8
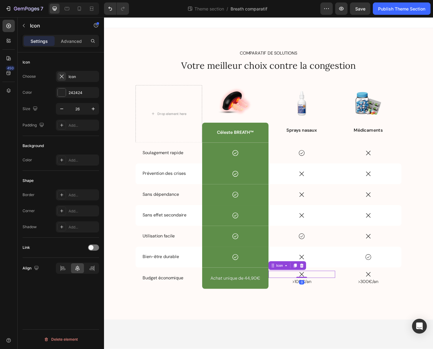
click at [328, 297] on icon at bounding box center [326, 297] width 4 height 4
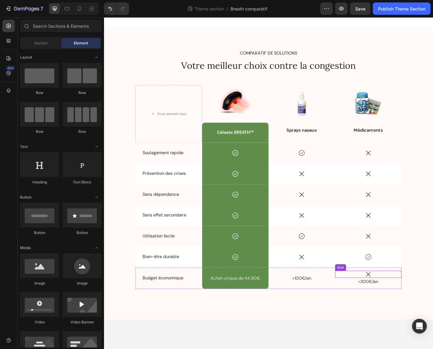
click at [412, 306] on div "Icon" at bounding box center [401, 307] width 75 height 8
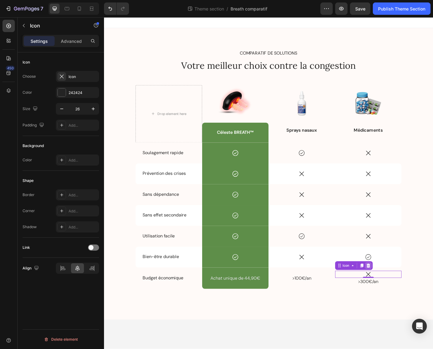
click at [402, 297] on icon at bounding box center [401, 297] width 4 height 4
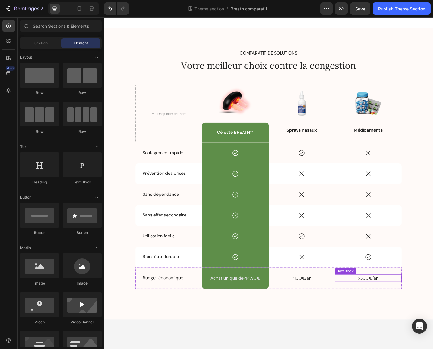
click at [389, 309] on p ">300€/an" at bounding box center [402, 310] width 74 height 7
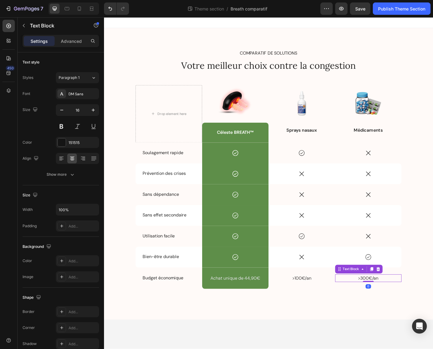
click at [391, 310] on p ">300€/an" at bounding box center [402, 310] width 74 height 7
click at [335, 312] on p ">100€/an" at bounding box center [327, 310] width 74 height 7
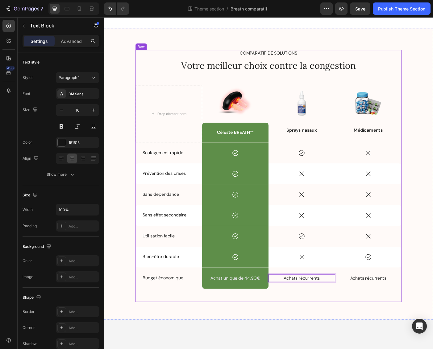
click at [312, 329] on div "COMPARATIF DE SOLUTIONS Text Block Votre meilleur choix contre la congestion He…" at bounding box center [288, 196] width 299 height 284
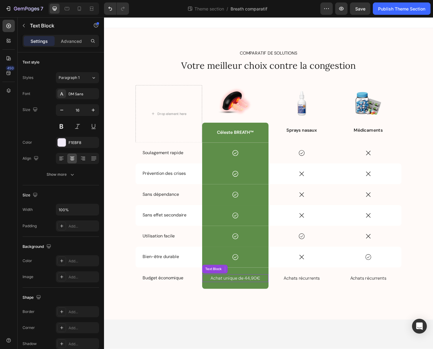
click at [260, 312] on p "Achat unique de 44,90€" at bounding box center [252, 310] width 74 height 7
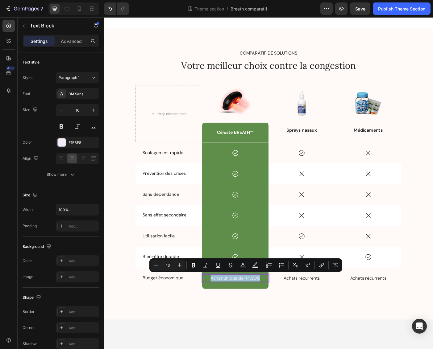
click at [257, 311] on p "Achat unique de 44,90€" at bounding box center [252, 310] width 74 height 7
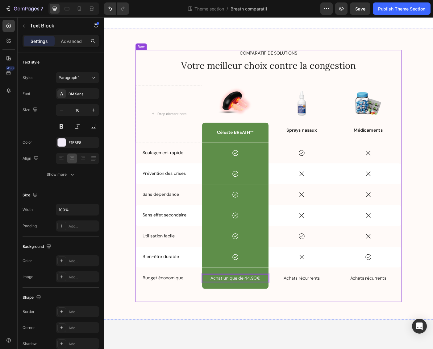
click at [346, 329] on div "COMPARATIF DE SOLUTIONS Text Block Votre meilleur choix contre la congestion He…" at bounding box center [288, 196] width 299 height 284
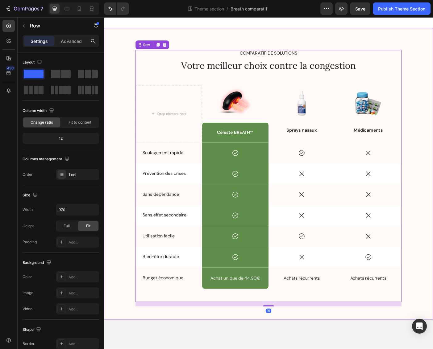
click at [450, 275] on div "COMPARATIF DE SOLUTIONS Text Block Votre meilleur choix contre la congestion He…" at bounding box center [289, 198] width 361 height 289
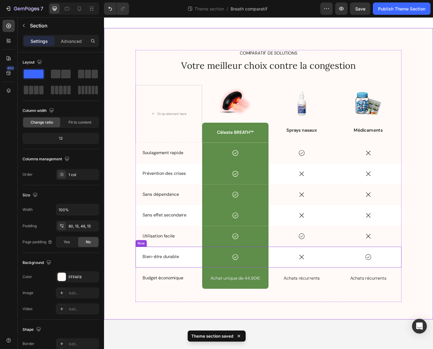
click at [204, 282] on div "Bien-être durable Text Block" at bounding box center [176, 287] width 75 height 23
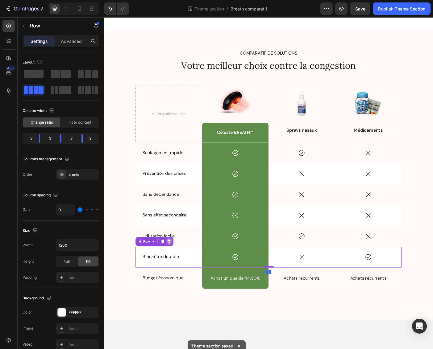
click at [178, 268] on icon at bounding box center [177, 270] width 4 height 4
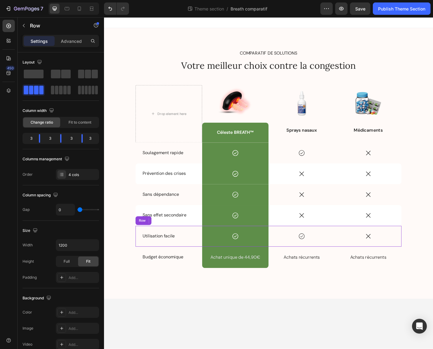
click at [206, 255] on div "Utilisation facile Text Block" at bounding box center [176, 263] width 75 height 23
click at [176, 246] on icon at bounding box center [177, 246] width 4 height 4
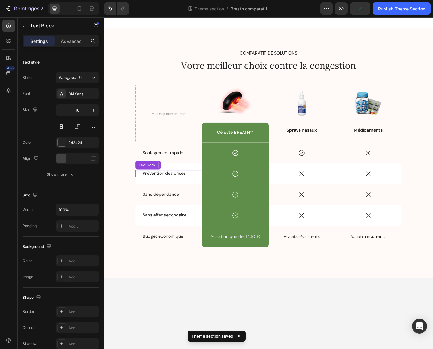
click at [179, 193] on p "Prévention des crises" at bounding box center [176, 193] width 59 height 6
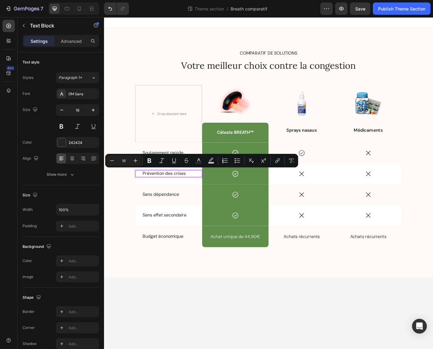
click at [163, 311] on body "COMPARATIF DE SOLUTIONS Text Block Votre meilleur choix contre la congestion He…" at bounding box center [289, 203] width 370 height 373
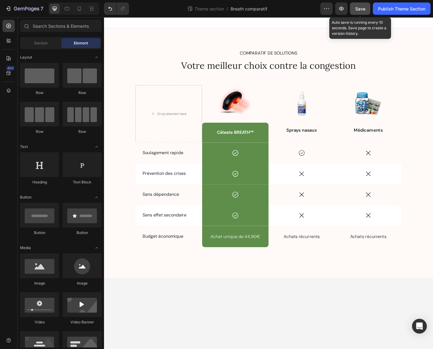
click at [359, 7] on span "Save" at bounding box center [360, 8] width 10 height 5
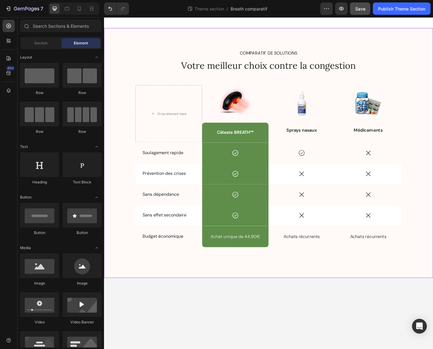
click at [449, 127] on div "COMPARATIF DE SOLUTIONS Text Block Votre meilleur choix contre la congestion He…" at bounding box center [289, 175] width 361 height 242
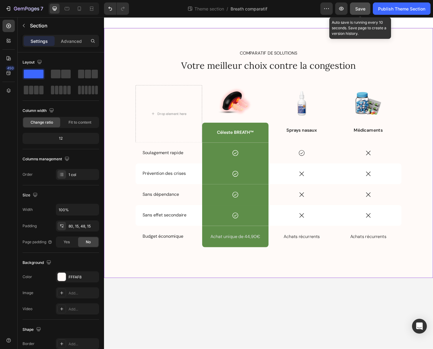
click at [361, 9] on span "Save" at bounding box center [360, 8] width 10 height 5
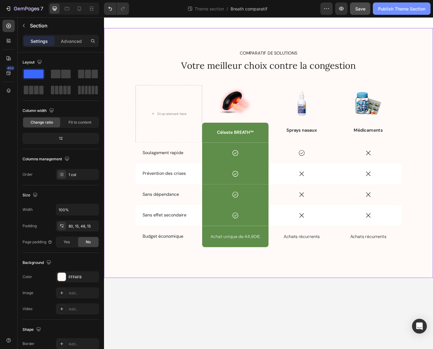
click at [401, 10] on div "Publish Theme Section" at bounding box center [401, 9] width 47 height 6
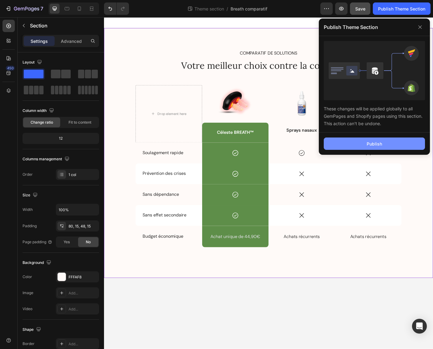
click at [385, 142] on button "Publish" at bounding box center [374, 144] width 101 height 12
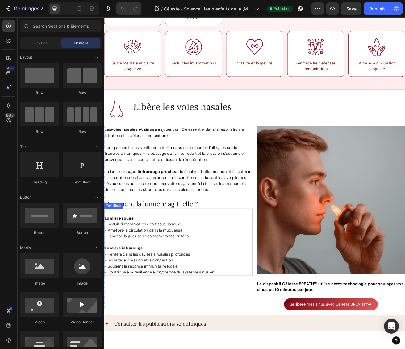
scroll to position [750, 0]
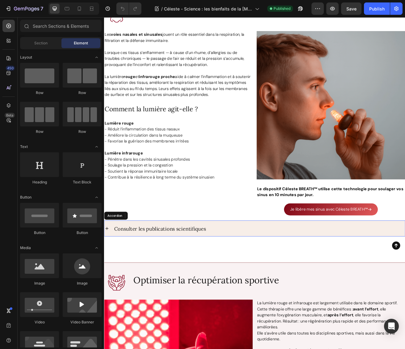
click at [109, 274] on icon at bounding box center [107, 277] width 6 height 6
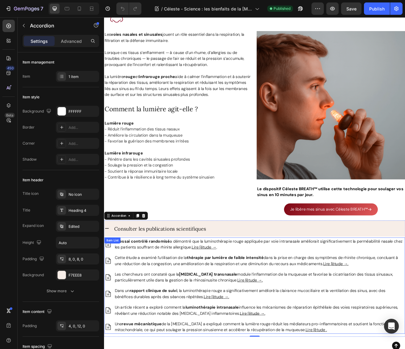
scroll to position [794, 0]
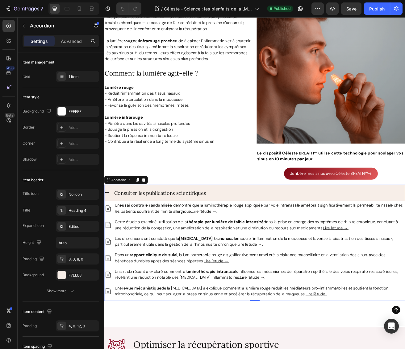
click at [109, 230] on icon at bounding box center [107, 233] width 6 height 6
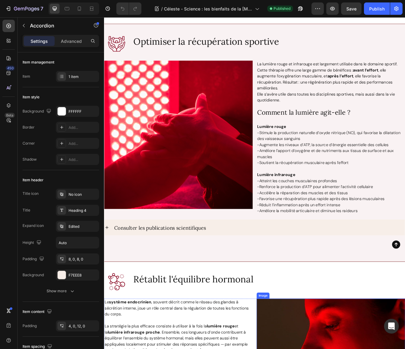
scroll to position [995, 0]
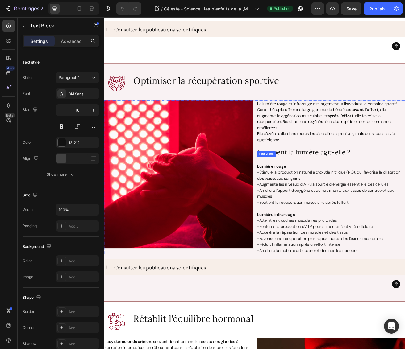
click at [320, 271] on p "-Renforce la production d’ATP pour alimenter l’activité cellulaire" at bounding box center [382, 274] width 181 height 7
click at [391, 286] on p "-Favorise une récupération plus rapide après des lésions musculaires" at bounding box center [382, 289] width 181 height 7
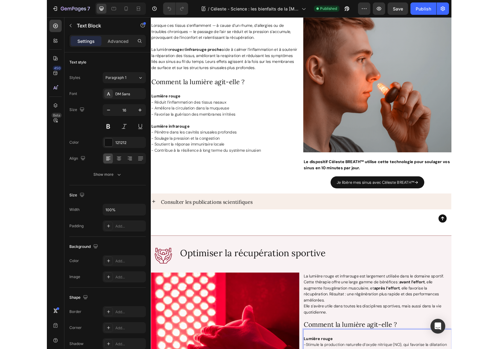
scroll to position [702, 0]
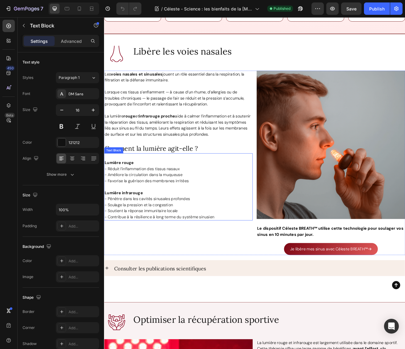
click at [186, 239] on p "- Pénètre dans les cavités sinusales profondes" at bounding box center [195, 240] width 181 height 7
click at [234, 254] on p "- Soutient la réponse immunitaire locale" at bounding box center [195, 255] width 181 height 7
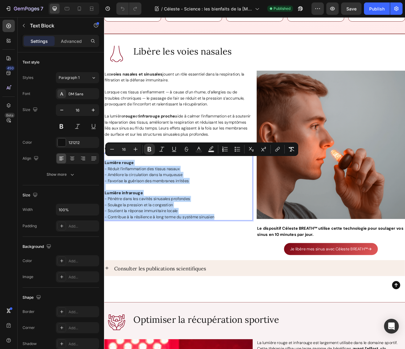
drag, startPoint x: 257, startPoint y: 262, endPoint x: 103, endPoint y: 193, distance: 168.8
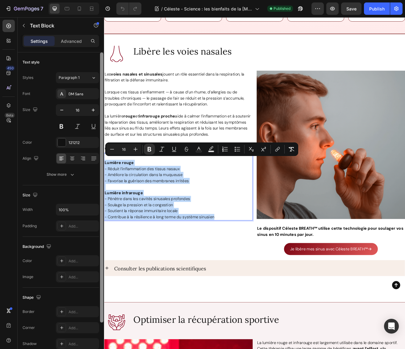
copy div "Lumière rouge - Réduit l’inflammation des tissus nasaux - Améliore la circulati…"
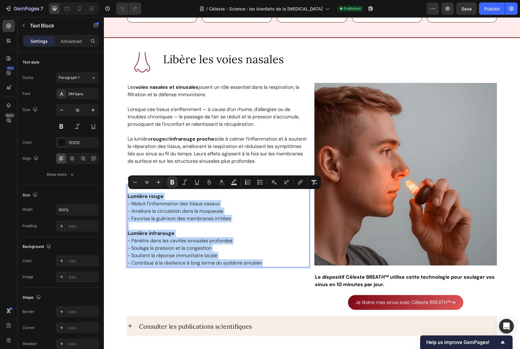
click at [194, 234] on p "Lumière infrarouge" at bounding box center [218, 233] width 181 height 7
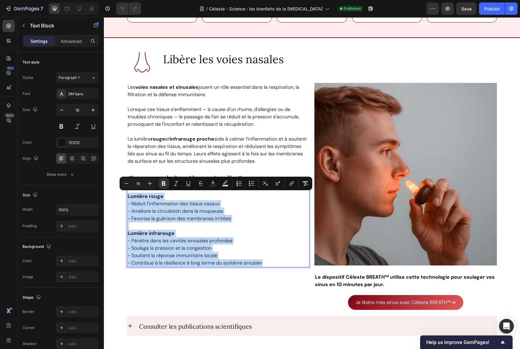
drag, startPoint x: 265, startPoint y: 262, endPoint x: 125, endPoint y: 196, distance: 154.4
click at [127, 196] on div "Lumière rouge - Réduit l’inflammation des tissus nasaux - Améliore la circulati…" at bounding box center [218, 226] width 183 height 83
copy div "Lumière rouge - Réduit l’inflammation des tissus nasaux - Améliore la circulati…"
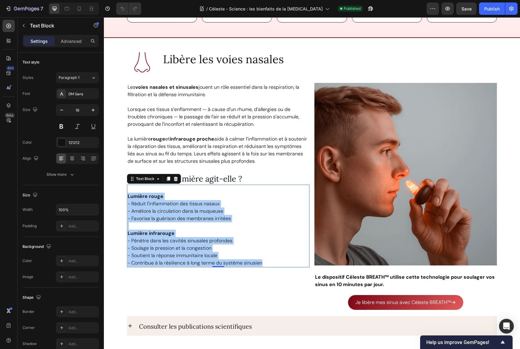
click at [234, 230] on p "Lumière infrarouge" at bounding box center [218, 233] width 181 height 7
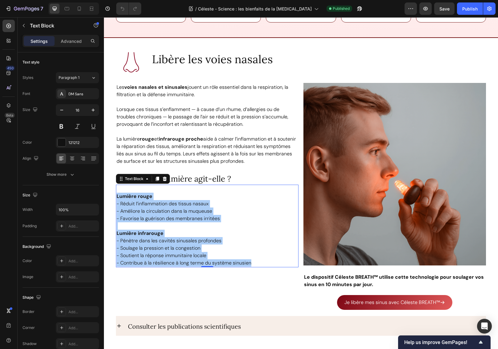
click at [225, 225] on p "Rich Text Editor. Editing area: main" at bounding box center [207, 225] width 181 height 7
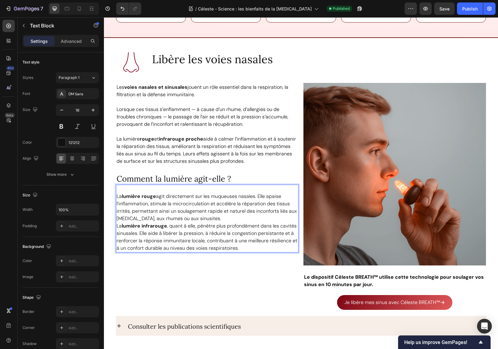
click at [203, 219] on p "La lumière rouge agit directement sur les muqueuses nasales. Elle apaise l’infl…" at bounding box center [207, 208] width 181 height 30
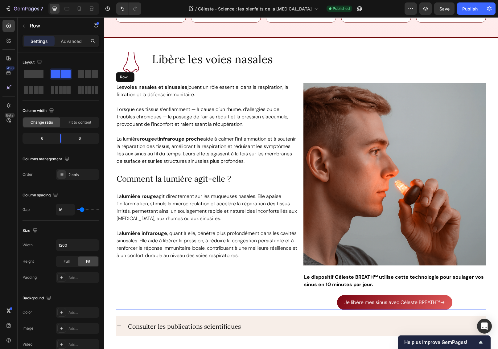
click at [215, 271] on div "Les voies nasales et sinusales jouent un rôle essentiel dans la respiration, la…" at bounding box center [207, 196] width 183 height 227
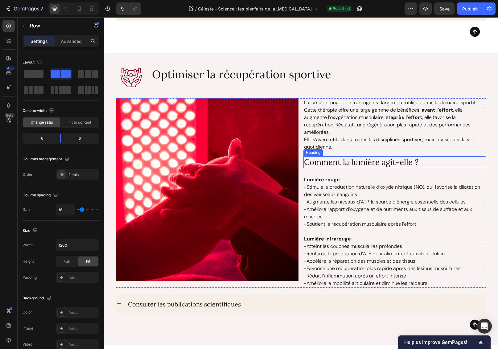
scroll to position [1056, 0]
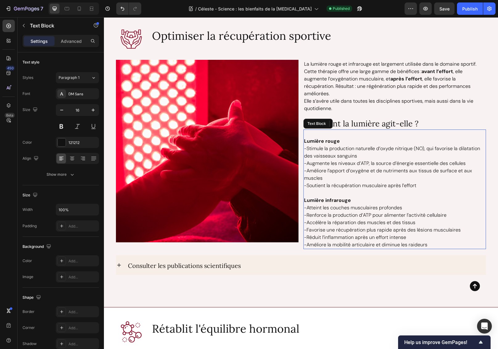
click at [341, 167] on p "-Augmente les niveaux d’ATP, la source d’énergie essentielle des cellules" at bounding box center [394, 163] width 181 height 7
click at [307, 142] on strong "Lumière rouge" at bounding box center [322, 141] width 36 height 6
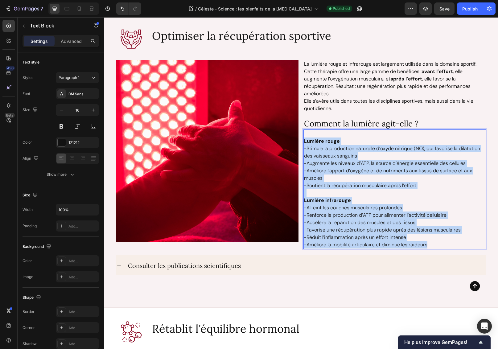
drag, startPoint x: 302, startPoint y: 141, endPoint x: 452, endPoint y: 243, distance: 181.8
click at [452, 243] on div "Lumière rouge -Stimule la production naturelle d’oxyde nitrique (NO), qui favor…" at bounding box center [394, 190] width 183 height 120
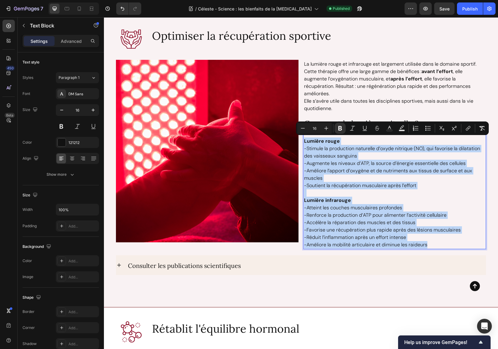
copy div "Lumière rouge -Stimule la production naturelle d’oxyde nitrique (NO), qui favor…"
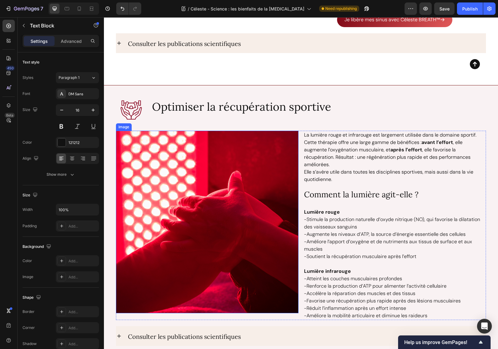
scroll to position [1104, 0]
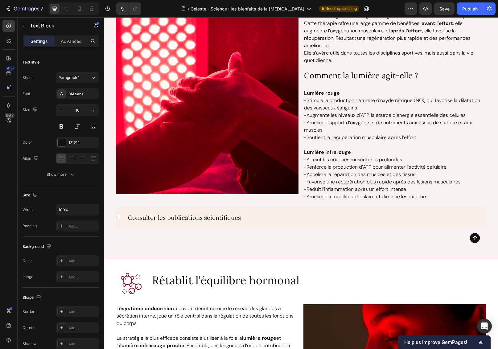
click at [311, 97] on p "-Stimule la production naturelle d’oxyde nitrique (NO), qui favorise la dilatat…" at bounding box center [394, 104] width 181 height 15
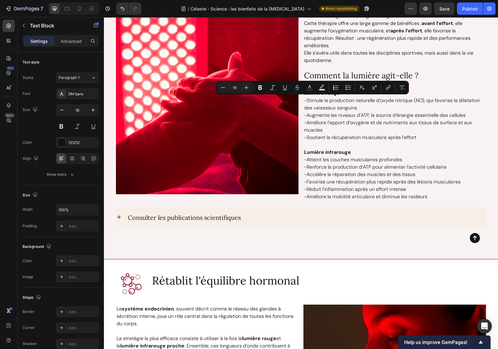
click at [312, 105] on p "-Stimule la production naturelle d’oxyde nitrique (NO), qui favorise la dilatat…" at bounding box center [394, 104] width 181 height 15
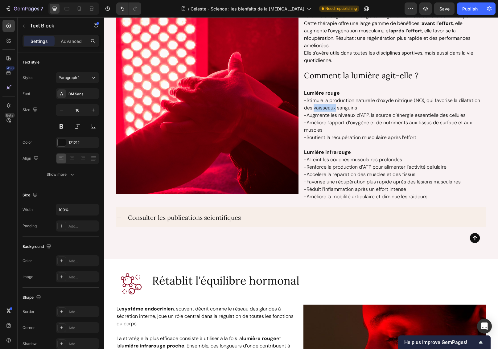
click at [312, 105] on p "-Stimule la production naturelle d’oxyde nitrique (NO), qui favorise la dilatat…" at bounding box center [394, 104] width 181 height 15
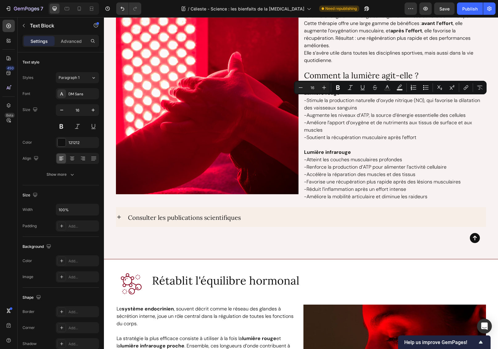
click at [318, 133] on p "-Améliore l’apport d’oxygène et de nutriments aux tissus de surface et aux musc…" at bounding box center [394, 126] width 181 height 15
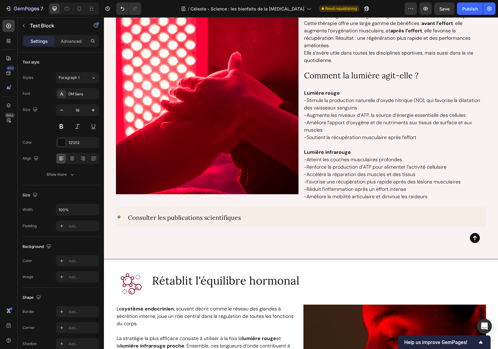
click at [304, 92] on strong "Lumière rouge" at bounding box center [322, 93] width 36 height 6
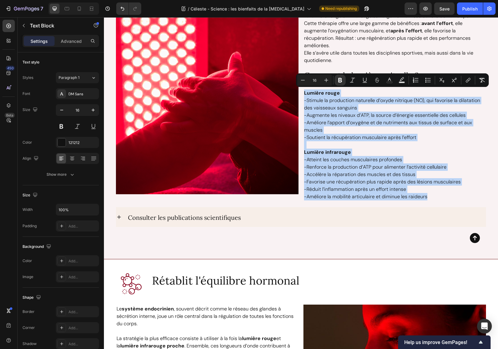
drag, startPoint x: 303, startPoint y: 93, endPoint x: 440, endPoint y: 197, distance: 172.3
click at [440, 197] on div "Lumière rouge -Stimule la production naturelle d’oxyde nitrique (NO), qui favor…" at bounding box center [394, 141] width 183 height 120
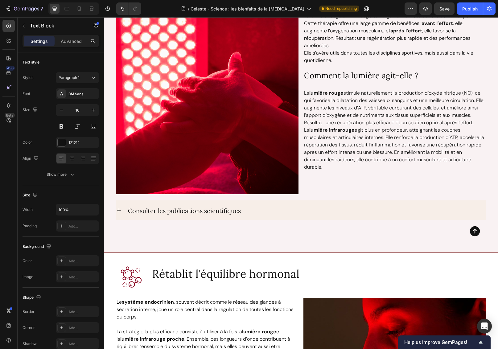
click at [304, 130] on p "La lumière infrarouge agit plus en profondeur, atteignant les couches musculair…" at bounding box center [394, 148] width 181 height 44
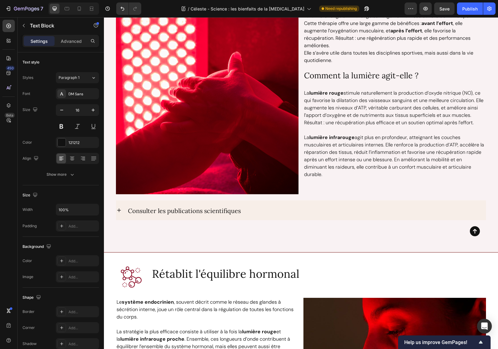
click at [367, 110] on p "La lumière rouge stimule naturellement la production d’oxyde nitrique (NO), ce …" at bounding box center [394, 107] width 181 height 37
click at [377, 177] on p "La lumière infrarouge agit plus en profondeur, atteignant les couches musculair…" at bounding box center [394, 156] width 181 height 44
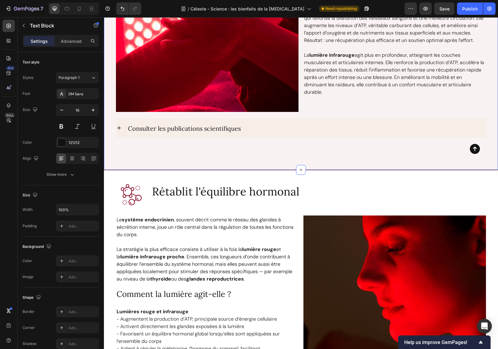
scroll to position [1388, 0]
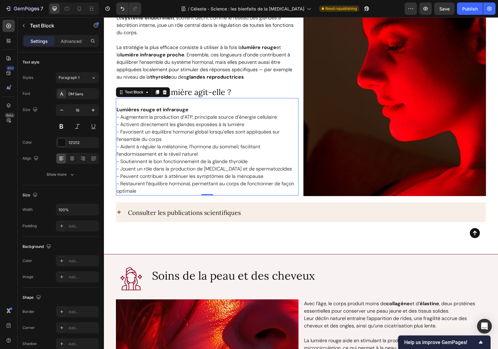
click at [167, 142] on p "- Favorisent un équilibre hormonal global lorsqu’elles sont appliquées sur l’en…" at bounding box center [207, 135] width 181 height 15
click at [139, 122] on p "- Activent directement les glandes exposées à la lumière" at bounding box center [207, 124] width 181 height 7
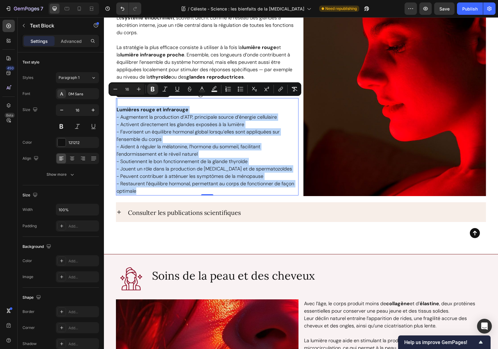
copy div "Lumières rouge et infrarouge - Augmentent la production d’ATP, principale sourc…"
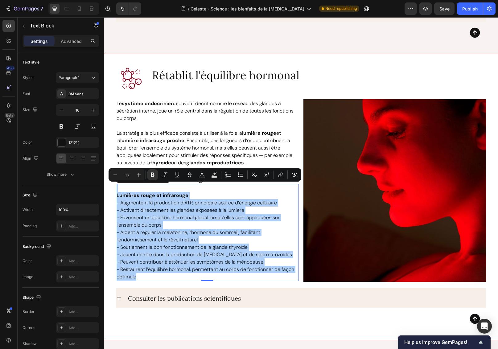
scroll to position [1312, 0]
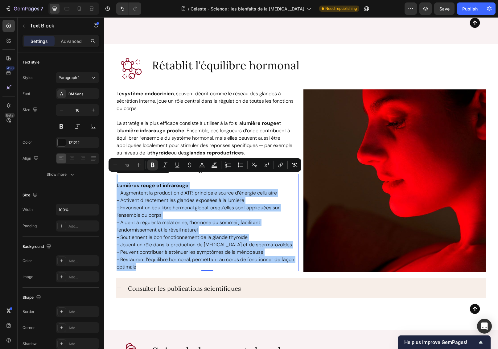
click at [250, 233] on p "- Aident à réguler la mélatonine, l’hormone du sommeil, facilitant l’endormisse…" at bounding box center [207, 226] width 181 height 15
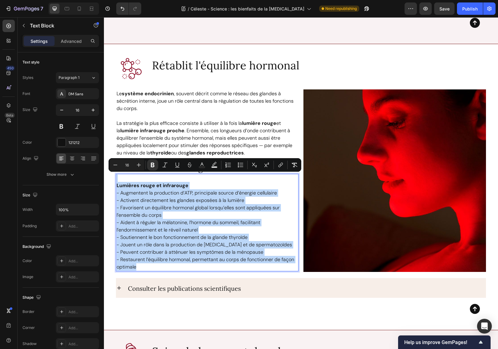
click at [250, 233] on p "- Aident à réguler la mélatonine, l’hormone du sommeil, facilitant l’endormisse…" at bounding box center [207, 226] width 181 height 15
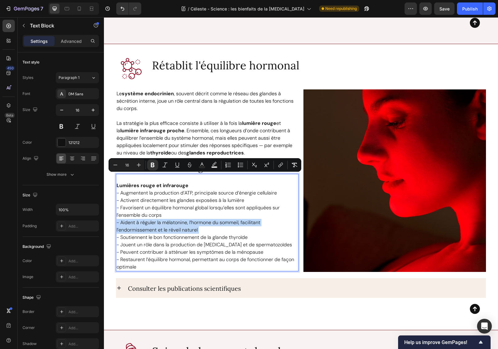
click at [250, 233] on p "- Aident à réguler la mélatonine, l’hormone du sommeil, facilitant l’endormisse…" at bounding box center [207, 226] width 181 height 15
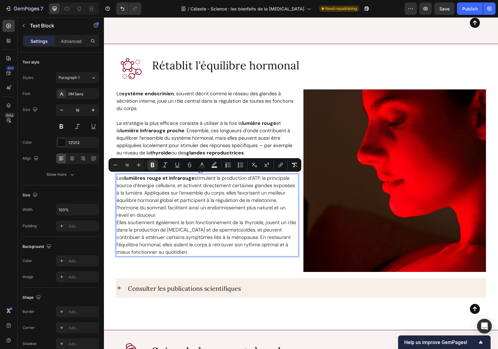
click at [165, 212] on p "Les lumières rouge et infrarouge stimulent la production d’ATP, la principale s…" at bounding box center [207, 197] width 181 height 44
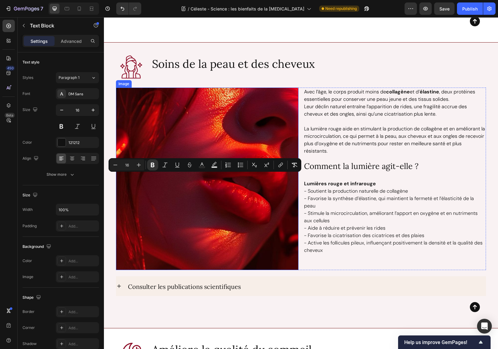
scroll to position [1601, 0]
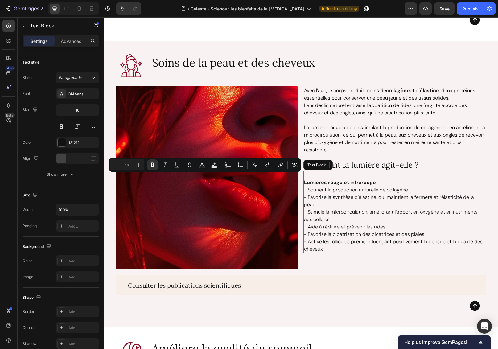
click at [386, 204] on p "- Favorise la synthèse d’élastine, qui maintient la fermeté et l’élasticité de …" at bounding box center [394, 201] width 181 height 15
click at [321, 183] on strong "Lumières rouge et infrarouge" at bounding box center [340, 182] width 72 height 6
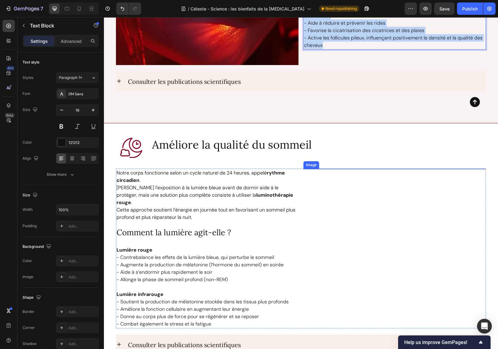
scroll to position [1849, 0]
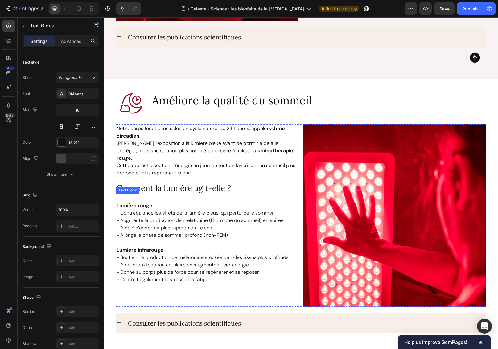
click at [181, 246] on p "Lumière infrarouge" at bounding box center [207, 249] width 181 height 7
click at [183, 246] on p "Lumière infrarouge" at bounding box center [207, 249] width 181 height 7
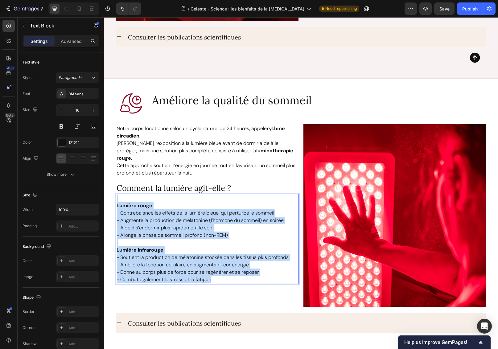
copy div "Lumière rouge - Contrebalance les effets de la lumière bleue, qui perturbe le s…"
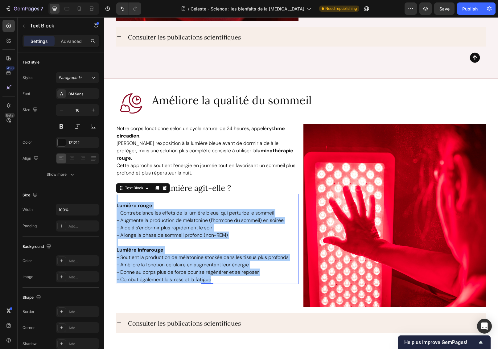
drag, startPoint x: 484, startPoint y: 232, endPoint x: 232, endPoint y: 248, distance: 252.2
click at [232, 254] on p "- Soutient la production de mélatonine stockée dans les tissus plus profonds" at bounding box center [207, 257] width 181 height 7
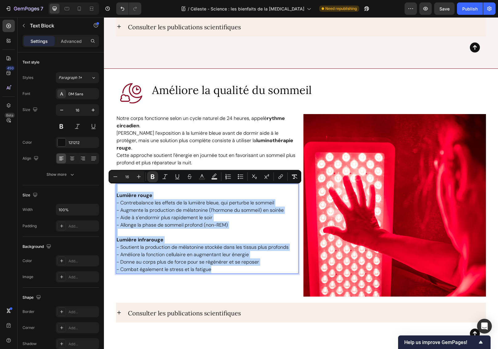
scroll to position [1938, 0]
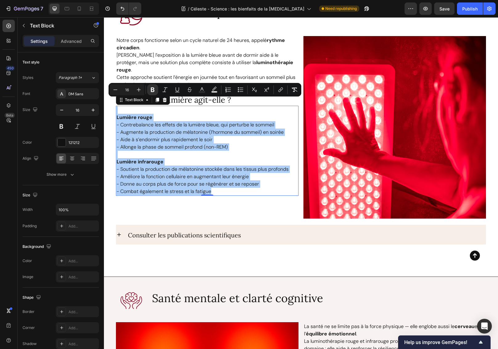
click at [263, 219] on div "Notre corps fonctionne selon un cycle naturel de 24 heures, appelé rythme circa…" at bounding box center [207, 127] width 183 height 183
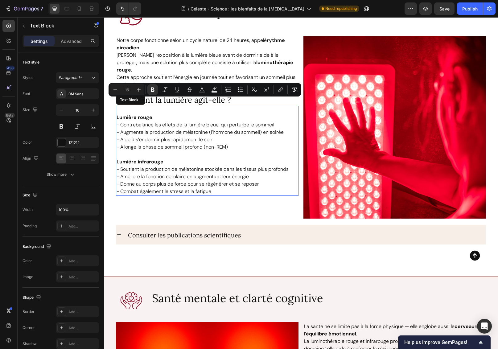
click at [150, 136] on p "- Aide à s’endormir plus rapidement le soir" at bounding box center [207, 139] width 181 height 7
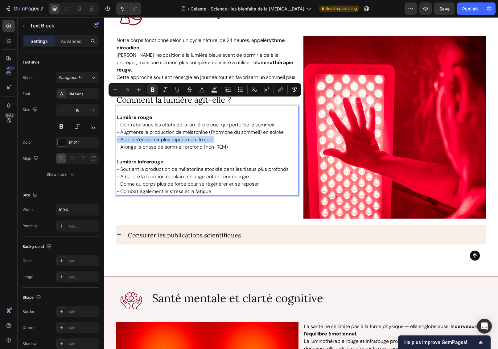
click at [150, 136] on p "- Aide à s’endormir plus rapidement le soir" at bounding box center [207, 139] width 181 height 7
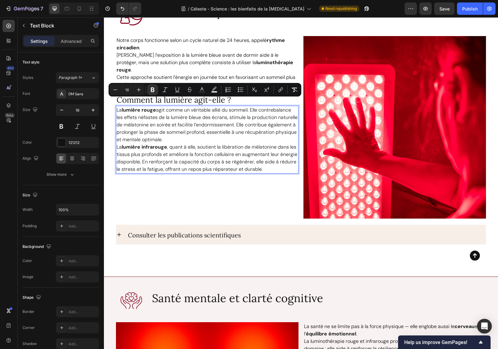
click at [158, 132] on p "La lumière rouge agit comme un véritable allié du sommeil. Elle contrebalance l…" at bounding box center [207, 124] width 181 height 37
click at [169, 131] on p "La lumière rouge agit comme un véritable allié du sommeil. Elle contrebalance l…" at bounding box center [207, 124] width 181 height 37
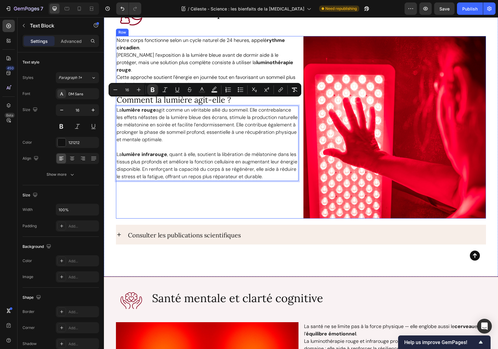
click at [171, 192] on div "Notre corps fonctionne selon un cycle naturel de 24 heures, appelé rythme circa…" at bounding box center [207, 127] width 183 height 183
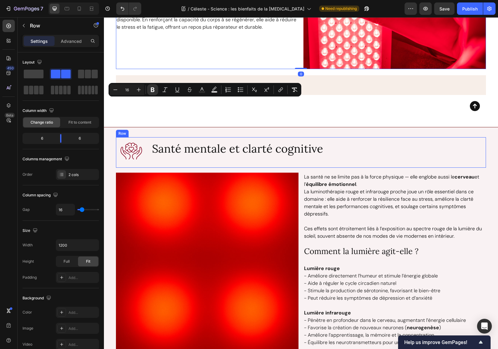
scroll to position [2139, 0]
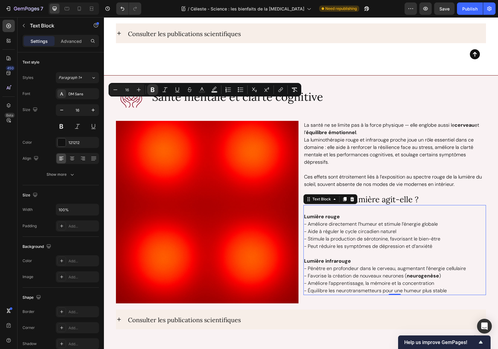
click at [367, 225] on p "- Améliore directement l’humeur et stimule l’énergie globale" at bounding box center [394, 224] width 181 height 7
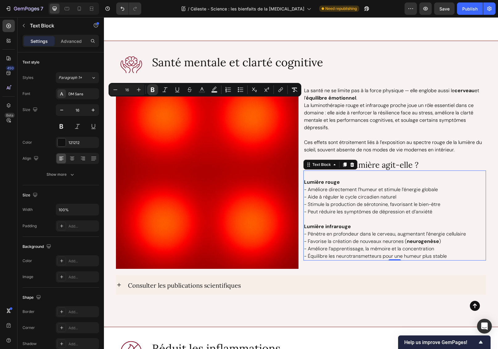
scroll to position [2199, 0]
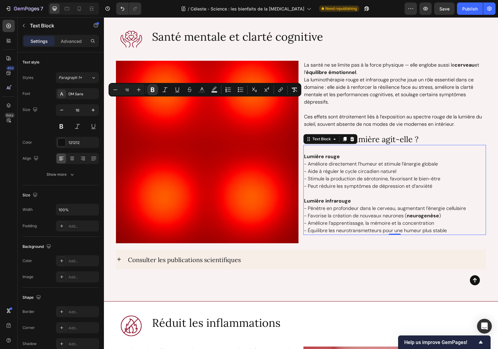
click at [334, 167] on p "- Améliore directement l’humeur et stimule l’énergie globale" at bounding box center [394, 163] width 181 height 7
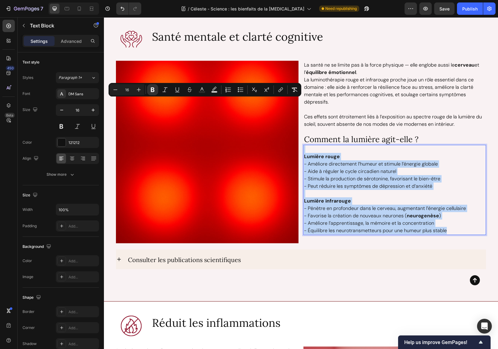
copy div "Lumière rouge - Améliore directement l’humeur et stimule l’énergie globale - Ai…"
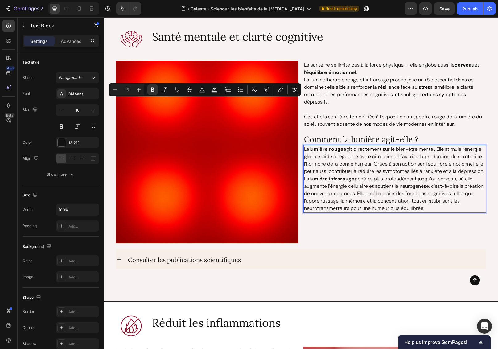
click at [473, 178] on p "La lumière infrarouge pénètre plus profondément jusqu’au cerveau, où elle augme…" at bounding box center [394, 193] width 181 height 37
click at [304, 179] on p "La lumière infrarouge pénètre plus profondément jusqu’au cerveau, où elle augme…" at bounding box center [394, 193] width 181 height 37
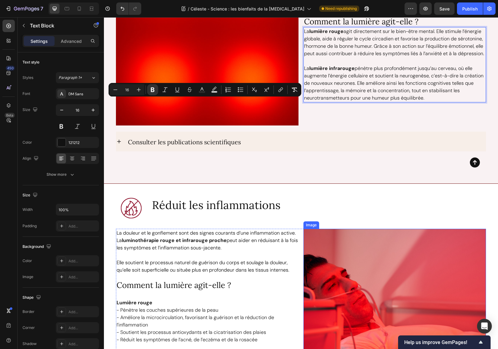
scroll to position [2469, 0]
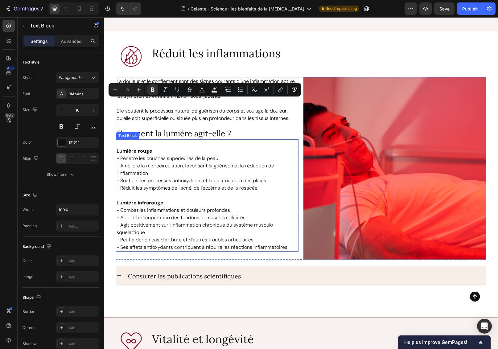
click at [208, 192] on p at bounding box center [207, 195] width 181 height 7
click at [180, 186] on p "- Réduit les symptômes de l’acné, de l’eczéma et de la rosacée" at bounding box center [207, 187] width 181 height 7
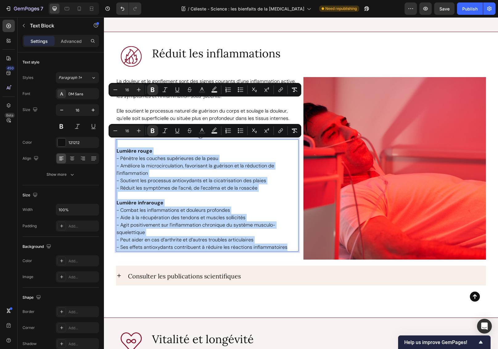
copy div "Lumière rouge - Pénètre les couches supérieures de la peau - Améliore la microc…"
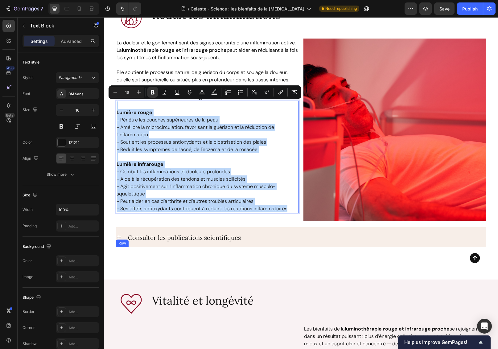
scroll to position [2545, 0]
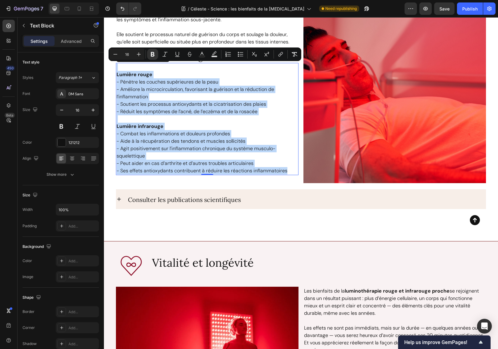
click at [247, 104] on p "- Soutient les processus antioxydants et la cicatrisation des plaies" at bounding box center [207, 104] width 181 height 7
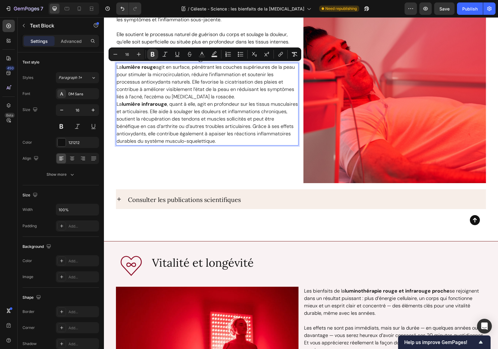
click at [223, 98] on p "La lumière rouge agit en surface, pénétrant les couches supérieures de la peau …" at bounding box center [207, 82] width 181 height 37
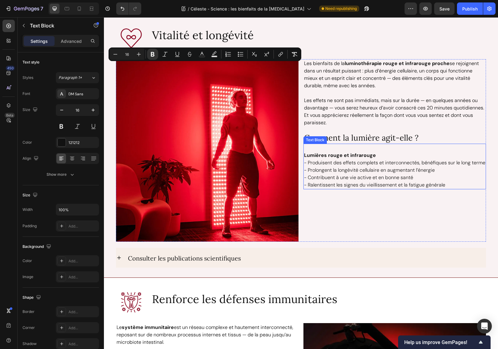
scroll to position [2714, 0]
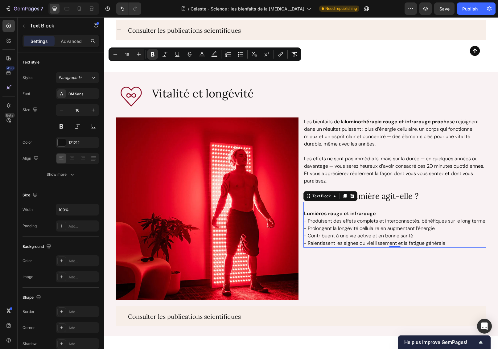
click at [362, 225] on p "- Produisent des effets complets et interconnectés, bénéfiques sur le long terme" at bounding box center [394, 220] width 181 height 7
click at [363, 225] on p "- Produisent des effets complets et interconnectés, bénéfiques sur le long terme" at bounding box center [394, 220] width 181 height 7
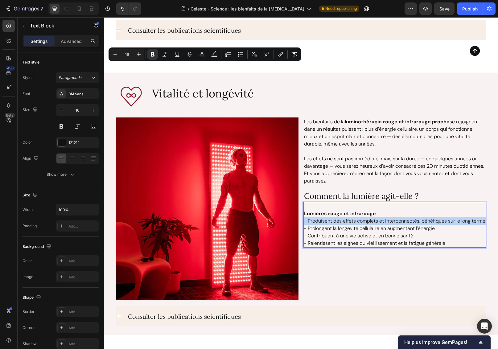
click at [363, 225] on p "- Produisent des effets complets et interconnectés, bénéfiques sur le long terme" at bounding box center [394, 220] width 181 height 7
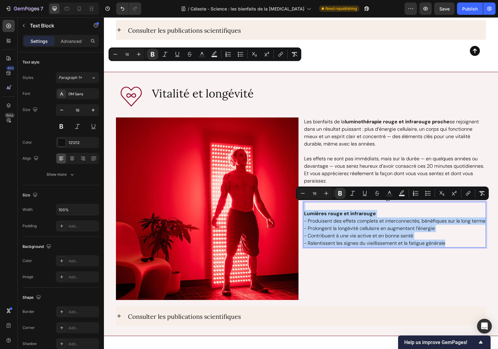
copy div "Lumières rouge et infrarouge - Produisent des effets complets et interconnectés…"
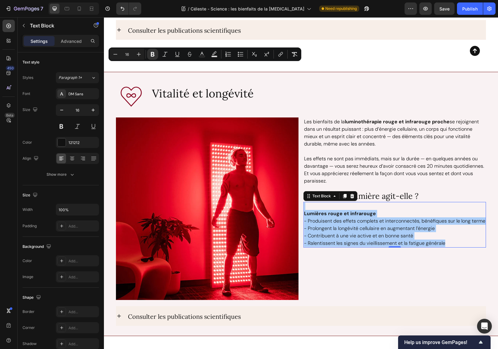
click at [318, 232] on p "- Prolongent la longévité cellulaire en augmentant l’énergie" at bounding box center [394, 228] width 181 height 7
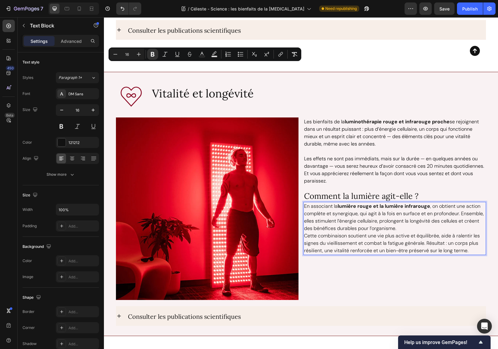
click at [401, 229] on p "En associant la lumière rouge et la lumière infrarouge , on obtient une action …" at bounding box center [394, 218] width 181 height 30
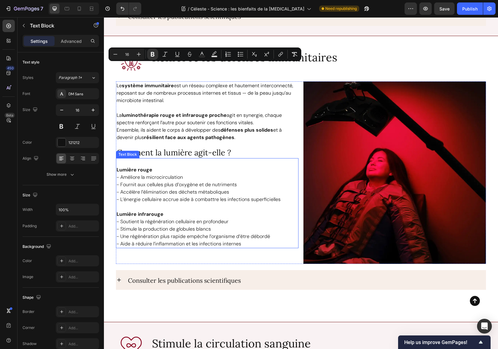
scroll to position [2992, 0]
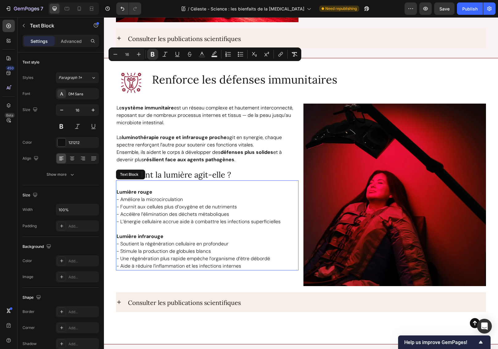
click at [203, 237] on p "Lumière infrarouge" at bounding box center [207, 236] width 181 height 7
click at [168, 212] on p "- Accélère l’élimination des déchets métaboliques" at bounding box center [207, 214] width 181 height 7
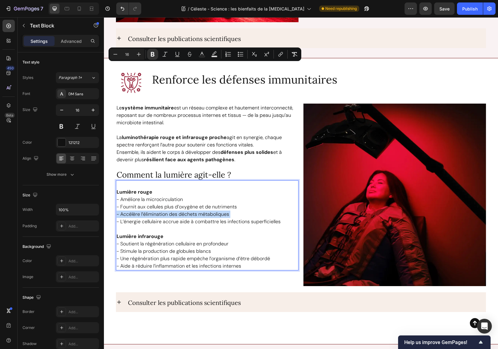
click at [168, 212] on p "- Accélère l’élimination des déchets métaboliques" at bounding box center [207, 214] width 181 height 7
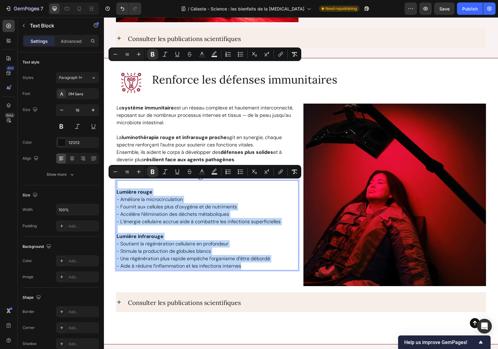
copy div "Lumière rouge - Améliore la microcirculation - Fournit aux cellules plus d’oxyg…"
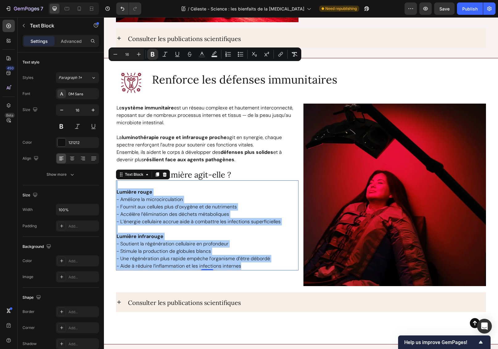
click at [211, 197] on p "- Améliore la microcirculation" at bounding box center [207, 199] width 181 height 7
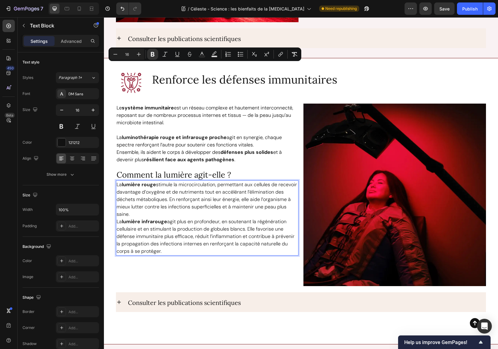
click at [192, 213] on p "La lumière rouge stimule la microcirculation, permettant aux cellules de recevo…" at bounding box center [207, 199] width 181 height 37
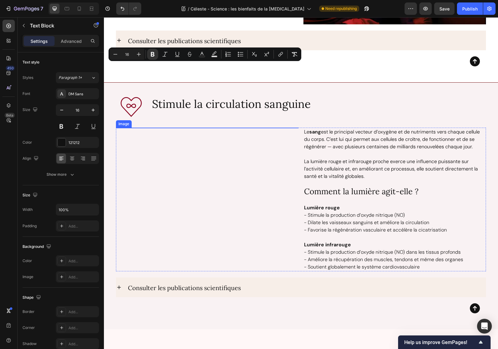
scroll to position [3336, 0]
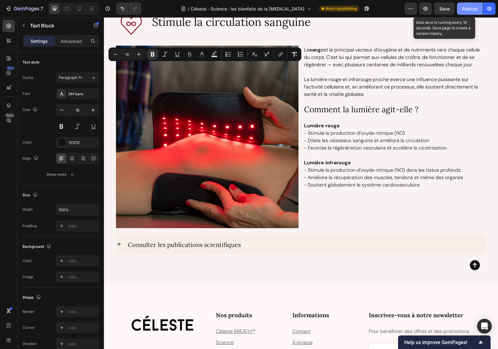
drag, startPoint x: 439, startPoint y: 10, endPoint x: 469, endPoint y: 10, distance: 29.9
click at [440, 10] on span "Save" at bounding box center [444, 8] width 10 height 5
click at [472, 10] on div "Publish" at bounding box center [469, 9] width 15 height 6
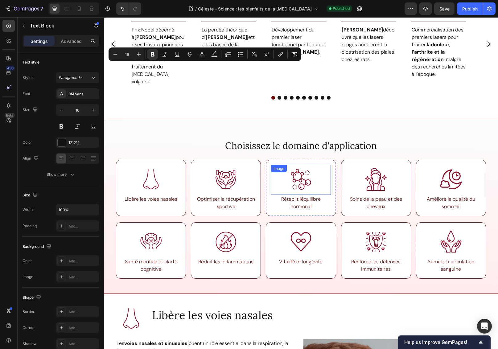
scroll to position [348, 0]
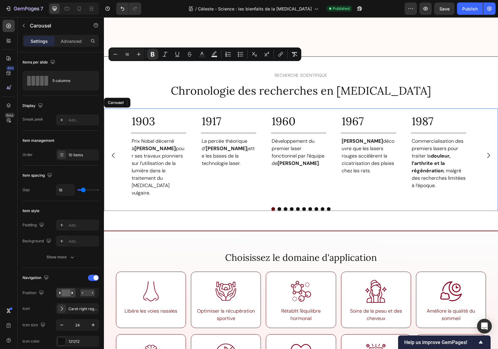
click at [481, 152] on icon "Carousel Next Arrow" at bounding box center [488, 155] width 7 height 7
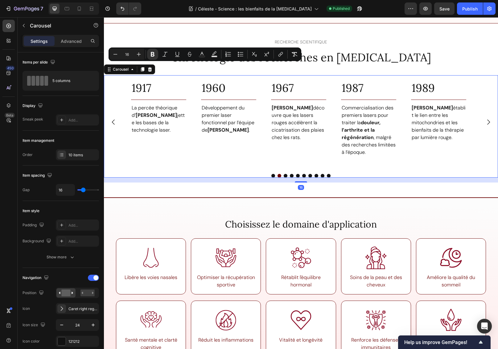
click at [481, 126] on icon "Carousel Next Arrow" at bounding box center [488, 121] width 7 height 7
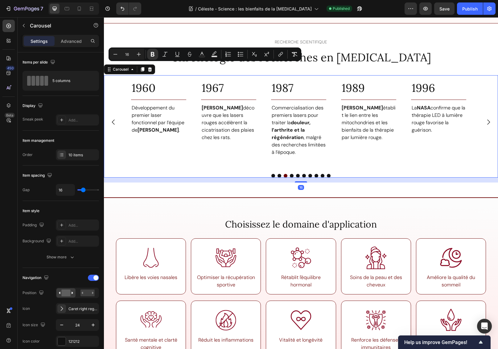
click at [481, 126] on icon "Carousel Next Arrow" at bounding box center [488, 121] width 7 height 7
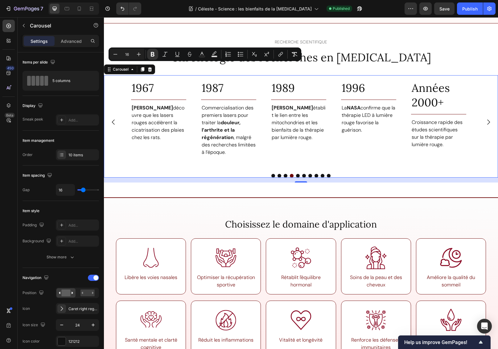
click at [481, 126] on icon "Carousel Next Arrow" at bounding box center [488, 121] width 7 height 7
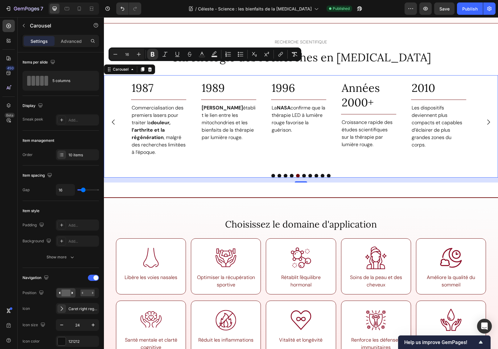
click at [481, 126] on icon "Carousel Next Arrow" at bounding box center [488, 121] width 7 height 7
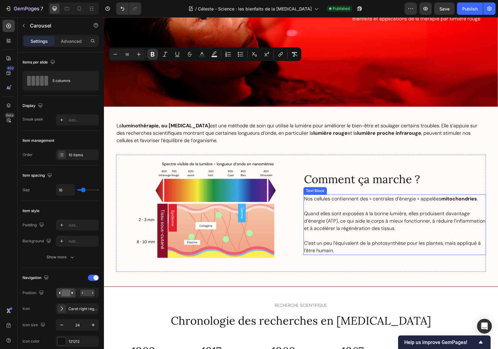
scroll to position [0, 0]
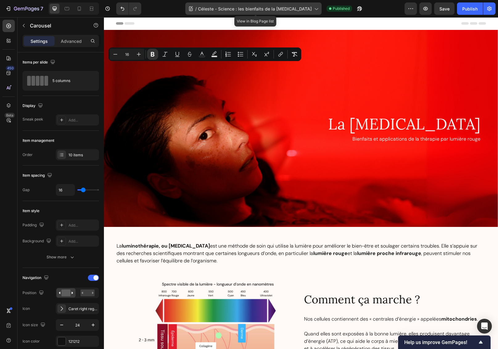
click at [214, 12] on div "/ Céleste - Science : les bienfaits de la photobiomodulation" at bounding box center [253, 8] width 136 height 12
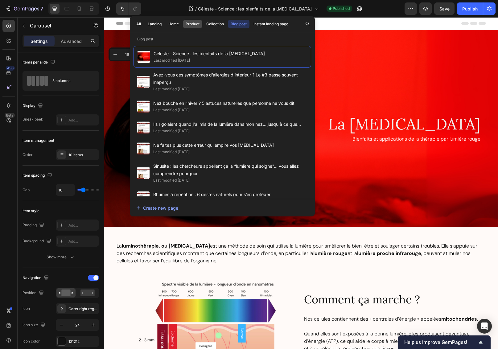
click at [195, 25] on div "Product" at bounding box center [193, 24] width 14 height 6
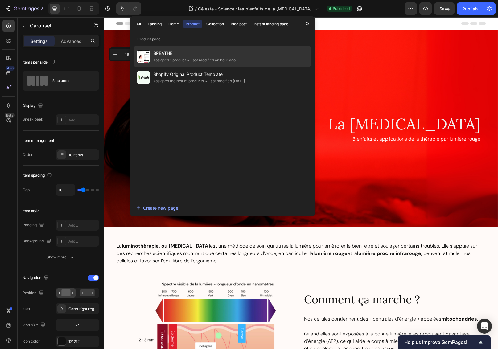
click at [198, 57] on div "• Last modified an hour ago" at bounding box center [211, 60] width 50 height 6
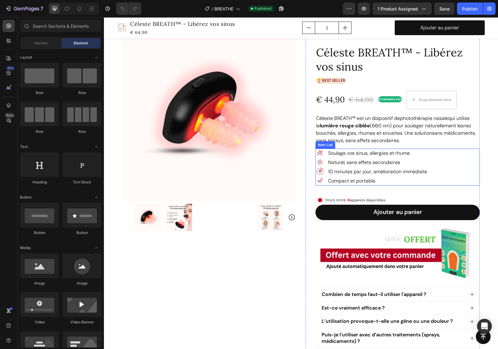
scroll to position [90, 0]
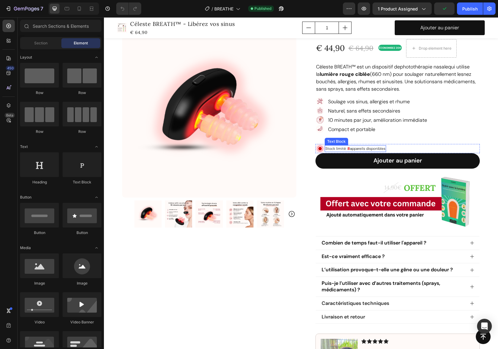
click at [365, 148] on p "Stock limité : 8 appareils disponibles" at bounding box center [355, 149] width 60 height 6
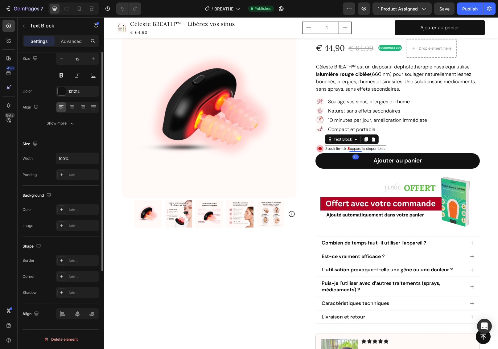
scroll to position [0, 0]
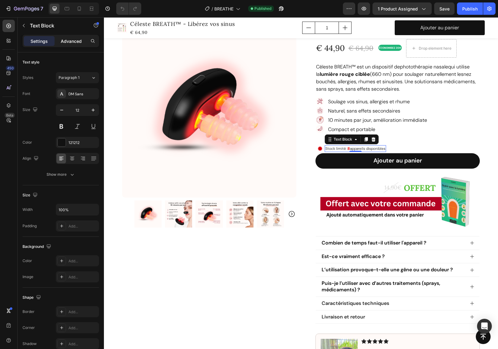
click at [73, 43] on p "Advanced" at bounding box center [71, 41] width 21 height 6
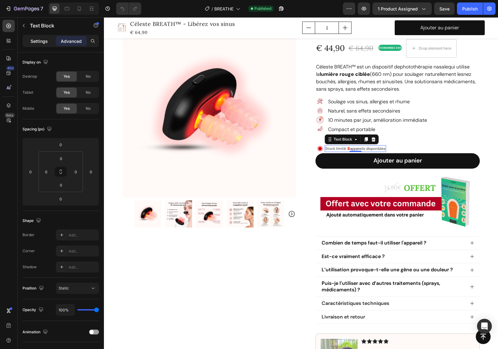
click at [31, 41] on p "Settings" at bounding box center [39, 41] width 17 height 6
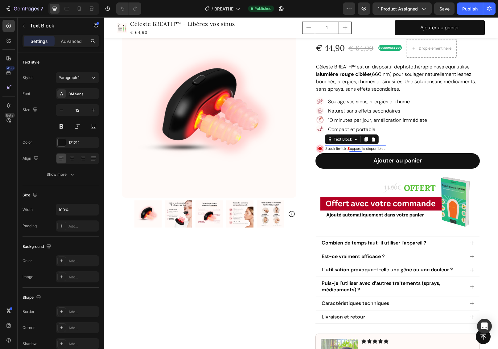
click at [369, 148] on p "Stock limité : 8 appareils disponibles" at bounding box center [355, 149] width 60 height 6
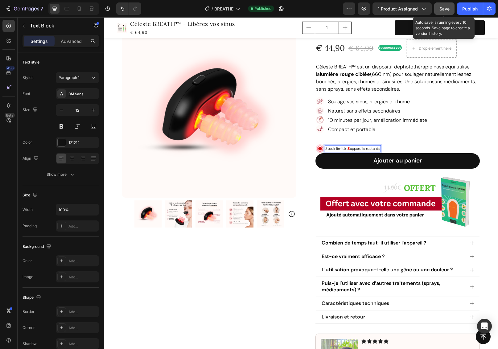
click at [449, 8] on span "Save" at bounding box center [444, 8] width 10 height 5
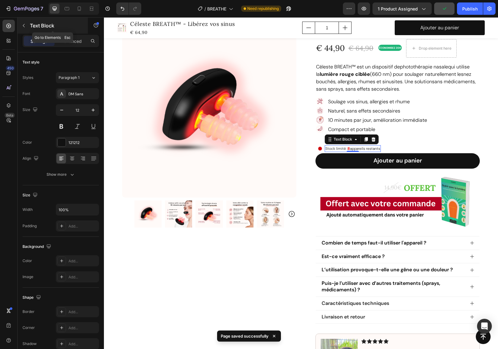
click at [23, 26] on icon "button" at bounding box center [24, 25] width 2 height 3
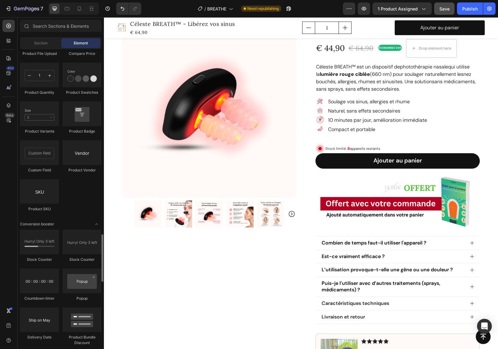
scroll to position [1160, 0]
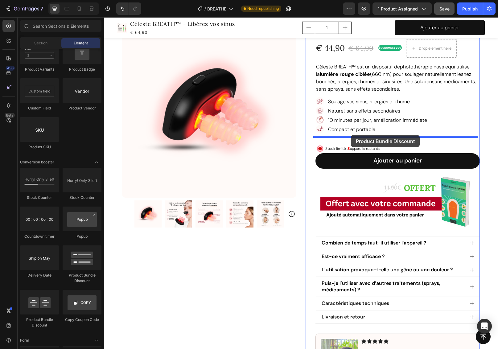
drag, startPoint x: 195, startPoint y: 282, endPoint x: 351, endPoint y: 135, distance: 214.5
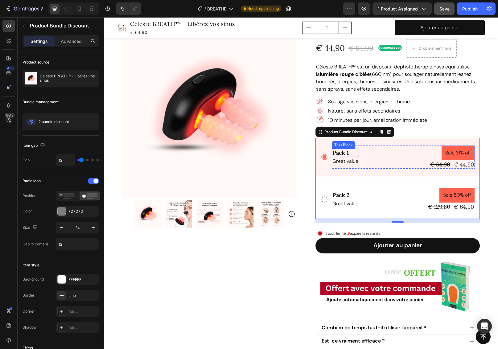
click at [337, 152] on div "Pack 1" at bounding box center [345, 153] width 27 height 8
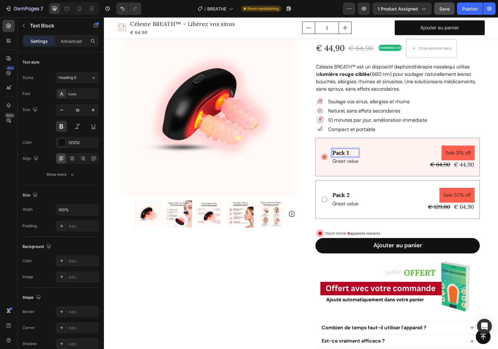
click at [349, 152] on p "Pack 1" at bounding box center [345, 152] width 26 height 7
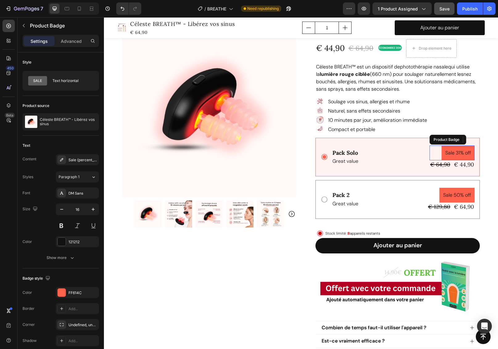
click at [452, 152] on pre "Sale 31% off" at bounding box center [458, 153] width 33 height 15
click at [456, 153] on pre "Sale 31% off" at bounding box center [458, 153] width 33 height 15
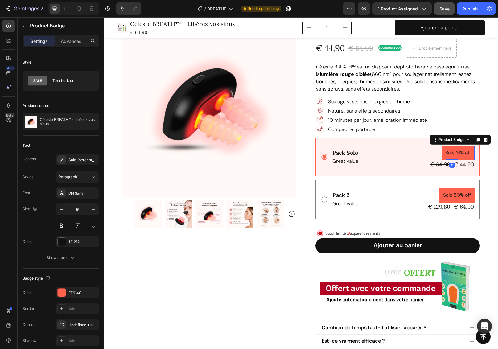
click at [456, 153] on pre "Sale 31% off" at bounding box center [458, 153] width 33 height 15
click at [354, 161] on p "Great value" at bounding box center [345, 161] width 26 height 7
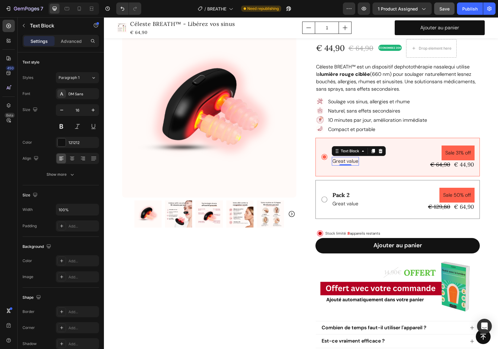
click at [354, 161] on p "Great value" at bounding box center [345, 161] width 26 height 7
click at [343, 160] on p "1 BREATH™" at bounding box center [345, 161] width 26 height 7
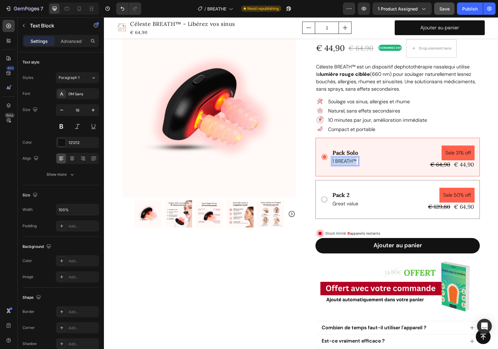
copy p "1 BREATH™"
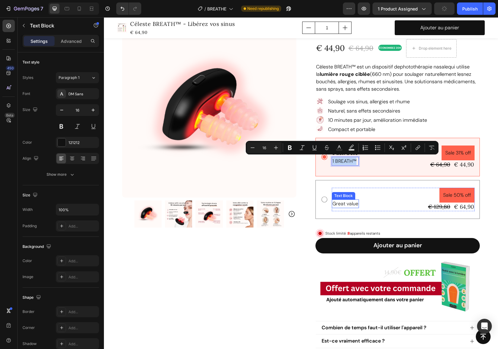
click at [343, 202] on p "Great value" at bounding box center [345, 203] width 26 height 7
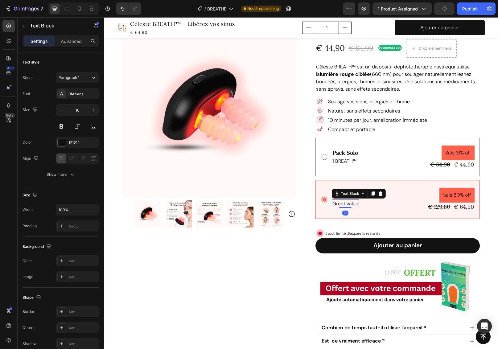
click at [343, 202] on p "Great value" at bounding box center [345, 203] width 26 height 7
click at [335, 159] on p "1 BREATH™" at bounding box center [345, 161] width 26 height 7
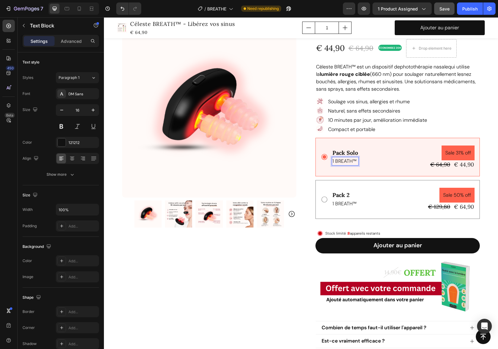
click at [334, 161] on p "1 BREATH™" at bounding box center [345, 161] width 26 height 7
click at [335, 204] on p "1 BREATH™" at bounding box center [344, 203] width 24 height 7
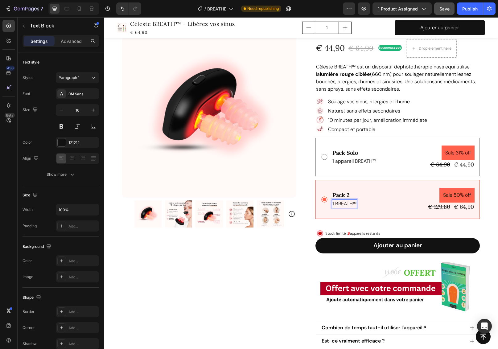
click at [334, 204] on p "1 BREATH™" at bounding box center [344, 203] width 24 height 7
click at [451, 149] on pre "Sale 31% off" at bounding box center [458, 153] width 33 height 15
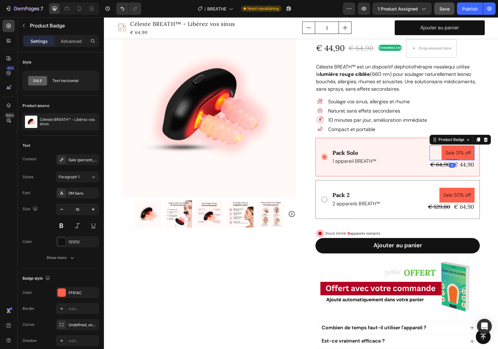
click at [451, 152] on pre "Sale 31% off" at bounding box center [458, 153] width 33 height 15
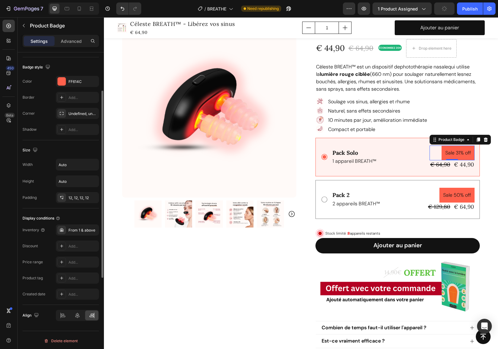
scroll to position [100, 0]
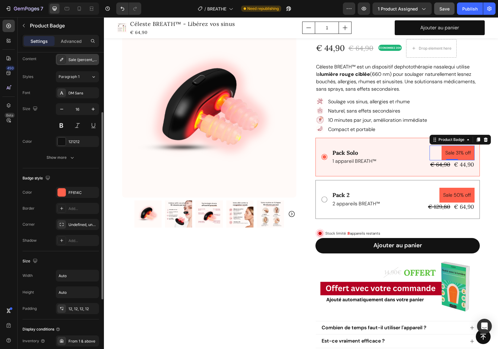
click at [74, 58] on div "Sale {percent_discount} off" at bounding box center [82, 60] width 29 height 6
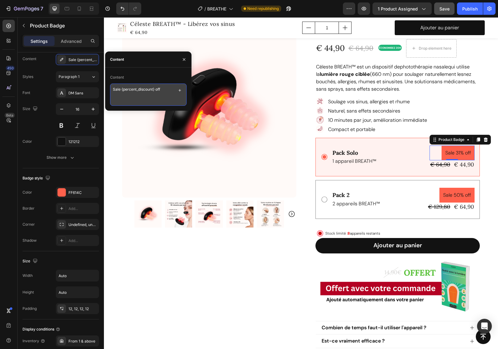
click at [116, 90] on textarea "Sale {percent_discount} off" at bounding box center [148, 95] width 76 height 22
click at [121, 89] on textarea "Offre -20€" at bounding box center [148, 95] width 76 height 22
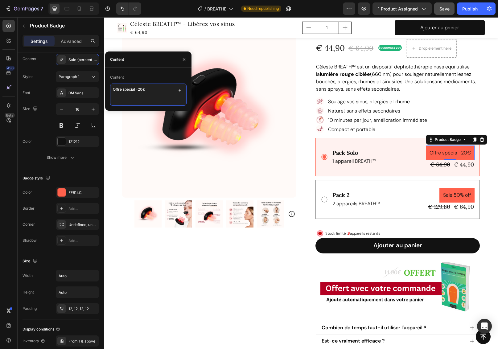
type textarea "Offre spéciale -20€"
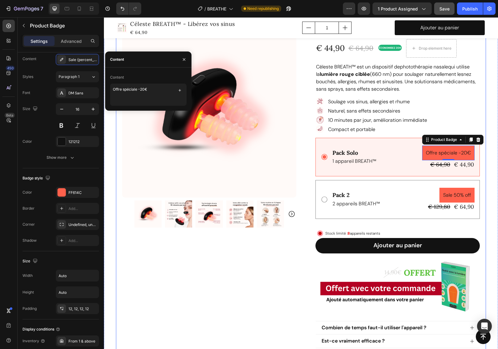
drag, startPoint x: 479, startPoint y: 115, endPoint x: 484, endPoint y: 123, distance: 10.0
click at [479, 114] on div "Product Images Row Icon Icon Icon Icon Icon Icon List 4.8/5 (349 avis vérifiés)…" at bounding box center [301, 247] width 370 height 572
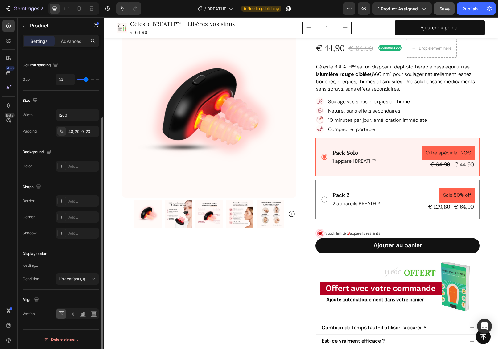
scroll to position [0, 0]
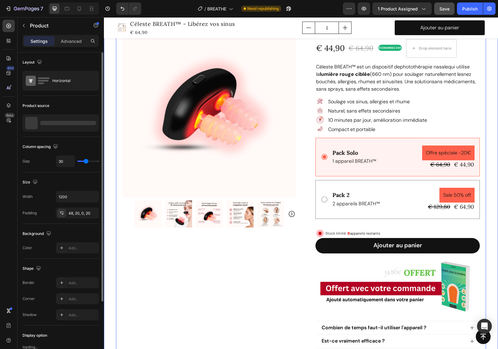
click at [487, 125] on div "Product Images Row Icon Icon Icon Icon Icon Icon List 4.8/5 (349 avis vérifiés)…" at bounding box center [301, 247] width 394 height 572
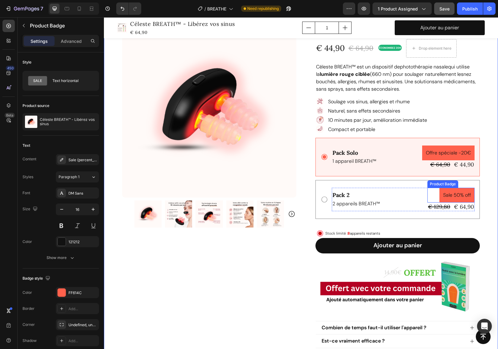
click at [464, 193] on pre "Sale 50% off" at bounding box center [456, 195] width 35 height 15
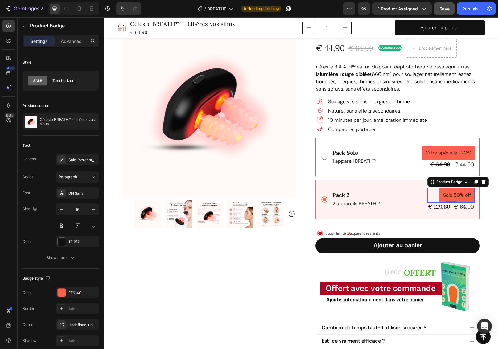
click at [453, 196] on pre "Sale 50% off" at bounding box center [456, 195] width 35 height 15
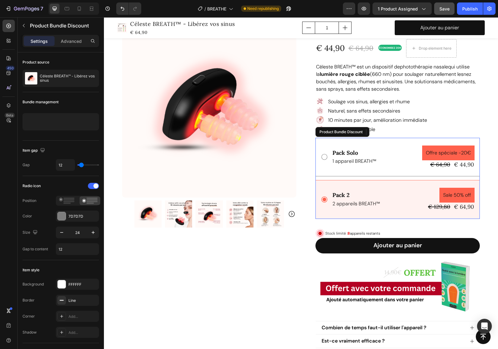
drag, startPoint x: 342, startPoint y: 186, endPoint x: 340, endPoint y: 194, distance: 8.2
click at [342, 186] on div "Pack 2 Text Block 2 appareils BREATH™ Text Block Sale 50% off Product Badge 0 €…" at bounding box center [397, 199] width 164 height 39
click at [340, 196] on div "Pack 2" at bounding box center [356, 195] width 49 height 8
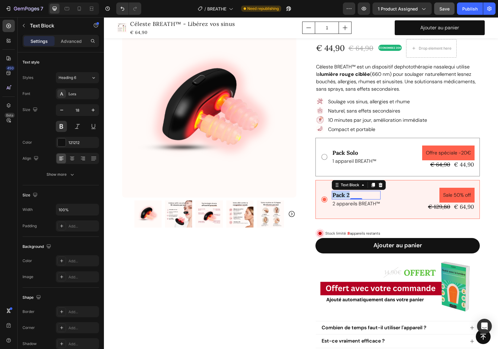
click at [340, 196] on p "Pack 2" at bounding box center [355, 195] width 47 height 7
click at [350, 151] on p "Pack Solo" at bounding box center [354, 152] width 44 height 7
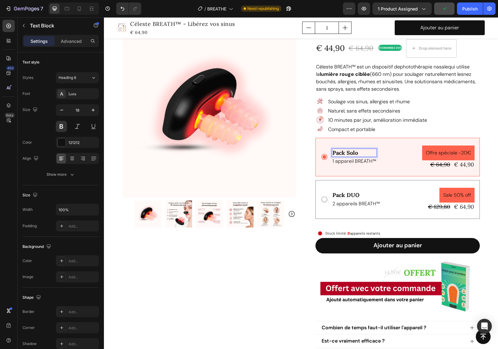
click at [352, 153] on p "Pack Solo" at bounding box center [354, 152] width 44 height 7
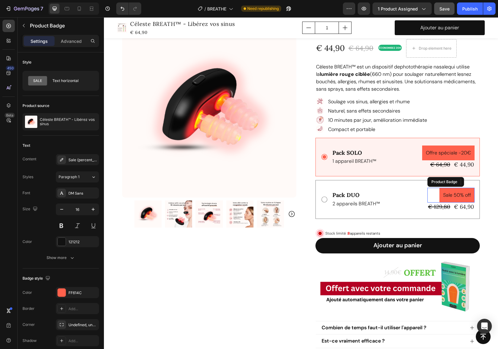
click at [456, 195] on pre "Sale 50% off" at bounding box center [456, 195] width 35 height 15
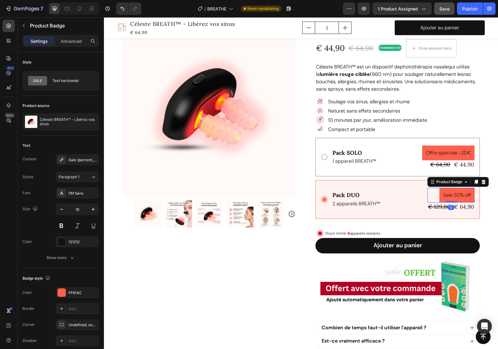
click at [456, 195] on pre "Sale 50% off" at bounding box center [456, 195] width 35 height 15
click at [80, 160] on div "Sale {percent_discount} off" at bounding box center [82, 160] width 29 height 6
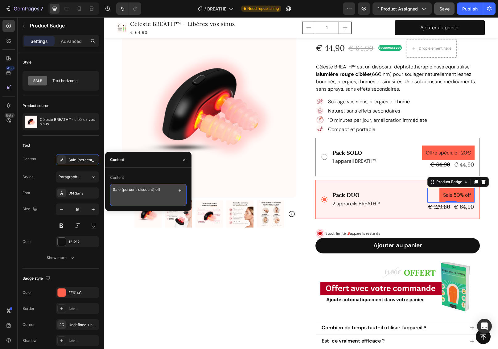
click at [117, 190] on textarea "Sale {percent_discount} off" at bounding box center [148, 195] width 76 height 22
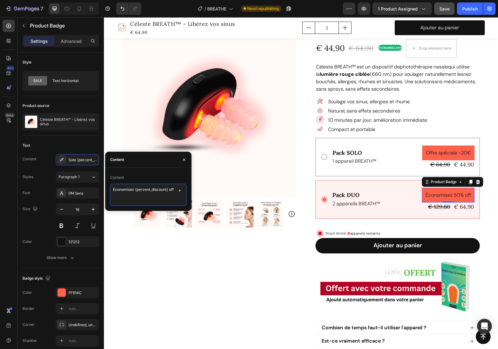
click at [124, 196] on textarea "Économisez {percent_discount} off" at bounding box center [148, 195] width 76 height 22
type textarea "Économisez {percent_discount}"
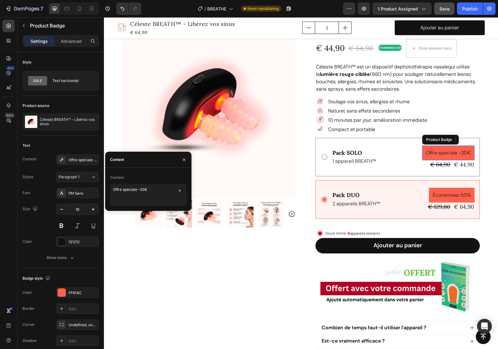
click at [445, 154] on pre "Offre spéciale -20€" at bounding box center [448, 153] width 52 height 15
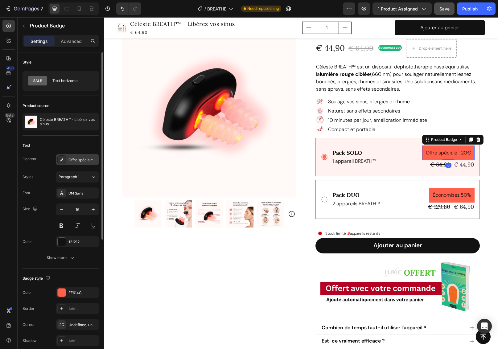
click at [79, 159] on div "Offre spéciale -20€" at bounding box center [82, 160] width 29 height 6
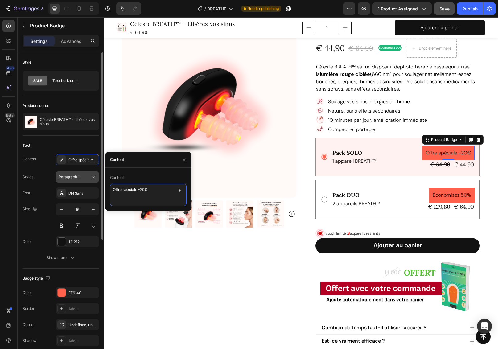
drag, startPoint x: 137, startPoint y: 190, endPoint x: 92, endPoint y: 179, distance: 46.3
click at [90, 186] on div "450 Beta Sections(18) Elements(84) Section Element Hero Section Product Detail …" at bounding box center [52, 183] width 104 height 332
type textarea "Économisez -20€"
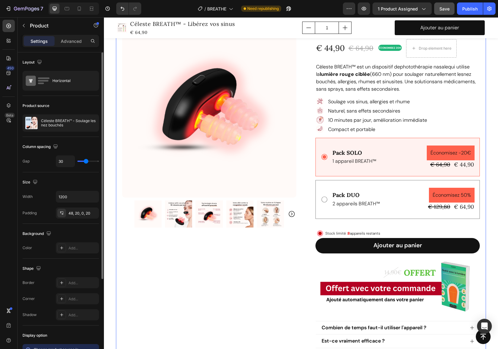
click at [483, 112] on div "Product Images Row Icon Icon Icon Icon Icon Icon List 4.8/5 (349 avis vérifiés)…" at bounding box center [301, 247] width 370 height 572
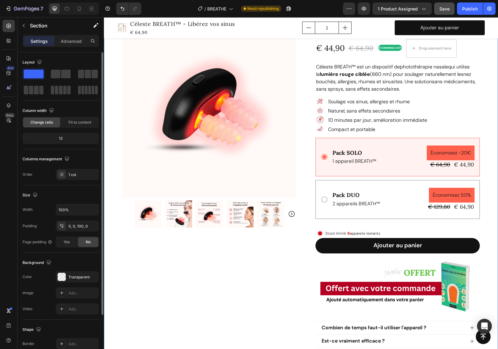
click at [488, 114] on div "Product Images Row Icon Icon Icon Icon Icon Icon List 4.8/5 (349 avis vérifiés)…" at bounding box center [301, 247] width 394 height 572
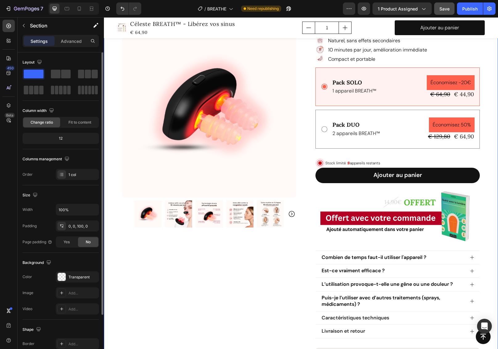
scroll to position [108, 0]
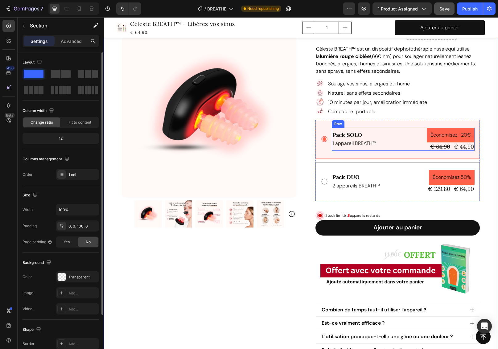
click at [382, 130] on div "Pack SOLO Text Block 1 appareil BREATH™ Text Block Économisez -20€ Product Badg…" at bounding box center [403, 139] width 143 height 23
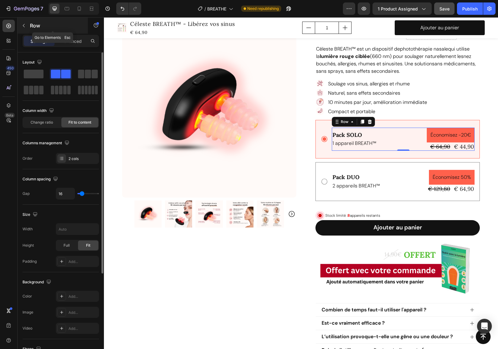
click at [24, 25] on icon "button" at bounding box center [23, 25] width 5 height 5
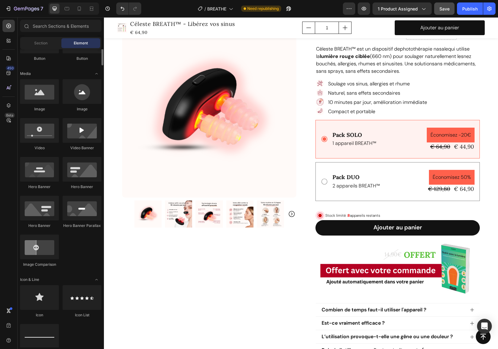
scroll to position [64, 0]
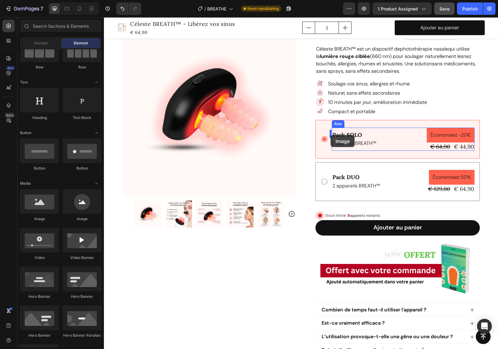
drag, startPoint x: 146, startPoint y: 221, endPoint x: 331, endPoint y: 135, distance: 203.2
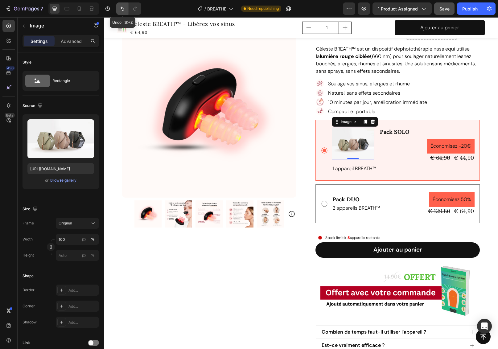
click at [122, 5] on button "Undo/Redo" at bounding box center [122, 8] width 12 height 12
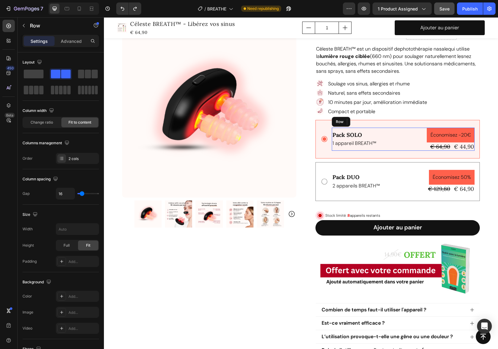
click at [401, 129] on div "Pack SOLO Text Block 1 appareil BREATH™ Text Block Économisez -20€ Product Badg…" at bounding box center [403, 139] width 143 height 23
click at [84, 74] on span at bounding box center [81, 74] width 6 height 9
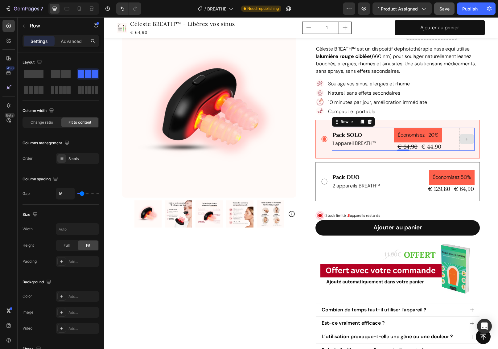
click at [463, 143] on div at bounding box center [467, 139] width 15 height 10
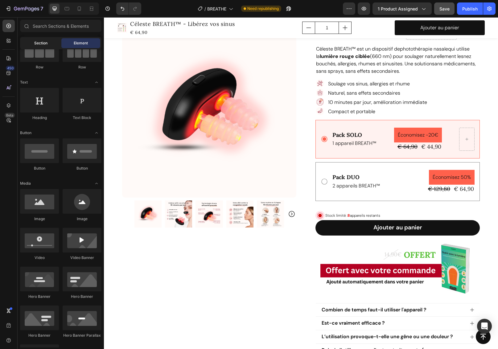
click at [40, 43] on span "Section" at bounding box center [40, 43] width 13 height 6
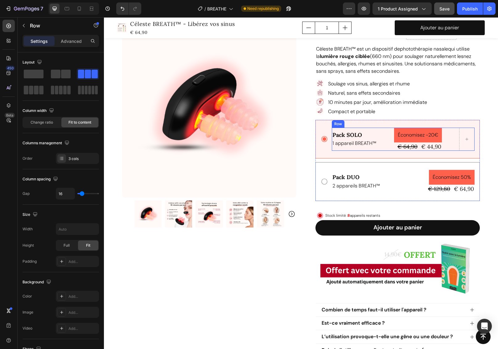
click at [381, 130] on div "Pack SOLO Text Block 1 appareil BREATH™ Text Block Économisez -20€ Product Badg…" at bounding box center [403, 139] width 143 height 23
click at [82, 159] on div "3 cols" at bounding box center [82, 159] width 29 height 6
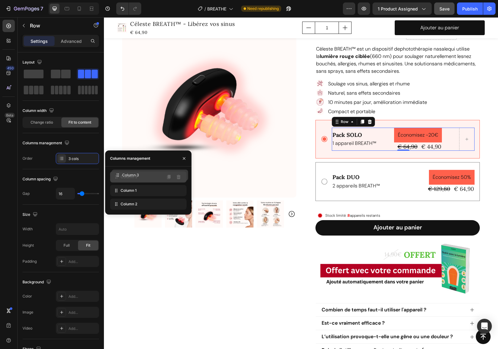
drag, startPoint x: 119, startPoint y: 205, endPoint x: 120, endPoint y: 175, distance: 29.3
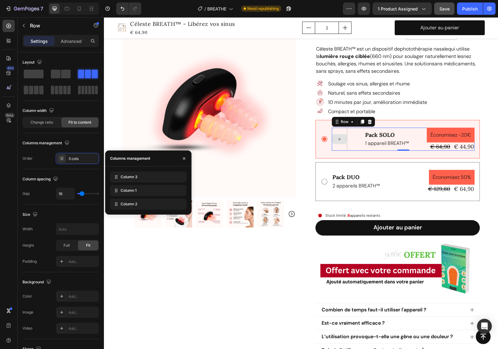
click at [337, 139] on icon at bounding box center [339, 139] width 5 height 5
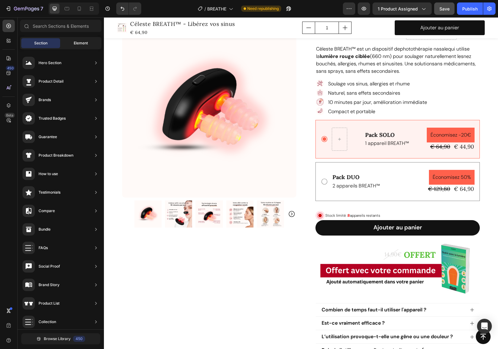
click at [72, 42] on div "Element" at bounding box center [80, 43] width 39 height 10
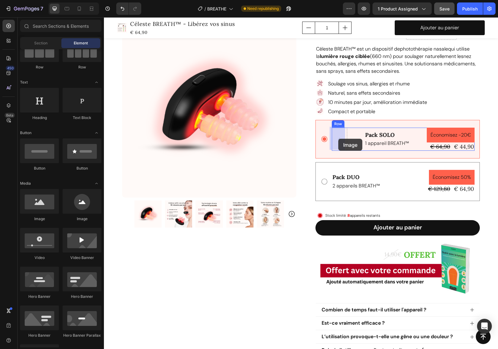
drag, startPoint x: 163, startPoint y: 221, endPoint x: 338, endPoint y: 139, distance: 193.4
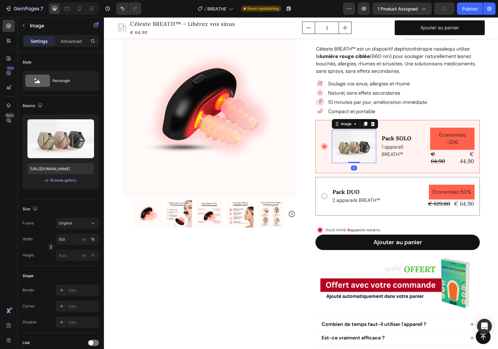
click at [353, 150] on img at bounding box center [354, 146] width 44 height 33
click at [66, 180] on div "Browse gallery" at bounding box center [63, 181] width 26 height 6
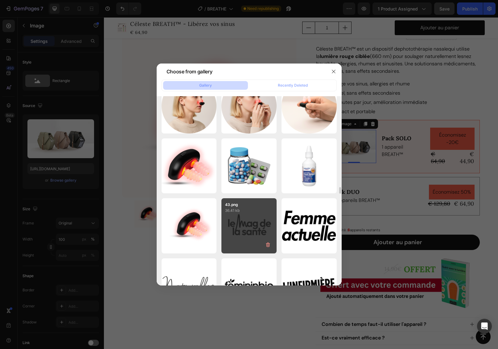
scroll to position [2603, 0]
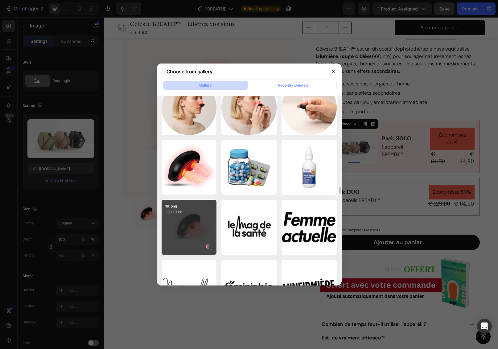
click at [182, 218] on div "19.png 393.73 kb" at bounding box center [189, 227] width 55 height 55
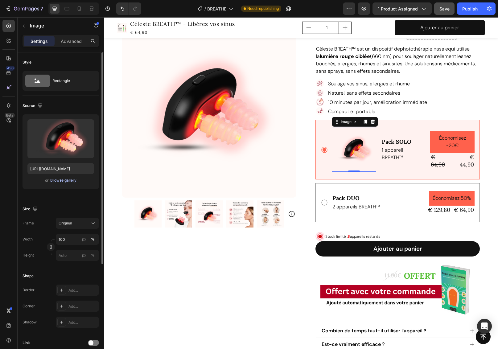
click at [64, 181] on div "Browse gallery" at bounding box center [63, 181] width 26 height 6
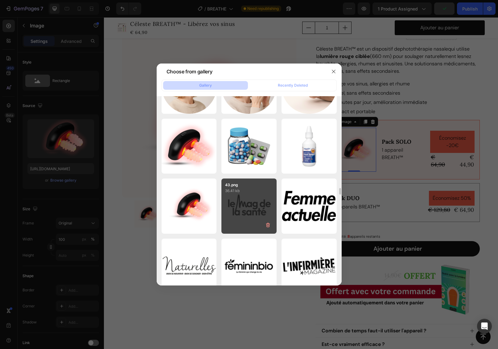
scroll to position [2635, 0]
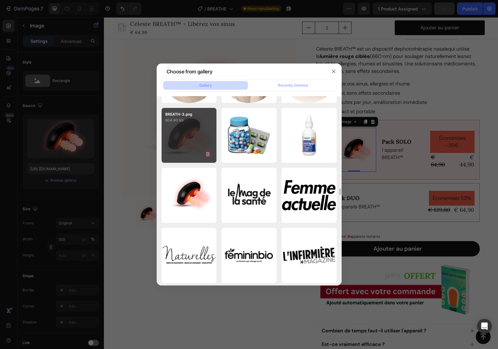
click at [198, 137] on div "BREATH-3.png 604.40 kb" at bounding box center [189, 135] width 55 height 55
type input "https://cdn.shopify.com/s/files/1/0683/8262/1831/files/gempages_583461901552321…"
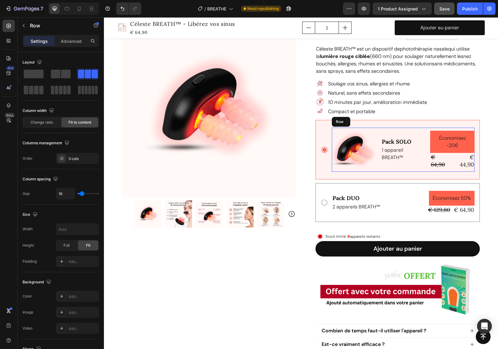
click at [401, 168] on div "Pack SOLO Text Block 1 appareil BREATH™ Text Block" at bounding box center [403, 150] width 44 height 44
click at [354, 145] on img at bounding box center [354, 150] width 44 height 44
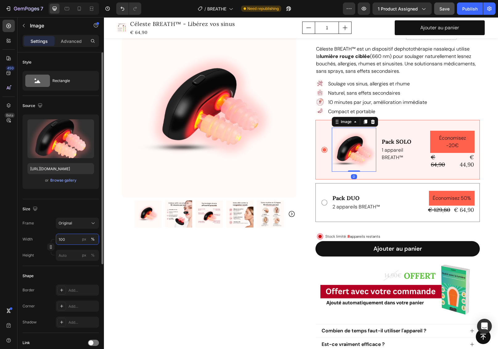
drag, startPoint x: 68, startPoint y: 240, endPoint x: 54, endPoint y: 239, distance: 13.3
click at [54, 239] on div "Width 100 px %" at bounding box center [61, 239] width 76 height 11
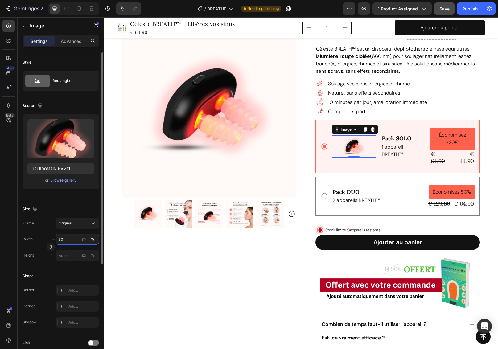
drag, startPoint x: 72, startPoint y: 240, endPoint x: 57, endPoint y: 240, distance: 15.4
click at [57, 240] on input "50" at bounding box center [77, 239] width 43 height 11
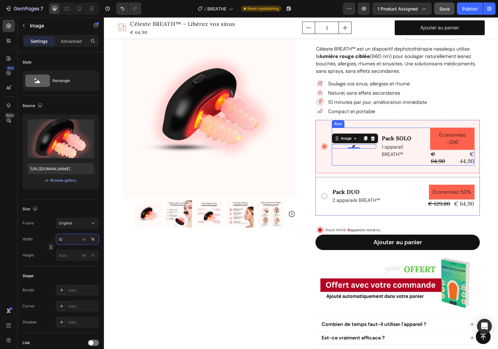
type input "100"
click at [405, 168] on div "Pack SOLO Text Block 1 appareil BREATH™ Text Block Économisez -20€ Product Badg…" at bounding box center [397, 146] width 164 height 53
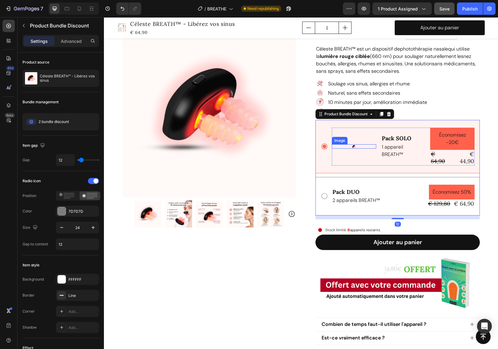
click at [352, 145] on img at bounding box center [354, 146] width 4 height 4
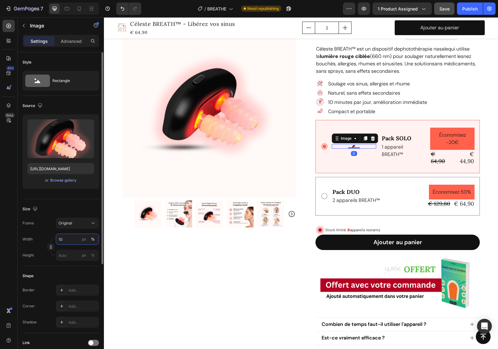
click at [68, 240] on input "10" at bounding box center [77, 239] width 43 height 11
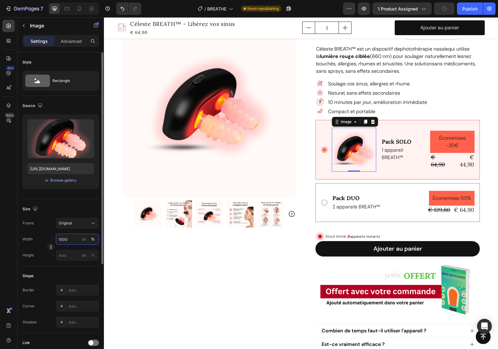
type input "100"
click at [405, 170] on div "Pack SOLO Text Block 1 appareil BREATH™ Text Block" at bounding box center [403, 150] width 44 height 44
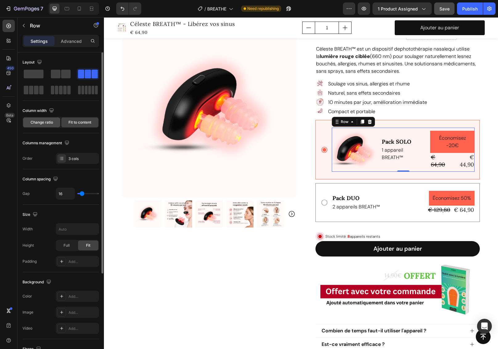
click at [37, 125] on span "Change ratio" at bounding box center [42, 123] width 23 height 6
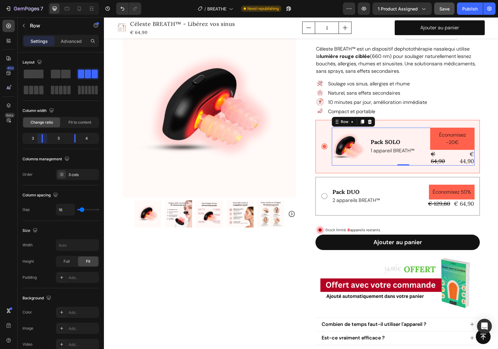
drag, startPoint x: 47, startPoint y: 139, endPoint x: 41, endPoint y: 139, distance: 6.5
click at [41, 0] on body "7 Version history / BREATHE Need republishing Preview 1 product assigned Save P…" at bounding box center [249, 0] width 498 height 0
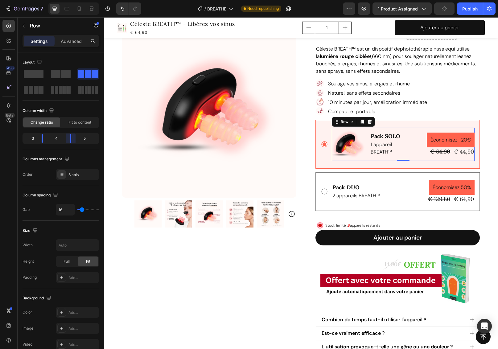
drag, startPoint x: 73, startPoint y: 138, endPoint x: 68, endPoint y: 139, distance: 5.6
click at [68, 0] on body "7 Version history / BREATHE Need republishing Preview 1 product assigned Publis…" at bounding box center [249, 0] width 498 height 0
click at [69, 0] on body "7 Version history / BREATHE Need republishing Preview 1 product assigned Save P…" at bounding box center [249, 0] width 498 height 0
click at [378, 143] on p "1 appareil BREATH™" at bounding box center [392, 148] width 43 height 15
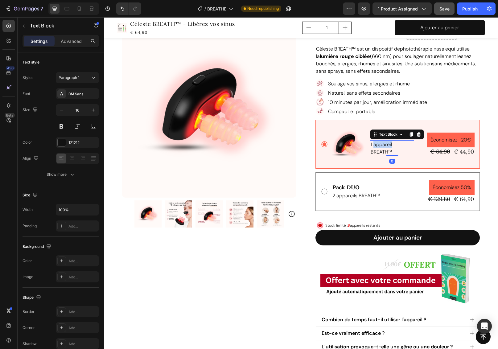
click at [381, 145] on p "1 appareil BREATH™" at bounding box center [392, 148] width 43 height 15
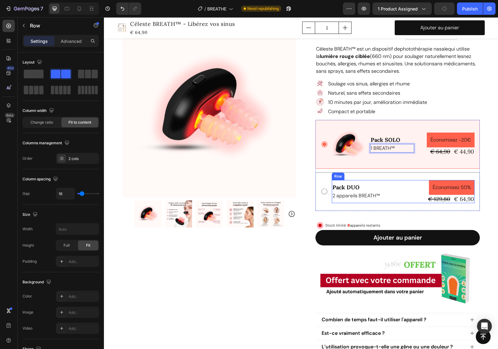
click at [397, 181] on div "Pack DUO Text Block 2 appareils BREATH™ Text Block Économisez 50% Product Badge…" at bounding box center [403, 191] width 143 height 23
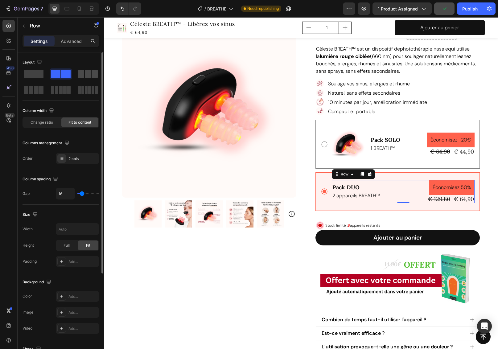
click at [90, 75] on span at bounding box center [88, 74] width 6 height 9
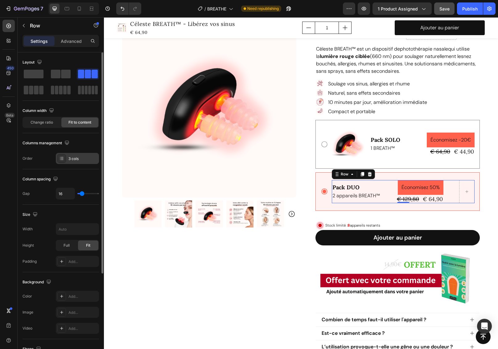
click at [75, 160] on div "3 cols" at bounding box center [82, 159] width 29 height 6
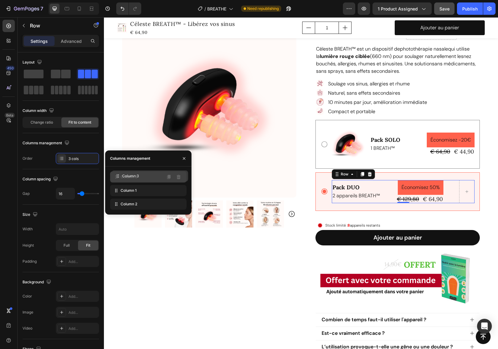
drag, startPoint x: 118, startPoint y: 200, endPoint x: 119, endPoint y: 176, distance: 23.5
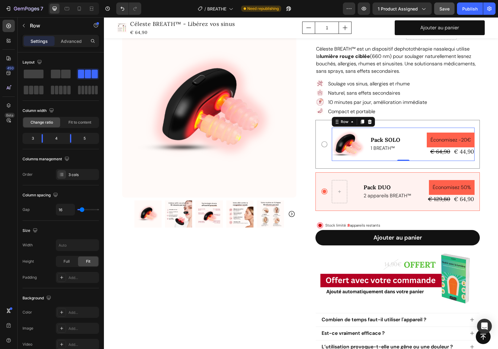
click at [405, 130] on div "Pack SOLO Text Block 1 BREATH™ Text Block" at bounding box center [392, 144] width 44 height 33
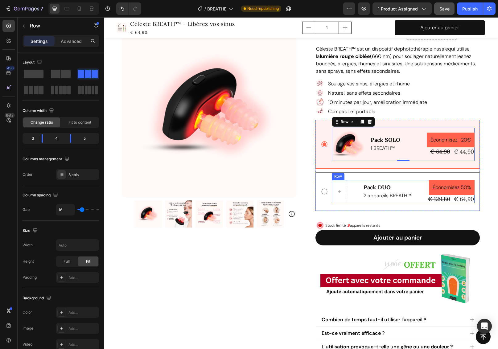
click at [401, 181] on div "Pack DUO Text Block 2 appareils BREATH™ Text Block" at bounding box center [387, 191] width 49 height 23
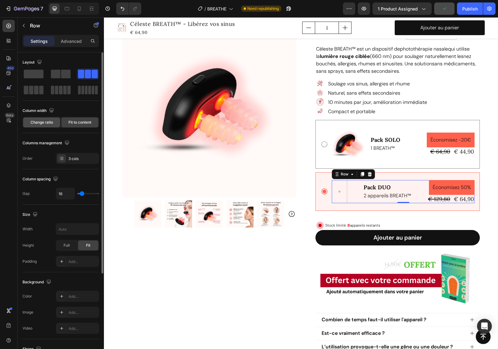
click at [50, 118] on div "Change ratio" at bounding box center [41, 122] width 37 height 10
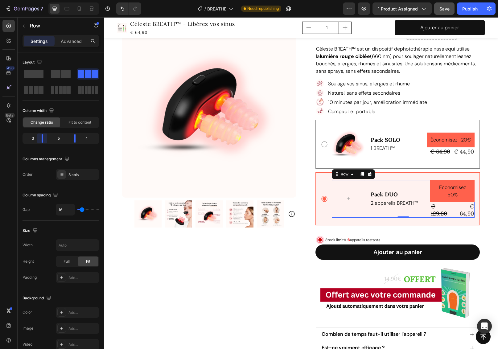
drag, startPoint x: 47, startPoint y: 141, endPoint x: 43, endPoint y: 141, distance: 4.6
click at [43, 0] on body "7 Version history / BREATHE Need republishing Preview 1 product assigned Save P…" at bounding box center [249, 0] width 498 height 0
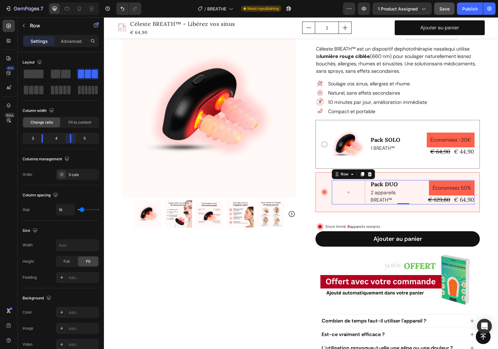
drag, startPoint x: 75, startPoint y: 139, endPoint x: 70, endPoint y: 140, distance: 4.4
click at [70, 0] on body "7 Version history / BREATHE Need republishing Preview 1 product assigned Save P…" at bounding box center [249, 0] width 498 height 0
click at [350, 145] on img at bounding box center [348, 144] width 33 height 33
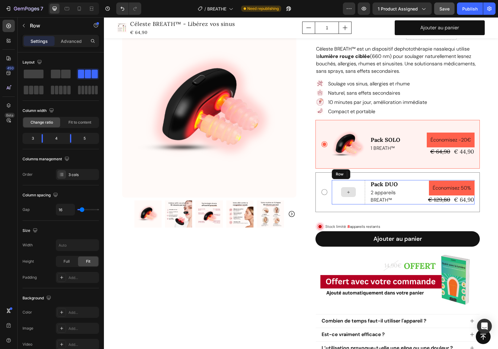
click at [357, 193] on div at bounding box center [348, 192] width 33 height 24
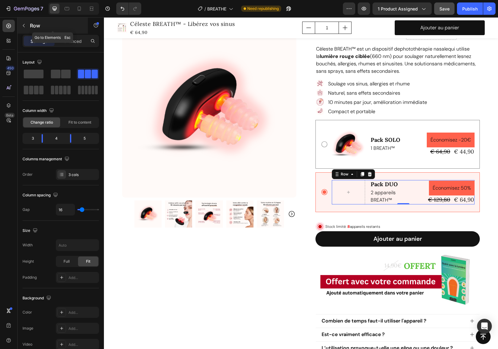
click at [27, 24] on button "button" at bounding box center [24, 26] width 10 height 10
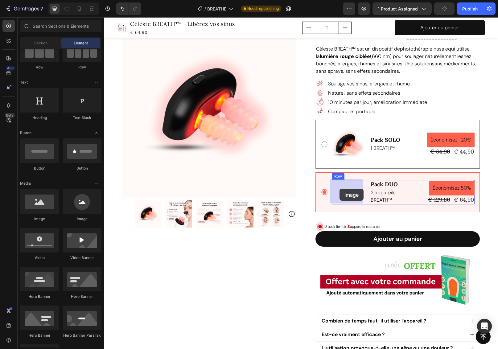
drag, startPoint x: 151, startPoint y: 224, endPoint x: 339, endPoint y: 179, distance: 192.8
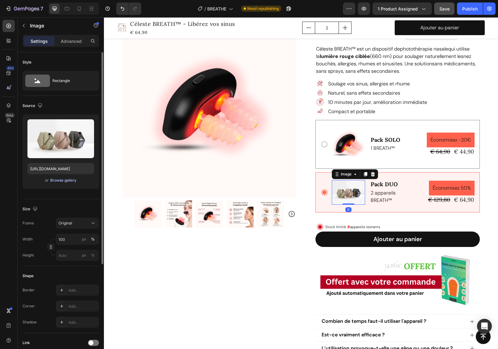
click at [62, 182] on div "Browse gallery" at bounding box center [63, 181] width 26 height 6
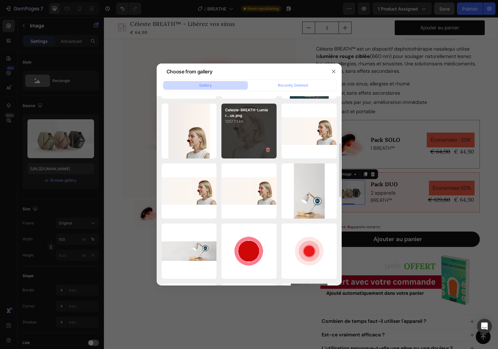
scroll to position [362, 0]
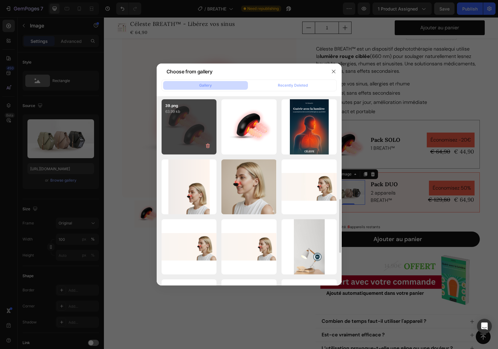
click at [198, 121] on div "39.png 63.99 kb" at bounding box center [189, 126] width 55 height 55
type input "https://cdn.shopify.com/s/files/1/0683/8262/1831/files/gempages_583461901552321…"
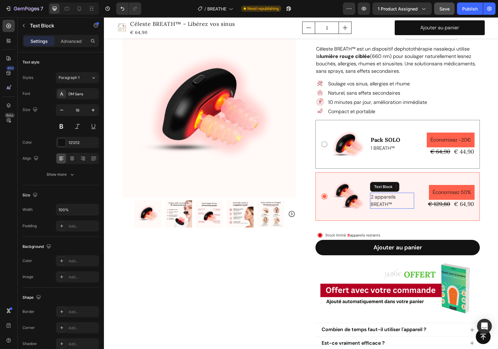
click at [380, 195] on p "2 appareils BREATH™" at bounding box center [392, 200] width 43 height 15
click at [383, 196] on p "2 appareils BREATH™" at bounding box center [392, 200] width 43 height 15
click at [386, 147] on p "1 BREATH™" at bounding box center [392, 148] width 43 height 7
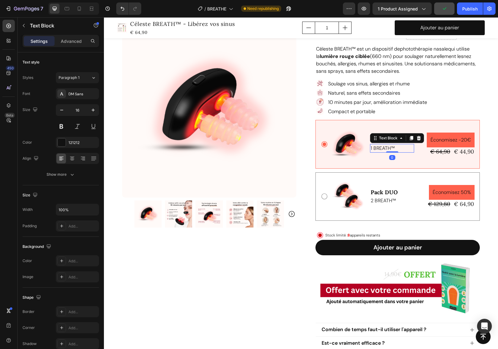
click at [386, 147] on p "1 BREATH™" at bounding box center [392, 148] width 43 height 7
click at [383, 200] on p "2 BREATH™" at bounding box center [392, 200] width 43 height 7
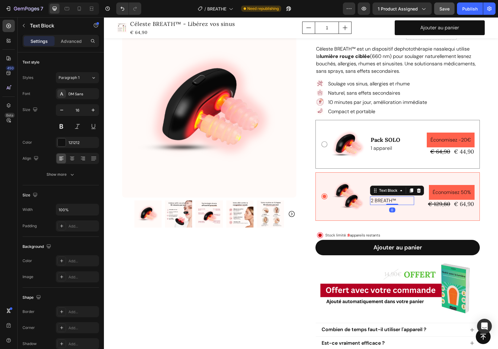
click at [383, 200] on p "2 BREATH™" at bounding box center [392, 200] width 43 height 7
click at [432, 201] on div "€ 129,80" at bounding box center [438, 204] width 23 height 8
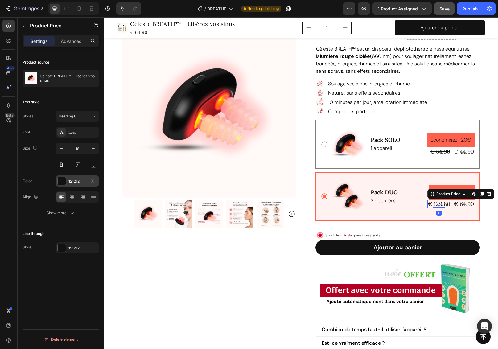
click at [64, 183] on div at bounding box center [62, 181] width 8 height 8
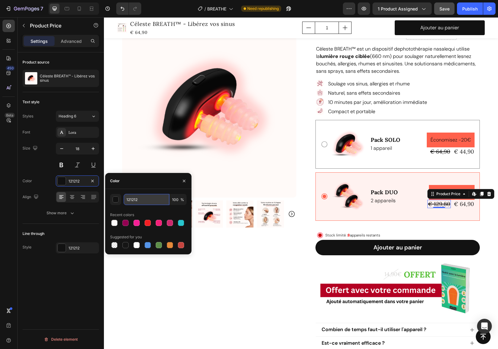
click at [135, 200] on input "121212" at bounding box center [147, 199] width 46 height 11
drag, startPoint x: 138, startPoint y: 200, endPoint x: 114, endPoint y: 199, distance: 24.4
click at [115, 199] on div "121212 100 %" at bounding box center [148, 199] width 76 height 11
type input "afafaf"
click at [439, 151] on div "€ 64,90" at bounding box center [440, 151] width 21 height 8
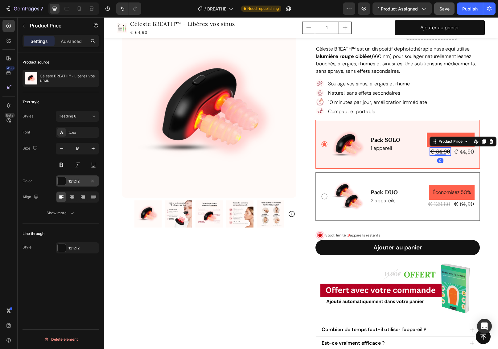
click at [62, 181] on div at bounding box center [62, 181] width 8 height 8
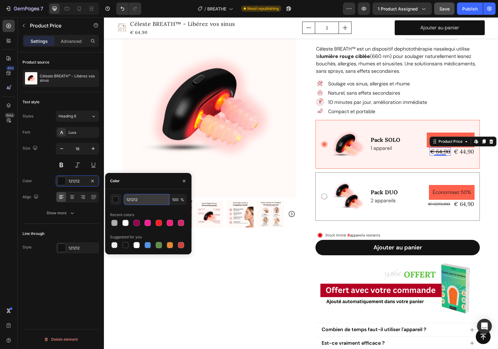
drag, startPoint x: 144, startPoint y: 199, endPoint x: 126, endPoint y: 199, distance: 17.3
click at [126, 199] on input "121212" at bounding box center [147, 199] width 46 height 11
type input "afafaf"
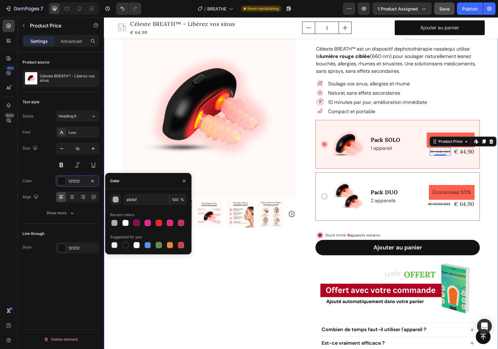
click at [490, 221] on div "Product Images Row Icon Icon Icon Icon Icon Icon List 4.8/5 (349 avis vérifiés)…" at bounding box center [301, 239] width 394 height 592
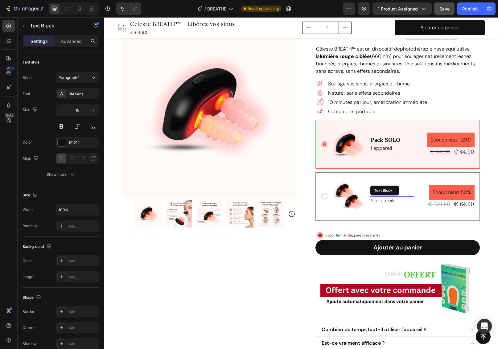
click at [386, 198] on p "2 appareils" at bounding box center [392, 200] width 43 height 7
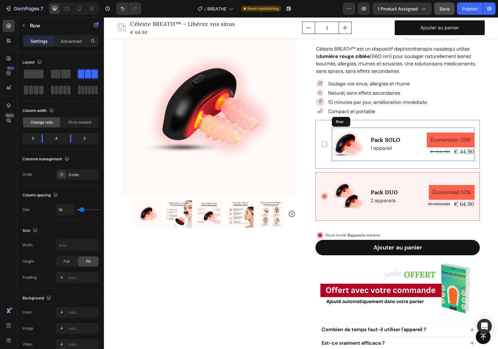
click at [414, 148] on div "Pack SOLO Text Block 1 appareil Text Block Économisez -20€ Product Badge € 64,9…" at bounding box center [403, 144] width 143 height 33
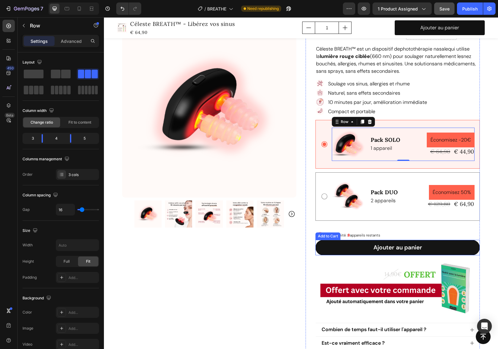
click at [438, 246] on button "Ajouter au panier" at bounding box center [397, 247] width 164 height 15
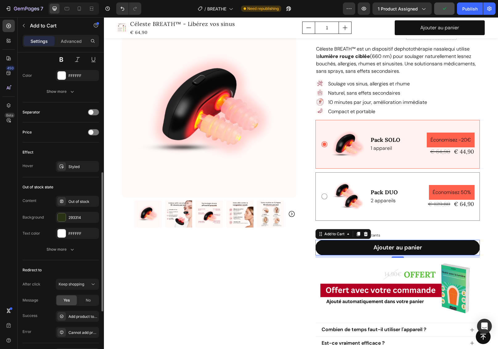
scroll to position [329, 0]
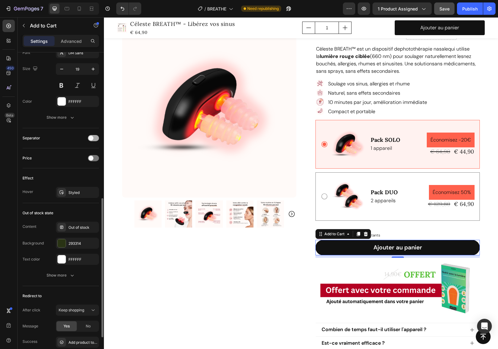
click at [93, 138] on span at bounding box center [91, 138] width 5 height 5
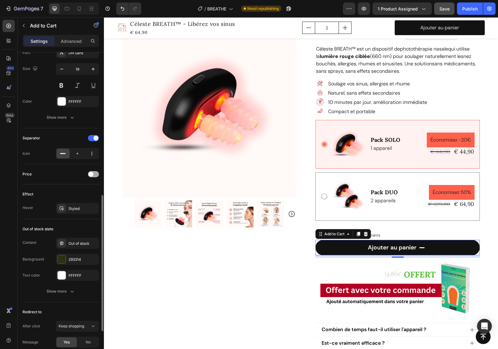
click at [92, 175] on span at bounding box center [91, 174] width 5 height 5
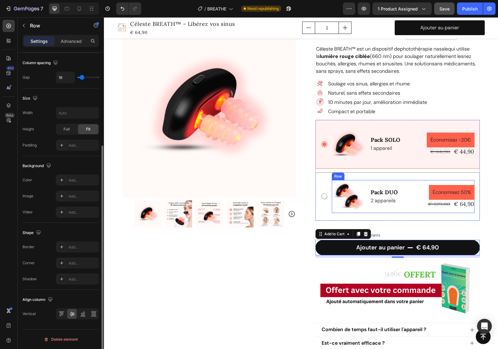
click at [412, 183] on div "Pack DUO Text Block 2 appareils Text Block" at bounding box center [392, 196] width 44 height 33
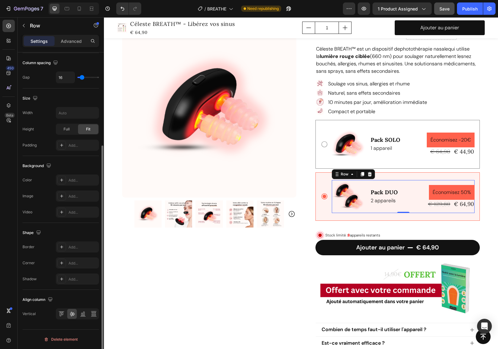
scroll to position [0, 0]
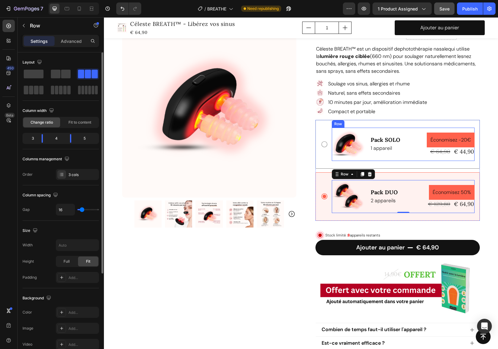
click at [410, 158] on div "Pack SOLO Text Block 1 appareil Text Block" at bounding box center [392, 144] width 44 height 33
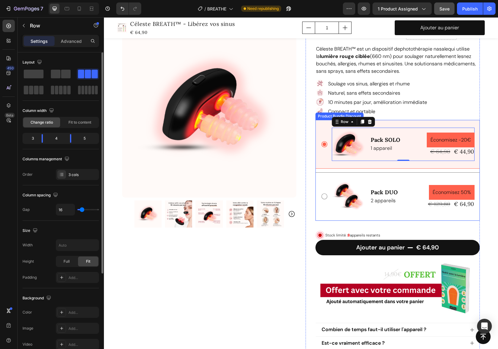
click at [416, 177] on div "Pack DUO Text Block 2 appareils Text Block Économisez 50% Product Badge € 129,8…" at bounding box center [397, 196] width 164 height 49
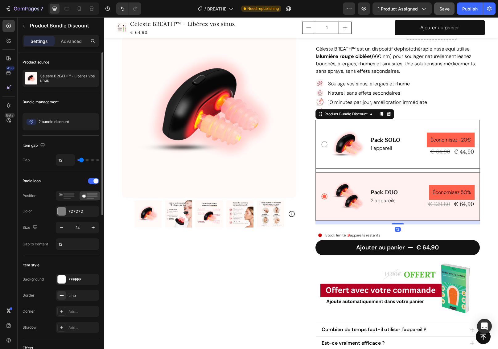
click at [414, 162] on div "Pack SOLO Text Block 1 appareil Text Block Économisez -20€ Product Badge € 64,9…" at bounding box center [397, 144] width 164 height 49
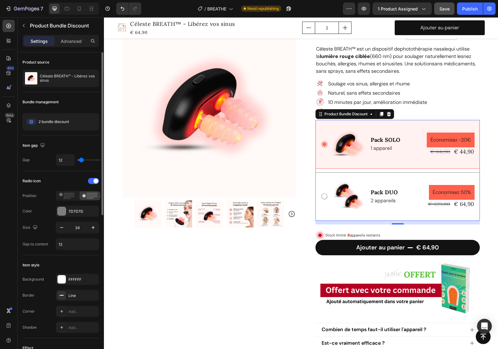
click at [414, 175] on div "Pack DUO Text Block 2 appareils Text Block Économisez 50% Product Badge € 129,8…" at bounding box center [397, 196] width 164 height 49
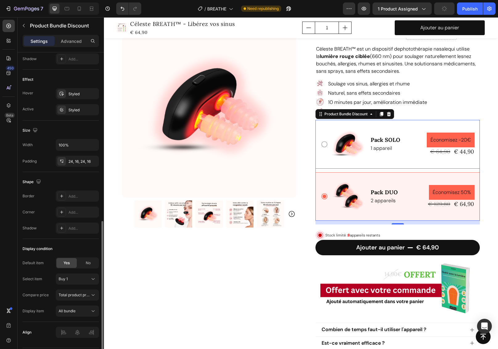
scroll to position [287, 0]
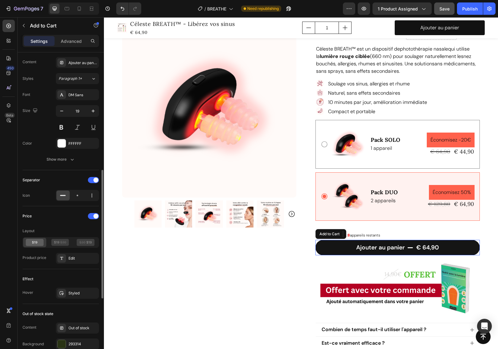
click at [334, 248] on button "Ajouter au panier € 64,90" at bounding box center [397, 247] width 164 height 15
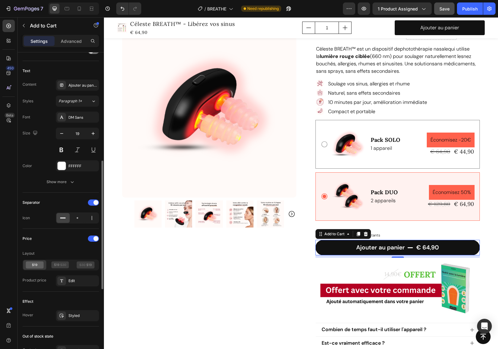
scroll to position [265, 0]
click at [93, 202] on div at bounding box center [93, 203] width 11 height 6
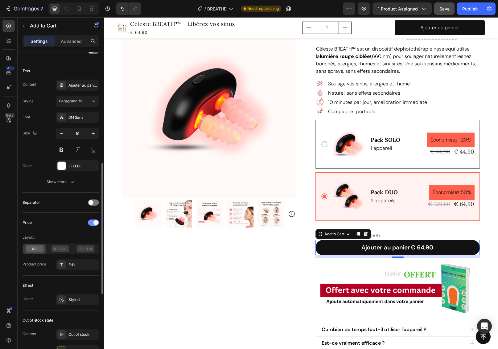
click at [95, 222] on span at bounding box center [95, 222] width 5 height 5
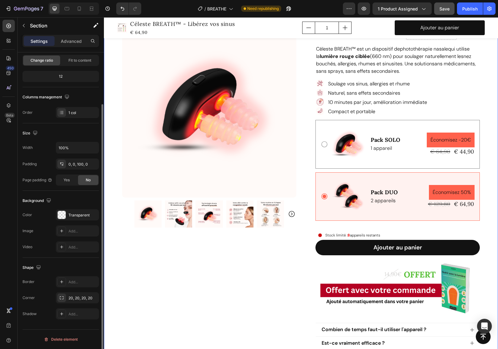
click at [489, 227] on div "Product Images Row Icon Icon Icon Icon Icon Icon List 4.8/5 (349 avis vérifiés)…" at bounding box center [301, 239] width 394 height 592
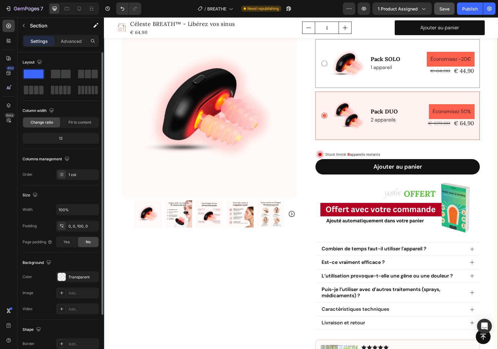
scroll to position [235, 0]
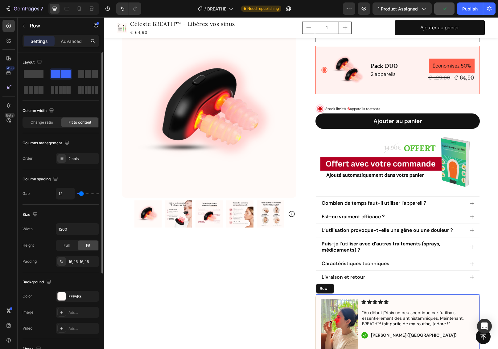
click at [433, 294] on div "Image Icon Icon Icon Icon Icon Icon List “Au début j'étais un peu sceptique car…" at bounding box center [397, 324] width 164 height 61
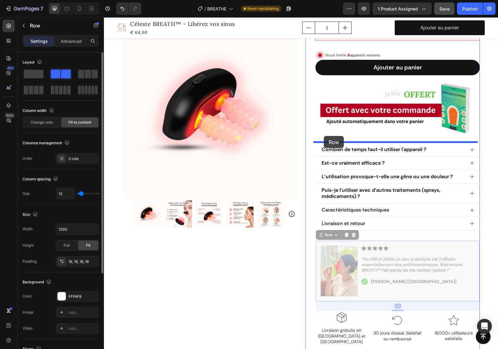
drag, startPoint x: 317, startPoint y: 233, endPoint x: 324, endPoint y: 136, distance: 97.1
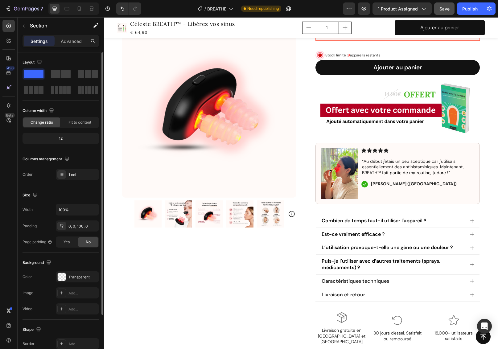
click at [488, 237] on div "Product Images Row Icon Icon Icon Icon Icon Icon List 4.8/5 (349 avis vérifiés)…" at bounding box center [301, 59] width 394 height 592
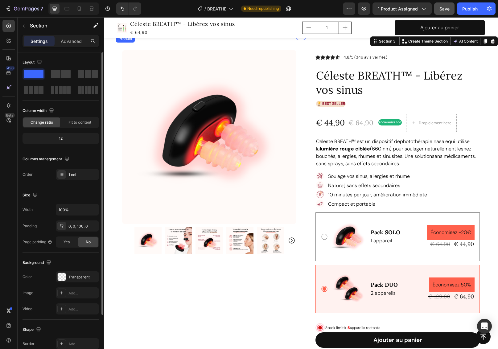
scroll to position [0, 0]
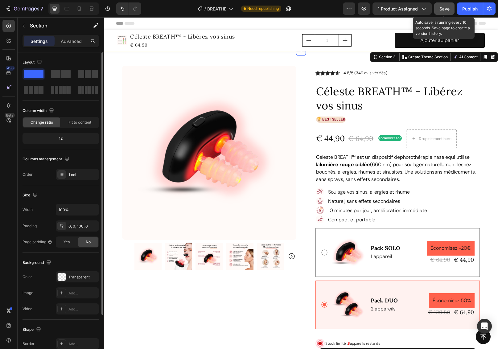
click at [446, 10] on span "Save" at bounding box center [444, 8] width 10 height 5
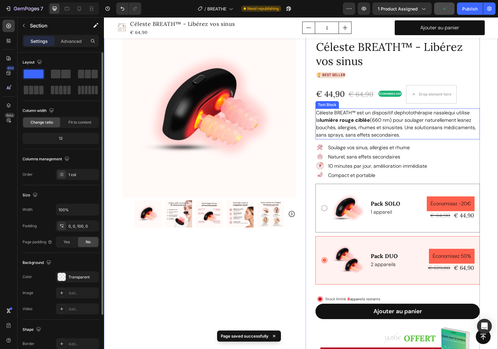
scroll to position [156, 0]
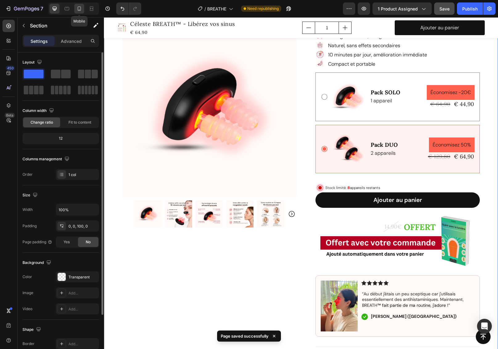
click at [78, 8] on icon at bounding box center [79, 9] width 6 height 6
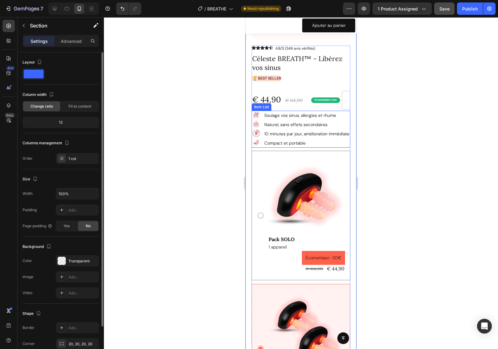
scroll to position [209, 0]
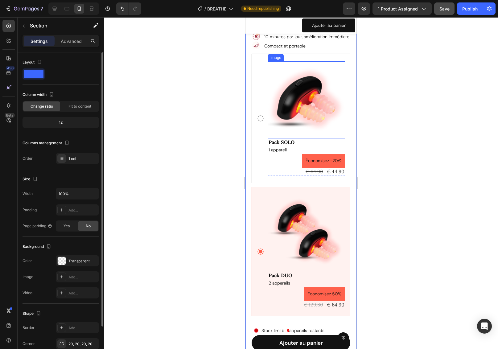
click at [307, 102] on img at bounding box center [306, 99] width 77 height 77
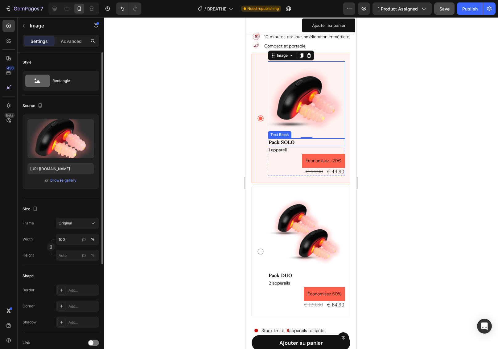
click at [340, 138] on div "Pack SOLO" at bounding box center [306, 142] width 77 height 8
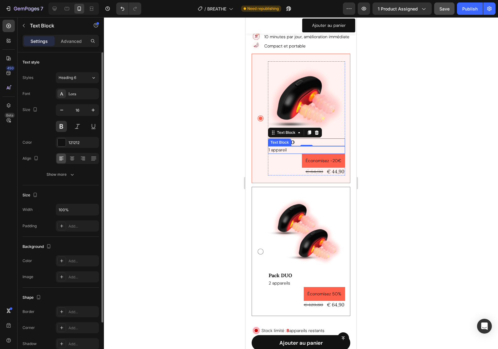
click at [339, 147] on p "1 appareil" at bounding box center [307, 150] width 76 height 6
click at [340, 139] on p "Pack SOLO" at bounding box center [307, 142] width 76 height 6
click at [280, 130] on div "Text Block" at bounding box center [286, 133] width 21 height 6
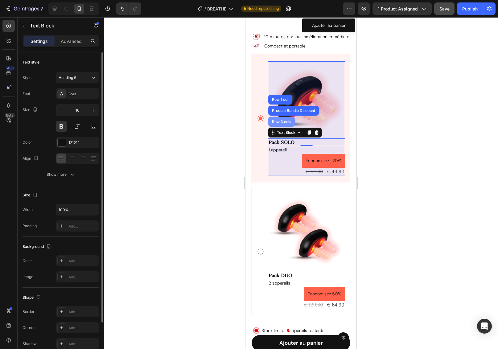
click at [280, 120] on div "Row 3 cols" at bounding box center [282, 122] width 22 height 4
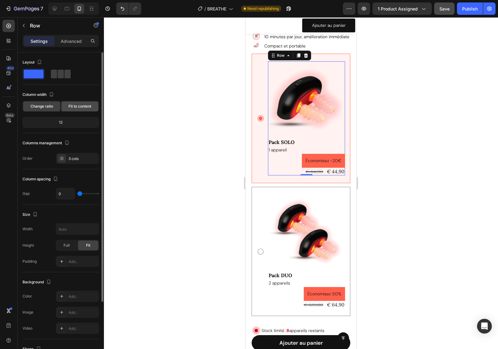
click at [84, 105] on span "Fit to content" at bounding box center [79, 107] width 23 height 6
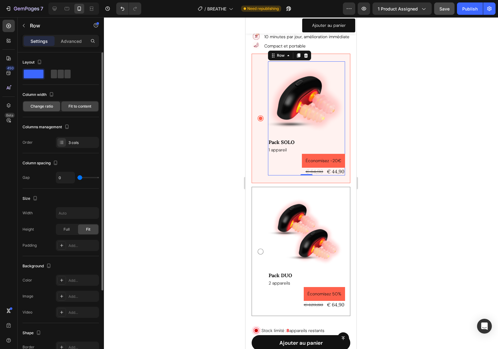
click at [40, 106] on span "Change ratio" at bounding box center [42, 107] width 23 height 6
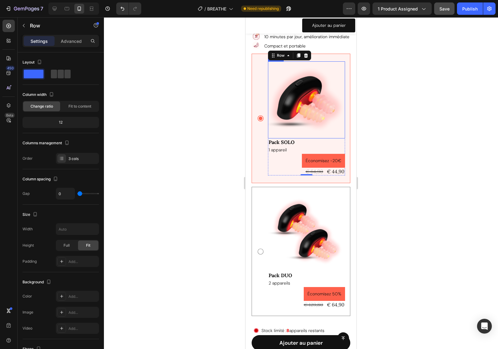
click at [293, 89] on img at bounding box center [306, 99] width 77 height 77
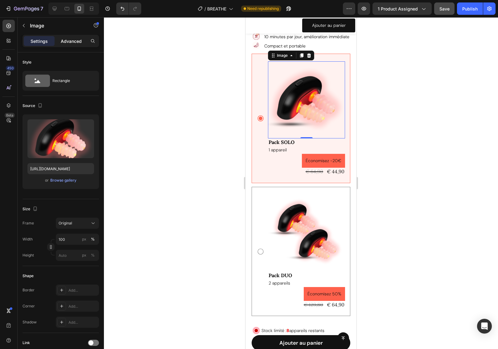
click at [75, 37] on div "Advanced" at bounding box center [71, 41] width 31 height 10
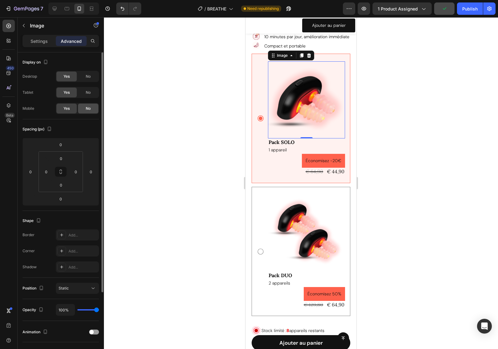
click at [88, 109] on span "No" at bounding box center [88, 109] width 5 height 6
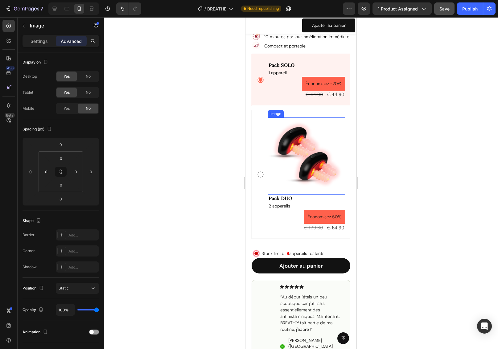
click at [290, 151] on img at bounding box center [306, 155] width 77 height 77
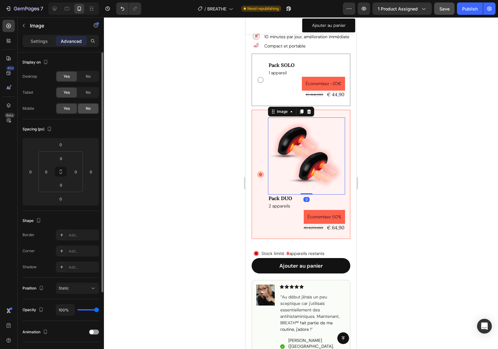
click at [86, 108] on span "No" at bounding box center [88, 109] width 5 height 6
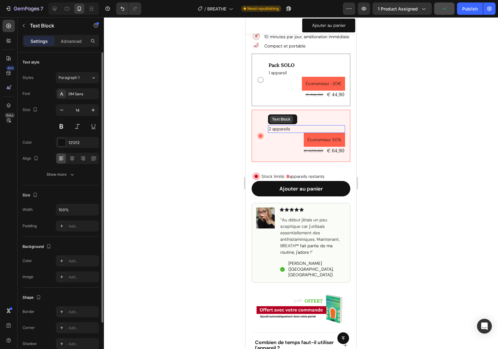
click at [283, 120] on div "Text Block" at bounding box center [281, 120] width 21 height 6
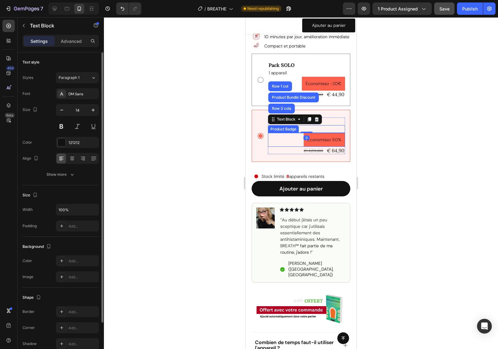
click at [294, 143] on div "Économisez 50%" at bounding box center [306, 140] width 77 height 14
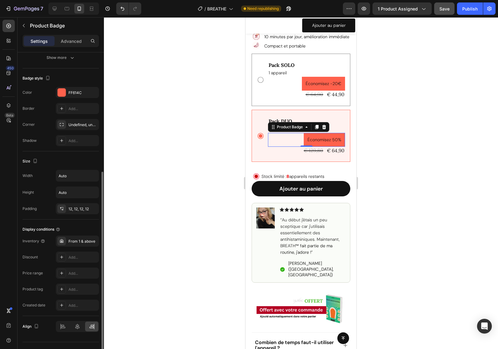
scroll to position [213, 0]
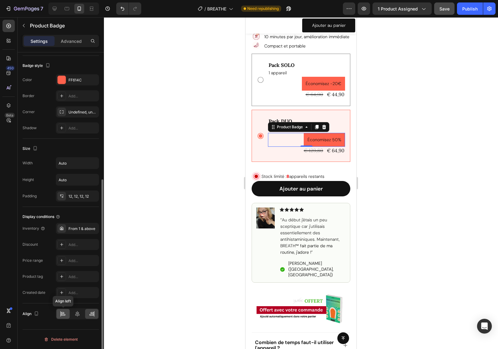
click at [64, 314] on icon at bounding box center [63, 315] width 4 height 2
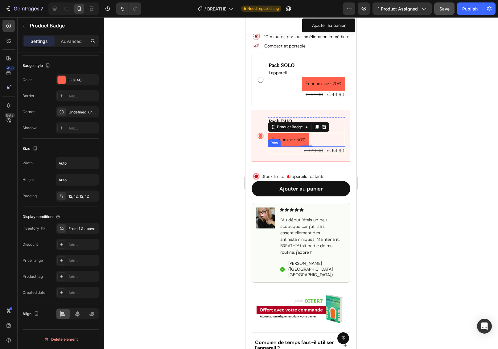
click at [294, 150] on div "€ 129,80 Product Price Product Price € 64,90 Product Price Product Price Row" at bounding box center [306, 151] width 77 height 8
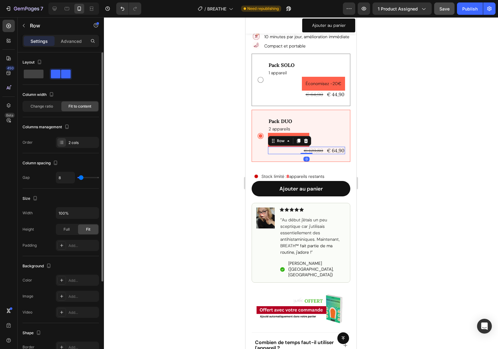
scroll to position [116, 0]
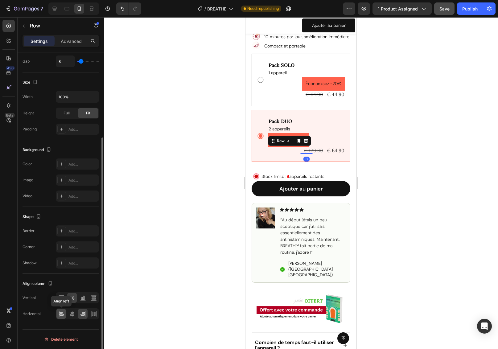
click at [61, 316] on icon at bounding box center [61, 314] width 6 height 6
click at [430, 170] on div at bounding box center [301, 183] width 394 height 332
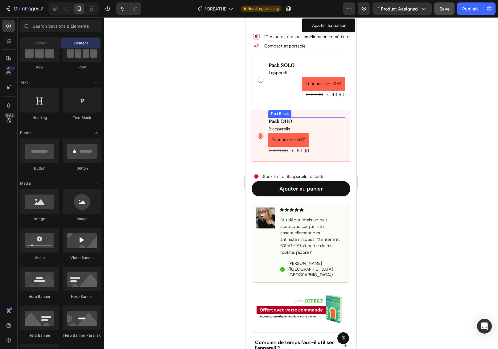
click at [283, 114] on div "Text Block" at bounding box center [279, 114] width 21 height 6
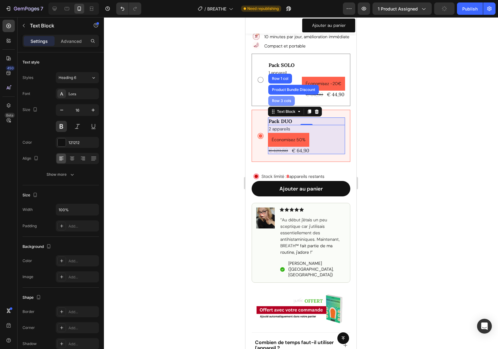
click at [282, 100] on div "Row 3 cols" at bounding box center [282, 101] width 22 height 4
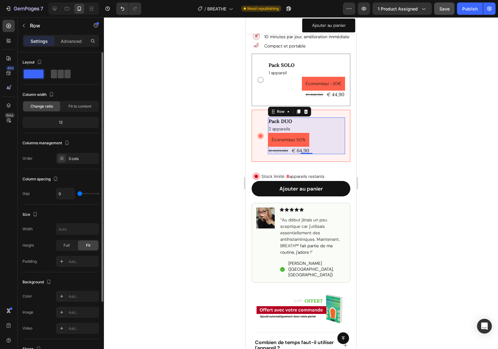
click at [64, 73] on div at bounding box center [61, 74] width 20 height 9
type input "16"
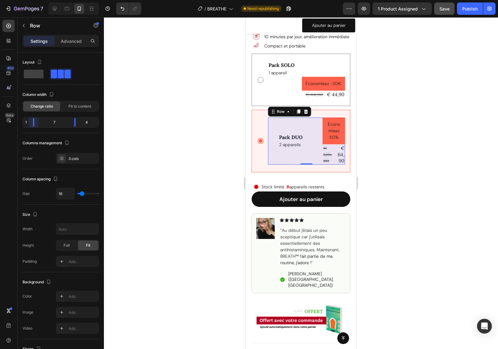
drag, startPoint x: 47, startPoint y: 122, endPoint x: 27, endPoint y: 123, distance: 20.1
click at [27, 0] on body "7 Version history / BREATHE Need republishing Preview 1 product assigned Save P…" at bounding box center [249, 0] width 498 height 0
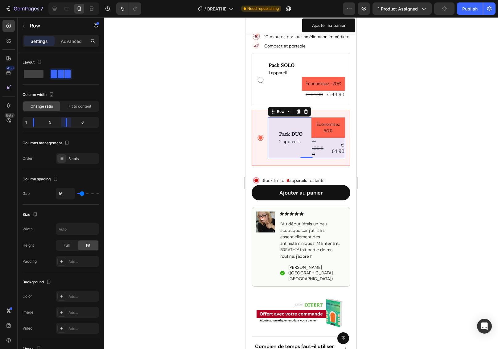
drag, startPoint x: 74, startPoint y: 124, endPoint x: 60, endPoint y: 124, distance: 14.2
click at [60, 0] on body "7 Version history / BREATHE Need republishing Preview 1 product assigned Publis…" at bounding box center [249, 0] width 498 height 0
click at [37, 75] on span at bounding box center [34, 74] width 20 height 9
type input "0"
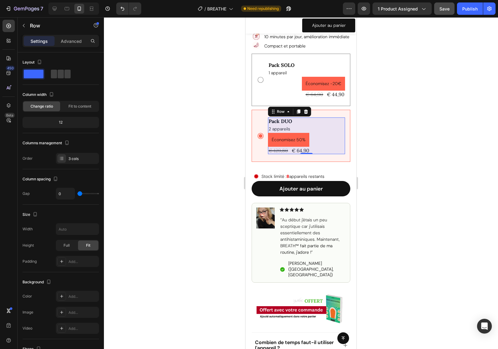
click at [367, 155] on div at bounding box center [301, 183] width 394 height 332
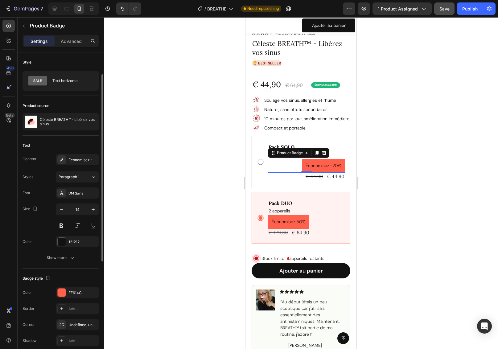
scroll to position [213, 0]
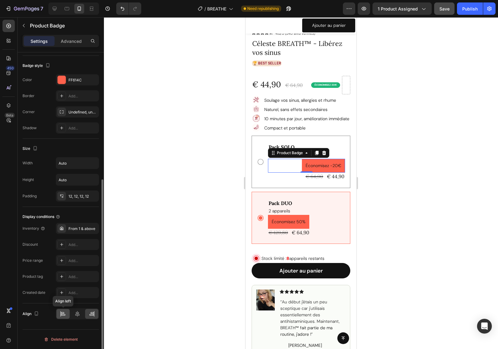
click at [64, 314] on icon at bounding box center [63, 314] width 6 height 6
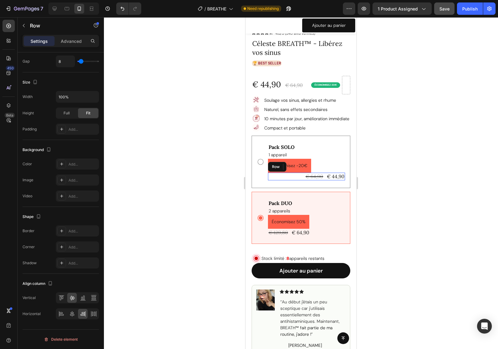
click at [297, 176] on div "€ 64,90 Product Price Product Price € 44,90 Product Price Product Price Row" at bounding box center [306, 177] width 77 height 8
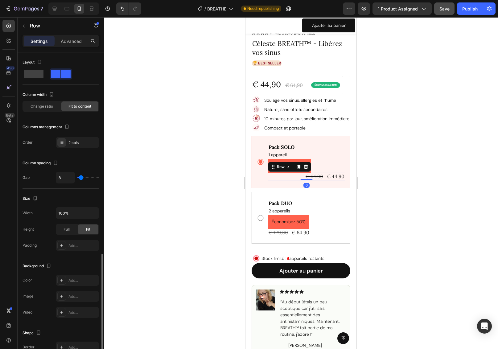
scroll to position [116, 0]
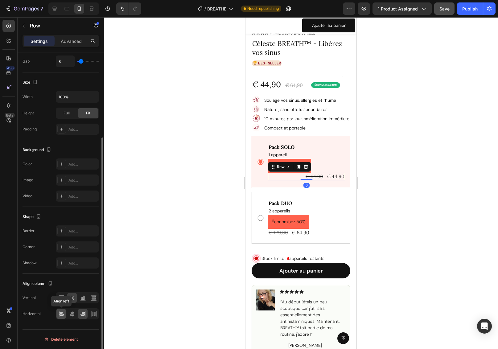
click at [62, 315] on icon at bounding box center [61, 314] width 6 height 6
click at [401, 193] on div at bounding box center [301, 183] width 394 height 332
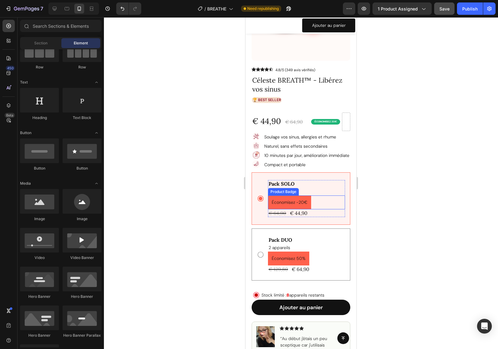
scroll to position [185, 0]
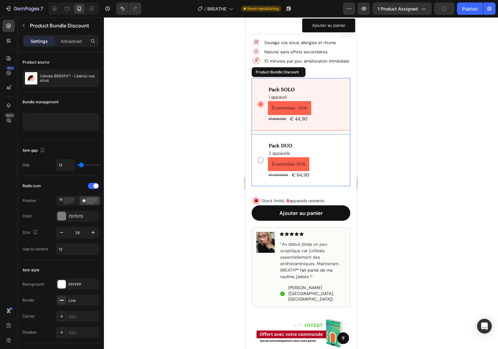
click at [342, 160] on div "Pack DUO Text Block 2 appareils Text Block Économisez 50% Product Badge € 129,8…" at bounding box center [301, 160] width 99 height 52
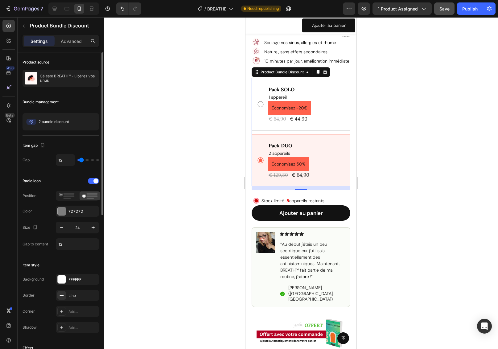
type input "3"
type input "0"
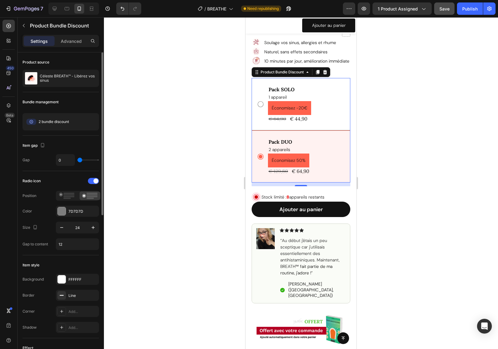
type input "1"
type input "3"
type input "5"
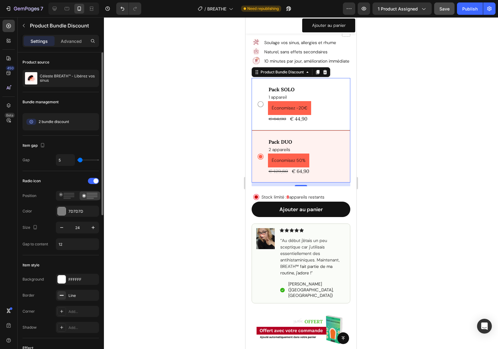
type input "5"
type input "7"
type input "9"
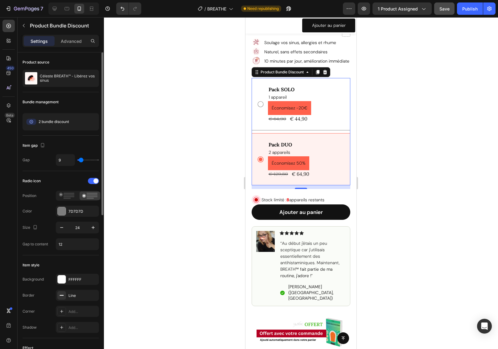
type input "12"
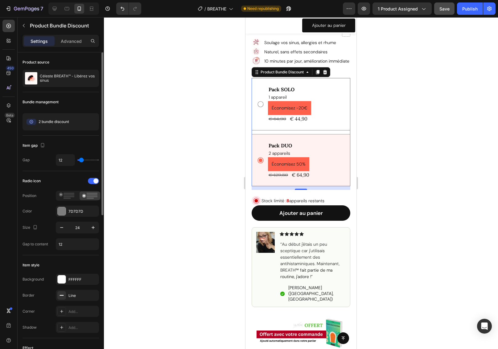
click at [80, 160] on input "range" at bounding box center [88, 159] width 22 height 1
click at [278, 138] on div "Pack DUO Text Block 2 appareils Text Block Économisez 50% Product Badge € 129,8…" at bounding box center [301, 160] width 99 height 52
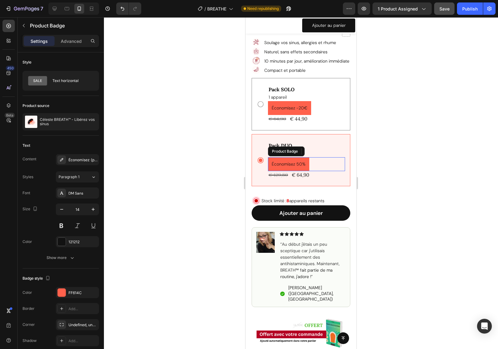
click at [337, 157] on div "Économisez 50%" at bounding box center [306, 164] width 77 height 14
click at [274, 150] on icon at bounding box center [273, 151] width 5 height 5
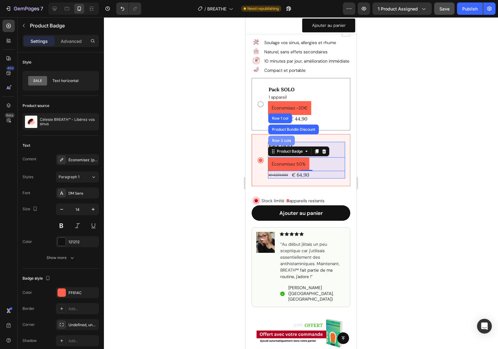
click at [277, 137] on div "Row 3 cols" at bounding box center [281, 141] width 27 height 10
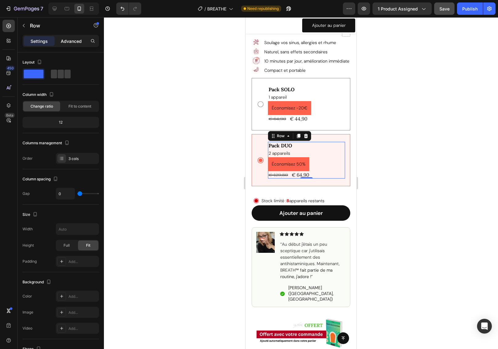
click at [68, 43] on p "Advanced" at bounding box center [71, 41] width 21 height 6
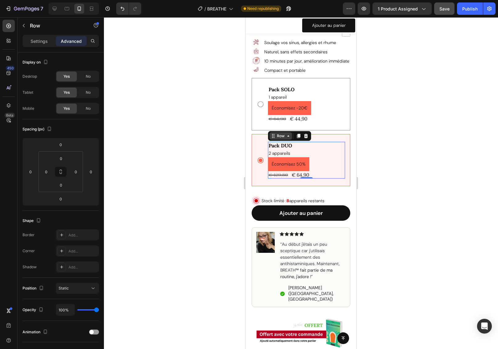
click at [278, 138] on div "Row" at bounding box center [281, 136] width 10 height 6
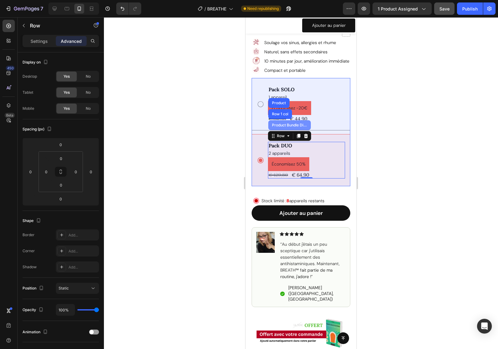
click at [281, 124] on div "Product Bundle Discount" at bounding box center [290, 125] width 38 height 4
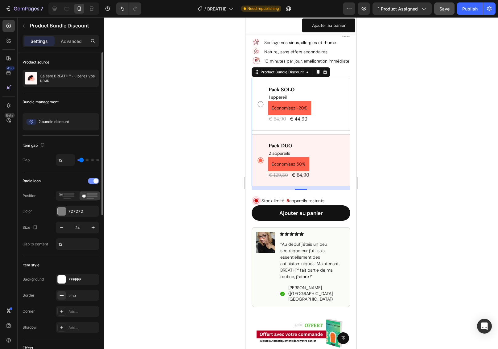
click at [97, 181] on span at bounding box center [95, 181] width 5 height 5
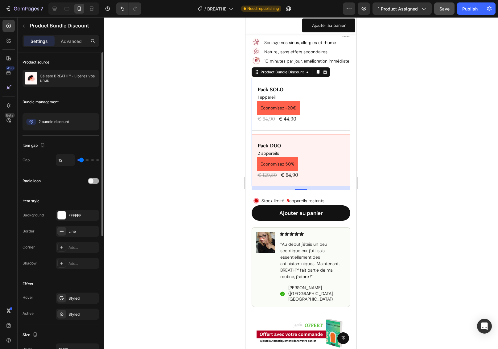
click at [93, 179] on div at bounding box center [93, 181] width 11 height 6
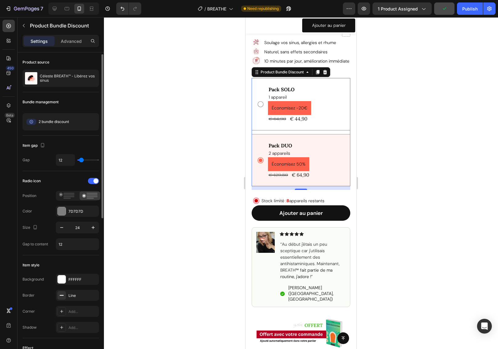
scroll to position [24, 0]
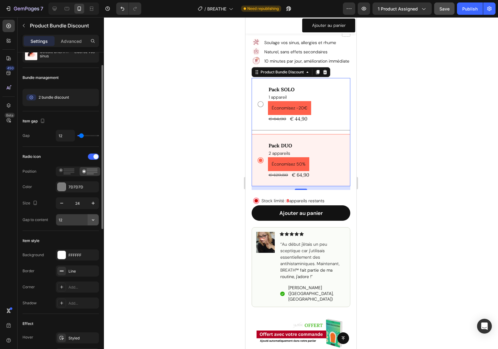
click at [92, 219] on icon "button" at bounding box center [93, 220] width 6 height 6
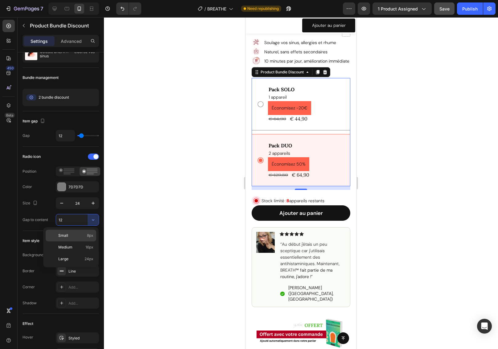
click at [85, 236] on p "Small 8px" at bounding box center [75, 236] width 35 height 6
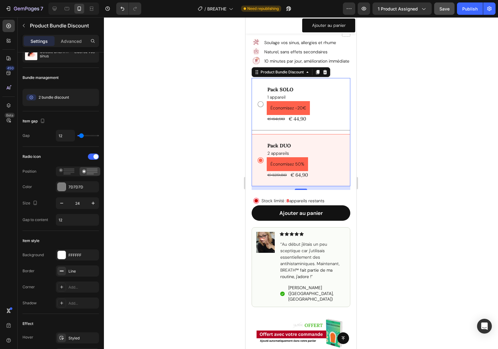
type input "8"
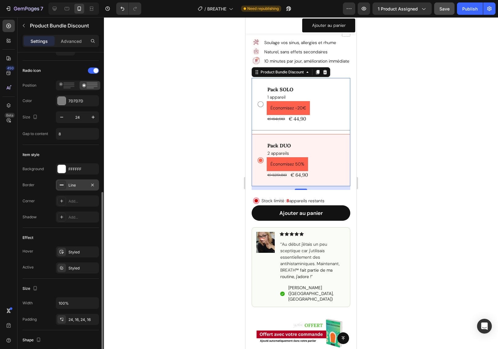
scroll to position [164, 0]
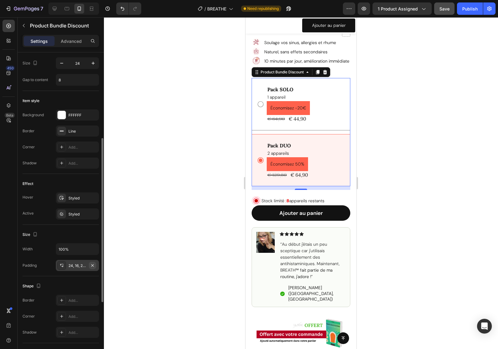
click at [93, 264] on icon "button" at bounding box center [92, 265] width 5 height 5
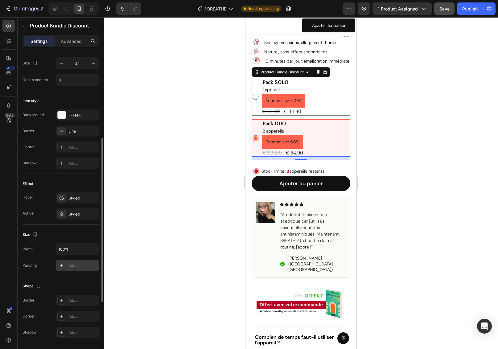
click at [401, 146] on div at bounding box center [301, 183] width 394 height 332
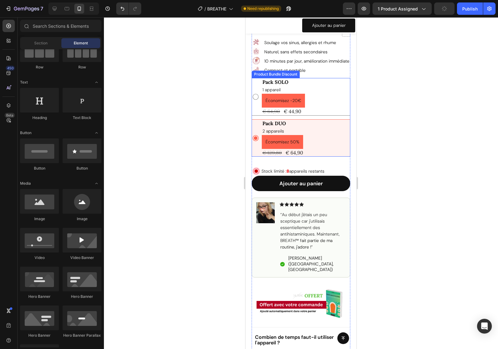
click at [258, 124] on div "Pack DUO Text Block 2 appareils Text Block Économisez 50% Product Badge € 129,8…" at bounding box center [301, 138] width 98 height 37
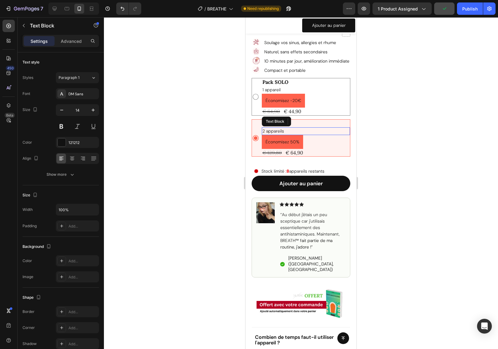
click at [312, 127] on div "2 appareils" at bounding box center [306, 131] width 88 height 8
click at [327, 122] on p "Pack DUO" at bounding box center [305, 123] width 87 height 6
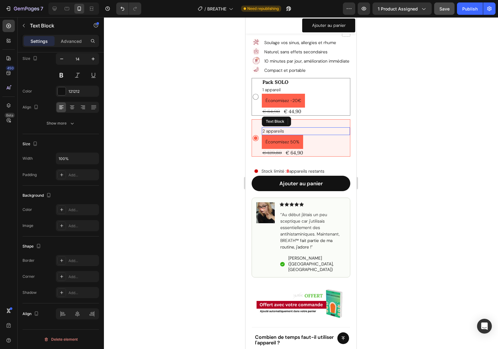
click at [326, 128] on p "2 appareils" at bounding box center [305, 131] width 87 height 6
click at [279, 121] on div "Text Block" at bounding box center [280, 122] width 21 height 6
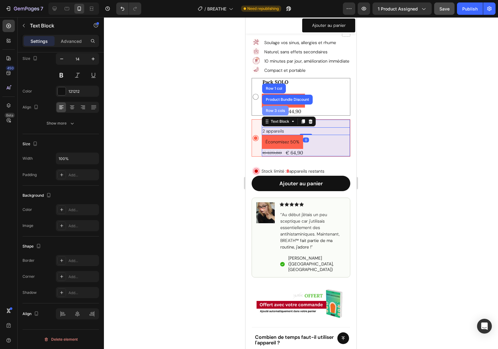
click at [278, 109] on div "Row 3 cols" at bounding box center [276, 111] width 22 height 4
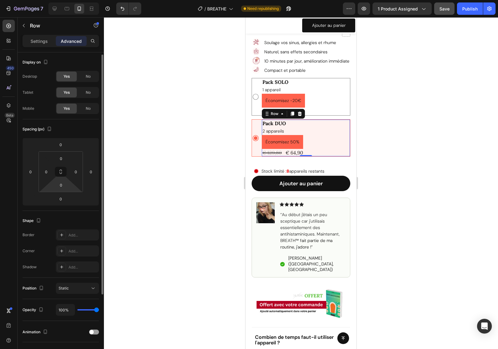
scroll to position [97, 0]
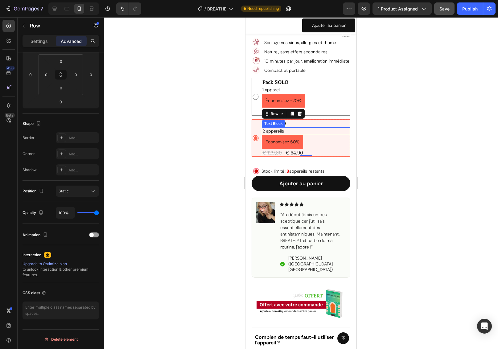
click at [304, 129] on p "2 appareils" at bounding box center [305, 131] width 87 height 6
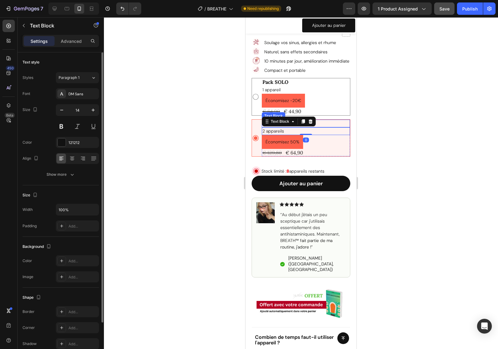
click at [321, 123] on p "Pack DUO" at bounding box center [305, 123] width 87 height 6
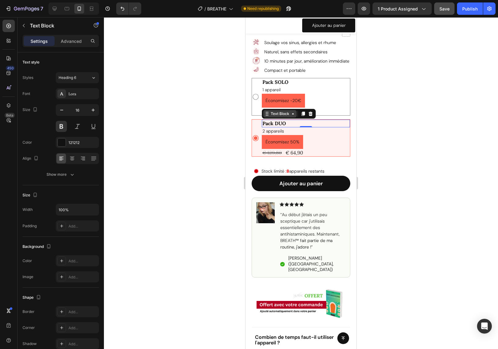
click at [271, 115] on div "Text Block" at bounding box center [280, 114] width 21 height 6
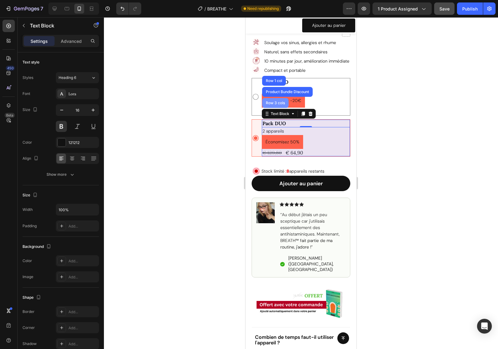
click at [276, 101] on div "Row 3 cols" at bounding box center [276, 103] width 22 height 4
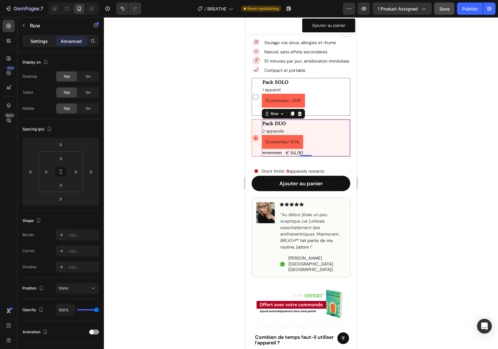
click at [39, 42] on p "Settings" at bounding box center [39, 41] width 17 height 6
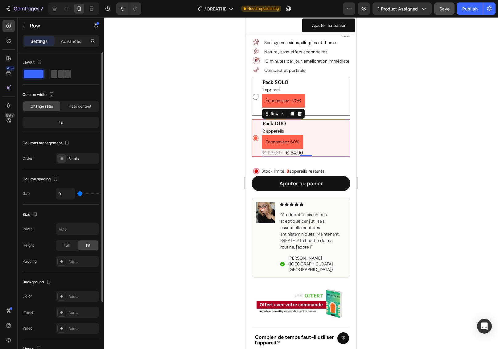
click at [63, 77] on span at bounding box center [61, 74] width 6 height 9
type input "16"
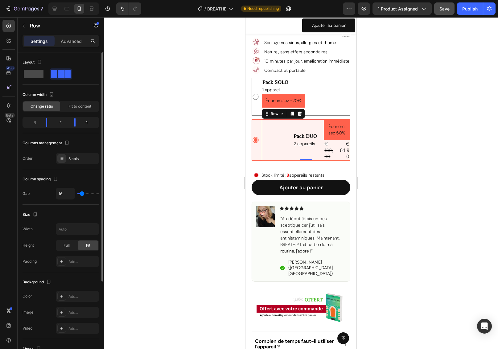
click at [34, 75] on span at bounding box center [34, 74] width 20 height 9
type input "0"
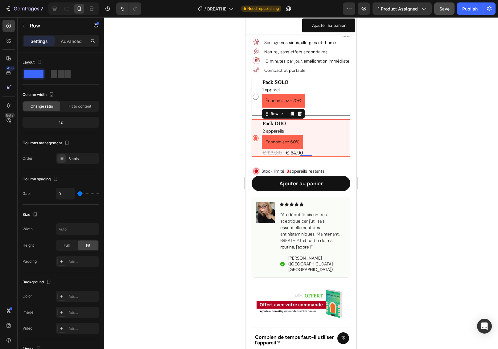
click at [397, 171] on div at bounding box center [301, 183] width 394 height 332
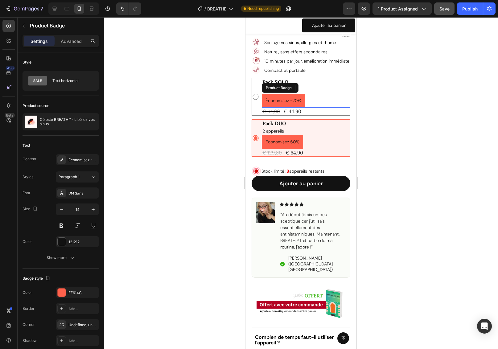
click at [299, 103] on pre "Économisez -20€" at bounding box center [283, 101] width 43 height 14
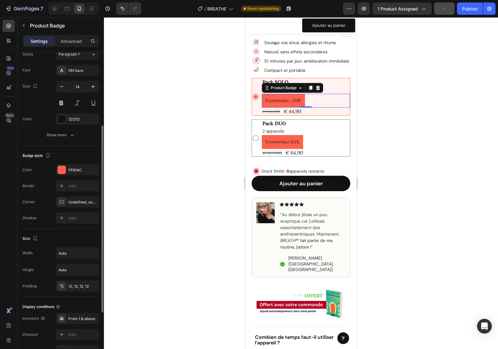
scroll to position [193, 0]
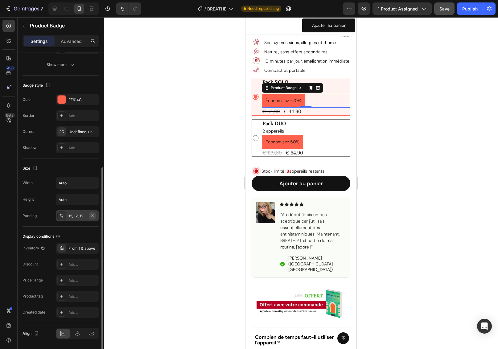
click at [94, 216] on icon "button" at bounding box center [92, 215] width 5 height 5
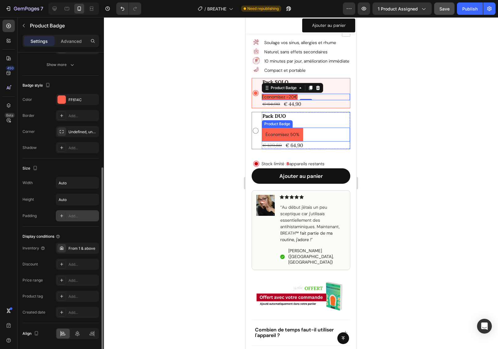
click at [278, 133] on pre "Économisez 50%" at bounding box center [282, 135] width 41 height 14
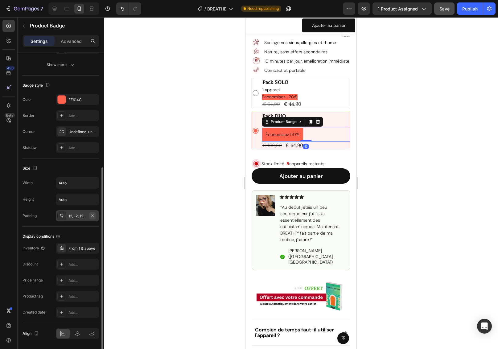
click at [93, 215] on icon "button" at bounding box center [92, 215] width 2 height 2
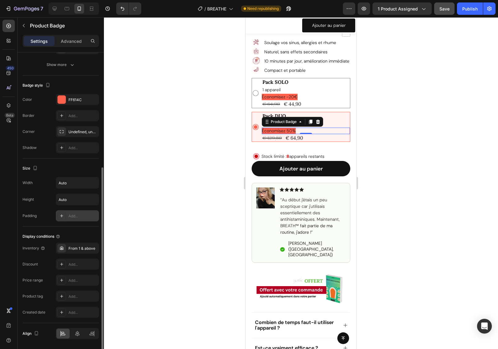
click at [413, 163] on div at bounding box center [301, 183] width 394 height 332
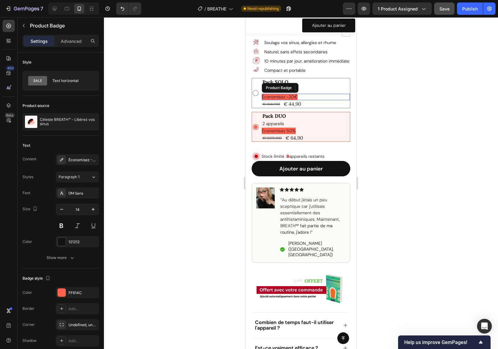
click at [290, 97] on pre "Économisez -20€" at bounding box center [280, 97] width 36 height 6
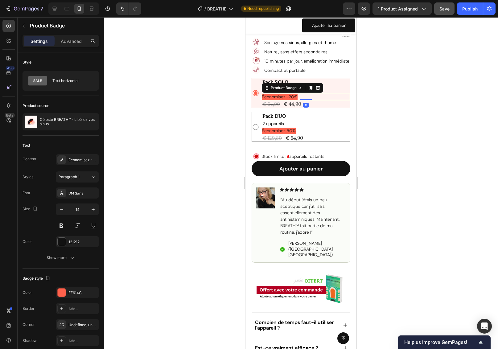
click at [271, 97] on pre "Économisez -20€" at bounding box center [280, 97] width 36 height 6
click at [64, 210] on icon "button" at bounding box center [62, 209] width 6 height 6
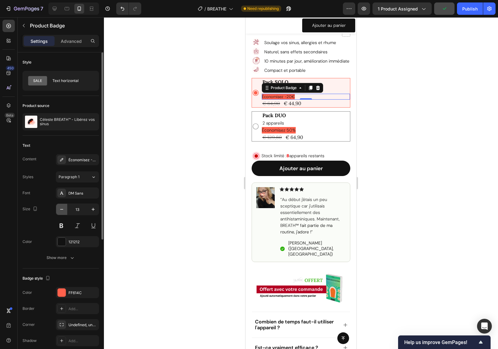
click at [64, 210] on icon "button" at bounding box center [62, 209] width 6 height 6
type input "12"
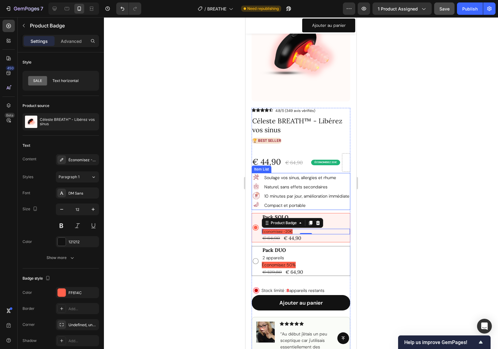
scroll to position [60, 0]
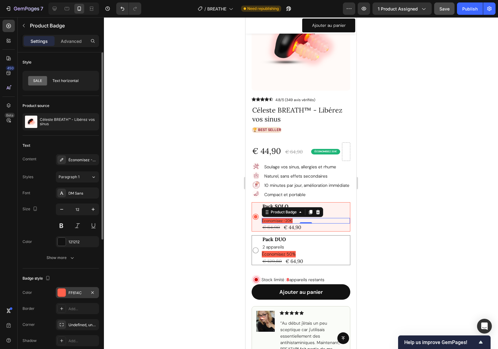
click at [77, 291] on div "FF614C" at bounding box center [77, 293] width 18 height 6
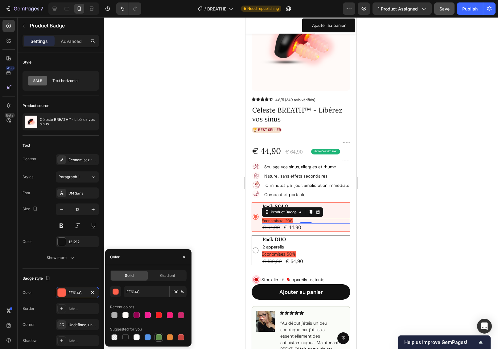
click at [158, 336] on div at bounding box center [159, 337] width 6 height 6
type input "5E8E49"
click at [319, 150] on span "ÉCONOMISEZ 20€" at bounding box center [326, 151] width 22 height 3
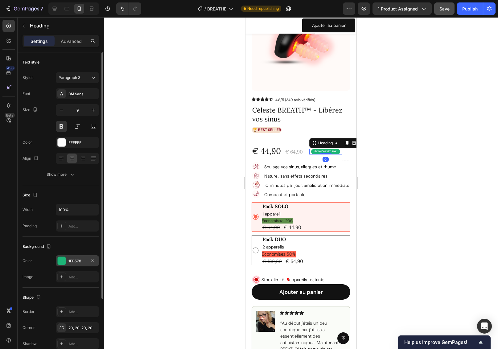
click at [74, 260] on div "1EB578" at bounding box center [77, 261] width 18 height 6
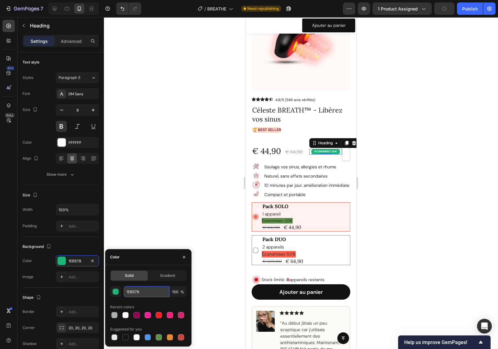
click at [135, 293] on input "1EB578" at bounding box center [147, 291] width 46 height 11
click at [280, 220] on pre "Économisez -20€" at bounding box center [277, 221] width 31 height 6
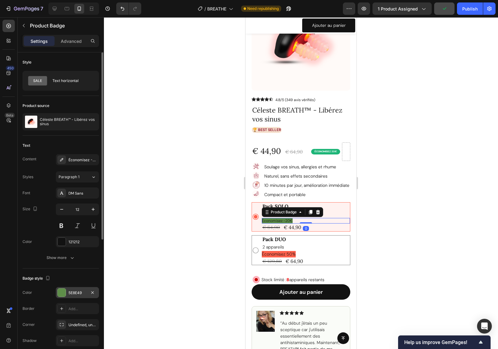
click at [77, 291] on div "5E8E49" at bounding box center [77, 293] width 18 height 6
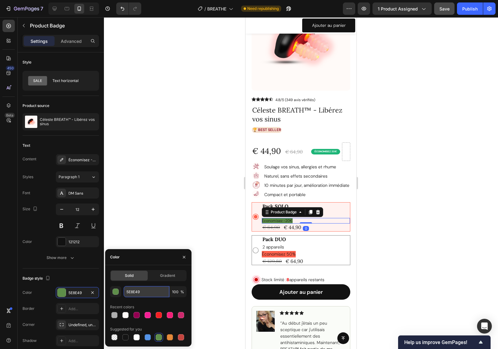
click at [137, 293] on input "5E8E49" at bounding box center [147, 291] width 46 height 11
paste input "1EB578"
type input "1EB578"
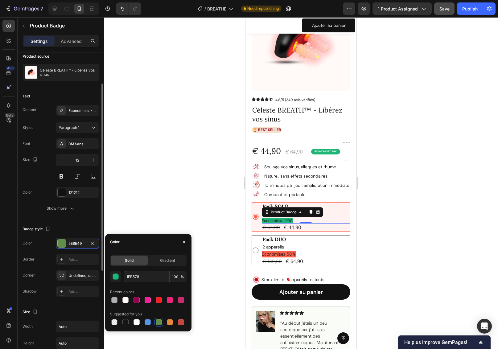
scroll to position [51, 0]
click at [74, 194] on div "121212" at bounding box center [77, 192] width 18 height 6
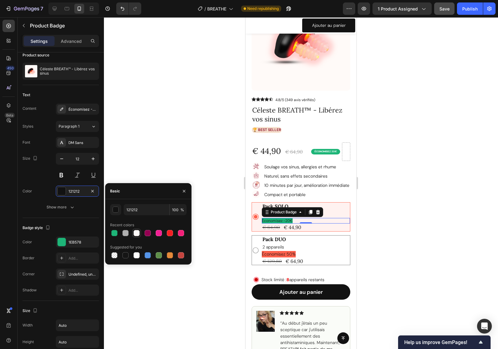
click at [137, 233] on div at bounding box center [137, 233] width 6 height 6
type input "FFFAF8"
click at [62, 175] on button at bounding box center [61, 175] width 11 height 11
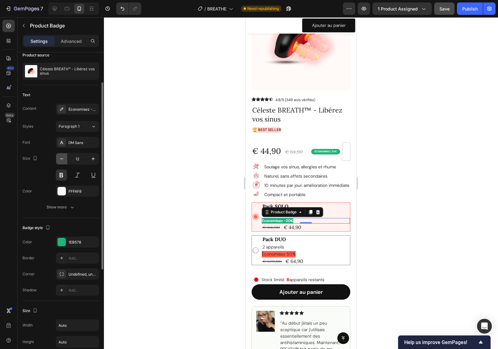
click at [64, 158] on icon "button" at bounding box center [62, 159] width 6 height 6
type input "10"
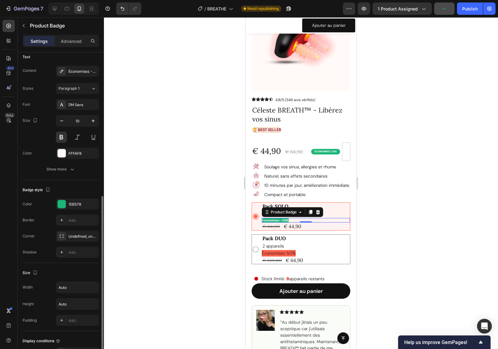
scroll to position [146, 0]
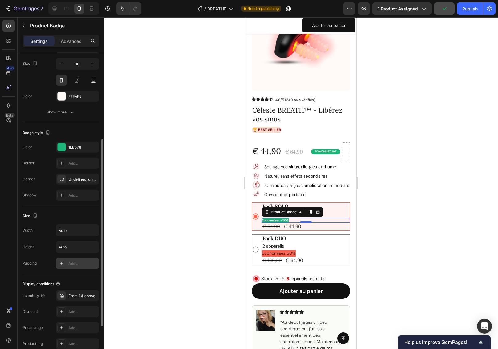
click at [80, 263] on div "Add..." at bounding box center [82, 264] width 29 height 6
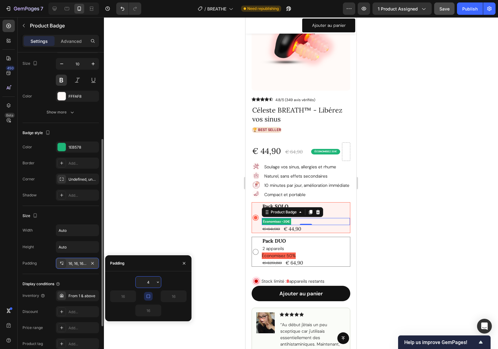
type input "4"
click at [84, 278] on div "Display conditions Inventory From 1 & above Discount Add... Price range Add... …" at bounding box center [61, 322] width 76 height 97
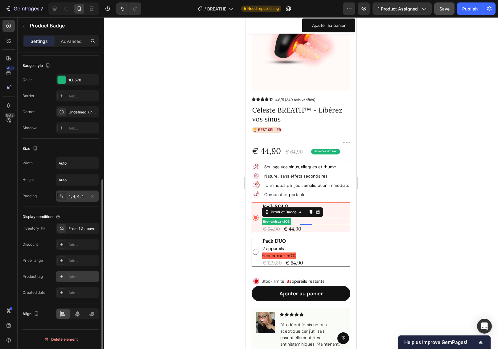
scroll to position [211, 0]
click at [81, 113] on div "Undefined, undefined, undefined, undefined" at bounding box center [77, 114] width 18 height 6
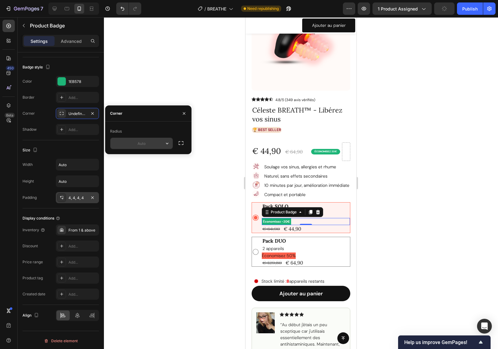
click at [141, 145] on input "text" at bounding box center [141, 143] width 62 height 11
type input "20"
click at [272, 221] on div "Product Price" at bounding box center [276, 222] width 27 height 6
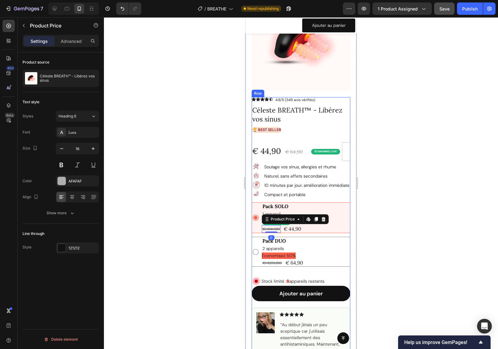
scroll to position [49, 0]
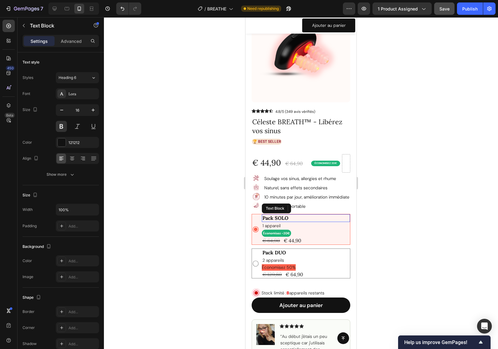
click at [333, 219] on p "Pack SOLO" at bounding box center [305, 218] width 87 height 6
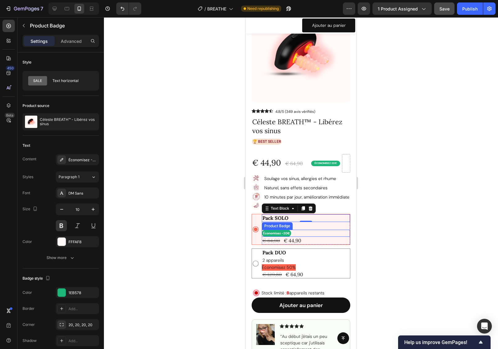
click at [275, 233] on pre "Économisez -20€" at bounding box center [276, 233] width 29 height 7
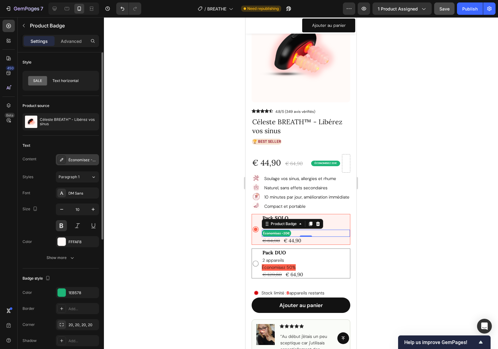
click at [80, 159] on div "Économisez -20€" at bounding box center [82, 160] width 29 height 6
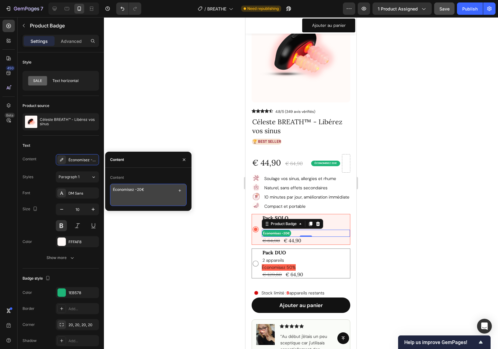
click at [123, 190] on textarea "Économisez -20€" at bounding box center [148, 195] width 76 height 22
type textarea "ÉCONOMISEZ -20€"
click at [119, 189] on textarea "ÉCONOMISEZ -20€" at bounding box center [148, 195] width 76 height 22
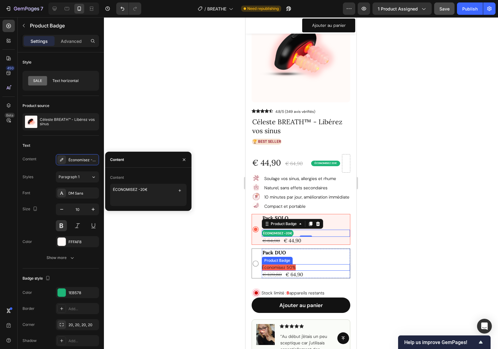
click at [279, 268] on pre "Économisez 50%" at bounding box center [279, 267] width 34 height 6
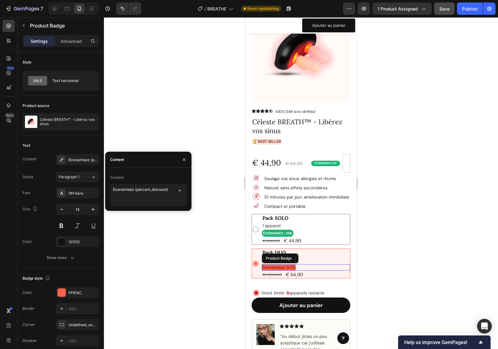
click at [279, 268] on pre "Économisez 50%" at bounding box center [279, 267] width 34 height 6
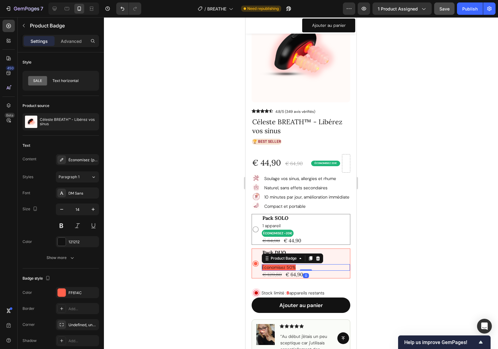
click at [279, 268] on pre "Économisez 50%" at bounding box center [279, 267] width 34 height 6
click at [61, 212] on icon "button" at bounding box center [62, 209] width 6 height 6
click at [61, 211] on icon "button" at bounding box center [62, 209] width 6 height 6
type input "12"
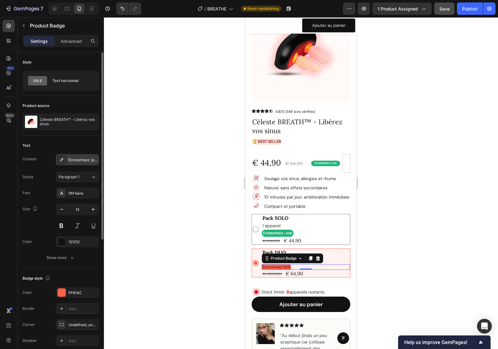
click at [75, 159] on div "Économisez {percent_discount}" at bounding box center [82, 160] width 29 height 6
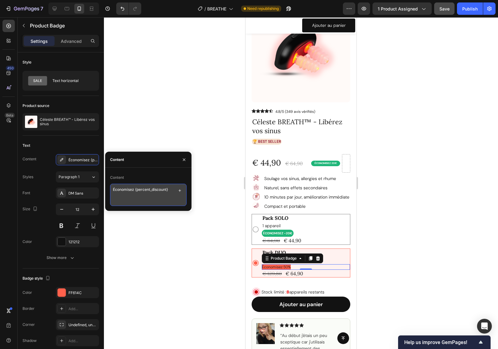
click at [119, 190] on textarea "Économisez {percent_discount}" at bounding box center [148, 195] width 76 height 22
paste textarea "CONOMISEZ"
type textarea "ÉCONOMISEZ {percent_discount}"
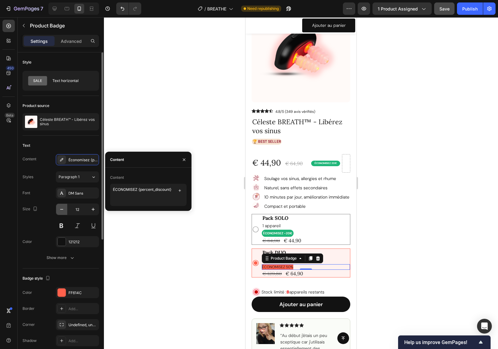
click at [62, 208] on icon "button" at bounding box center [62, 209] width 6 height 6
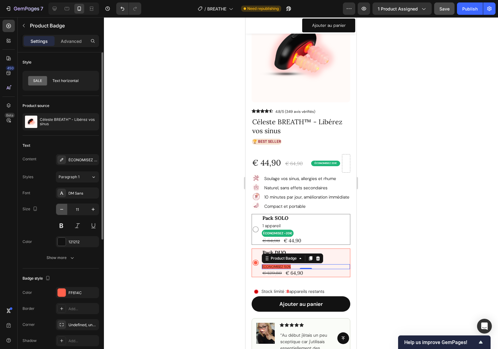
click at [62, 209] on icon "button" at bounding box center [62, 209] width 6 height 6
type input "10"
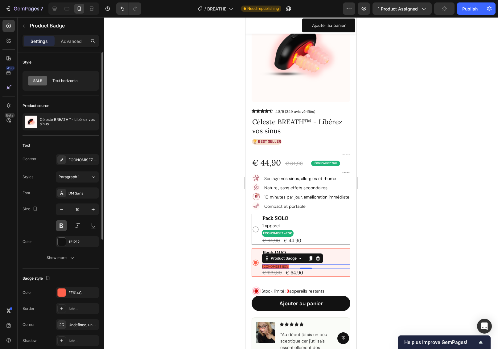
click at [62, 226] on button at bounding box center [61, 225] width 11 height 11
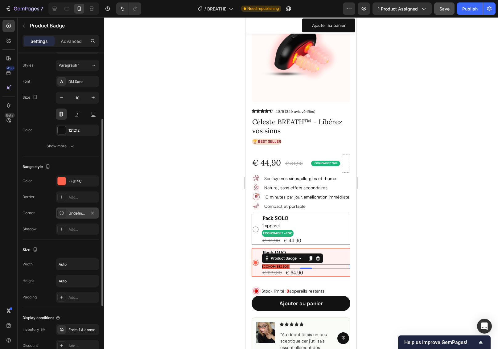
click at [81, 213] on div "Undefined, undefined, undefined, undefined" at bounding box center [77, 214] width 18 height 6
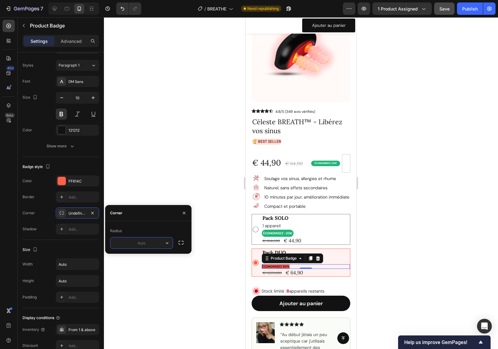
click at [149, 243] on input "text" at bounding box center [141, 242] width 62 height 11
type input "4"
click at [46, 225] on div "Shadow Add..." at bounding box center [61, 229] width 76 height 11
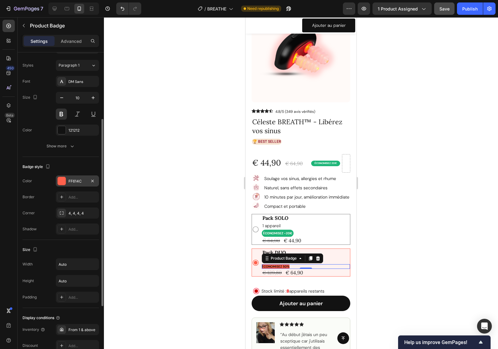
click at [79, 182] on div "FF614C" at bounding box center [77, 182] width 18 height 6
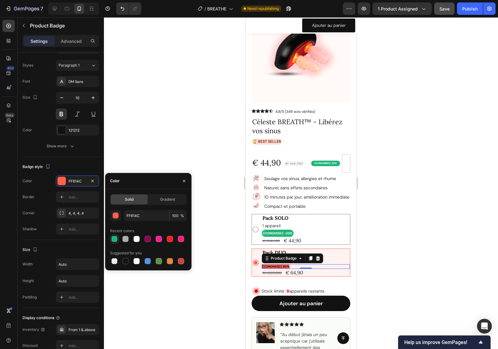
click at [115, 239] on div at bounding box center [114, 239] width 6 height 6
type input "1EB578"
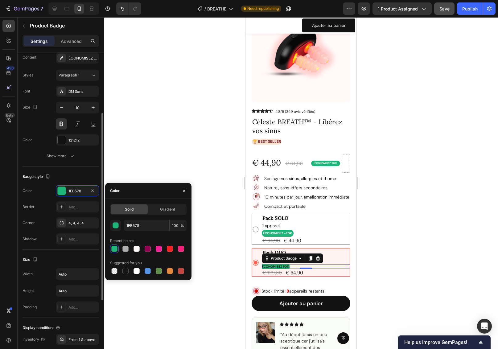
scroll to position [0, 0]
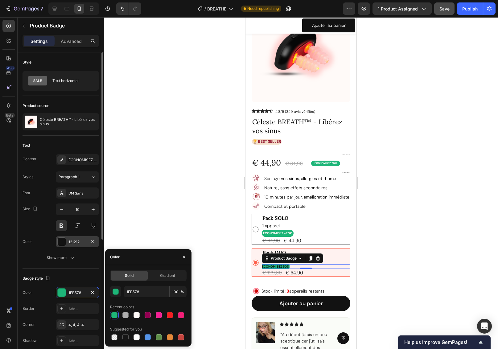
click at [73, 242] on div "121212" at bounding box center [77, 242] width 18 height 6
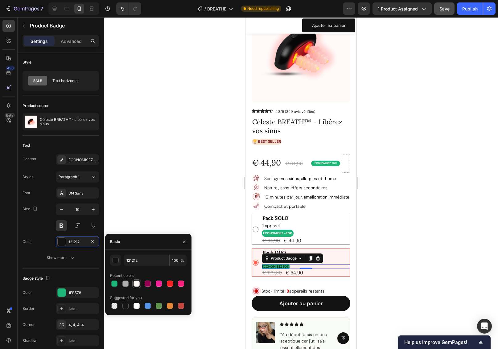
click at [138, 283] on div at bounding box center [137, 284] width 6 height 6
type input "FFFAF8"
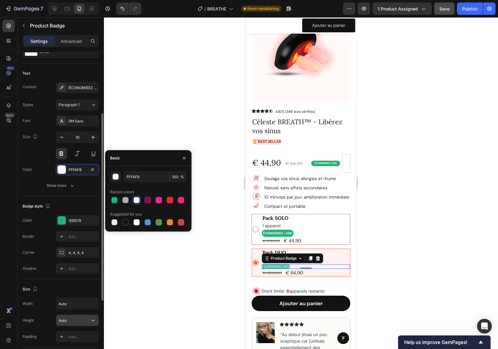
scroll to position [120, 0]
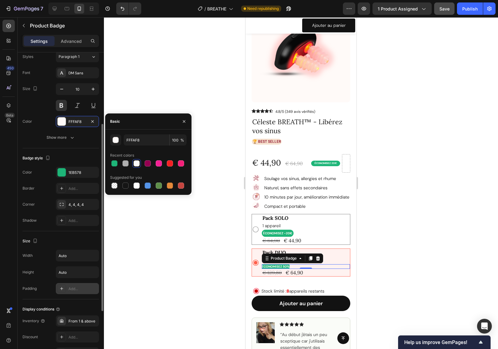
click at [75, 288] on div "Add..." at bounding box center [82, 289] width 29 height 6
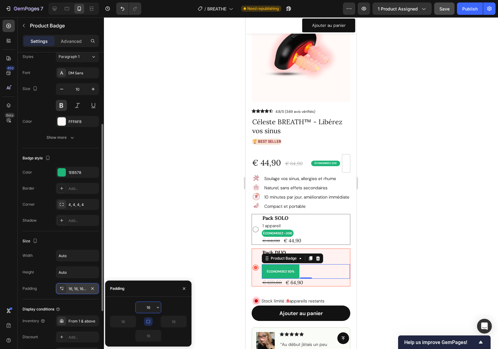
type input "4"
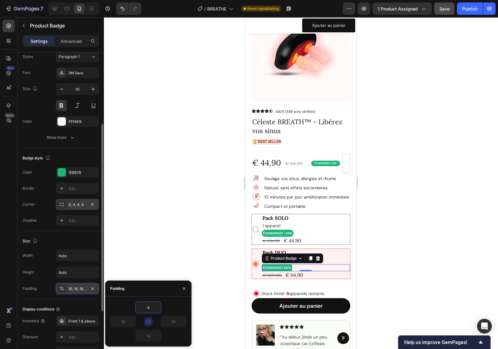
click at [78, 204] on div "4, 4, 4, 4" at bounding box center [77, 205] width 18 height 6
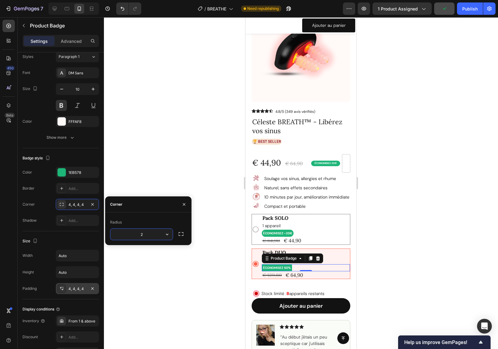
type input "20"
click at [401, 231] on div at bounding box center [301, 183] width 394 height 332
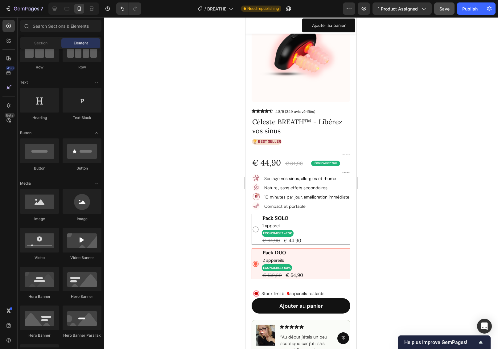
click at [392, 250] on div at bounding box center [301, 183] width 394 height 332
click at [444, 9] on span "Save" at bounding box center [444, 8] width 10 height 5
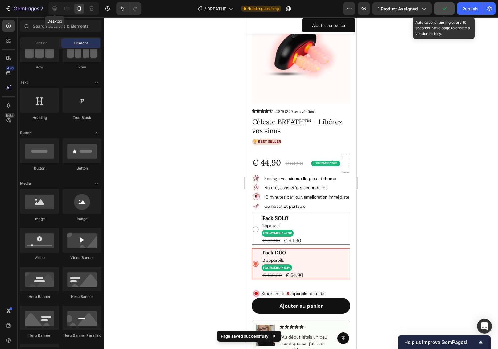
click at [56, 8] on icon at bounding box center [55, 9] width 6 height 6
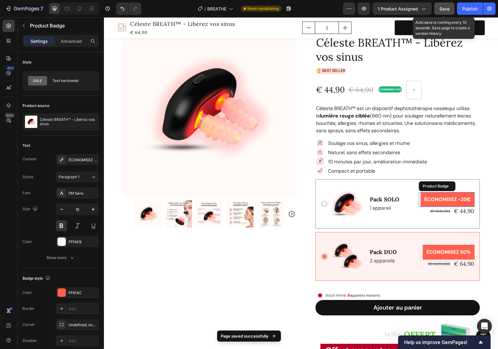
click at [455, 197] on pre "ÉCONOMISEZ -20€" at bounding box center [448, 199] width 54 height 15
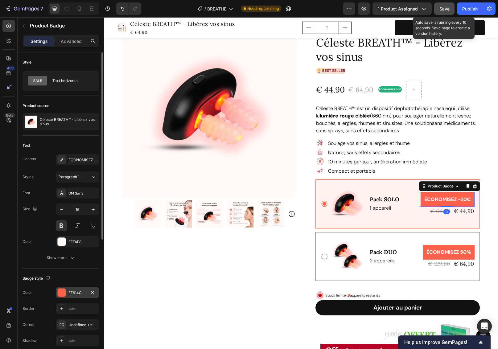
click at [76, 291] on div "FF614C" at bounding box center [77, 293] width 18 height 6
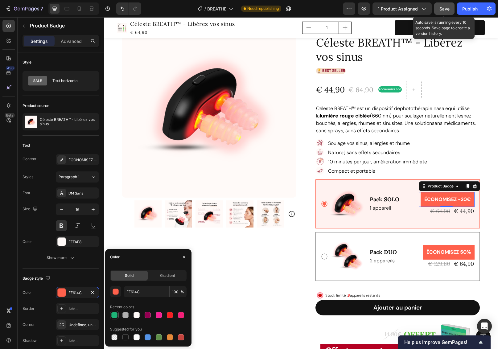
click at [113, 314] on div at bounding box center [114, 315] width 6 height 6
type input "1EB578"
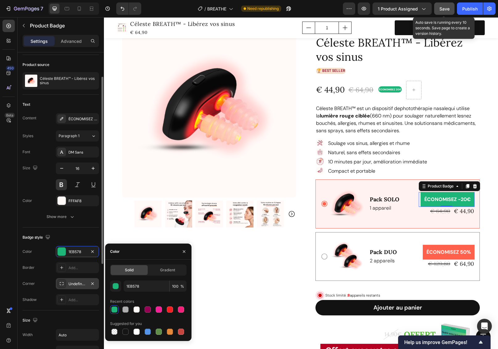
click at [79, 283] on div "Undefined, undefined, undefined, undefined" at bounding box center [77, 284] width 18 height 6
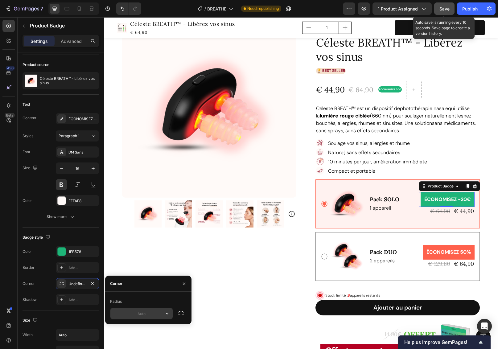
click at [156, 315] on input "text" at bounding box center [141, 313] width 62 height 11
type input "20"
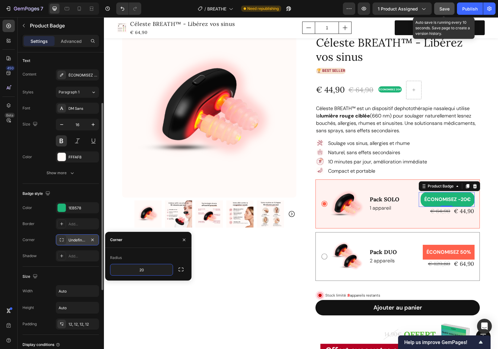
scroll to position [124, 0]
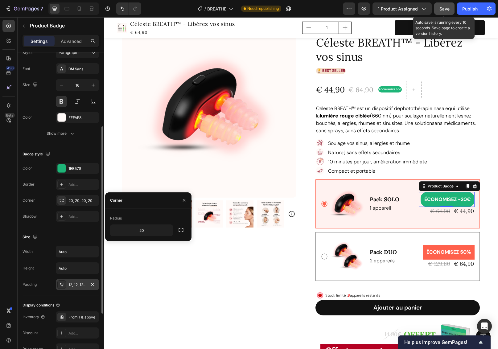
click at [84, 286] on div "12, 12, 12, 12" at bounding box center [77, 285] width 18 height 6
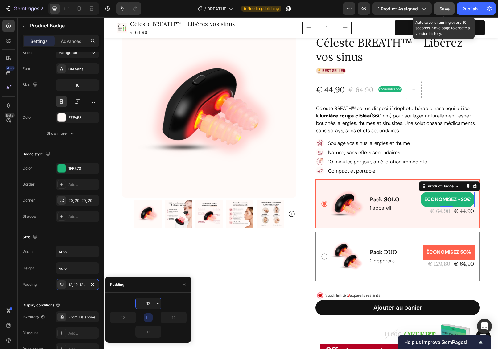
drag, startPoint x: 152, startPoint y: 303, endPoint x: 140, endPoint y: 303, distance: 11.7
click at [140, 303] on input "12" at bounding box center [148, 303] width 25 height 11
type input "4"
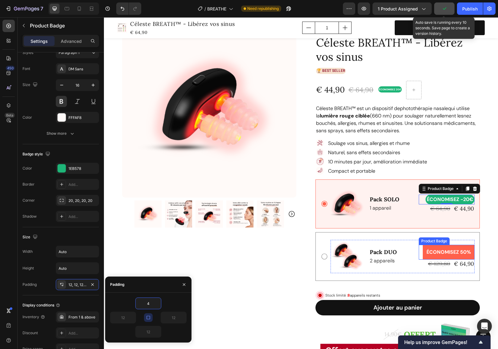
click at [437, 253] on pre "ÉCONOMISEZ 50%" at bounding box center [449, 252] width 52 height 15
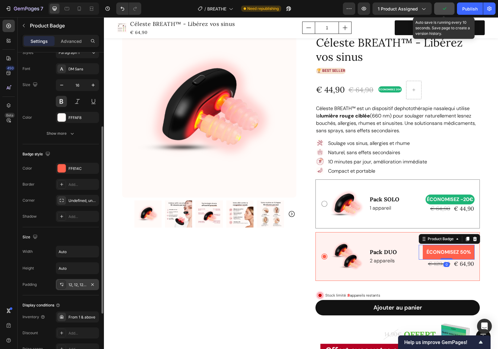
click at [82, 284] on div "12, 12, 12, 12" at bounding box center [77, 285] width 18 height 6
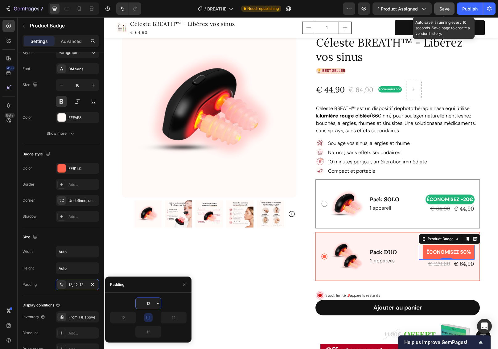
drag, startPoint x: 152, startPoint y: 304, endPoint x: 145, endPoint y: 303, distance: 7.1
click at [145, 303] on input "12" at bounding box center [148, 303] width 25 height 11
type input "4"
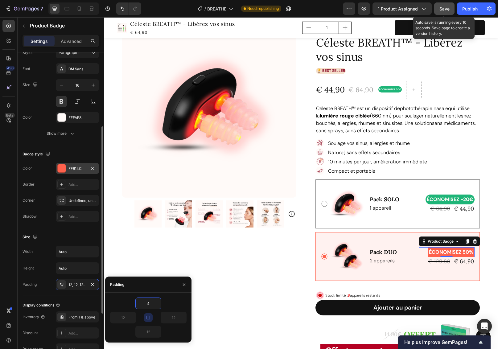
click at [74, 168] on div "FF614C" at bounding box center [77, 169] width 18 height 6
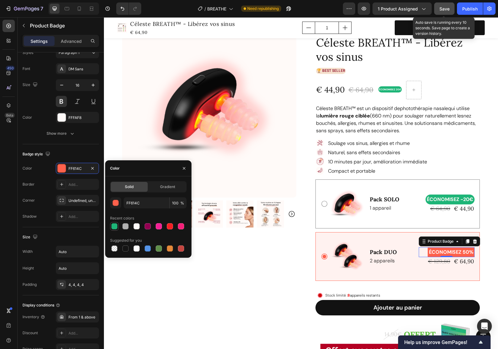
click at [113, 225] on div at bounding box center [114, 226] width 6 height 6
type input "1EB578"
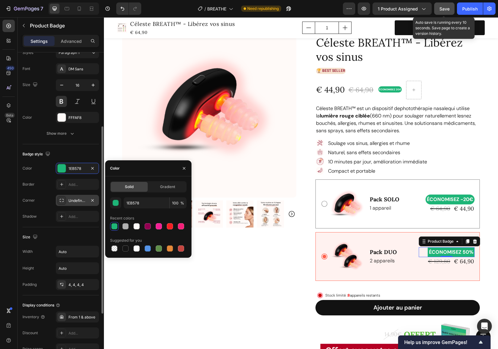
click at [76, 200] on div "Undefined, undefined, undefined, undefined" at bounding box center [77, 201] width 18 height 6
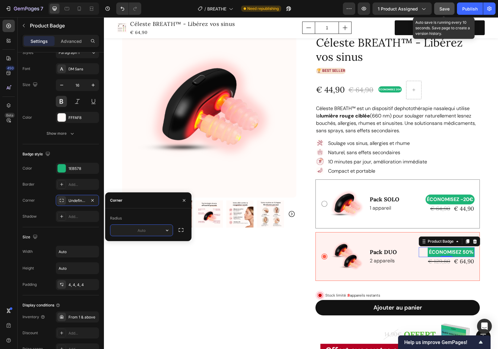
click at [143, 231] on input "text" at bounding box center [141, 230] width 62 height 11
type input "20"
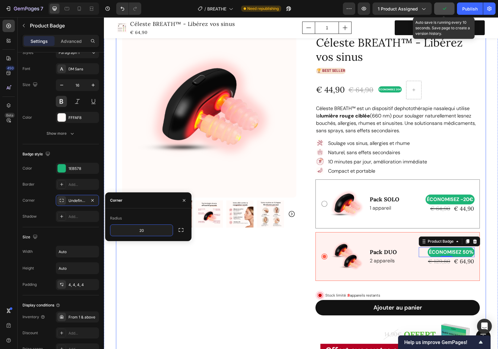
click at [481, 171] on div "Product Images Row Icon Icon Icon Icon Icon Icon List 4.8/5 (349 avis vérifiés)…" at bounding box center [301, 298] width 370 height 593
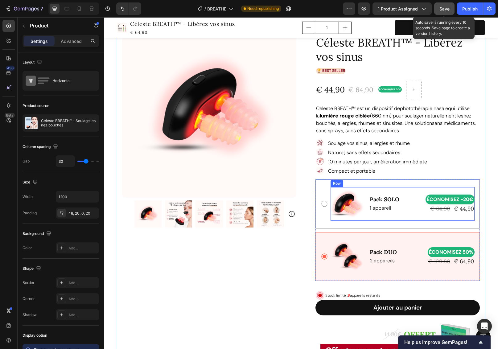
scroll to position [0, 0]
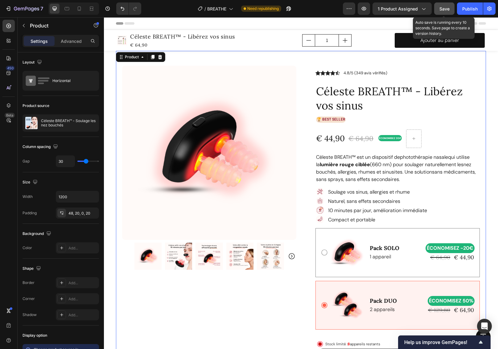
click at [443, 10] on span "Save" at bounding box center [444, 8] width 10 height 5
click at [68, 9] on icon at bounding box center [67, 9] width 6 height 6
type input "100%"
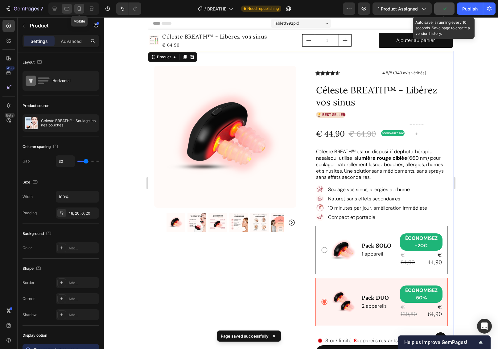
scroll to position [12, 0]
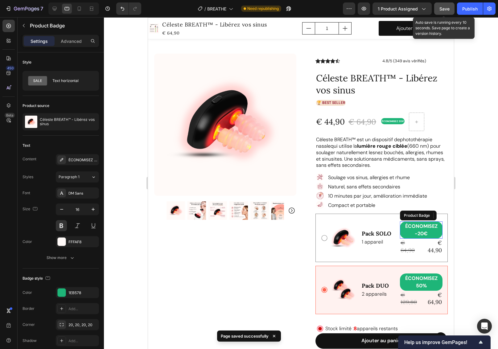
click at [419, 227] on pre "ÉCONOMISEZ -20€" at bounding box center [421, 229] width 43 height 17
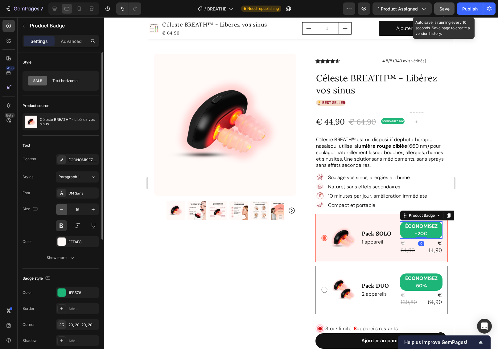
click at [60, 209] on icon "button" at bounding box center [62, 209] width 6 height 6
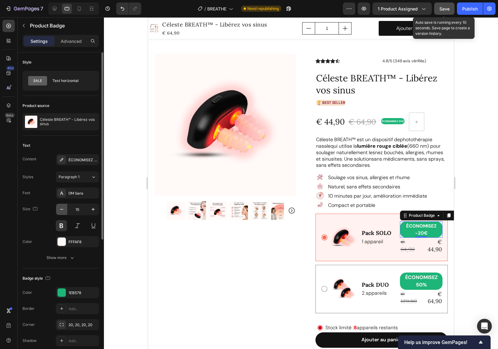
click at [60, 209] on icon "button" at bounding box center [62, 209] width 6 height 6
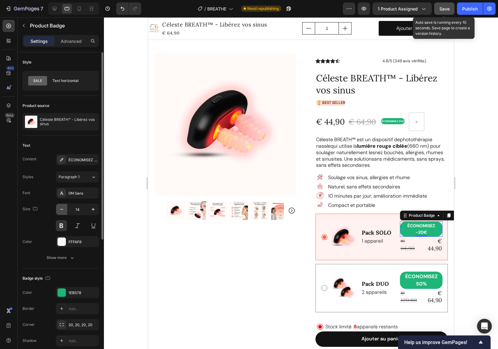
click at [60, 209] on icon "button" at bounding box center [62, 209] width 6 height 6
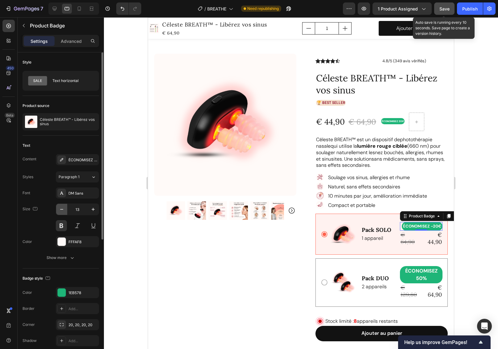
click at [60, 209] on icon "button" at bounding box center [62, 209] width 6 height 6
type input "12"
click at [415, 271] on pre "ÉCONOMISEZ 50%" at bounding box center [421, 274] width 43 height 17
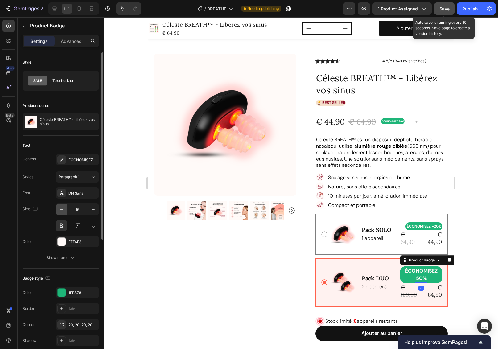
click at [64, 210] on icon "button" at bounding box center [62, 209] width 6 height 6
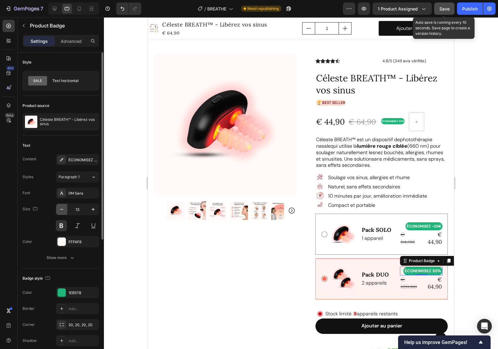
click at [64, 210] on icon "button" at bounding box center [62, 209] width 6 height 6
type input "11"
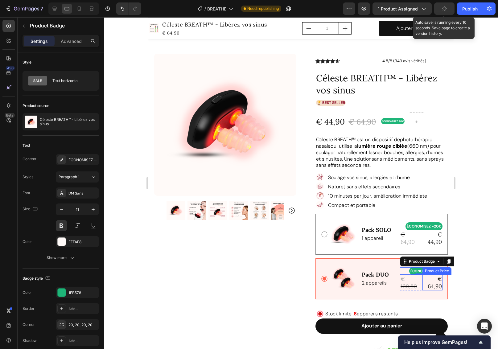
click at [429, 279] on div "€ 64,90" at bounding box center [433, 283] width 20 height 16
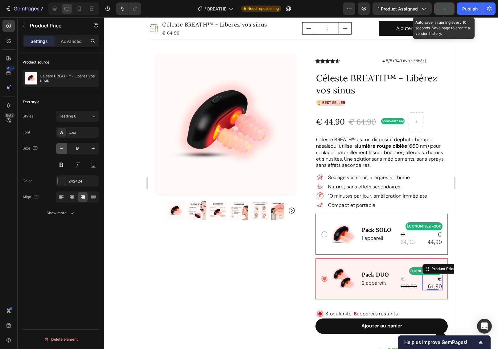
click at [62, 147] on icon "button" at bounding box center [62, 149] width 6 height 6
type input "16"
click at [405, 277] on div "€ 129,80" at bounding box center [410, 283] width 21 height 16
click at [62, 148] on icon "button" at bounding box center [62, 149] width 6 height 6
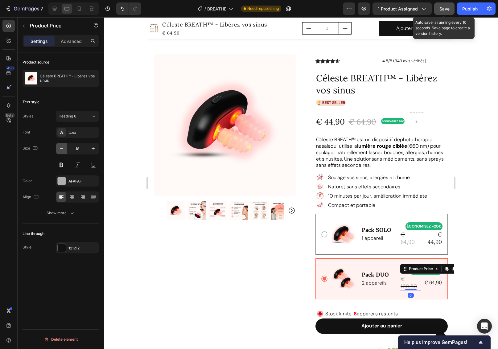
click at [62, 148] on icon "button" at bounding box center [62, 149] width 6 height 6
type input "14"
click at [430, 235] on div "€ 44,90" at bounding box center [433, 238] width 20 height 16
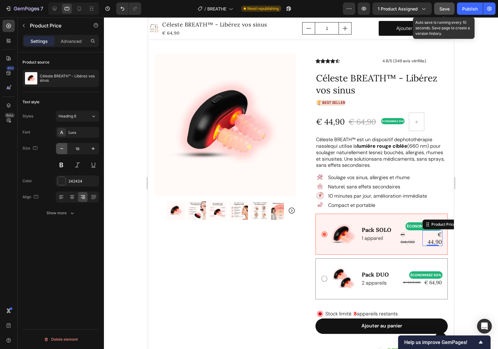
click at [62, 149] on icon "button" at bounding box center [62, 149] width 6 height 6
type input "16"
click at [411, 233] on div "€ 64,90" at bounding box center [410, 238] width 21 height 16
click at [62, 148] on icon "button" at bounding box center [62, 149] width 6 height 6
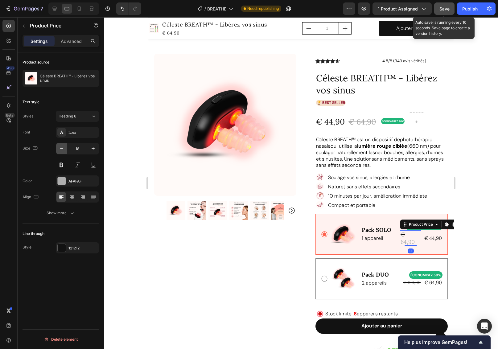
click at [62, 148] on icon "button" at bounding box center [62, 149] width 6 height 6
type input "15"
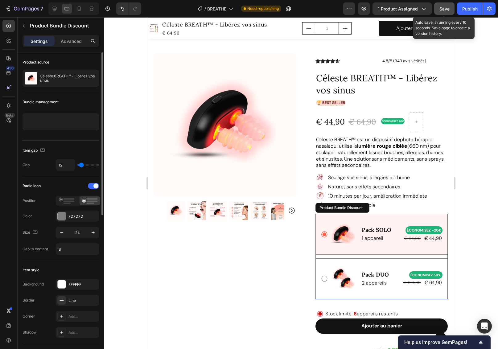
click at [432, 292] on div "Pack DUO Text Block 2 appareils Text Block ÉCONOMISEZ 50% Product Badge € 129,8…" at bounding box center [381, 278] width 132 height 41
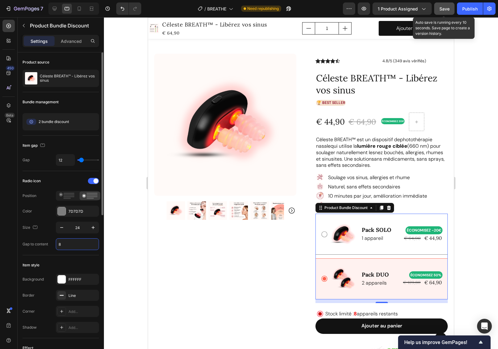
drag, startPoint x: 65, startPoint y: 244, endPoint x: 54, endPoint y: 244, distance: 11.1
click at [54, 244] on div "Gap to content 8" at bounding box center [61, 244] width 76 height 12
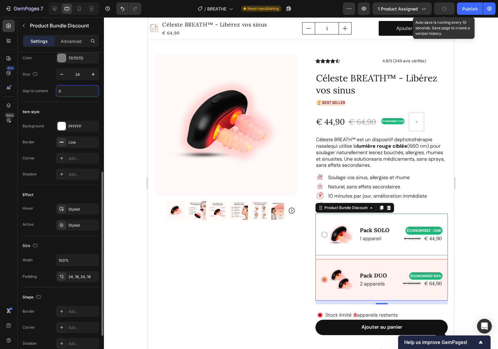
scroll to position [179, 0]
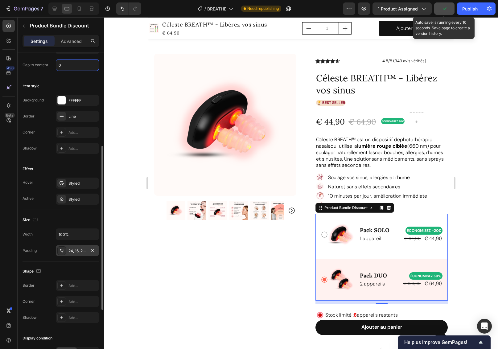
type input "0"
click at [92, 254] on div at bounding box center [92, 251] width 7 height 8
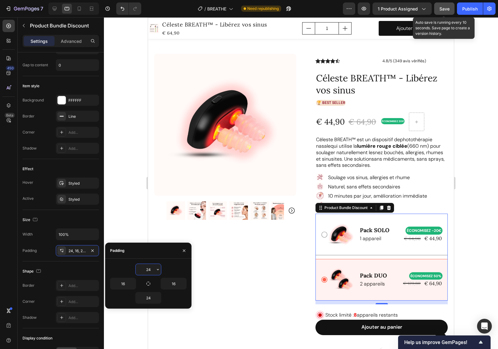
click at [152, 270] on input "24" at bounding box center [148, 269] width 25 height 11
drag, startPoint x: 152, startPoint y: 270, endPoint x: 138, endPoint y: 269, distance: 14.2
click at [138, 269] on input "24" at bounding box center [148, 269] width 25 height 11
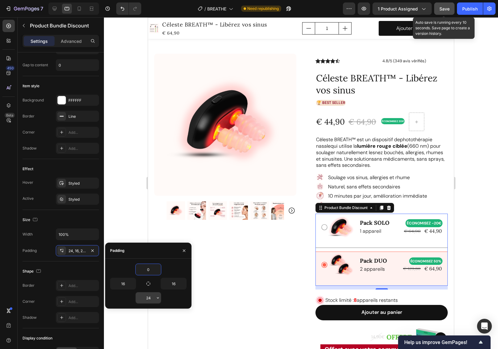
type input "0"
drag, startPoint x: 152, startPoint y: 299, endPoint x: 138, endPoint y: 299, distance: 13.6
click at [138, 299] on input "24" at bounding box center [148, 297] width 25 height 11
type input "0"
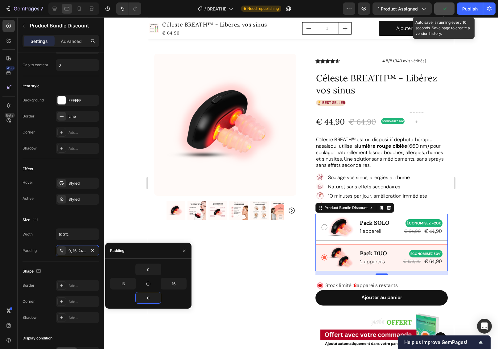
click at [476, 243] on div at bounding box center [301, 183] width 394 height 332
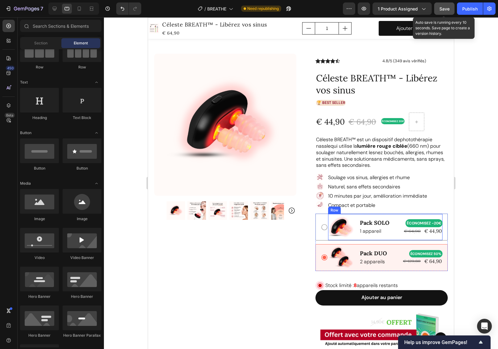
click at [391, 225] on div "Pack SOLO Text Block 1 appareil Text Block ÉCONOMISEZ -20€ Product Badge € 64,9…" at bounding box center [385, 227] width 114 height 26
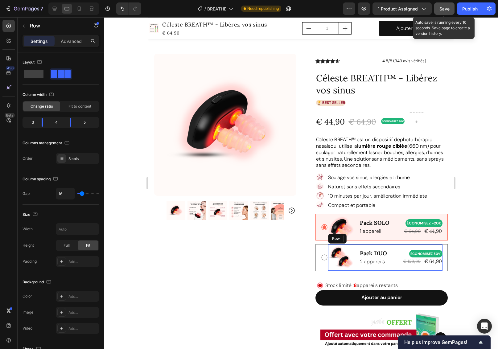
click at [392, 250] on div "Pack DUO Text Block 2 appareils Text Block ÉCONOMISEZ 50% Product Badge € 129,8…" at bounding box center [385, 258] width 114 height 26
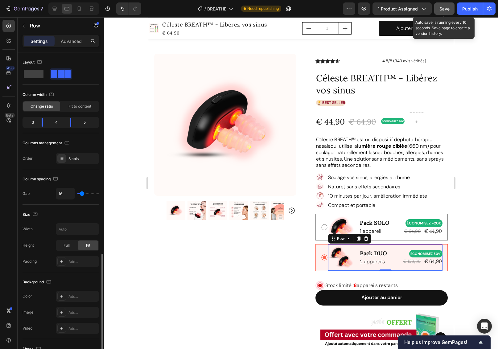
scroll to position [116, 0]
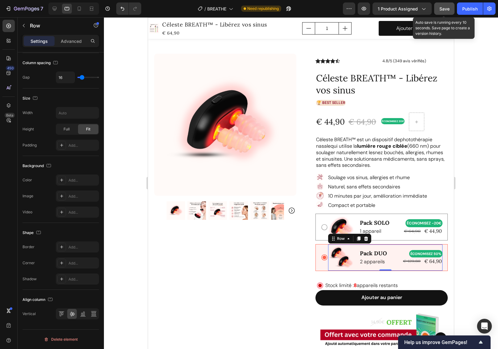
click at [446, 9] on span "Save" at bounding box center [444, 8] width 10 height 5
click at [56, 7] on icon at bounding box center [55, 9] width 6 height 6
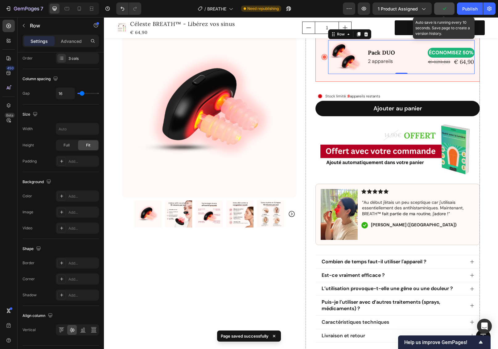
scroll to position [127, 0]
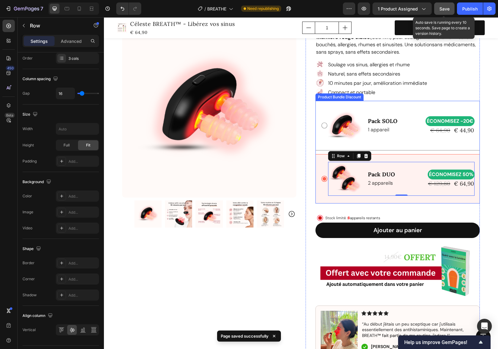
click at [420, 105] on div "Pack SOLO Text Block 1 appareil Text Block ÉCONOMISEZ -20€ Product Badge € 64,9…" at bounding box center [397, 126] width 164 height 50
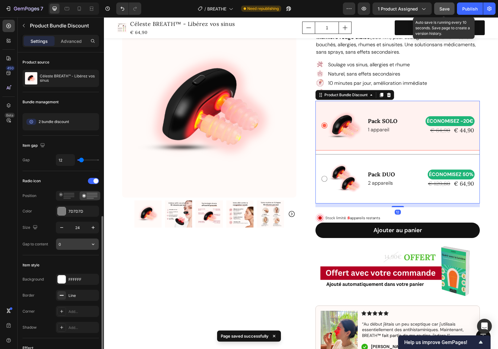
scroll to position [178, 0]
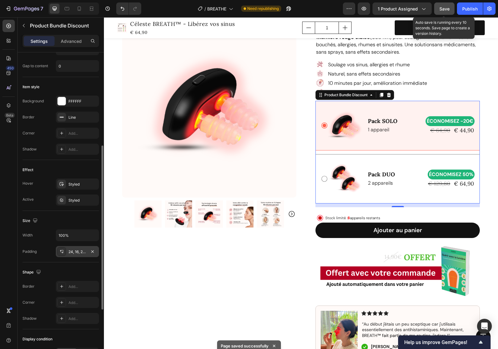
click at [79, 252] on div "24, 16, 24, 16" at bounding box center [77, 252] width 18 height 6
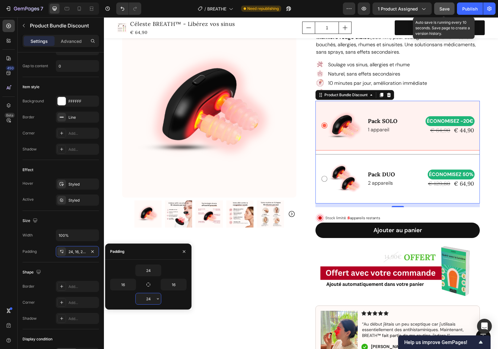
drag, startPoint x: 151, startPoint y: 300, endPoint x: 136, endPoint y: 299, distance: 14.8
click at [136, 299] on input "24" at bounding box center [148, 298] width 25 height 11
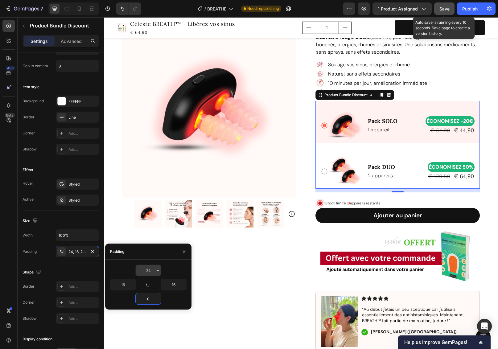
type input "0"
drag, startPoint x: 154, startPoint y: 270, endPoint x: 130, endPoint y: 269, distance: 23.4
click at [130, 269] on div "24" at bounding box center [148, 271] width 76 height 12
type input "0"
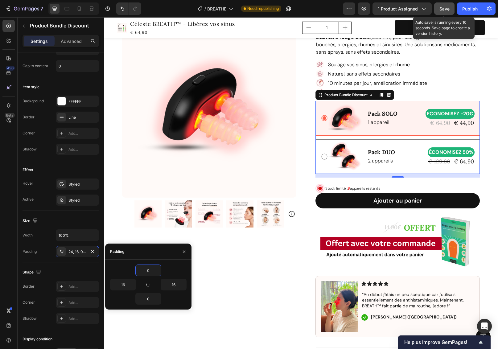
click at [489, 151] on div "Product Images Row Icon Icon Icon Icon Icon Icon List 4.8/5 (349 avis vérifiés)…" at bounding box center [301, 206] width 394 height 565
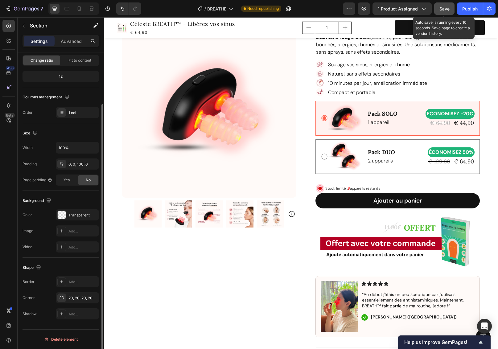
scroll to position [0, 0]
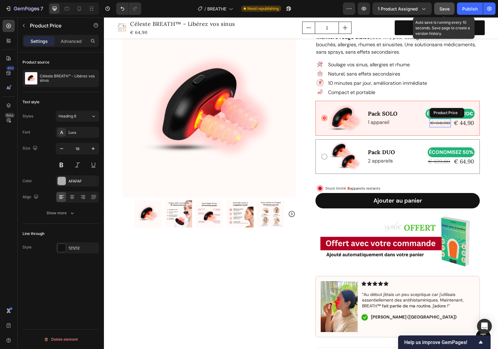
click at [435, 125] on div "€ 64,90" at bounding box center [440, 123] width 21 height 8
click at [61, 150] on icon "button" at bounding box center [62, 149] width 6 height 6
type input "16"
click at [441, 161] on div "€ 129,80" at bounding box center [438, 161] width 23 height 8
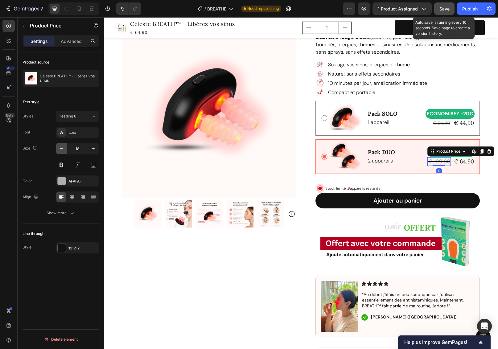
click at [62, 148] on icon "button" at bounding box center [62, 149] width 6 height 6
type input "16"
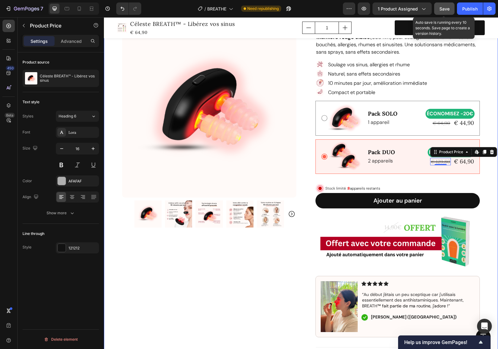
click at [487, 170] on div "Product Images Row Icon Icon Icon Icon Icon Icon List 4.8/5 (349 avis vérifiés)…" at bounding box center [301, 206] width 394 height 565
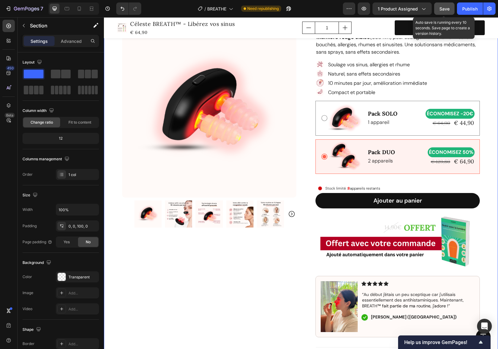
scroll to position [79, 0]
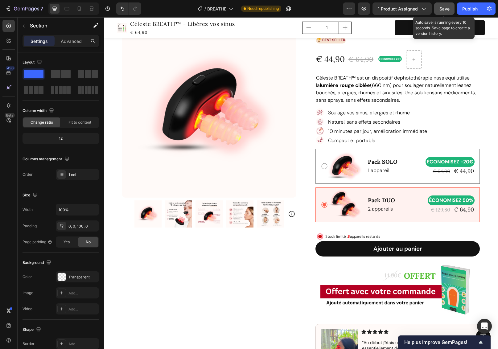
click at [445, 9] on span "Save" at bounding box center [444, 8] width 10 height 5
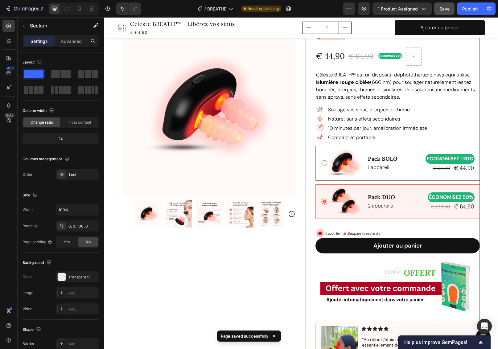
scroll to position [173, 0]
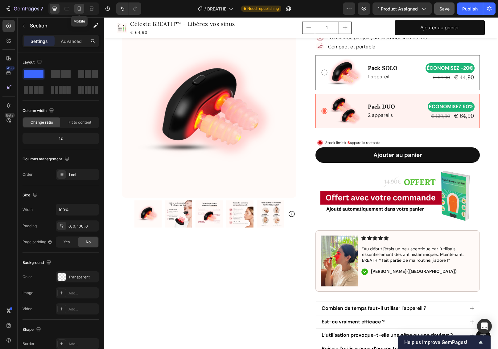
click at [79, 9] on icon at bounding box center [79, 9] width 6 height 6
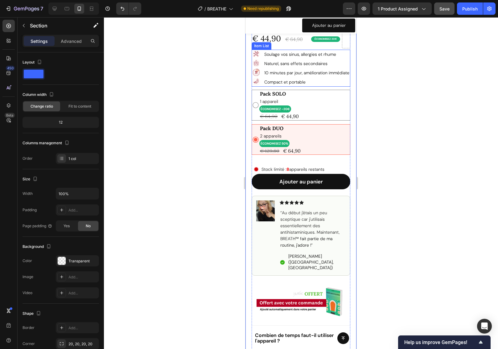
scroll to position [7, 0]
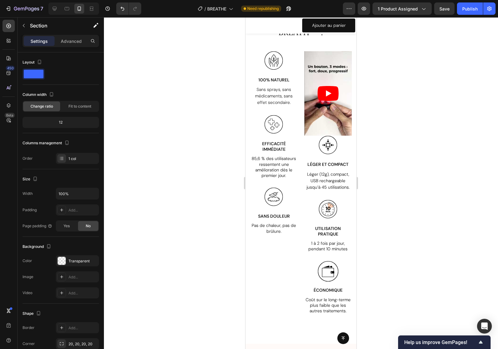
scroll to position [1618, 0]
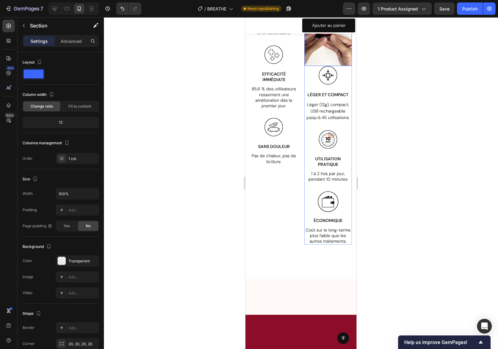
click at [325, 66] on article at bounding box center [328, 23] width 48 height 85
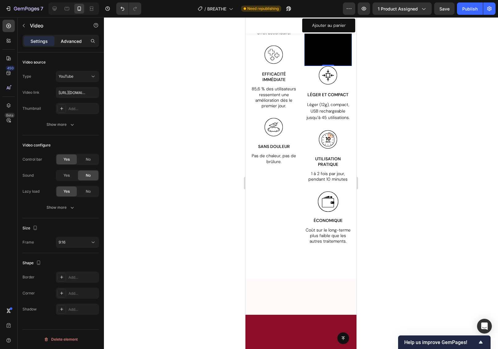
click at [68, 40] on p "Advanced" at bounding box center [71, 41] width 21 height 6
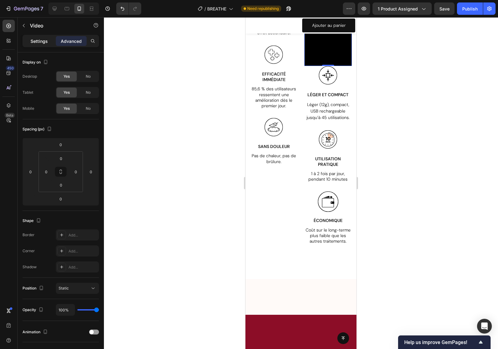
click at [31, 40] on p "Settings" at bounding box center [39, 41] width 17 height 6
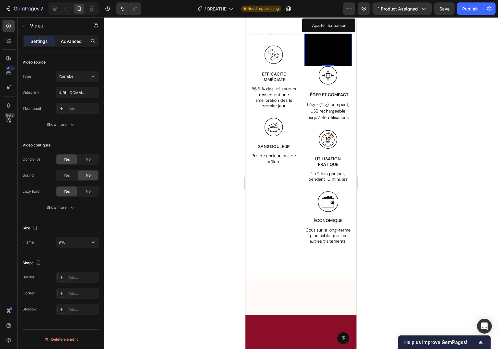
click at [78, 40] on p "Advanced" at bounding box center [71, 41] width 21 height 6
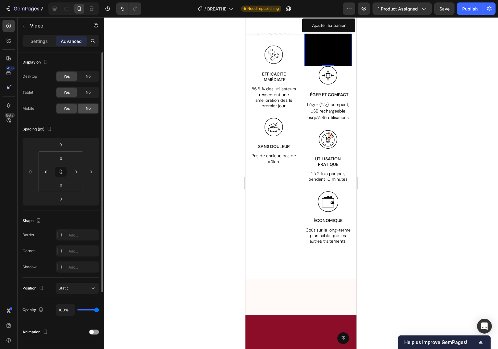
click at [85, 111] on div "No" at bounding box center [88, 109] width 20 height 10
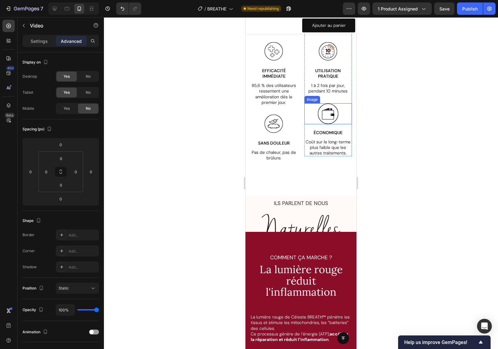
scroll to position [1908, 0]
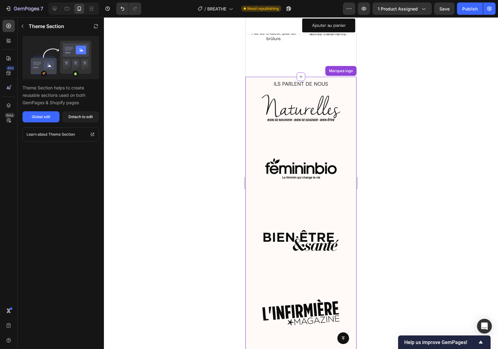
click at [338, 81] on p "ILS PARLENT DE NOUS" at bounding box center [301, 83] width 110 height 7
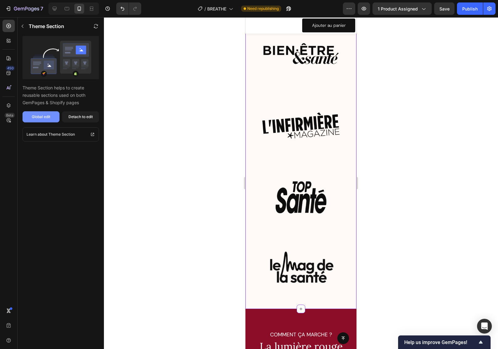
click at [39, 117] on div "Global edit" at bounding box center [41, 117] width 19 height 6
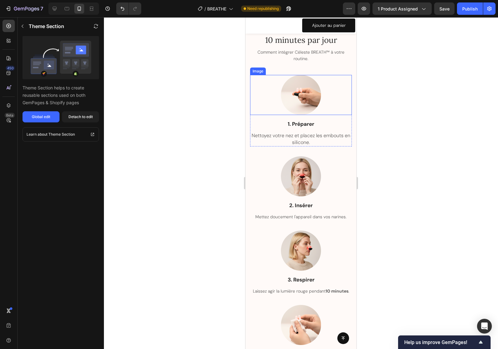
scroll to position [1252, 0]
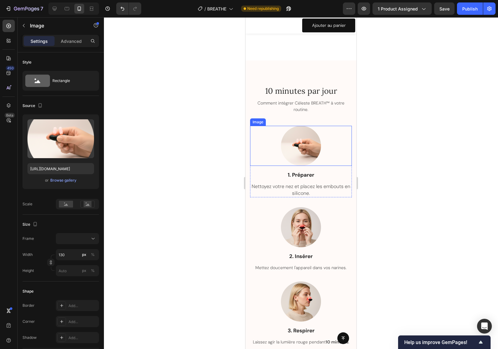
click at [344, 137] on div at bounding box center [301, 146] width 102 height 40
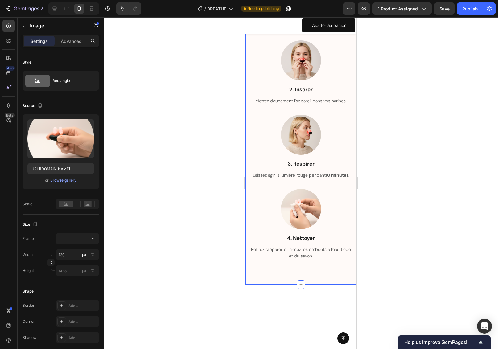
click at [348, 119] on div "10 minutes par jour Heading Comment intégrer Céleste BREATH™ à votre routine. T…" at bounding box center [300, 89] width 111 height 391
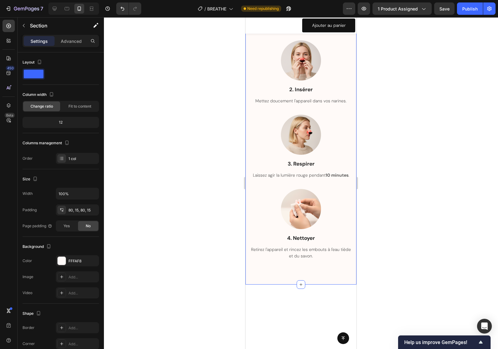
click at [349, 124] on div "10 minutes par jour Heading Comment intégrer Céleste BREATH™ à votre routine. T…" at bounding box center [300, 89] width 111 height 391
click at [82, 109] on span "Fit to content" at bounding box center [79, 107] width 23 height 6
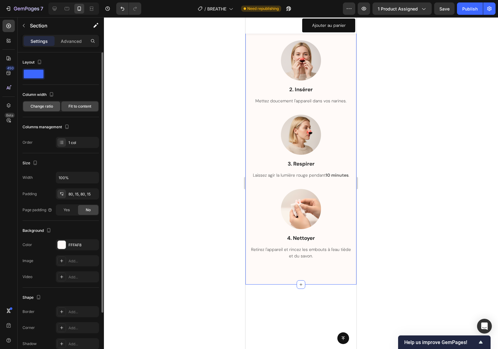
click at [41, 106] on span "Change ratio" at bounding box center [42, 107] width 23 height 6
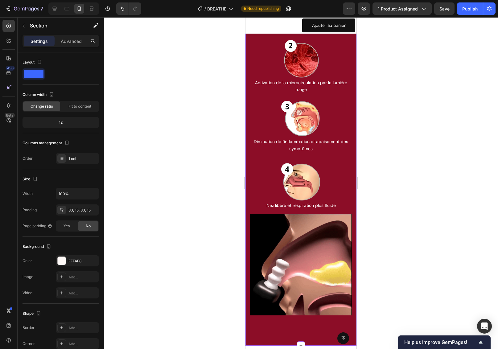
scroll to position [2524, 0]
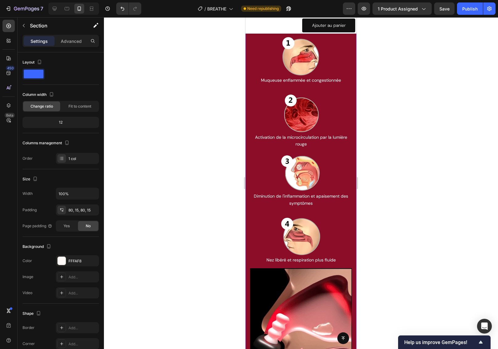
click at [344, 113] on div at bounding box center [301, 113] width 102 height 40
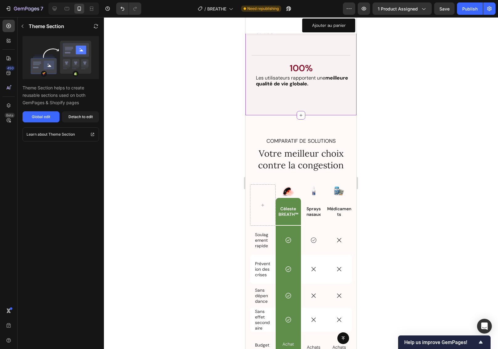
scroll to position [3172, 0]
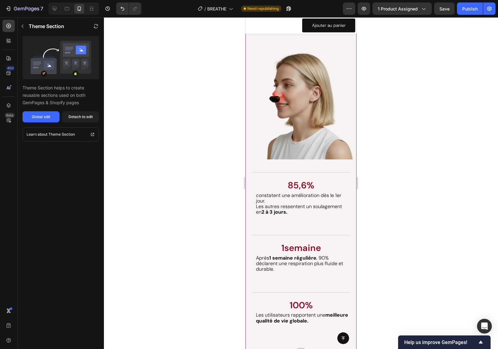
click at [345, 162] on div "Les résultats parlent d'eux-mêmes. Heading 85,6% Text Block constatent une amél…" at bounding box center [301, 244] width 99 height 171
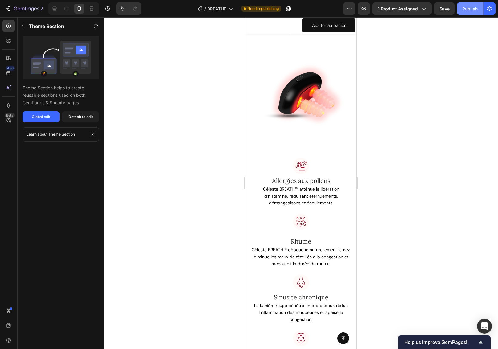
scroll to position [625, 0]
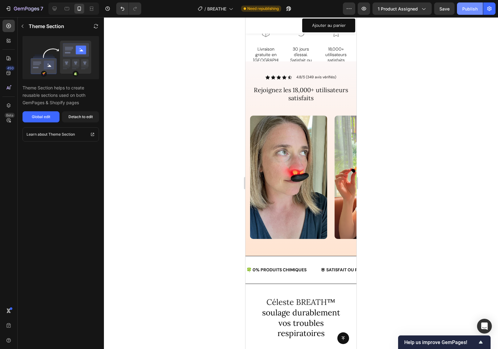
click at [468, 10] on div "Publish" at bounding box center [469, 9] width 15 height 6
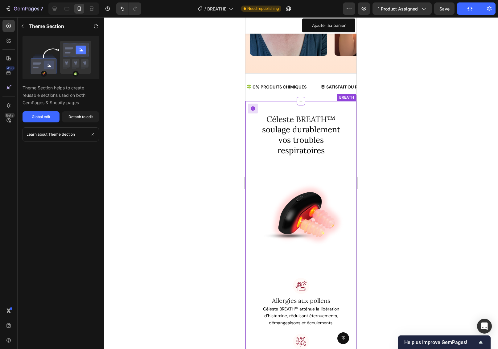
scroll to position [853, 0]
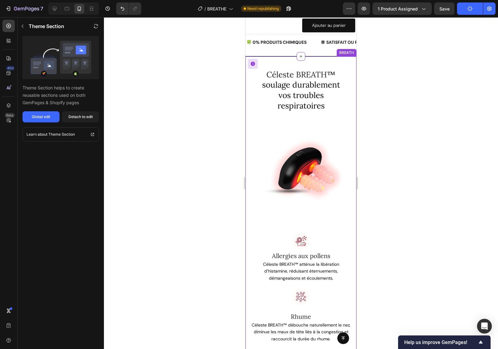
click at [304, 80] on span "™ soulage durablement vos troubles respiratoires" at bounding box center [301, 89] width 78 height 41
click at [51, 116] on button "Global edit" at bounding box center [41, 116] width 37 height 11
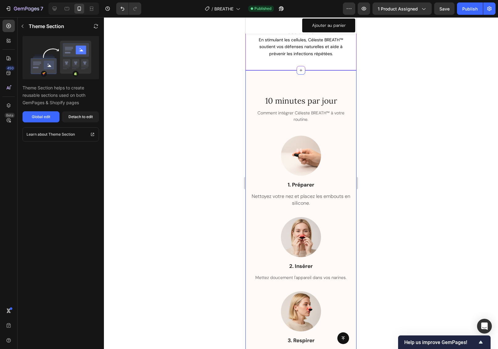
scroll to position [1294, 0]
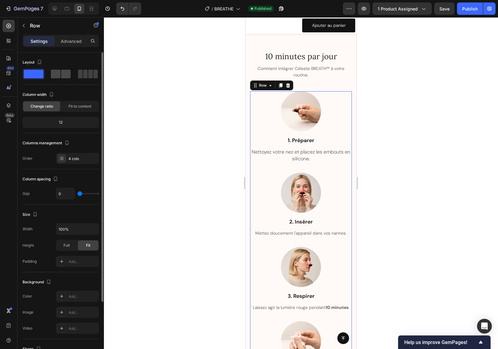
click at [63, 75] on span at bounding box center [66, 74] width 10 height 9
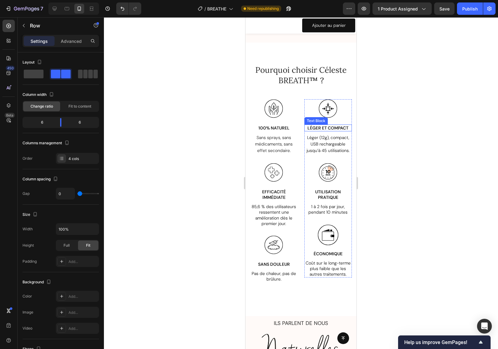
scroll to position [1333, 0]
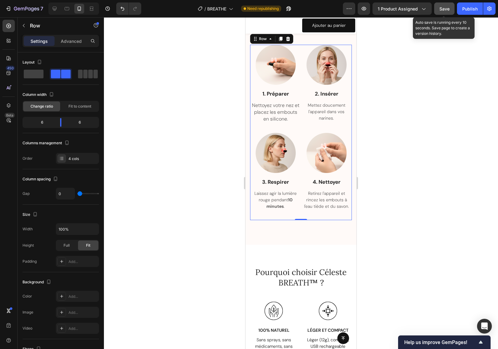
click at [449, 8] on span "Save" at bounding box center [444, 8] width 10 height 5
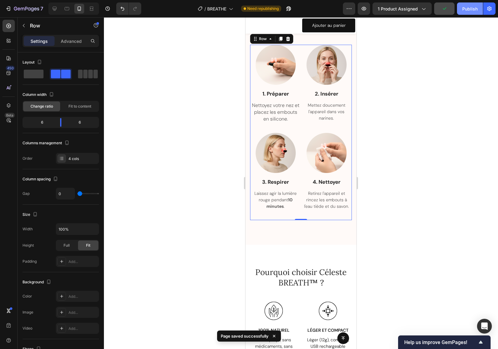
click at [470, 9] on div "Publish" at bounding box center [469, 9] width 15 height 6
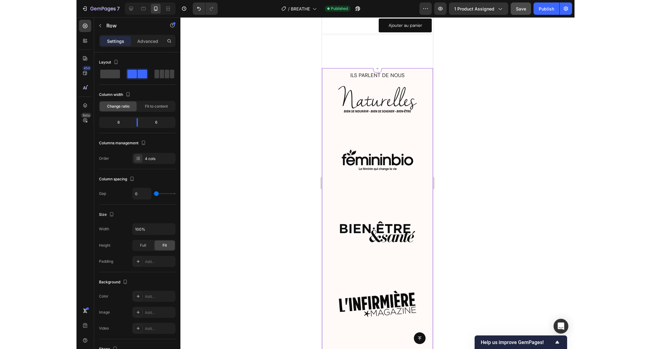
scroll to position [2026, 0]
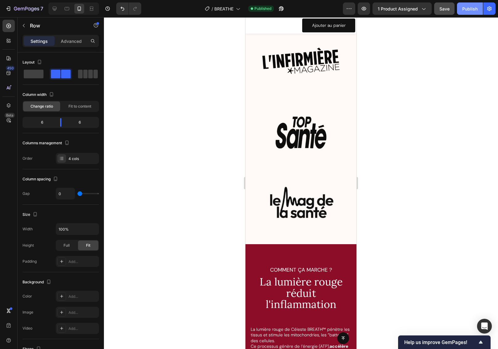
click at [476, 8] on div "Publish" at bounding box center [469, 9] width 15 height 6
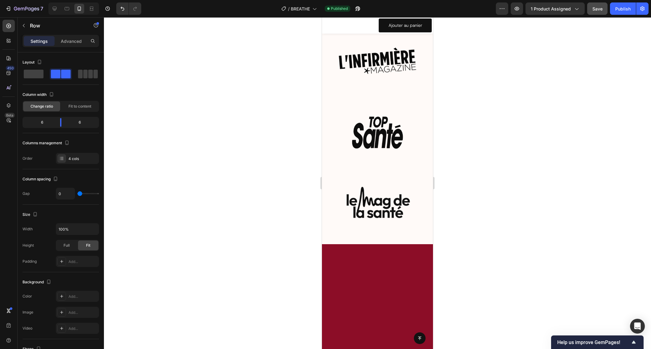
scroll to position [1630, 0]
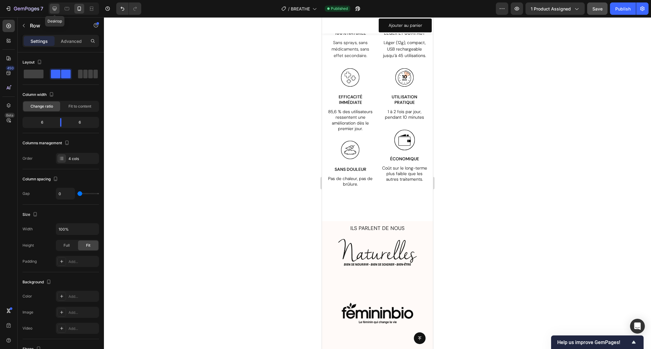
click at [55, 8] on icon at bounding box center [55, 9] width 6 height 6
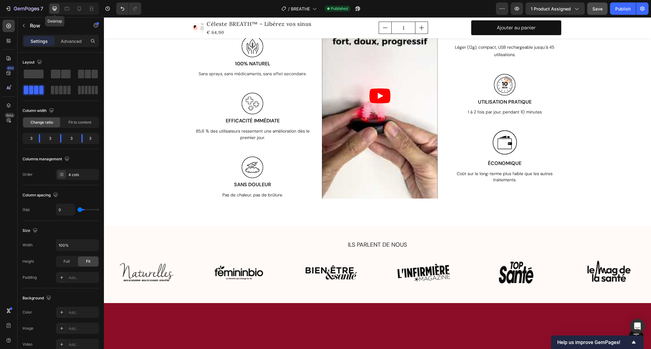
type input "30"
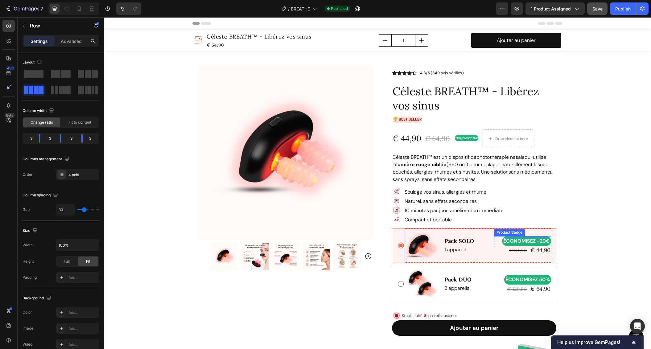
click at [498, 242] on pre "ÉCONOMISEZ -20€" at bounding box center [526, 241] width 49 height 10
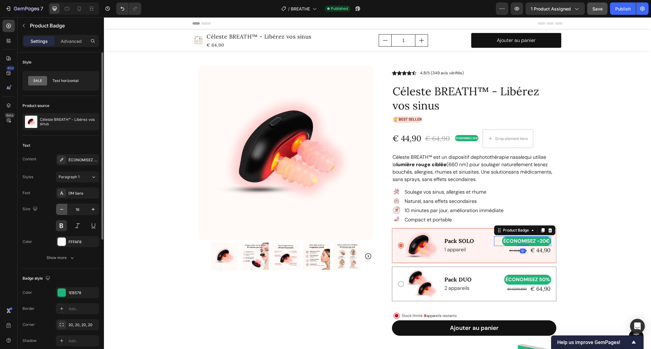
click at [63, 211] on icon "button" at bounding box center [62, 209] width 6 height 6
click at [63, 208] on icon "button" at bounding box center [62, 209] width 6 height 6
type input "12"
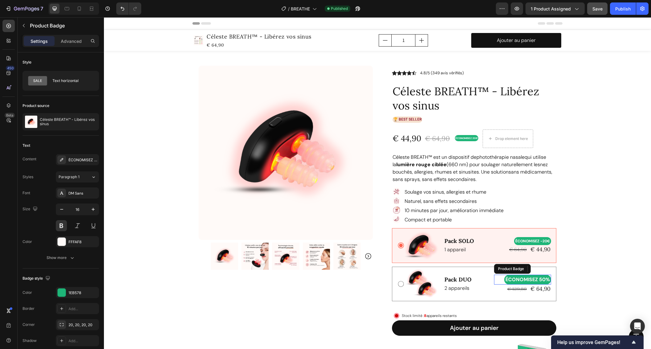
click at [498, 281] on pre "ÉCONOMISEZ 50%" at bounding box center [527, 280] width 47 height 10
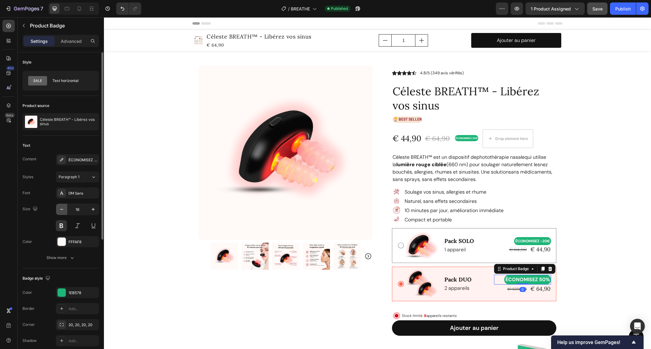
click at [60, 208] on icon "button" at bounding box center [62, 209] width 6 height 6
type input "12"
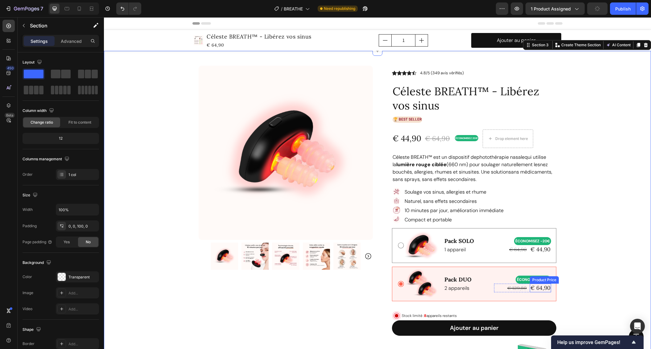
click at [498, 289] on div "€ 64,90" at bounding box center [540, 288] width 21 height 8
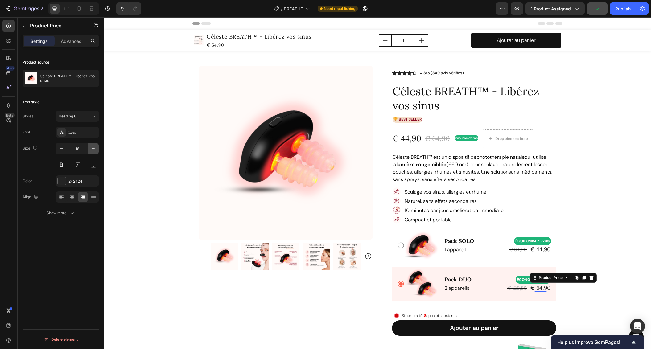
click at [92, 148] on icon "button" at bounding box center [93, 149] width 6 height 6
type input "20"
click at [498, 247] on div "€ 44,90" at bounding box center [540, 249] width 21 height 8
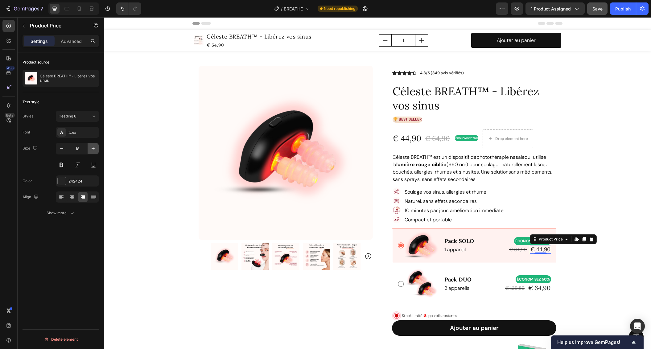
click at [93, 147] on icon "button" at bounding box center [93, 149] width 6 height 6
type input "20"
click at [498, 10] on span "Save" at bounding box center [597, 8] width 10 height 5
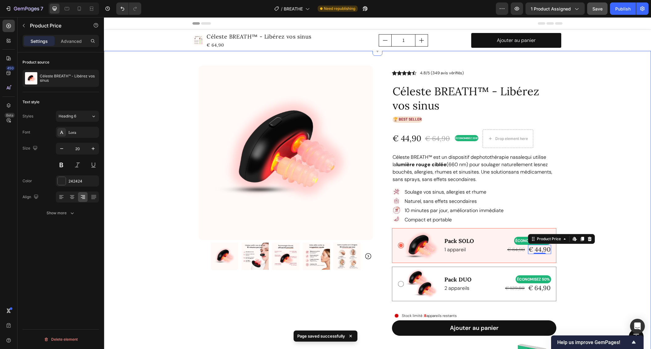
scroll to position [122, 0]
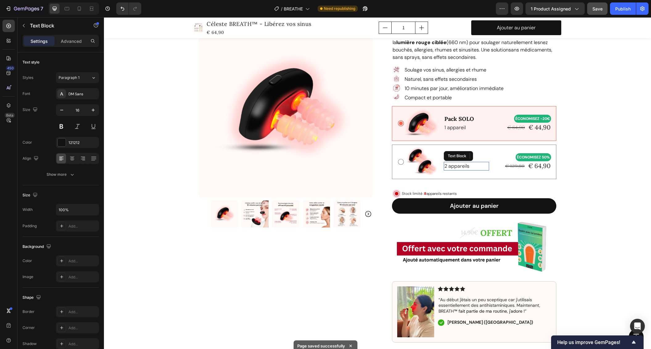
click at [486, 163] on p "2 appareils" at bounding box center [466, 166] width 44 height 7
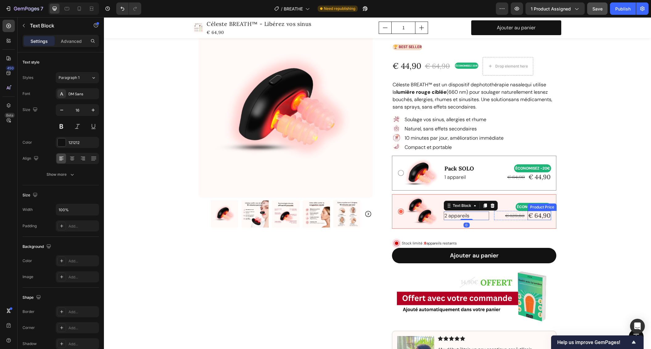
scroll to position [38, 0]
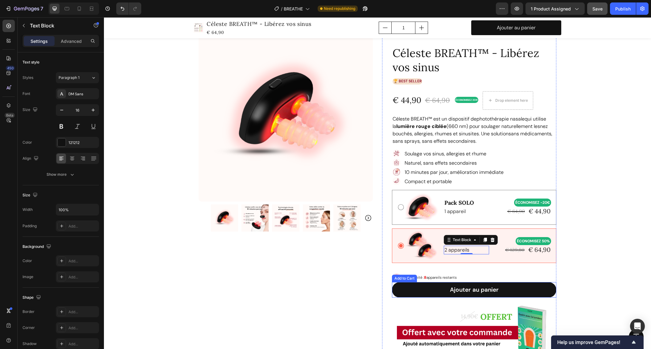
click at [497, 289] on button "Ajouter au panier" at bounding box center [474, 289] width 164 height 15
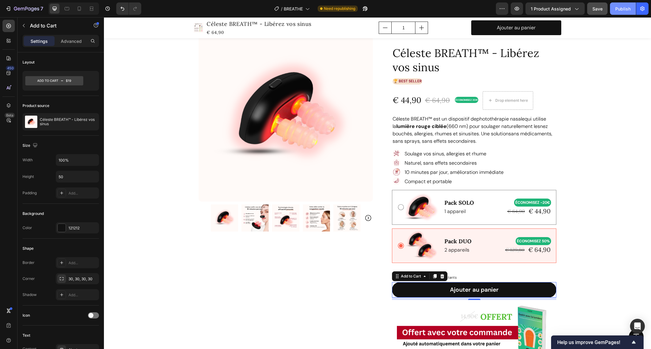
click at [498, 9] on div "Publish" at bounding box center [622, 9] width 15 height 6
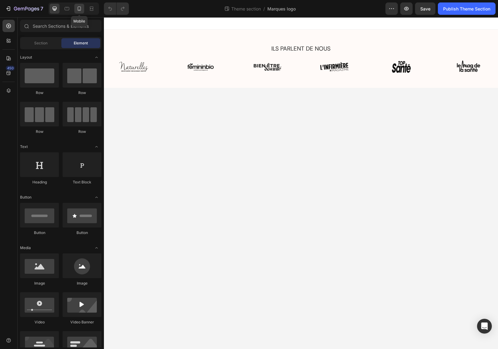
click at [80, 8] on icon at bounding box center [79, 8] width 3 height 4
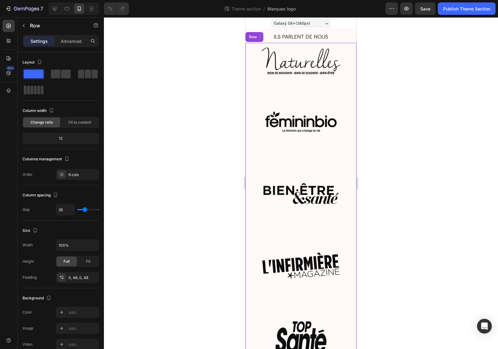
click at [349, 80] on div "Image Image Image Image Image Image Row" at bounding box center [300, 241] width 111 height 397
click at [55, 74] on span at bounding box center [56, 74] width 10 height 9
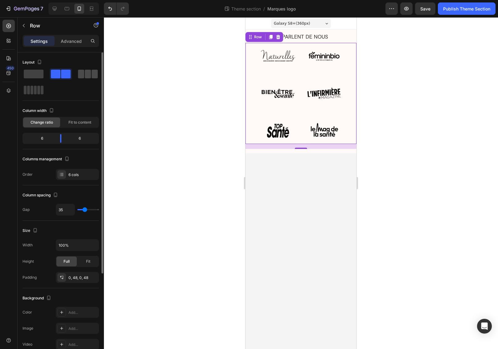
click at [80, 74] on span at bounding box center [81, 74] width 6 height 9
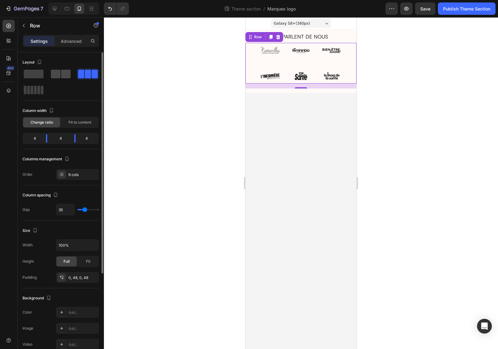
click at [67, 75] on span at bounding box center [66, 74] width 10 height 9
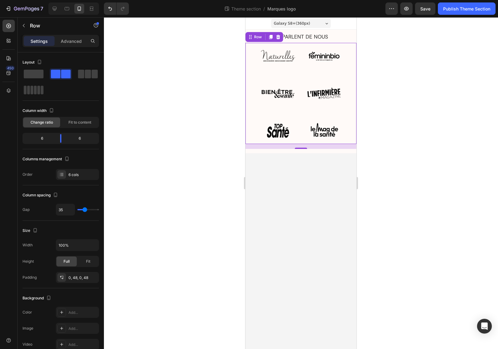
click at [294, 23] on span "Galaxy S8+ ( 360 px)" at bounding box center [292, 23] width 36 height 6
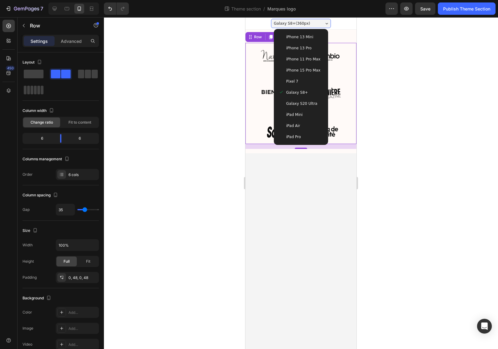
click at [294, 35] on span "iPhone 13 Mini" at bounding box center [299, 37] width 27 height 6
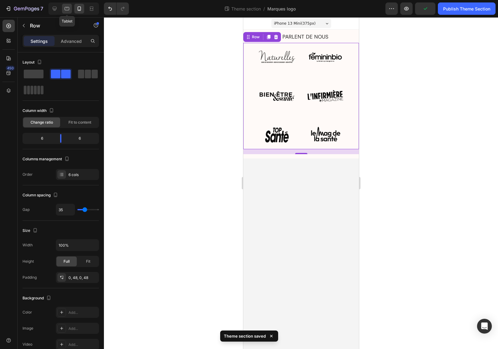
click at [68, 7] on icon at bounding box center [67, 8] width 5 height 3
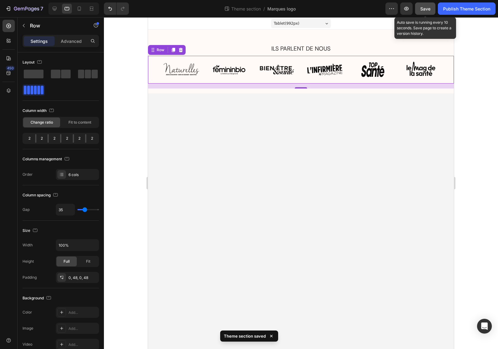
click at [425, 9] on span "Save" at bounding box center [425, 8] width 10 height 5
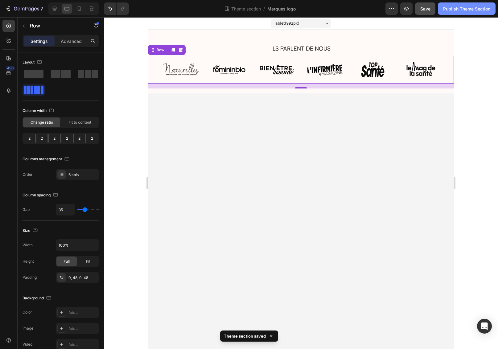
click at [475, 9] on div "Publish Theme Section" at bounding box center [466, 9] width 47 height 6
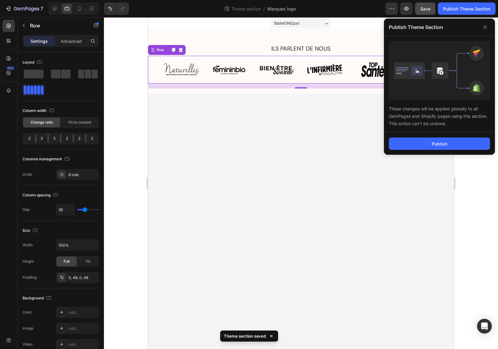
click at [417, 153] on div "Publish" at bounding box center [439, 144] width 111 height 22
click at [417, 148] on button "Publish" at bounding box center [439, 144] width 101 height 12
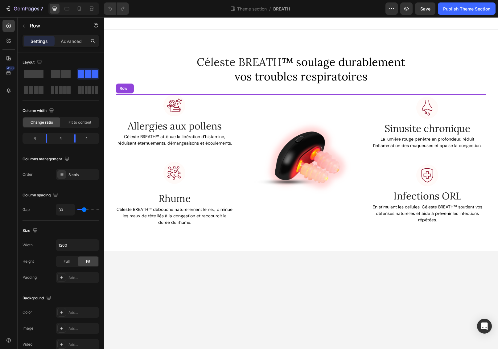
click at [241, 97] on div "Image Allergies aux pollens Text block Céleste BREATH™ atténue la libération d’…" at bounding box center [301, 160] width 370 height 132
click at [81, 10] on icon at bounding box center [79, 8] width 3 height 4
type input "0"
type input "100%"
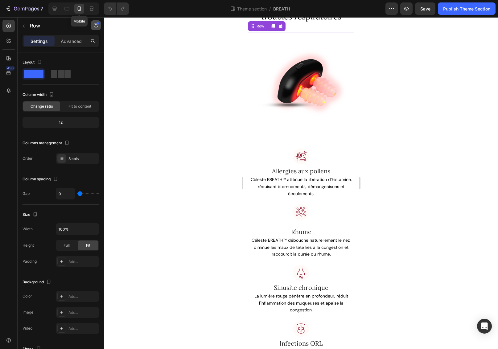
scroll to position [55, 0]
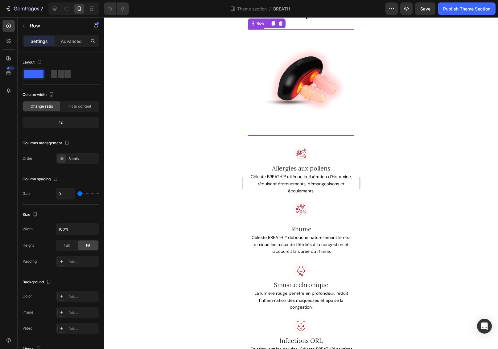
click at [297, 88] on img at bounding box center [301, 82] width 106 height 106
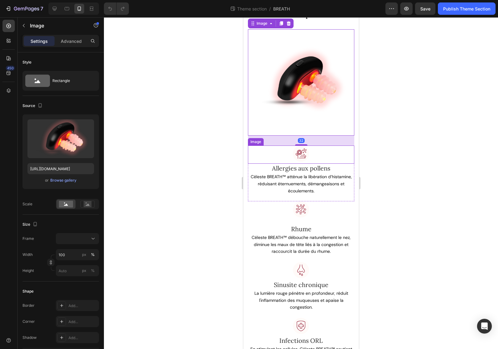
click at [344, 159] on div at bounding box center [301, 155] width 106 height 18
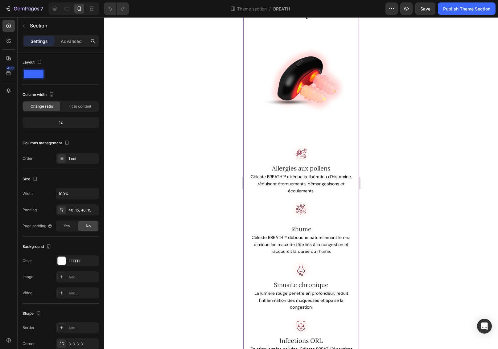
click at [352, 156] on div "Céleste BREATH ™ soulage durablement vos troubles respiratoires Heading Row Ima…" at bounding box center [301, 177] width 116 height 405
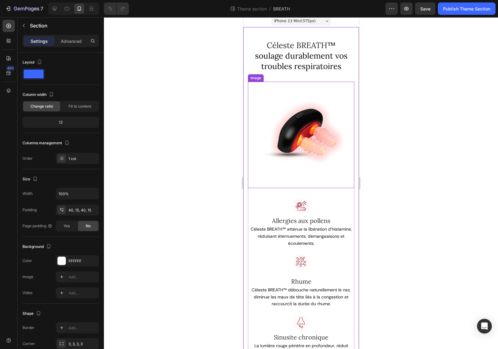
scroll to position [0, 0]
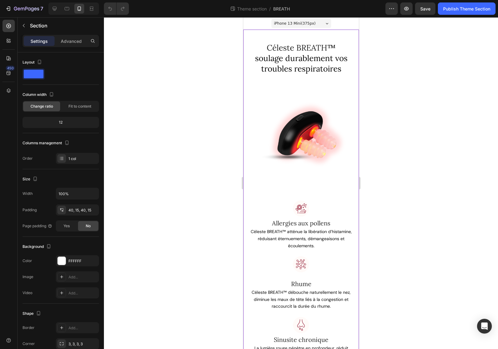
click at [335, 36] on div "Céleste BREATH ™ soulage durablement vos troubles respiratoires Heading Row Ima…" at bounding box center [301, 232] width 116 height 405
click at [283, 33] on div "Céleste BREATH ™ soulage durablement vos troubles respiratoires Heading Row Ima…" at bounding box center [301, 232] width 116 height 405
click at [338, 86] on div "Céleste BREATH ™ soulage durablement vos troubles respiratoires Heading Row Ima…" at bounding box center [301, 232] width 106 height 381
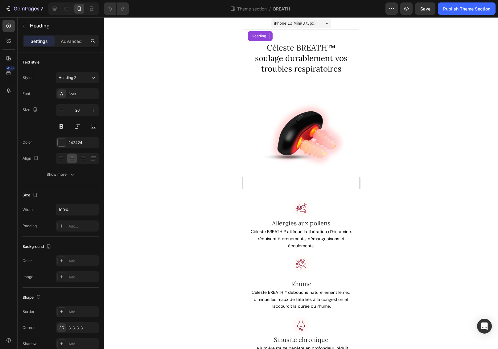
click at [344, 74] on div "Céleste BREATH ™ soulage durablement vos troubles respiratoires Heading" at bounding box center [301, 58] width 106 height 32
click at [412, 103] on div at bounding box center [301, 183] width 394 height 332
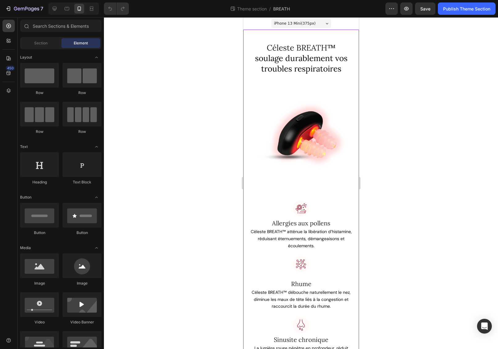
click at [353, 95] on div "Céleste BREATH ™ soulage durablement vos troubles respiratoires Heading Row Ima…" at bounding box center [301, 232] width 116 height 405
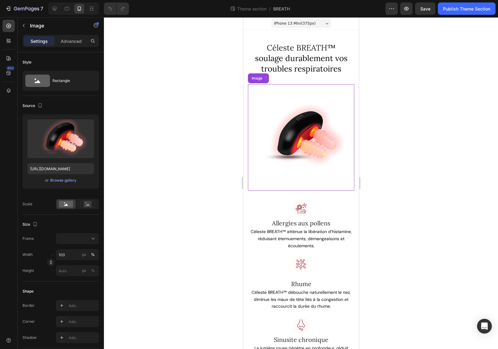
click at [336, 103] on img at bounding box center [301, 137] width 106 height 106
click at [256, 81] on div "Image" at bounding box center [261, 79] width 13 height 6
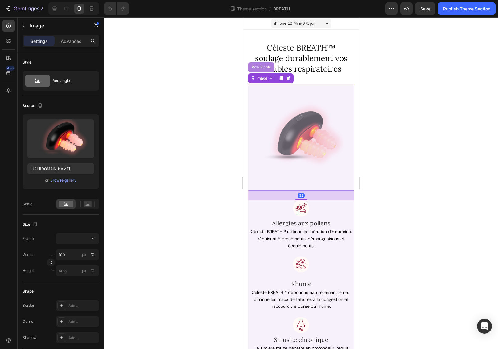
click at [255, 69] on div "Row 3 cols" at bounding box center [261, 67] width 22 height 4
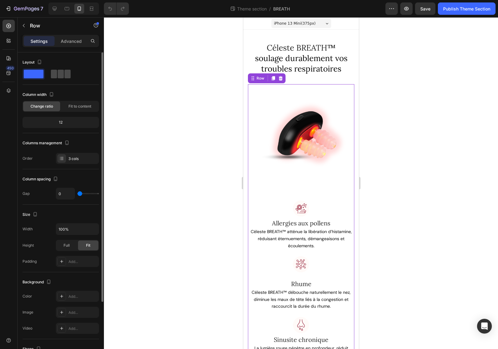
click at [61, 76] on span at bounding box center [61, 74] width 6 height 9
type input "30"
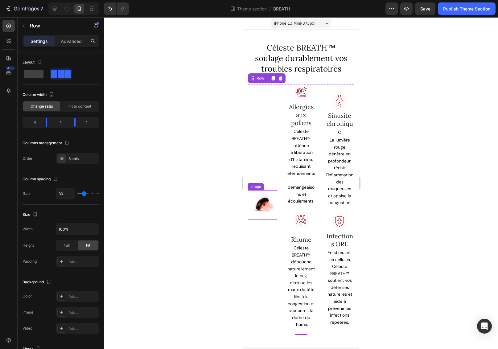
click at [267, 213] on img at bounding box center [262, 204] width 29 height 29
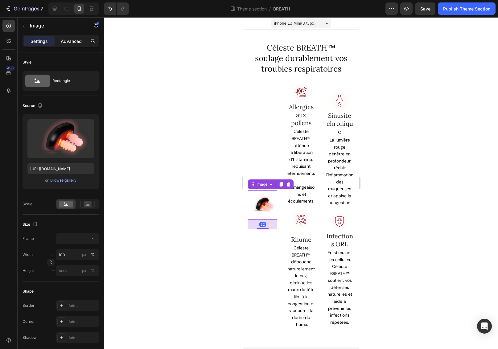
click at [76, 43] on p "Advanced" at bounding box center [71, 41] width 21 height 6
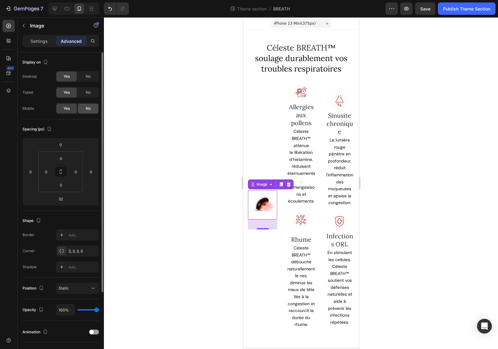
click at [85, 107] on div "No" at bounding box center [88, 109] width 20 height 10
click at [67, 109] on span "Yes" at bounding box center [67, 109] width 6 height 6
click at [41, 40] on p "Settings" at bounding box center [39, 41] width 17 height 6
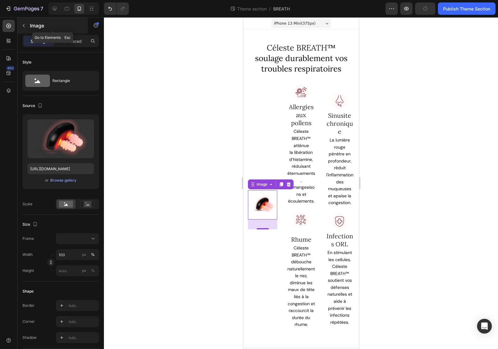
click at [26, 25] on icon "button" at bounding box center [23, 25] width 5 height 5
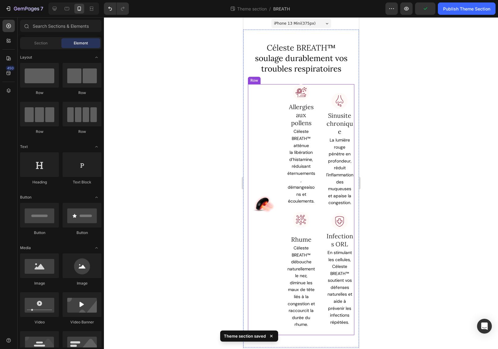
click at [325, 96] on div "Image Sinusite chronique Text block La lumière rouge pénètre en profondeur, réd…" at bounding box center [339, 209] width 29 height 251
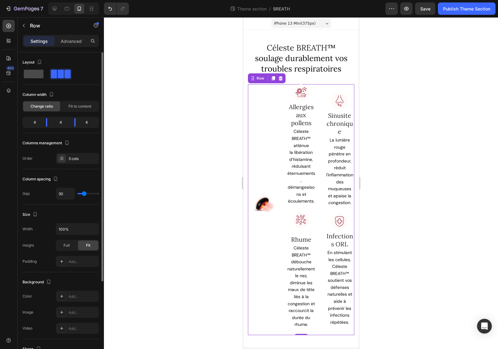
click at [35, 75] on span at bounding box center [34, 74] width 20 height 9
type input "0"
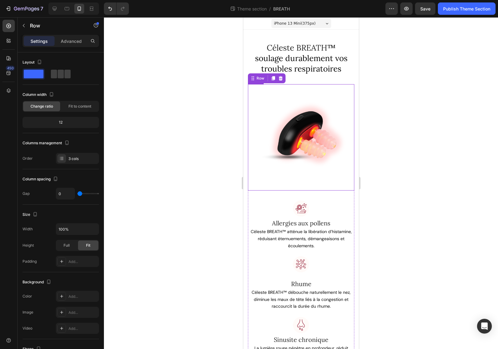
click at [294, 142] on img at bounding box center [301, 137] width 106 height 106
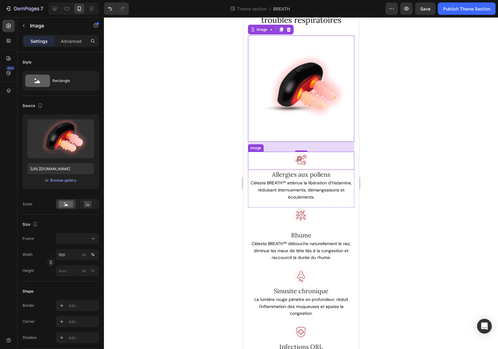
scroll to position [88, 0]
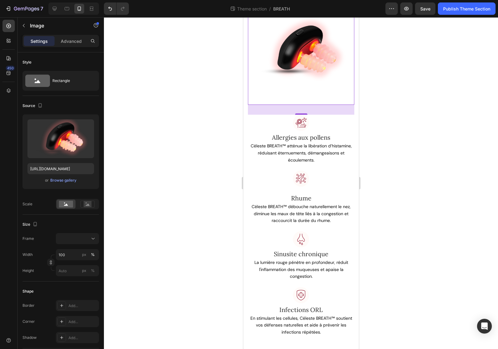
click at [426, 241] on div at bounding box center [301, 183] width 394 height 332
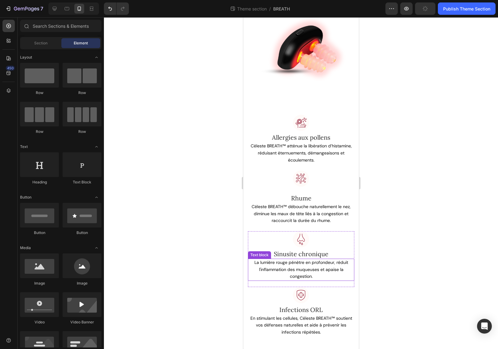
scroll to position [0, 0]
